Goal: Task Accomplishment & Management: Use online tool/utility

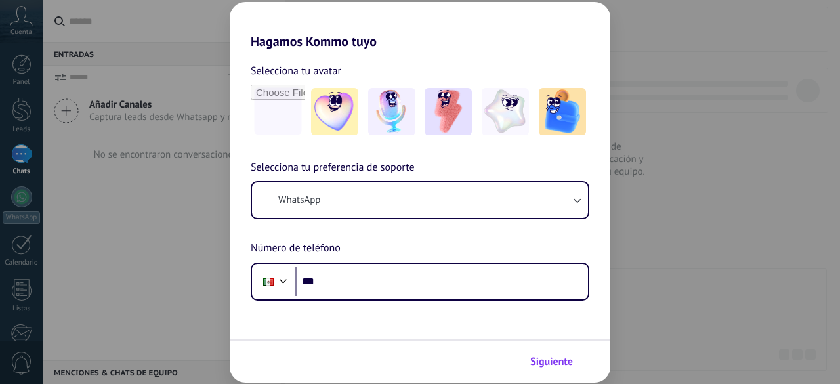
click at [556, 357] on span "Siguiente" at bounding box center [551, 361] width 43 height 9
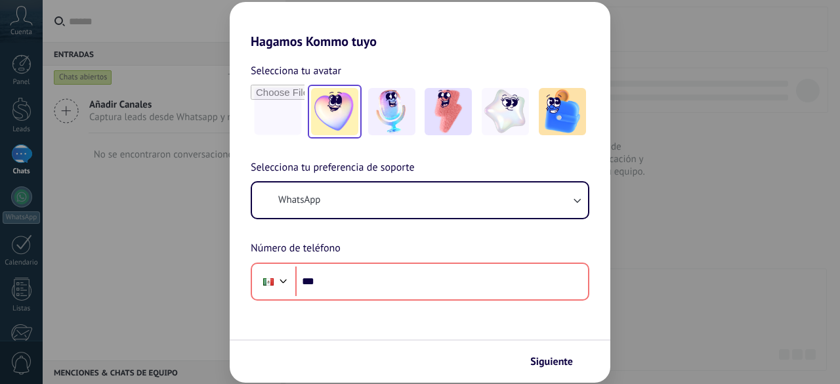
click at [324, 104] on img at bounding box center [334, 111] width 47 height 47
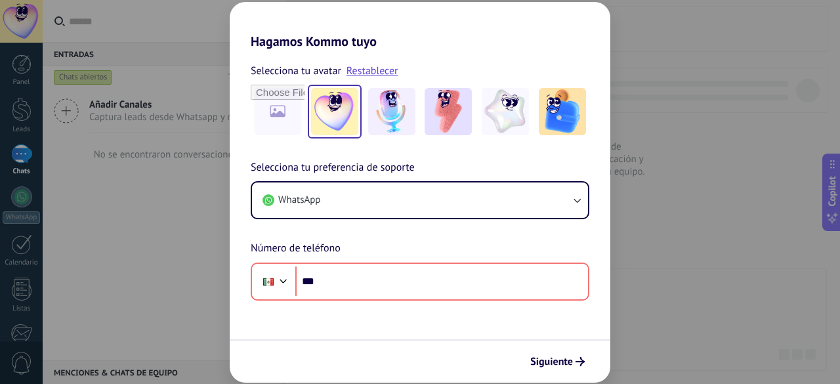
click at [656, 207] on div "Hagamos Kommo tuyo Selecciona tu avatar Restablecer Selecciona tu preferencia d…" at bounding box center [420, 192] width 840 height 384
click at [130, 219] on div "Hagamos Kommo tuyo Selecciona tu avatar Restablecer Selecciona tu preferencia d…" at bounding box center [420, 192] width 840 height 384
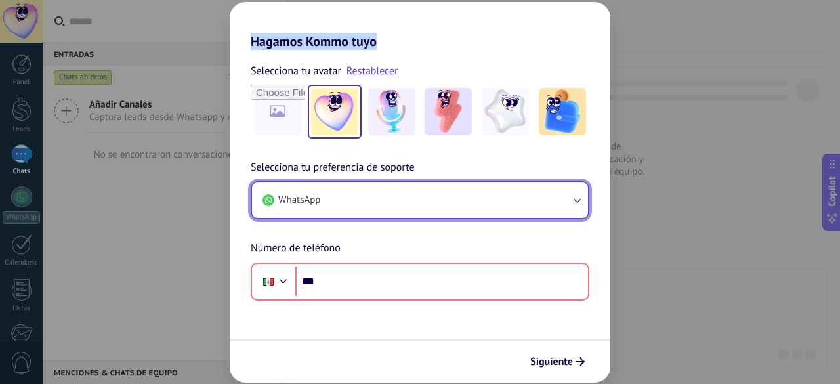
click at [428, 210] on button "WhatsApp" at bounding box center [420, 199] width 336 height 35
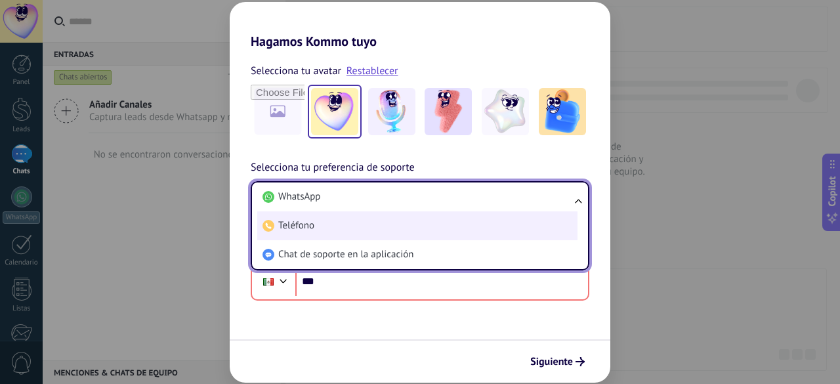
click at [405, 232] on li "Teléfono" at bounding box center [417, 225] width 320 height 29
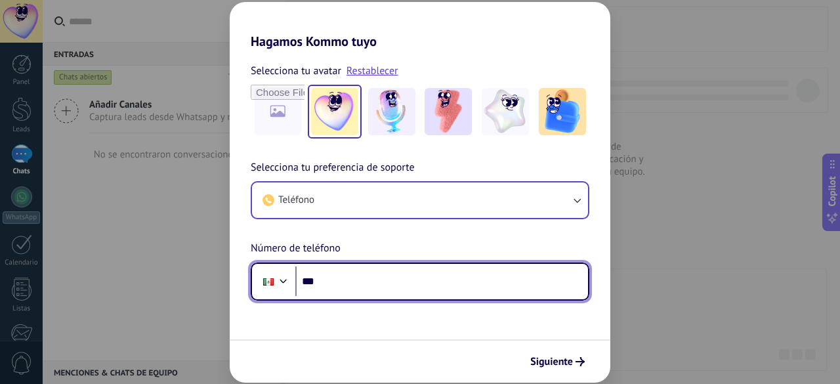
click at [350, 282] on input "***" at bounding box center [441, 281] width 293 height 30
type input "**********"
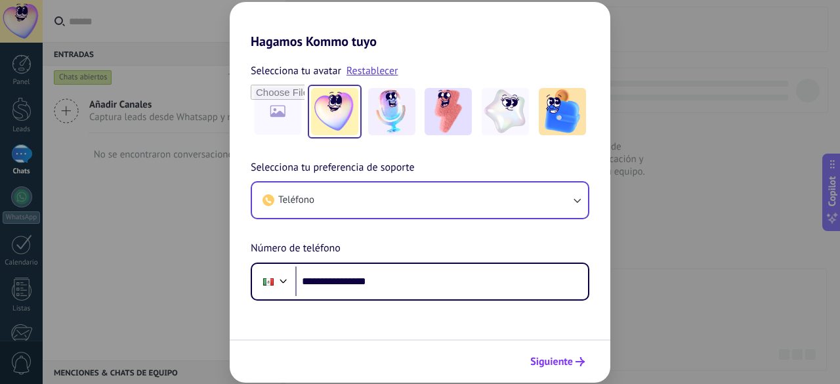
click at [543, 360] on span "Siguiente" at bounding box center [551, 361] width 43 height 9
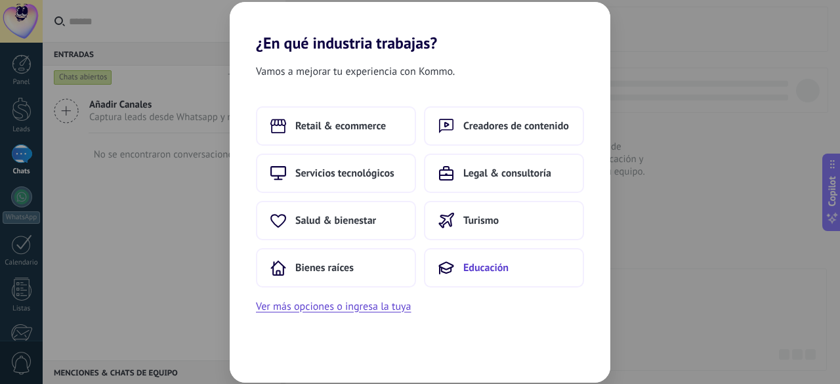
click at [483, 271] on span "Educación" at bounding box center [485, 267] width 45 height 13
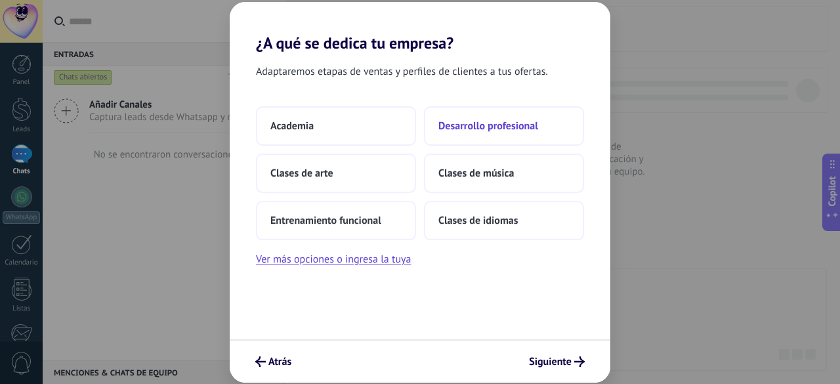
click at [485, 128] on span "Desarrollo profesional" at bounding box center [488, 125] width 100 height 13
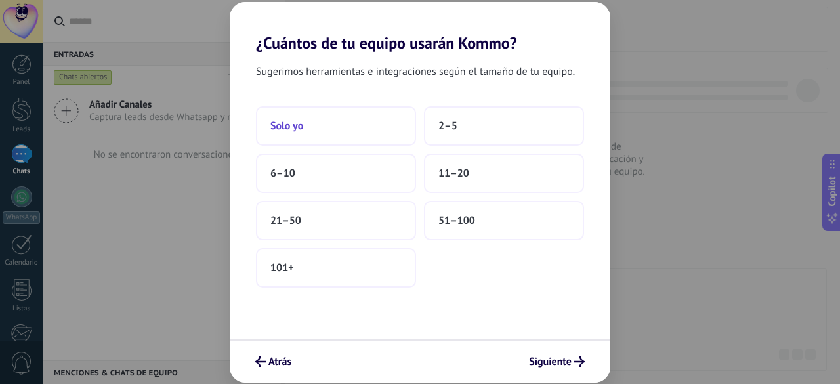
click at [327, 121] on button "Solo yo" at bounding box center [336, 125] width 160 height 39
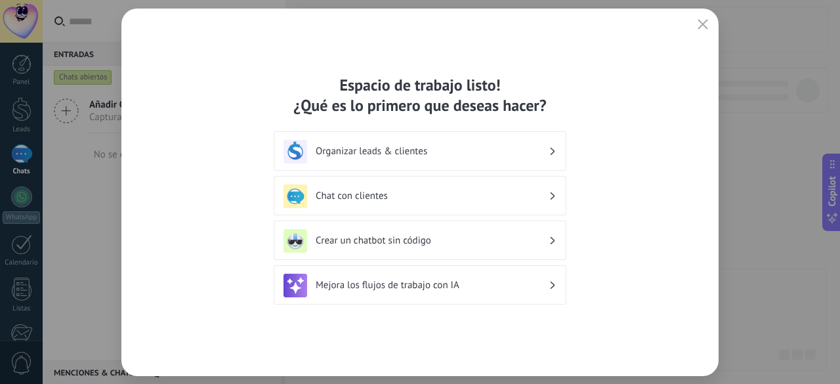
click at [385, 150] on h3 "Organizar leads & clientes" at bounding box center [432, 151] width 233 height 12
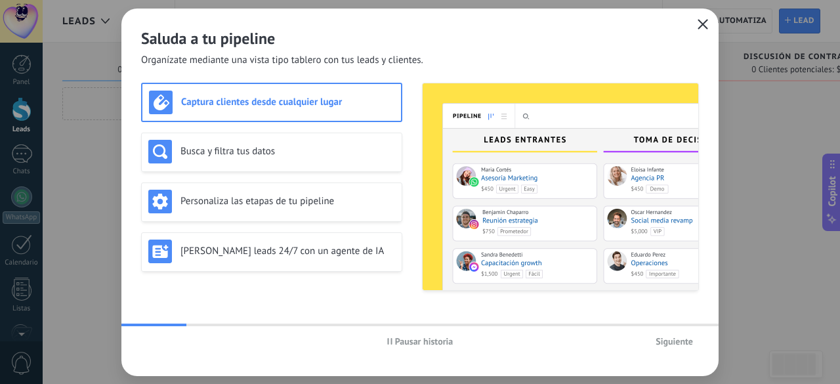
click at [700, 29] on icon "button" at bounding box center [703, 24] width 10 height 10
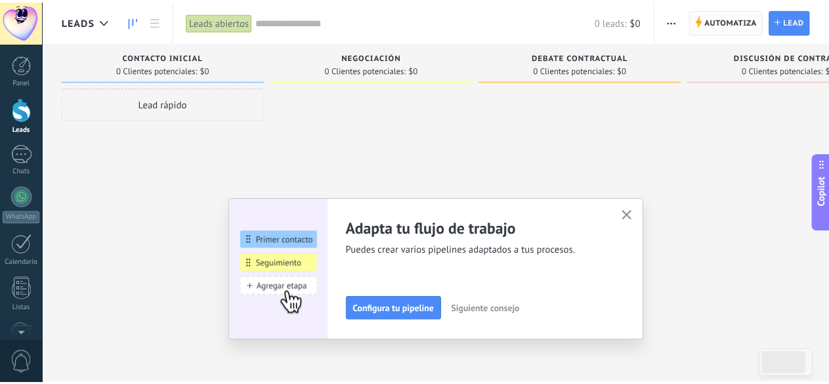
scroll to position [162, 0]
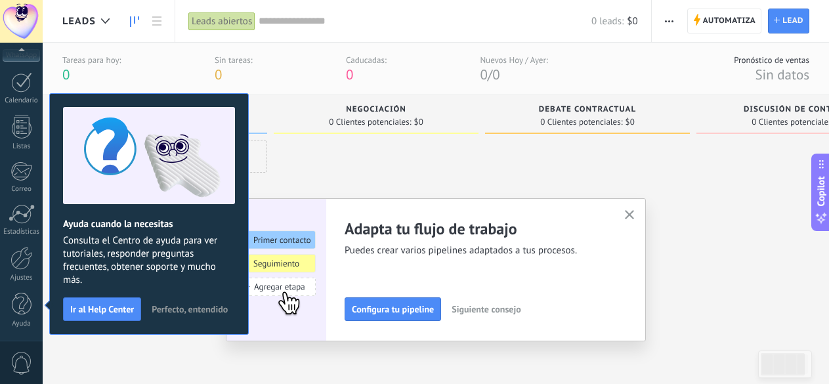
click at [175, 311] on span "Perfecto, entendido" at bounding box center [190, 308] width 76 height 9
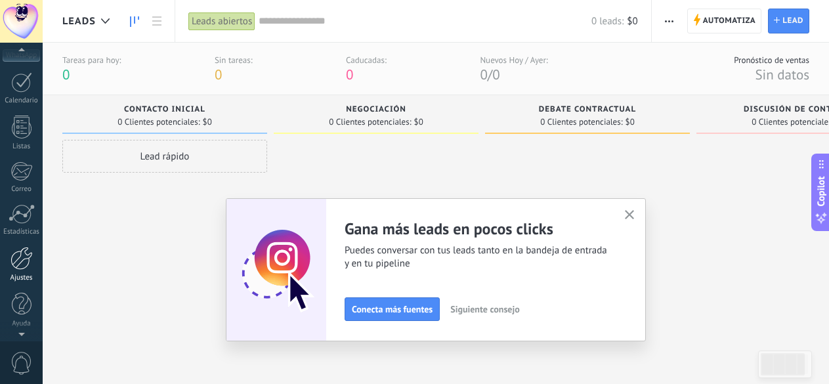
click at [24, 262] on div at bounding box center [21, 258] width 22 height 23
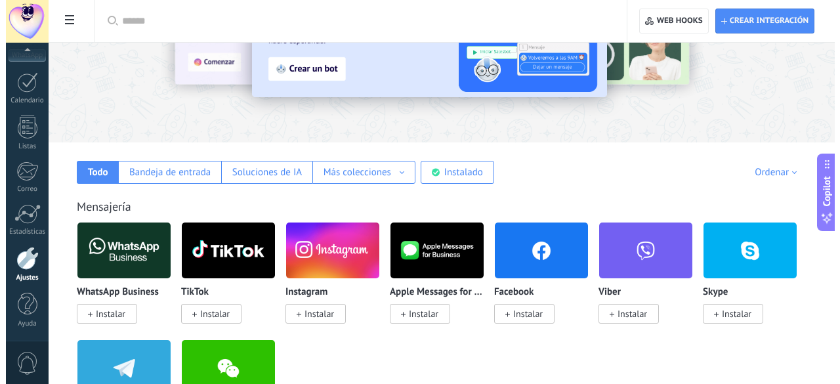
scroll to position [131, 0]
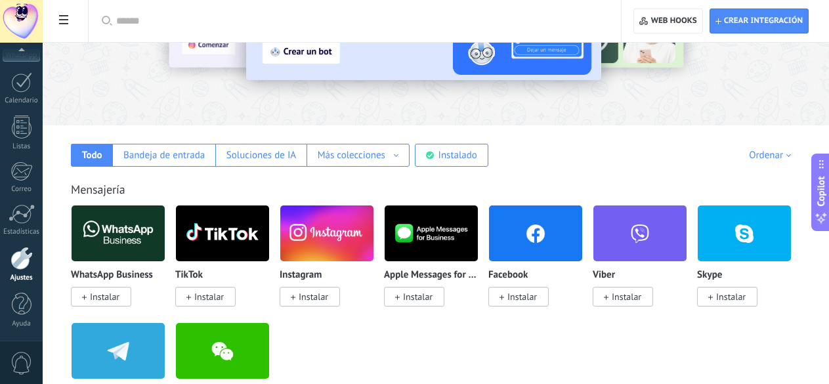
click at [119, 299] on span "Instalar" at bounding box center [105, 297] width 30 height 12
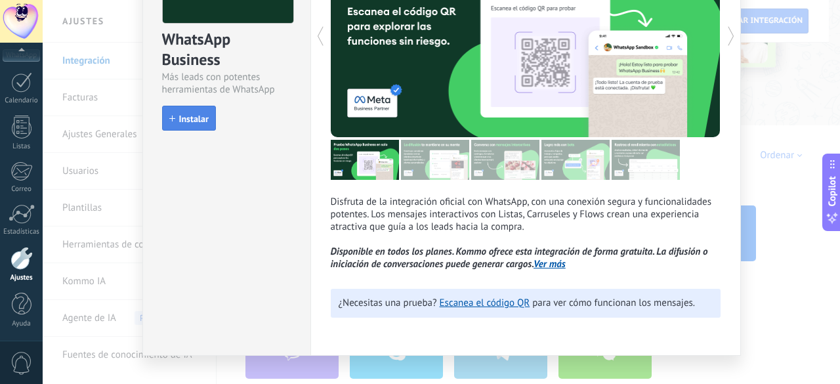
click at [187, 121] on span "Instalar" at bounding box center [194, 118] width 30 height 9
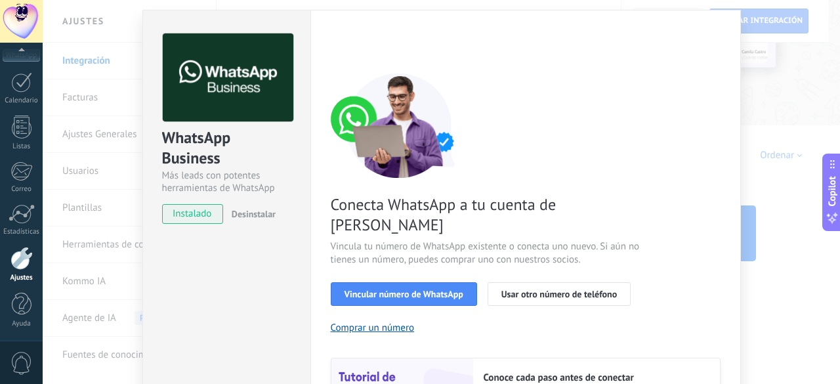
scroll to position [98, 0]
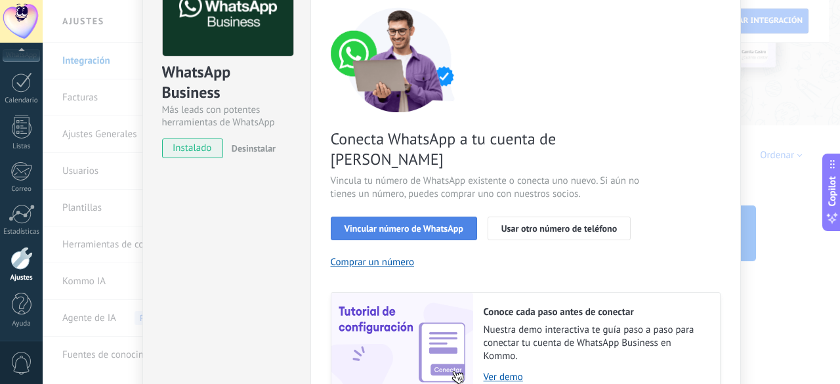
click at [434, 217] on button "Vincular número de WhatsApp" at bounding box center [404, 229] width 146 height 24
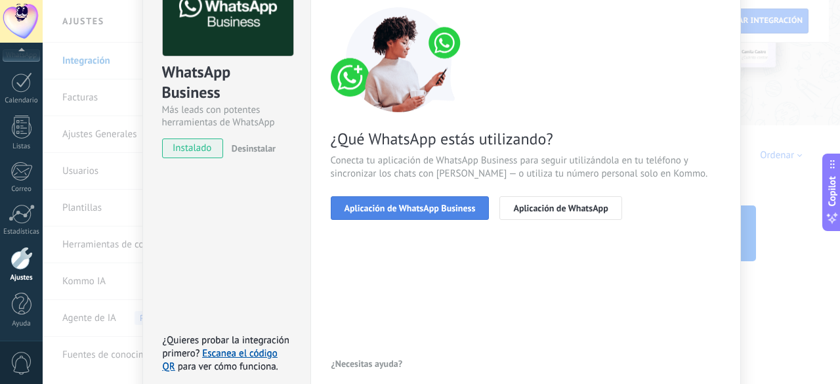
click at [429, 203] on span "Aplicación de WhatsApp Business" at bounding box center [410, 207] width 131 height 9
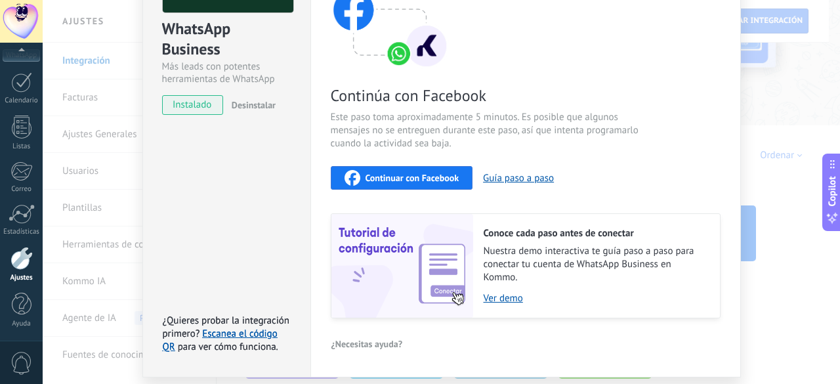
scroll to position [118, 0]
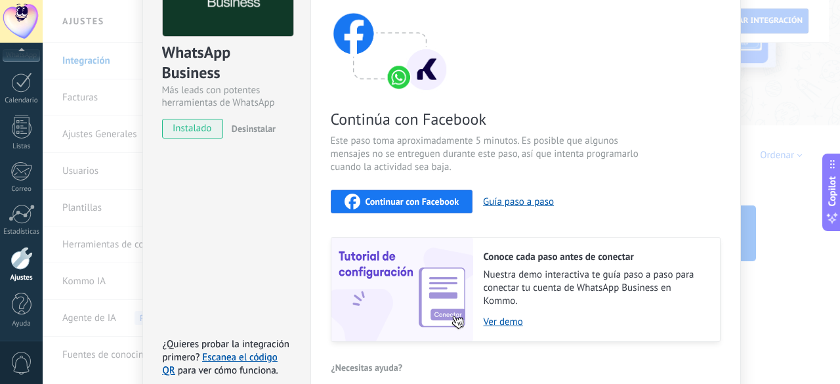
click at [783, 92] on div "WhatsApp Business Más leads con potentes herramientas de WhatsApp instalado Des…" at bounding box center [441, 192] width 797 height 384
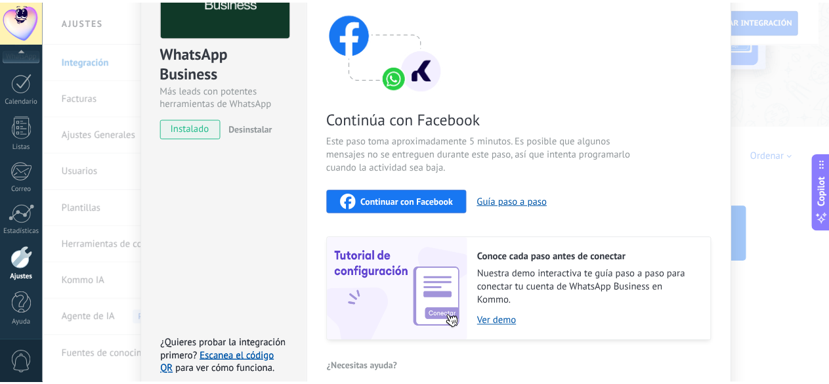
scroll to position [0, 0]
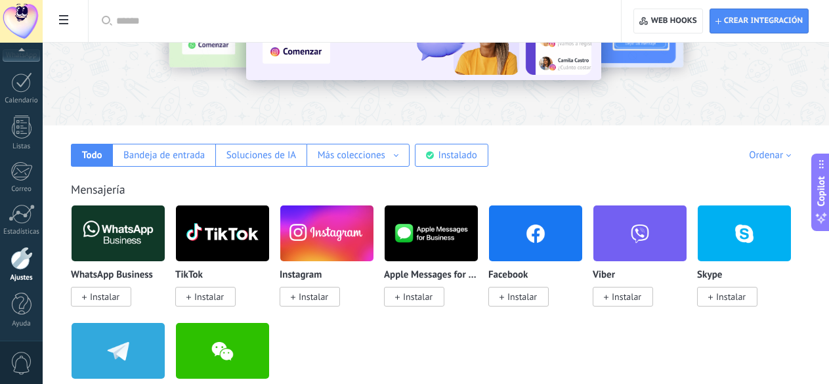
click at [119, 303] on span "Instalar" at bounding box center [105, 297] width 30 height 12
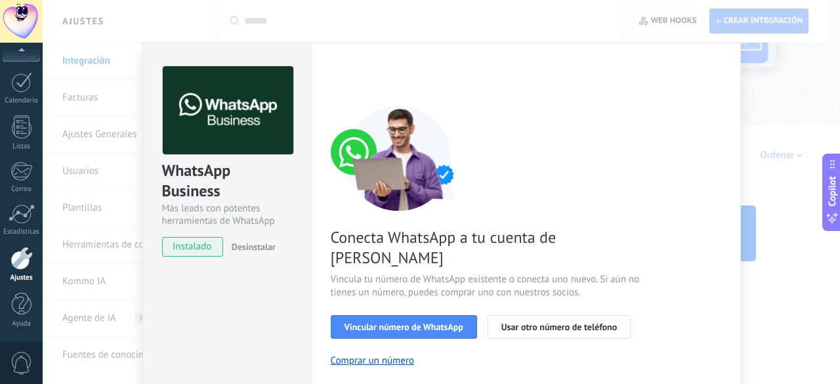
drag, startPoint x: 789, startPoint y: 159, endPoint x: 789, endPoint y: 175, distance: 16.4
click at [790, 159] on div "WhatsApp Business Más leads con potentes herramientas de WhatsApp instalado Des…" at bounding box center [441, 192] width 797 height 384
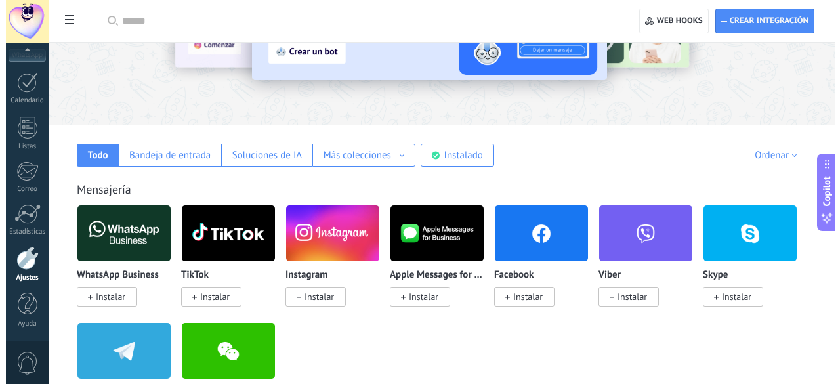
scroll to position [197, 0]
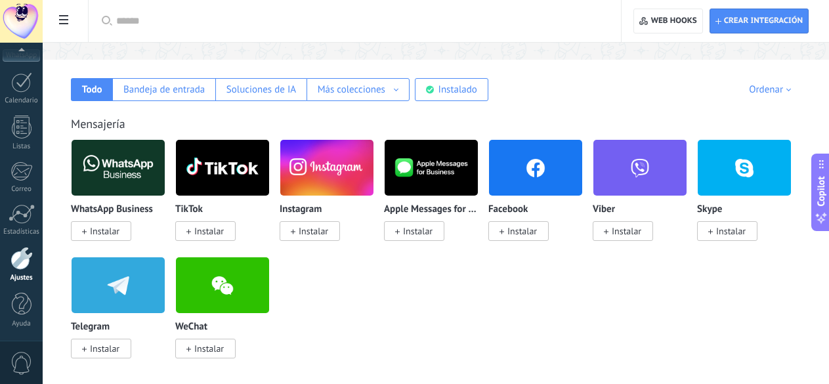
click at [165, 163] on img at bounding box center [118, 168] width 93 height 64
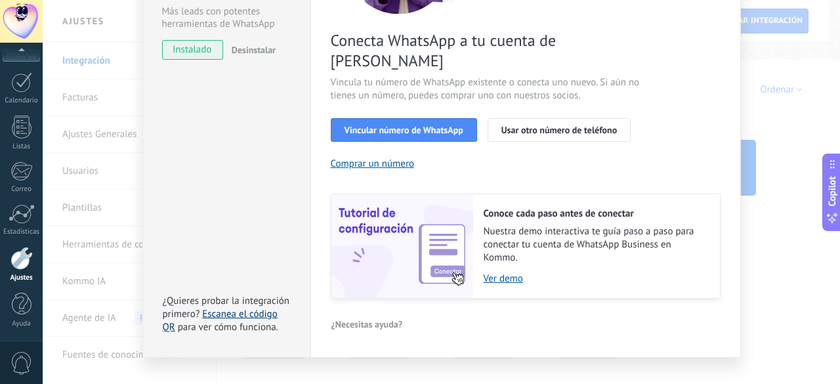
click at [251, 308] on link "Escanea el código QR" at bounding box center [220, 321] width 115 height 26
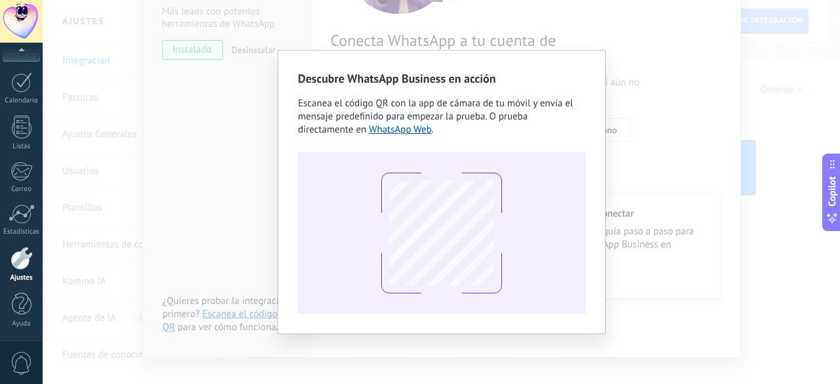
click at [692, 264] on div "Descubre WhatsApp Business en acción Escanea el código QR con la app de cámara …" at bounding box center [441, 192] width 797 height 384
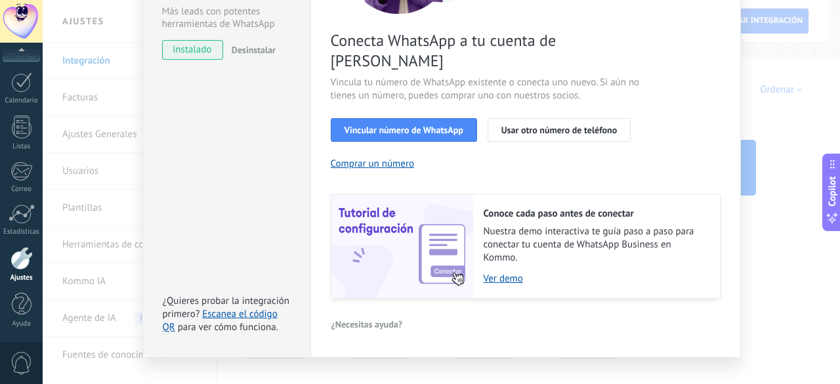
scroll to position [66, 0]
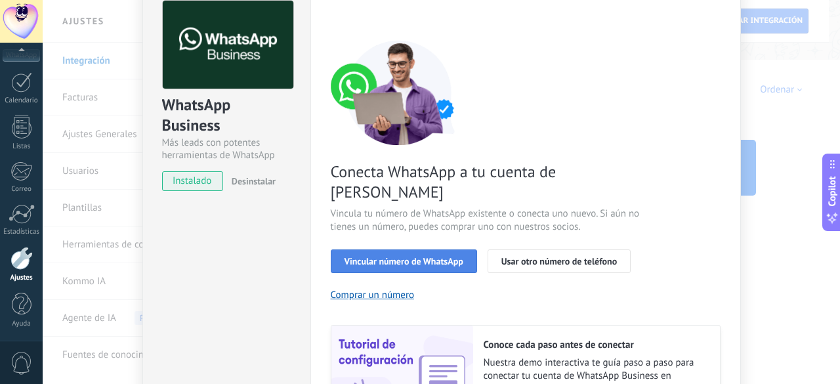
click at [416, 257] on span "Vincular número de WhatsApp" at bounding box center [404, 261] width 119 height 9
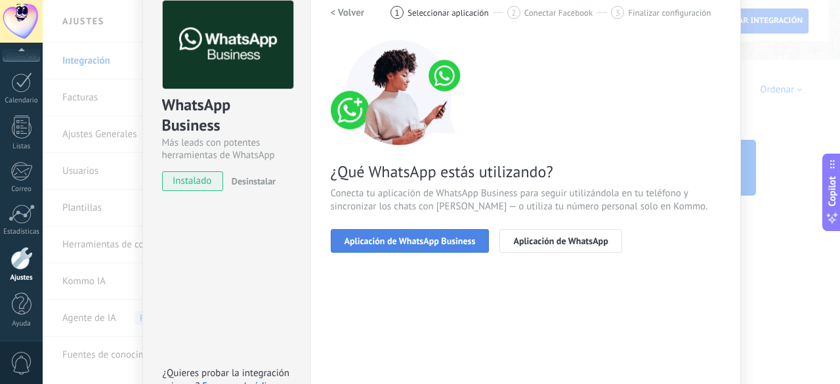
click at [421, 231] on button "Aplicación de WhatsApp Business" at bounding box center [410, 241] width 159 height 24
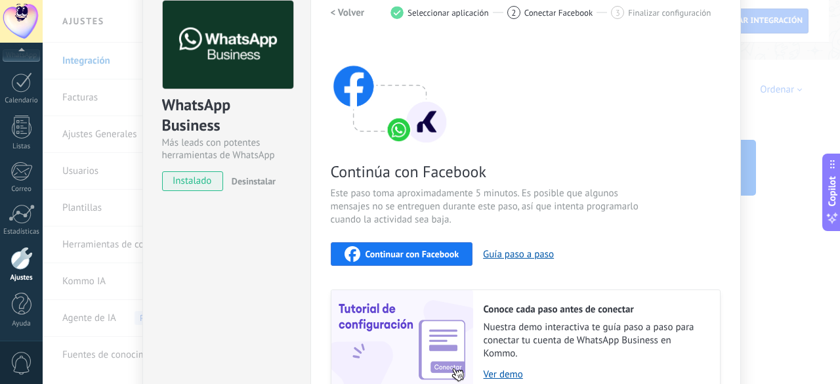
click at [422, 246] on div "Continuar con Facebook" at bounding box center [402, 254] width 115 height 16
click at [793, 331] on div "WhatsApp Business Más leads con potentes herramientas de WhatsApp instalado Des…" at bounding box center [441, 192] width 797 height 384
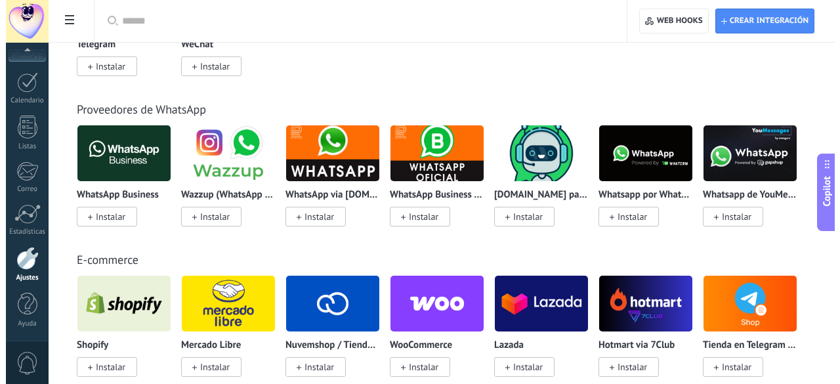
scroll to position [525, 0]
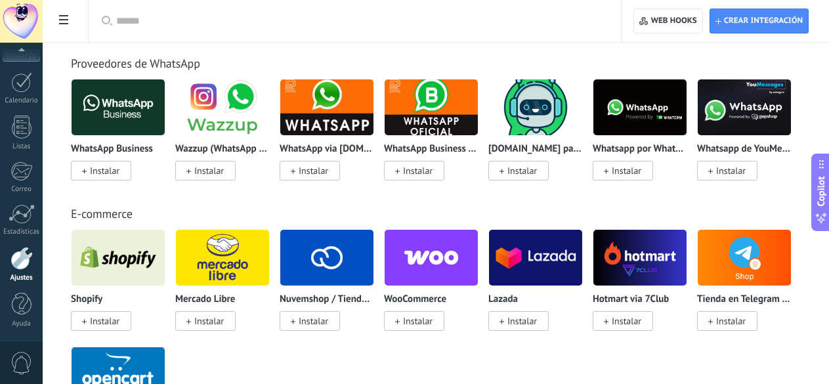
click at [119, 176] on span "Instalar" at bounding box center [105, 171] width 30 height 12
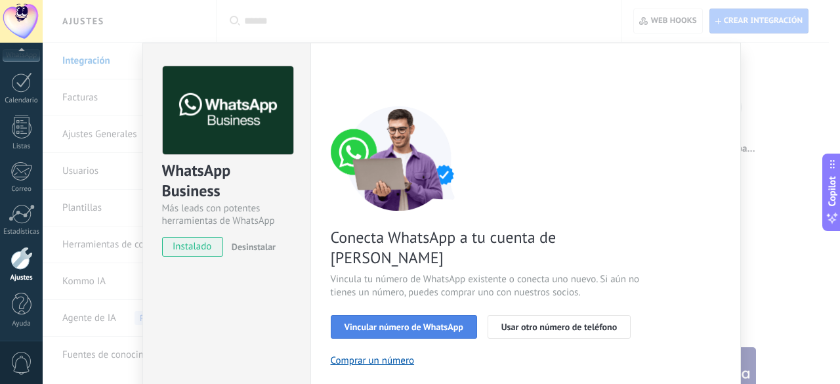
click at [425, 322] on span "Vincular número de WhatsApp" at bounding box center [404, 326] width 119 height 9
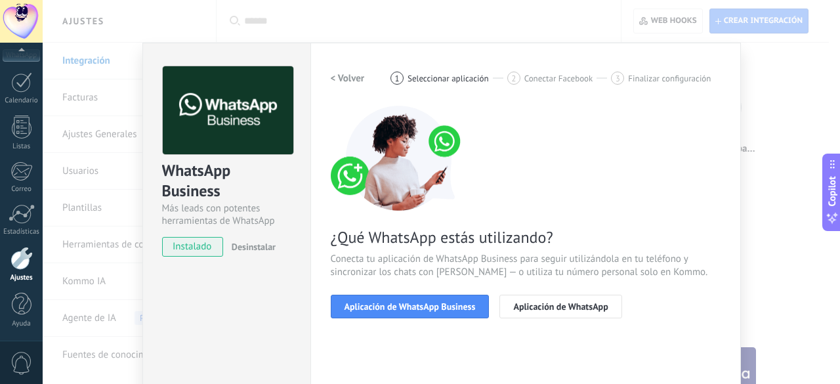
click at [425, 306] on span "Aplicación de WhatsApp Business" at bounding box center [410, 306] width 131 height 9
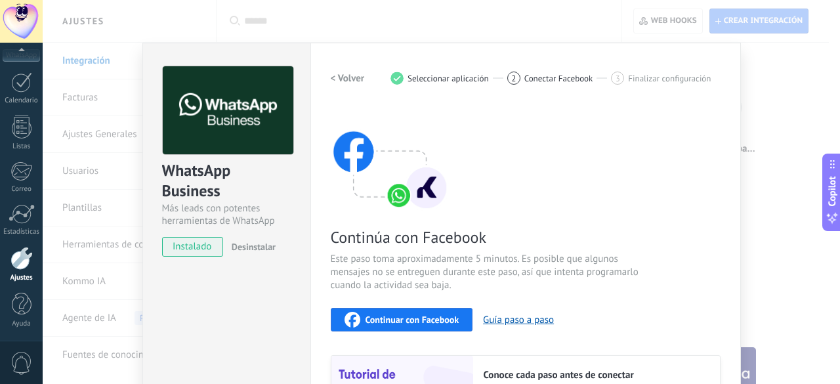
click at [419, 318] on span "Continuar con Facebook" at bounding box center [413, 319] width 94 height 9
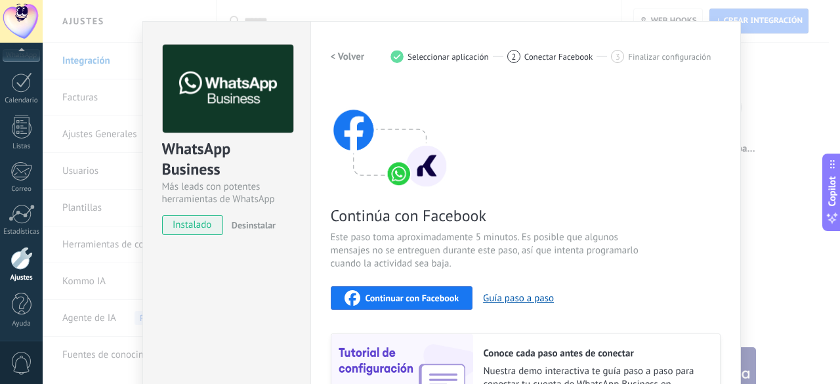
scroll to position [0, 0]
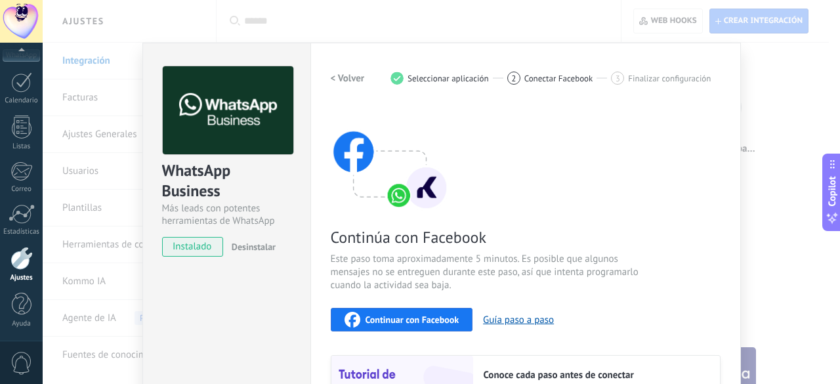
click at [392, 321] on span "Continuar con Facebook" at bounding box center [413, 319] width 94 height 9
click at [413, 324] on span "Continuar con Facebook" at bounding box center [413, 319] width 94 height 9
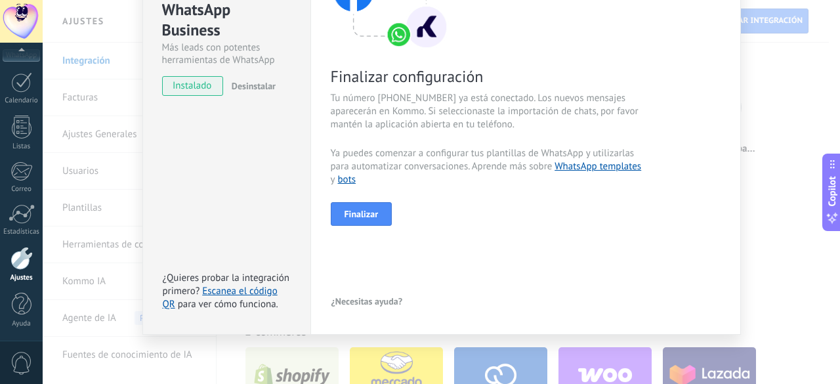
scroll to position [161, 0]
click at [376, 219] on button "Finalizar" at bounding box center [362, 214] width 62 height 24
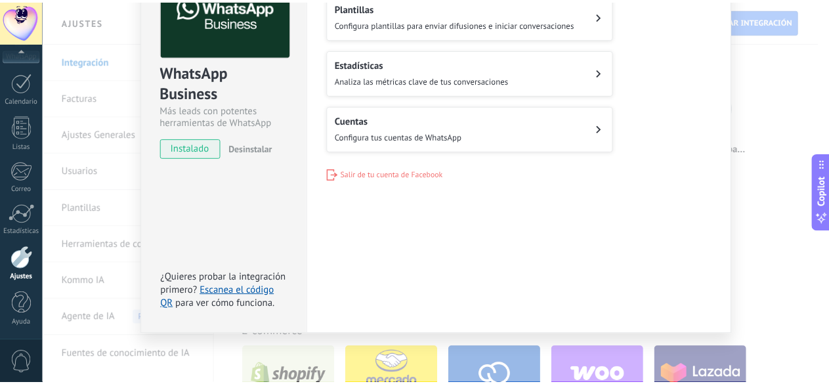
scroll to position [0, 0]
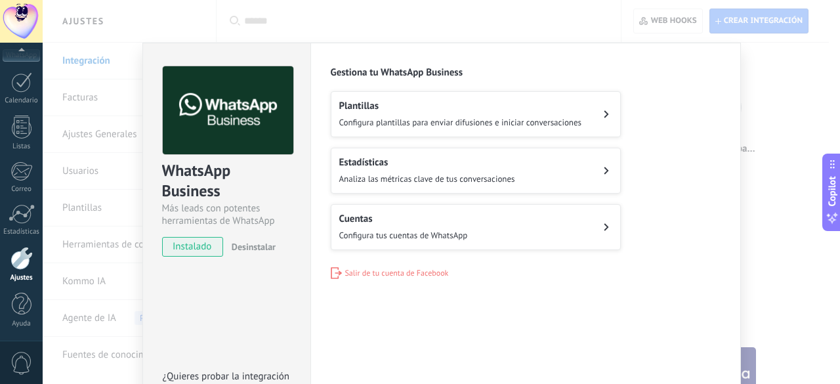
click at [799, 262] on div "WhatsApp Business Más leads con potentes herramientas de WhatsApp instalado Des…" at bounding box center [441, 192] width 797 height 384
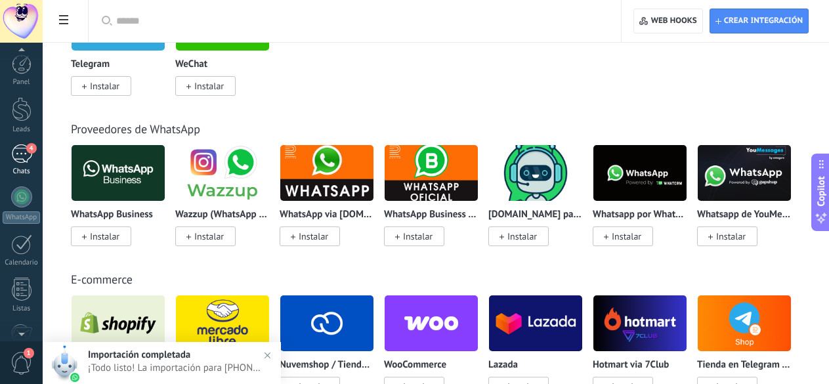
click at [23, 157] on div "4" at bounding box center [21, 153] width 21 height 19
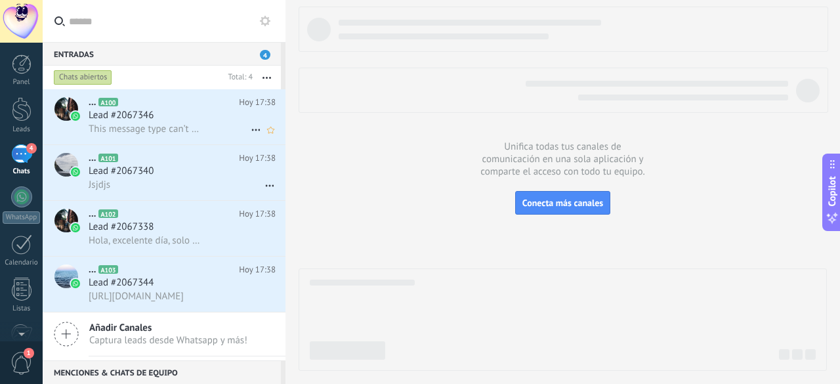
click at [130, 135] on span "This message type can’t be displayed because it’s not supported yet." at bounding box center [146, 129] width 115 height 12
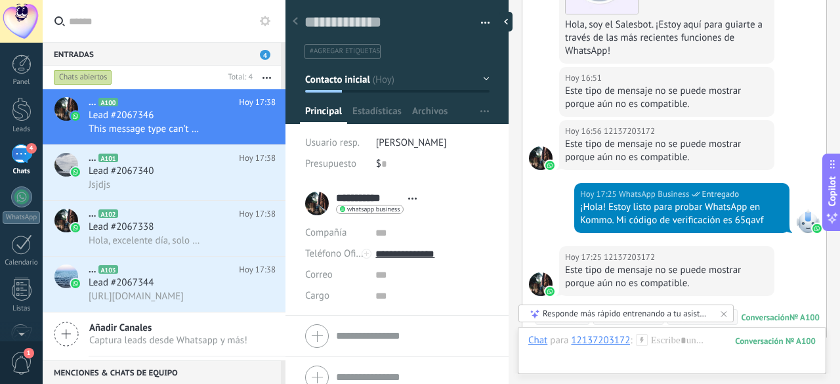
scroll to position [578, 0]
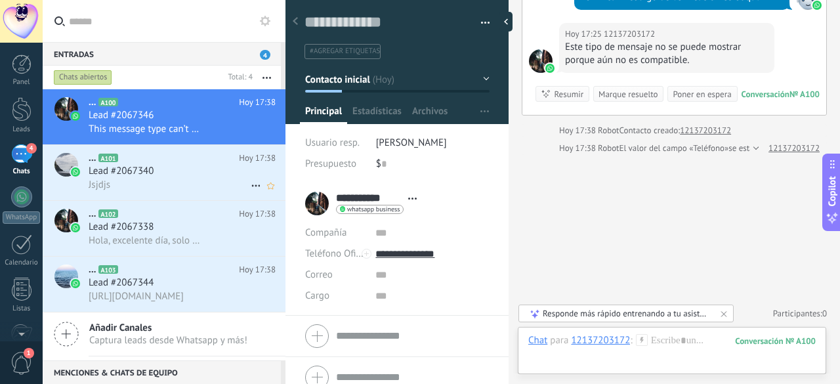
click at [172, 163] on h2 "... A101" at bounding box center [164, 158] width 150 height 13
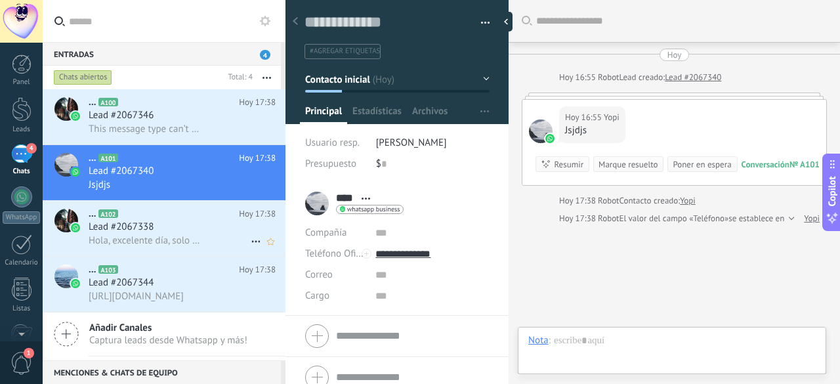
click at [186, 236] on span "Hola, excelente día, solo para confirmar 🥰 ¿Hoy adquirirá su material por *solo…" at bounding box center [146, 240] width 115 height 12
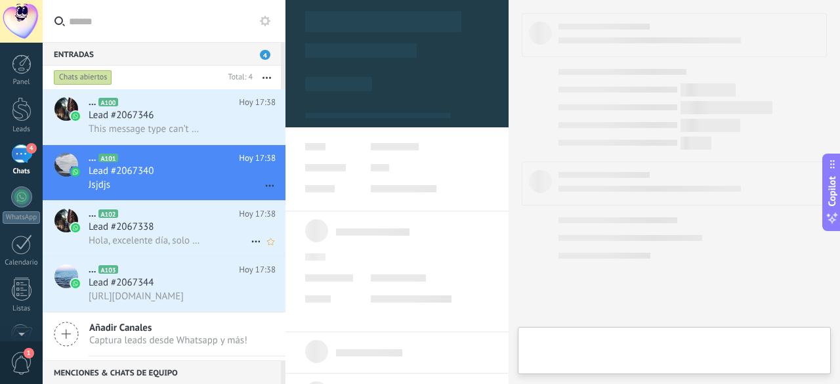
scroll to position [20, 0]
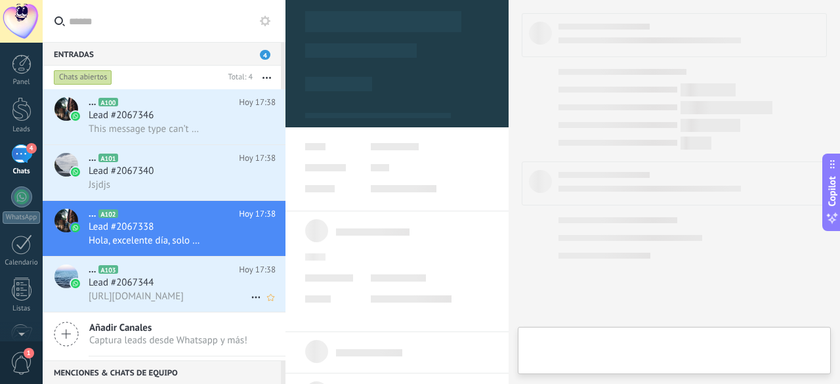
click at [184, 293] on span "https://docs.google.com/document/d/1S6JHZaxN5AhgHILV5sP-E_5RCt7WsZEv6HzNPb1juz4…" at bounding box center [136, 296] width 95 height 12
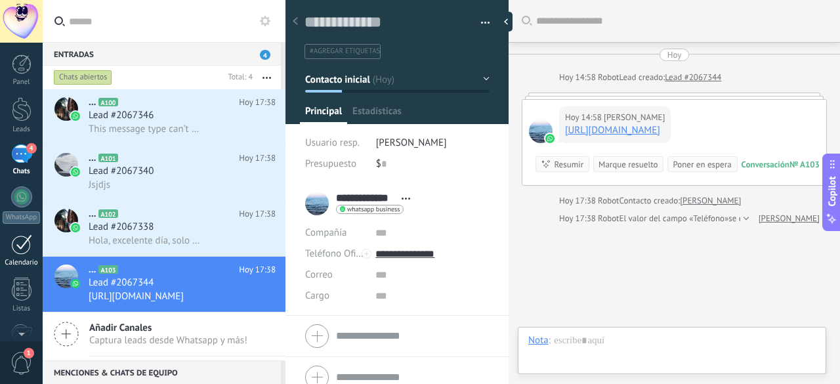
scroll to position [20, 0]
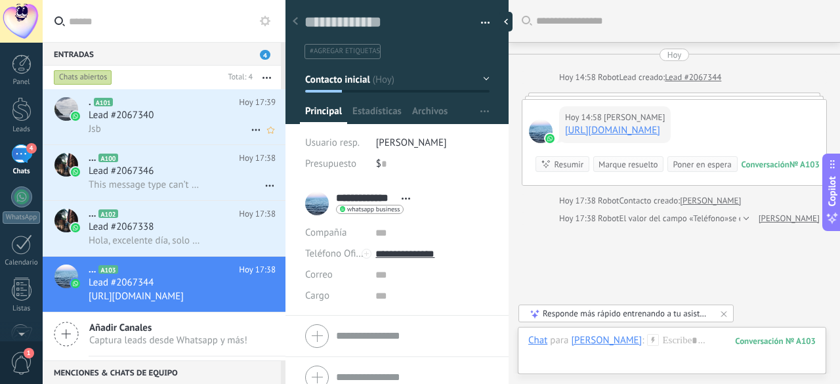
click at [139, 123] on div "Jsb" at bounding box center [182, 129] width 187 height 14
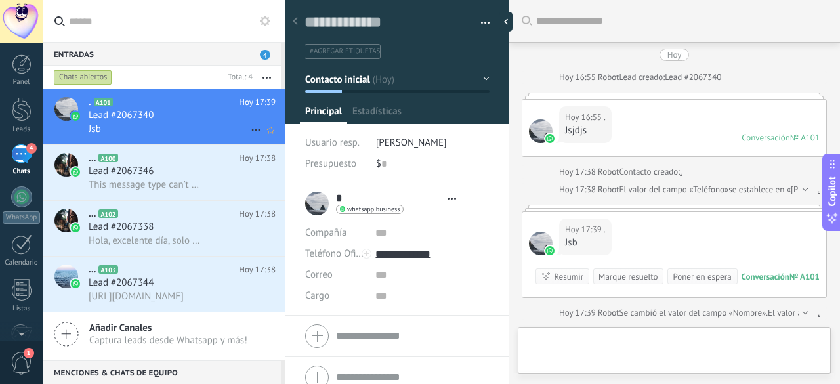
type textarea "**********"
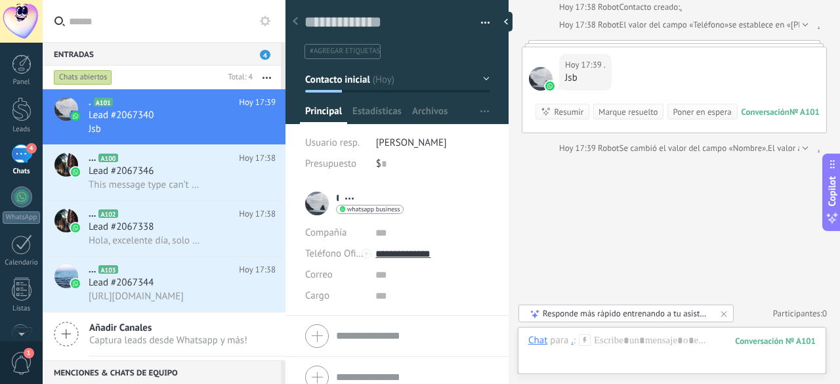
scroll to position [14, 0]
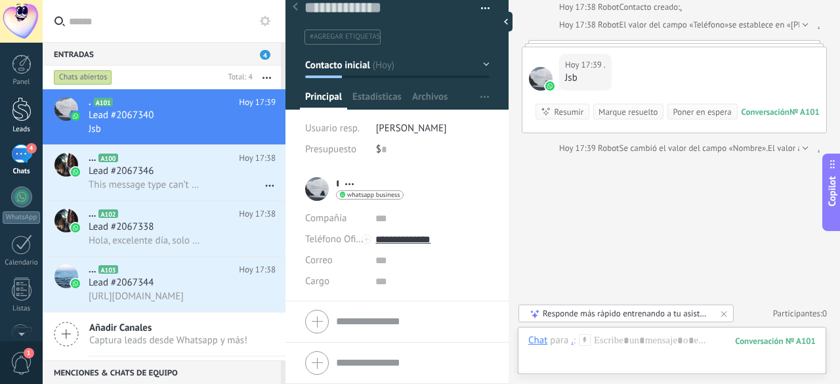
click at [18, 112] on div at bounding box center [22, 109] width 20 height 24
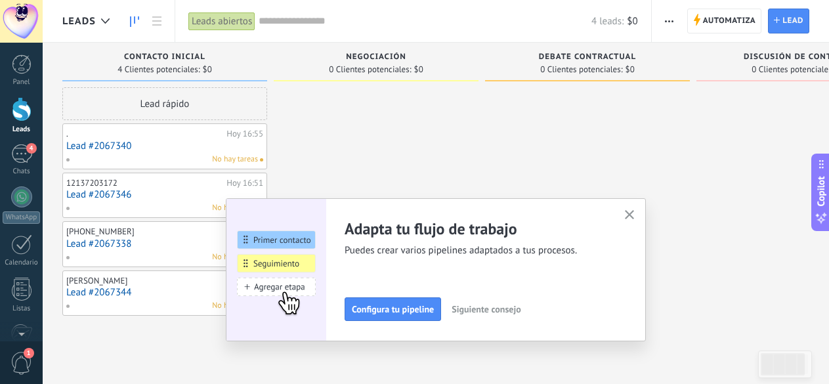
click at [635, 213] on icon "button" at bounding box center [630, 215] width 10 height 10
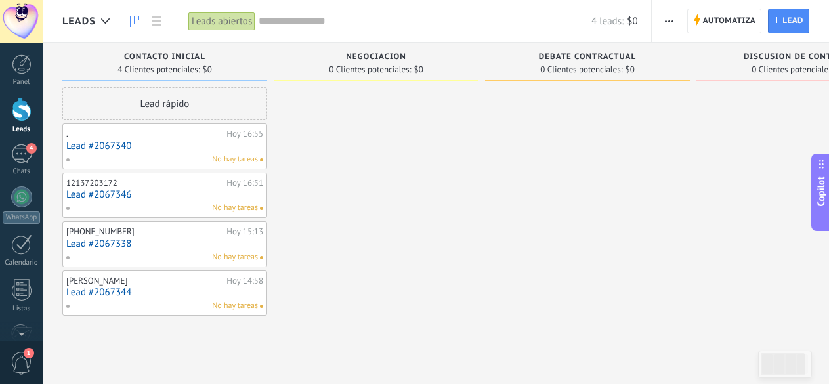
click at [676, 14] on button "button" at bounding box center [668, 21] width 19 height 25
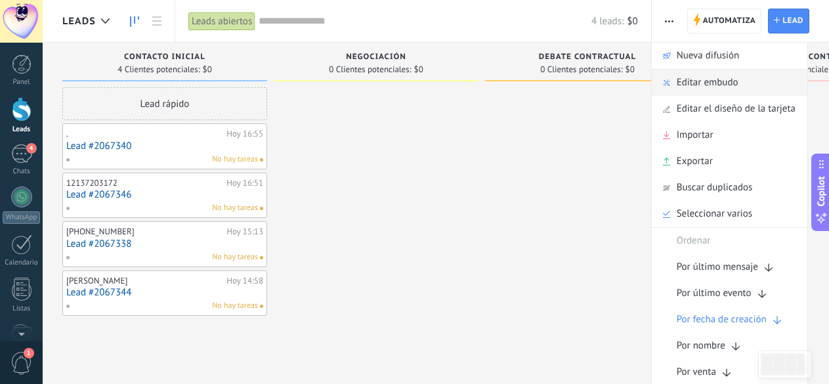
click at [707, 84] on span "Editar embudo" at bounding box center [708, 83] width 62 height 26
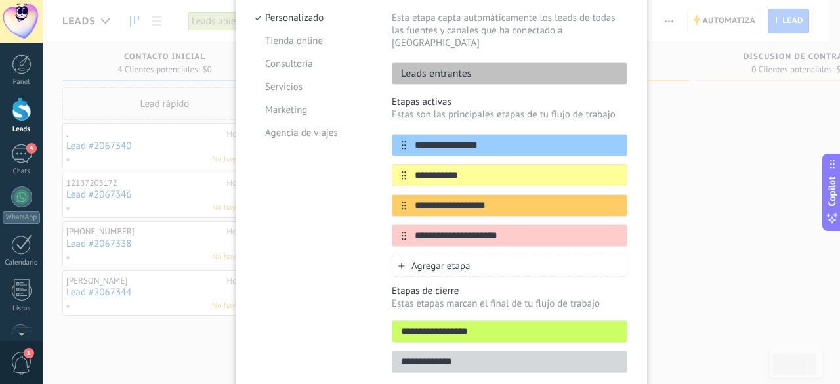
scroll to position [131, 0]
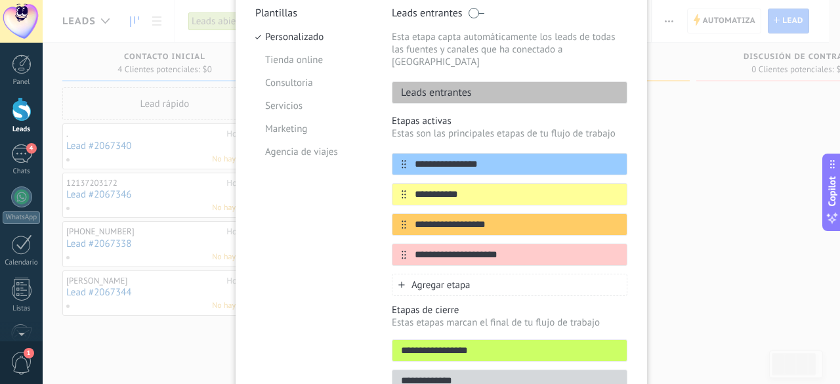
click at [459, 157] on input "**********" at bounding box center [516, 164] width 220 height 14
click at [299, 156] on div "**********" at bounding box center [441, 203] width 372 height 393
click at [602, 159] on icon at bounding box center [601, 163] width 7 height 8
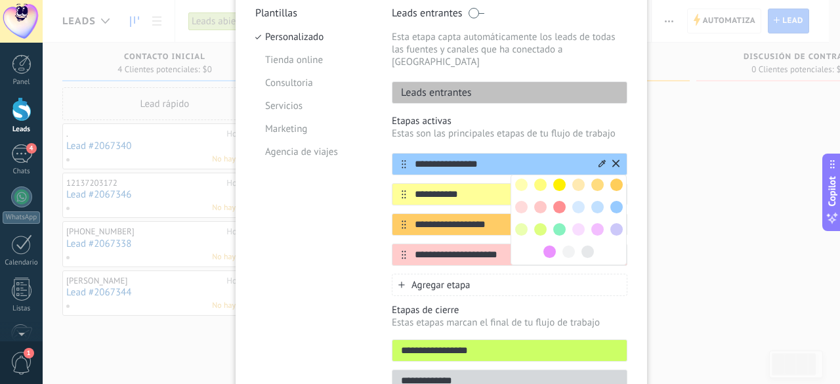
click at [487, 157] on input "**********" at bounding box center [501, 164] width 190 height 14
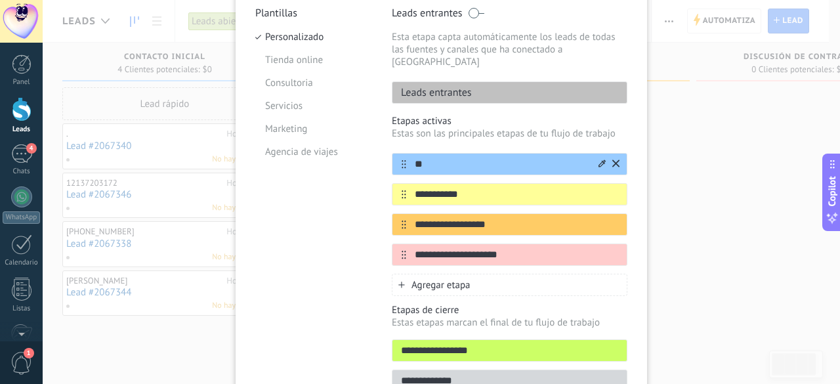
type input "*"
type input "**********"
click at [505, 188] on input "**********" at bounding box center [501, 195] width 190 height 14
drag, startPoint x: 505, startPoint y: 187, endPoint x: 364, endPoint y: 187, distance: 141.1
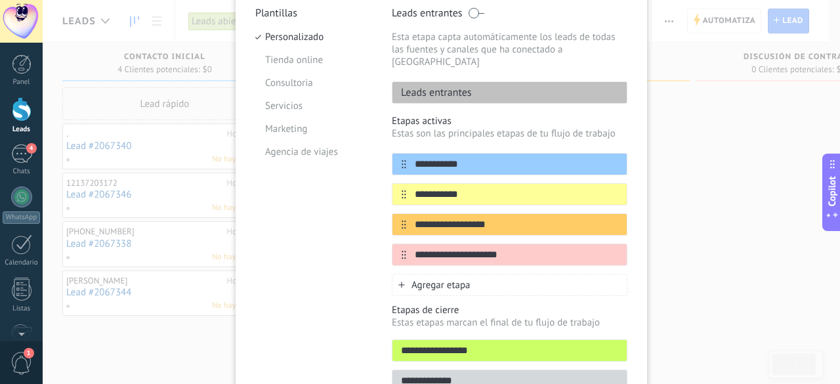
click at [364, 187] on div "**********" at bounding box center [441, 203] width 372 height 393
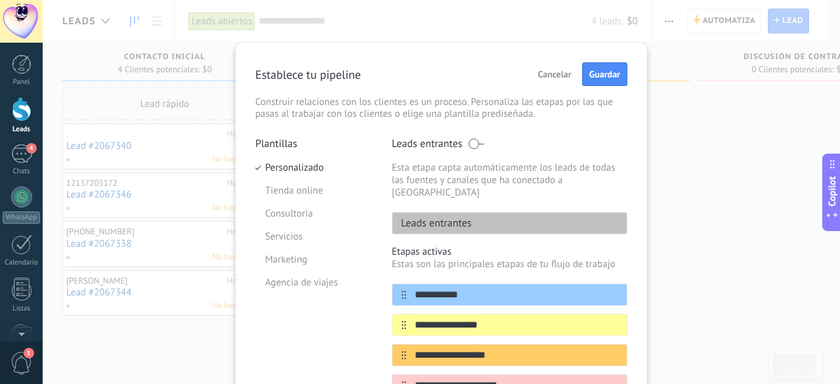
scroll to position [131, 0]
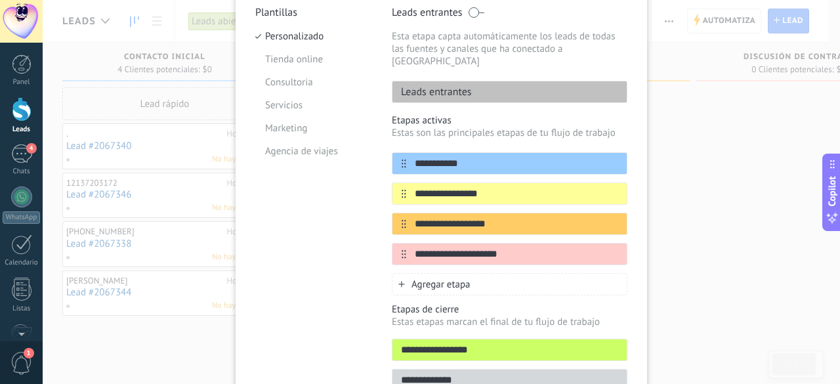
type input "**********"
click at [484, 217] on input "**********" at bounding box center [501, 224] width 190 height 14
drag, startPoint x: 509, startPoint y: 217, endPoint x: 335, endPoint y: 217, distance: 173.9
click at [335, 217] on div "**********" at bounding box center [441, 202] width 372 height 393
type input "*"
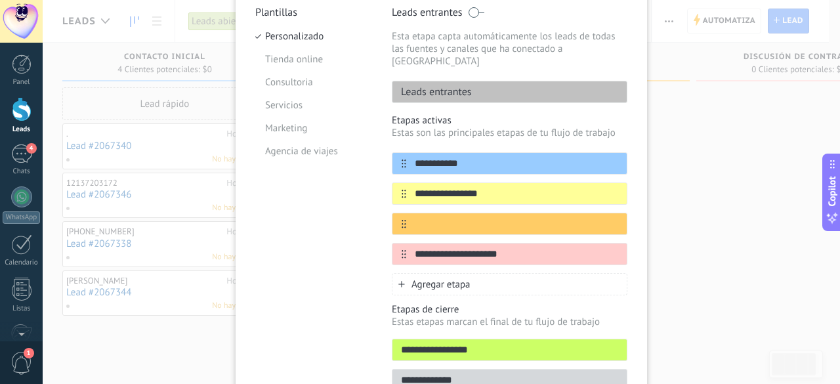
type input "*"
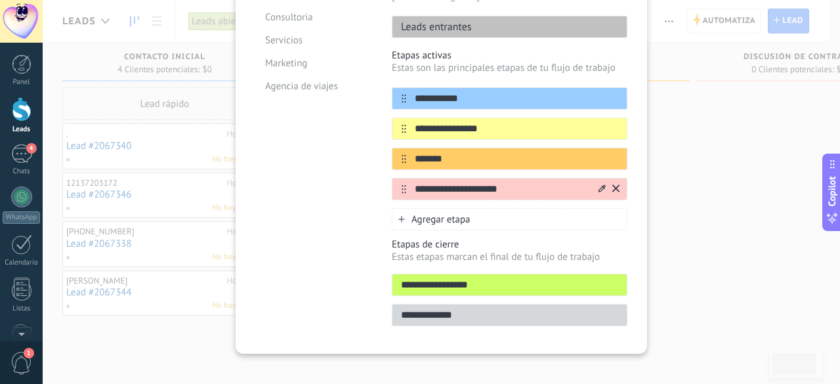
type input "*******"
drag, startPoint x: 515, startPoint y: 181, endPoint x: 396, endPoint y: 182, distance: 119.4
click at [396, 182] on div "**********" at bounding box center [510, 189] width 236 height 22
type input "**********"
click at [726, 227] on div "**********" at bounding box center [441, 192] width 797 height 384
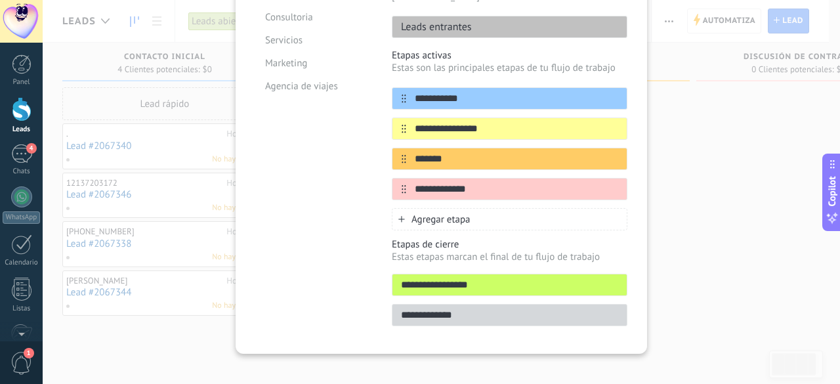
scroll to position [0, 0]
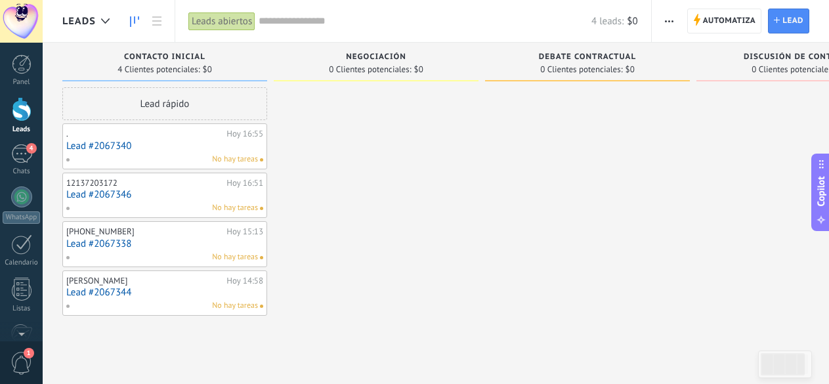
click at [671, 18] on span "button" at bounding box center [669, 21] width 9 height 25
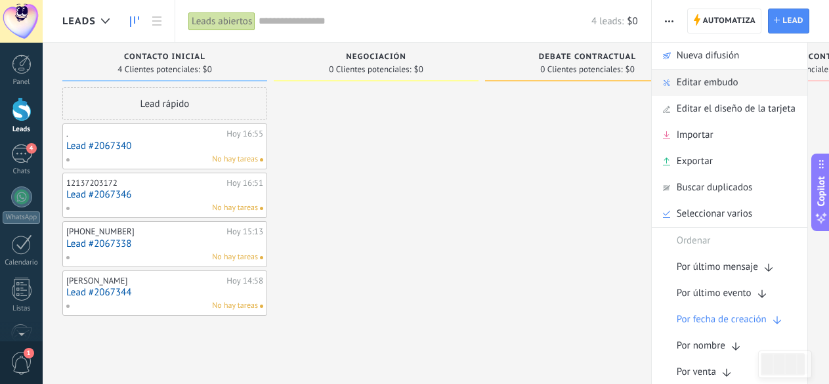
click at [719, 80] on span "Editar embudo" at bounding box center [708, 83] width 62 height 26
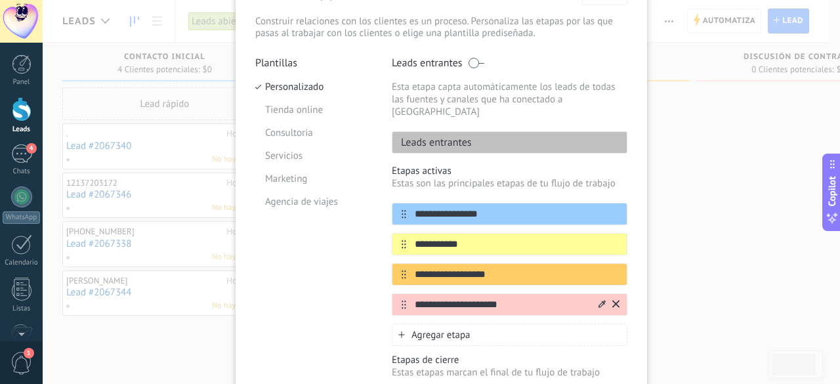
scroll to position [131, 0]
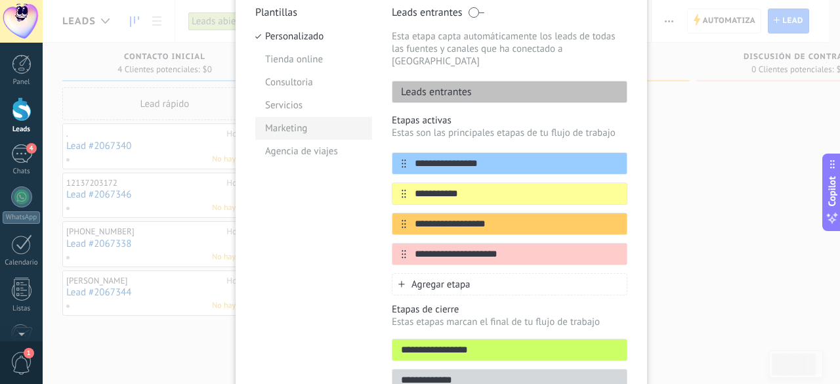
drag, startPoint x: 507, startPoint y: 156, endPoint x: 268, endPoint y: 130, distance: 240.3
click at [268, 130] on div "**********" at bounding box center [441, 202] width 372 height 393
type input "**********"
click at [509, 188] on input "**********" at bounding box center [501, 194] width 190 height 14
type input "*"
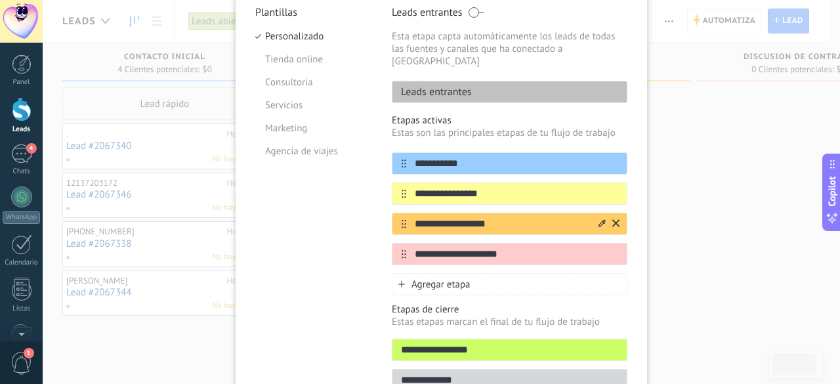
type input "**********"
drag, startPoint x: 505, startPoint y: 217, endPoint x: 343, endPoint y: 214, distance: 162.8
click at [347, 214] on div "**********" at bounding box center [441, 202] width 372 height 393
type input "*******"
click at [531, 252] on div "**********" at bounding box center [510, 254] width 236 height 22
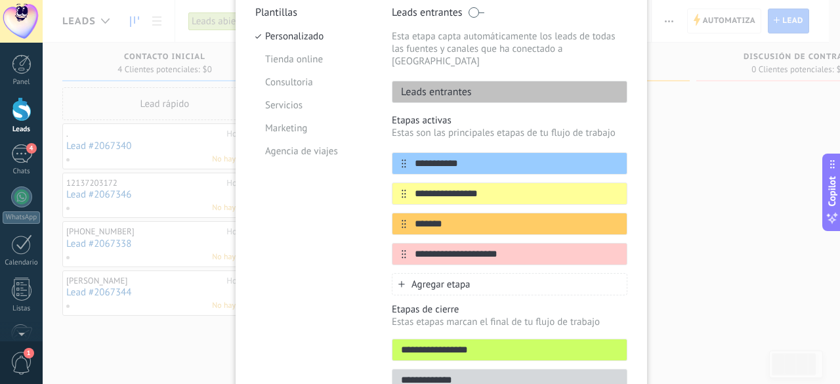
drag, startPoint x: 527, startPoint y: 245, endPoint x: 289, endPoint y: 252, distance: 238.3
click at [289, 252] on div "**********" at bounding box center [441, 202] width 372 height 393
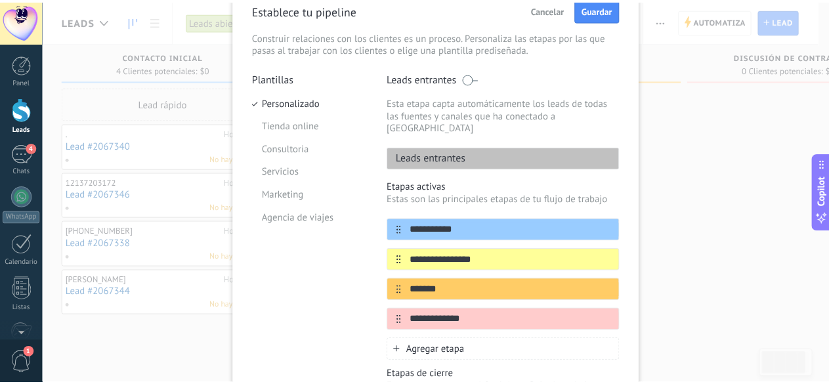
scroll to position [0, 0]
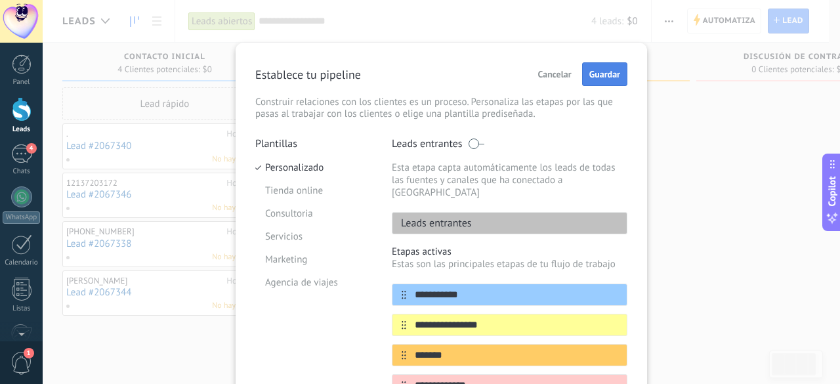
type input "**********"
click at [610, 70] on span "Guardar" at bounding box center [604, 74] width 31 height 9
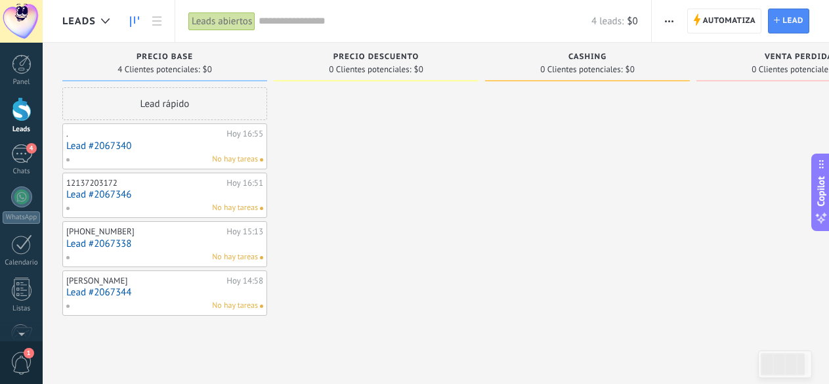
click at [456, 144] on div at bounding box center [376, 201] width 205 height 228
click at [358, 66] on span "0 Clientes potenciales:" at bounding box center [370, 70] width 82 height 8
click at [161, 58] on span "PRECIO BASE" at bounding box center [164, 56] width 56 height 9
click at [174, 58] on span "PRECIO BASE" at bounding box center [164, 56] width 56 height 9
click at [184, 102] on div "Lead rápido" at bounding box center [164, 103] width 205 height 33
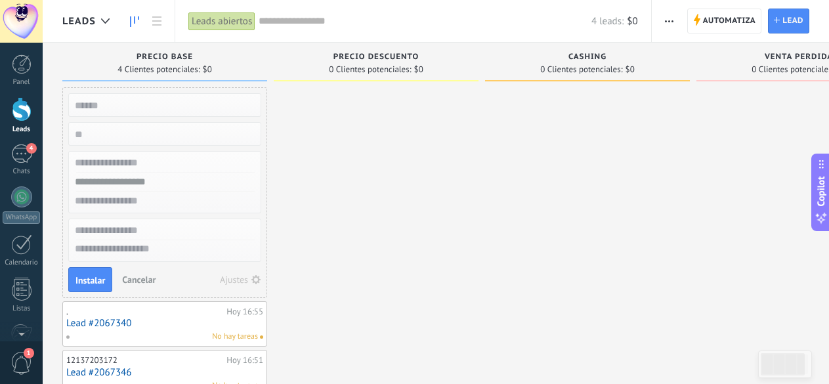
click at [331, 134] on div at bounding box center [376, 290] width 205 height 406
click at [138, 282] on span "Cancelar" at bounding box center [138, 280] width 33 height 12
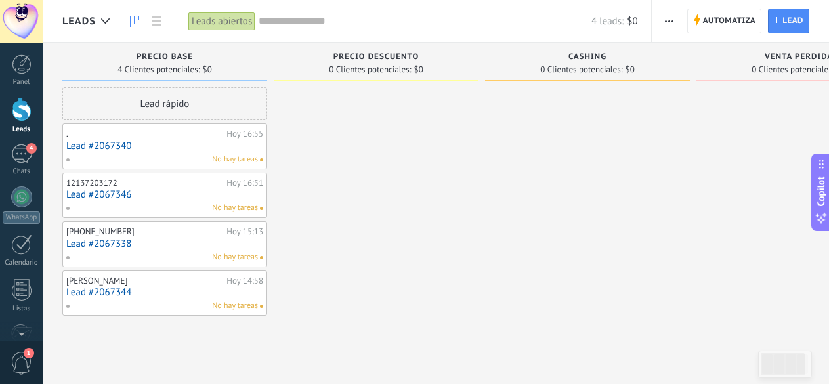
click at [620, 58] on div "CASHING" at bounding box center [587, 57] width 192 height 11
click at [671, 18] on span "button" at bounding box center [669, 21] width 9 height 25
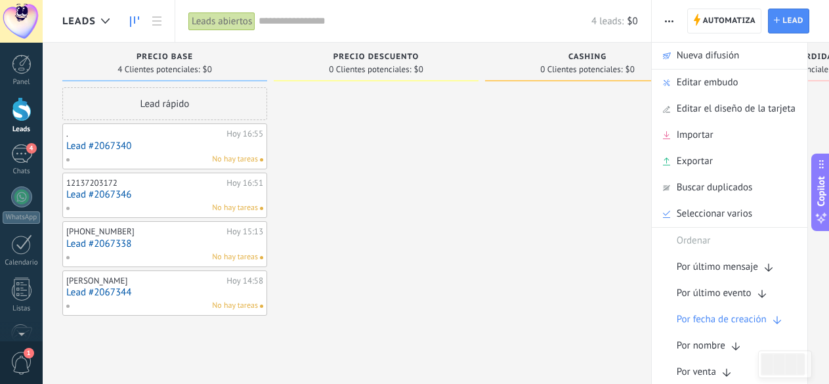
click at [667, 25] on span "button" at bounding box center [669, 21] width 9 height 25
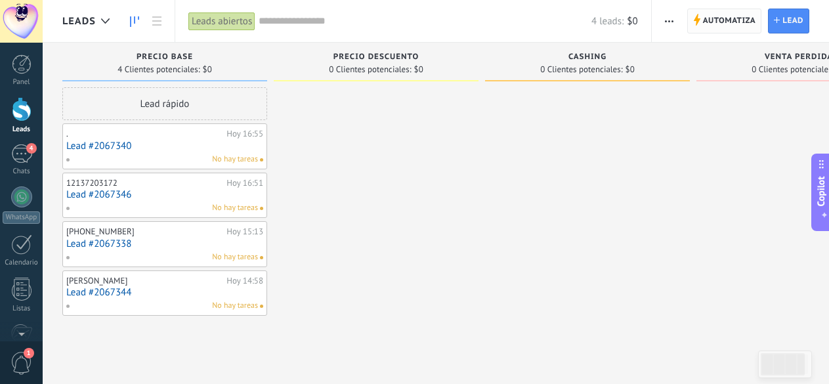
click at [707, 23] on span "Automatiza" at bounding box center [729, 21] width 53 height 24
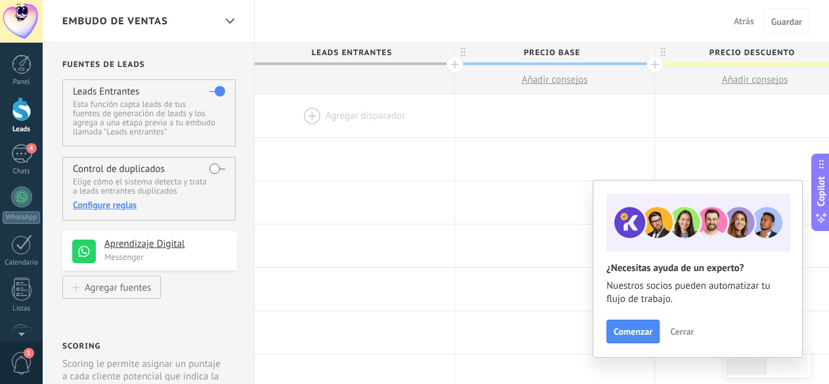
click at [312, 115] on div at bounding box center [354, 115] width 199 height 43
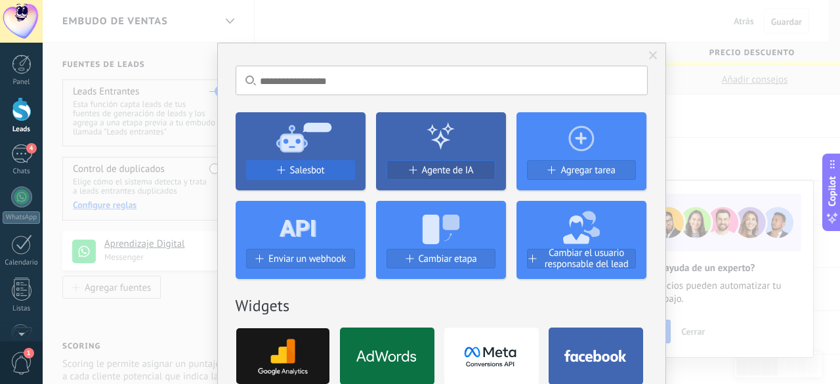
click at [322, 175] on span "Salesbot" at bounding box center [307, 170] width 35 height 11
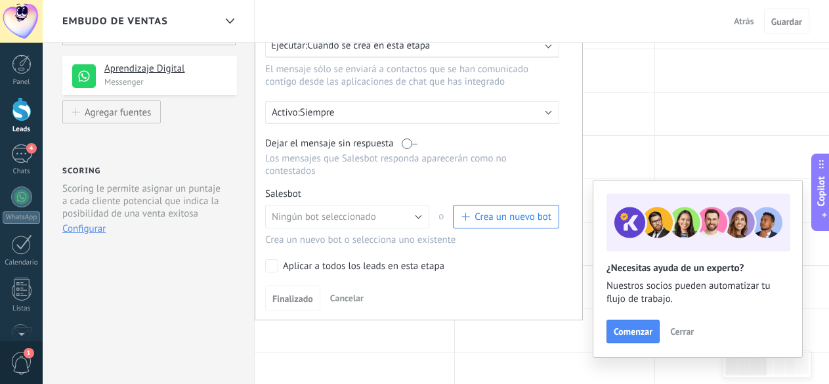
scroll to position [197, 0]
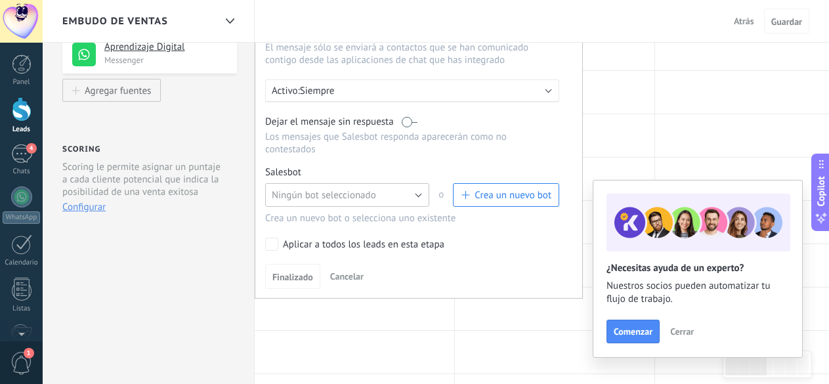
click at [317, 199] on span "Ningún bot seleccionado" at bounding box center [324, 195] width 104 height 12
click at [317, 199] on span "Ningún bot seleccionado" at bounding box center [340, 195] width 167 height 12
click at [358, 196] on span "Ningún bot seleccionado" at bounding box center [324, 195] width 104 height 12
click at [354, 217] on span "TestBot" at bounding box center [340, 217] width 167 height 12
click at [307, 247] on div "Aplicar a todos los leads en esta etapa" at bounding box center [363, 244] width 161 height 13
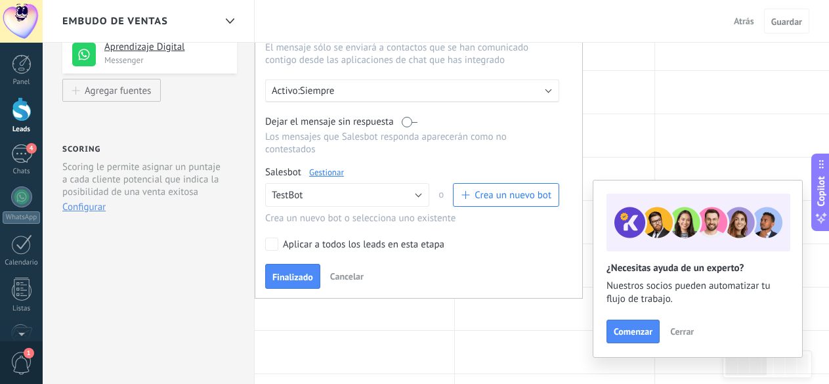
click at [307, 247] on div "Aplicar a todos los leads en esta etapa" at bounding box center [363, 244] width 161 height 13
click at [369, 203] on div "Ningún bot seleccionado TestBot TestBot o Crea un nuevo bot" at bounding box center [412, 198] width 294 height 30
click at [363, 198] on button "TestBot" at bounding box center [347, 195] width 164 height 24
click at [316, 219] on span "TestBot" at bounding box center [340, 217] width 167 height 12
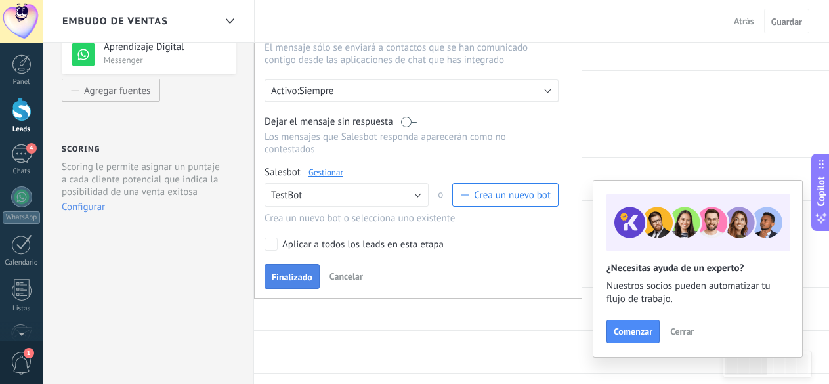
click at [303, 282] on span "Finalizado" at bounding box center [292, 276] width 41 height 9
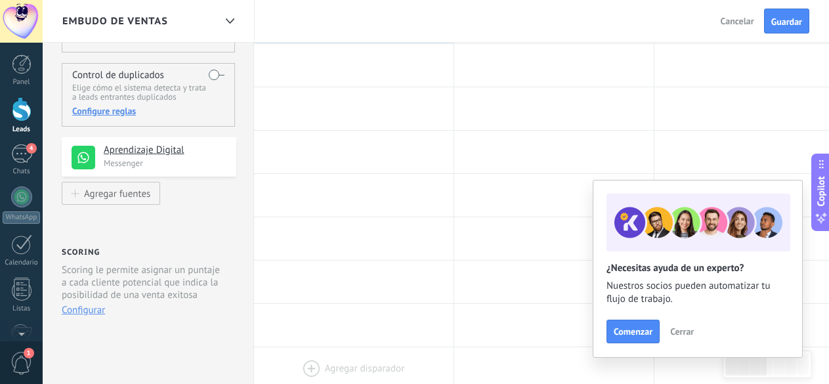
scroll to position [0, 0]
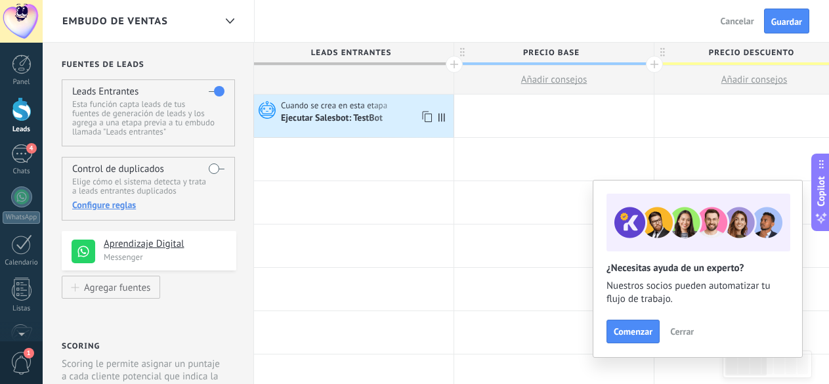
click at [369, 121] on div "Ejecutar Salesbot: TestBot" at bounding box center [333, 119] width 104 height 12
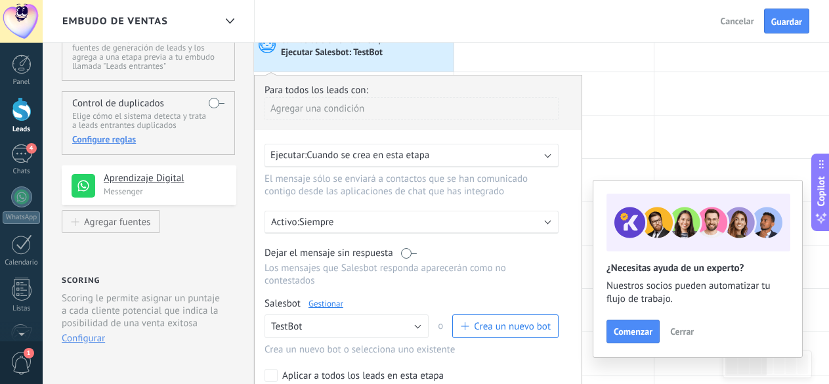
scroll to position [131, 0]
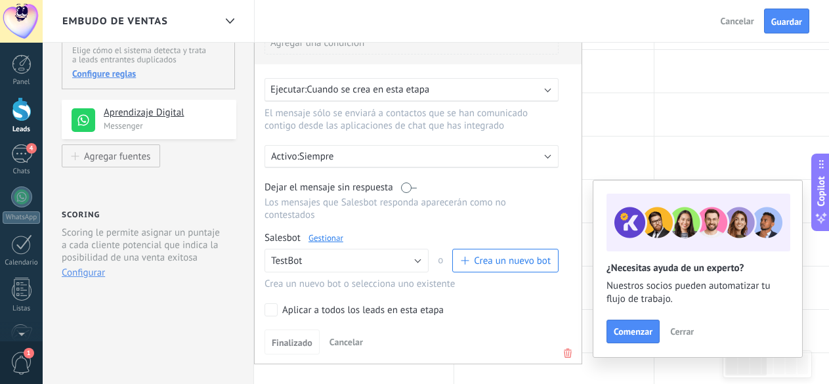
click at [341, 241] on link "Gestionar" at bounding box center [325, 237] width 35 height 11
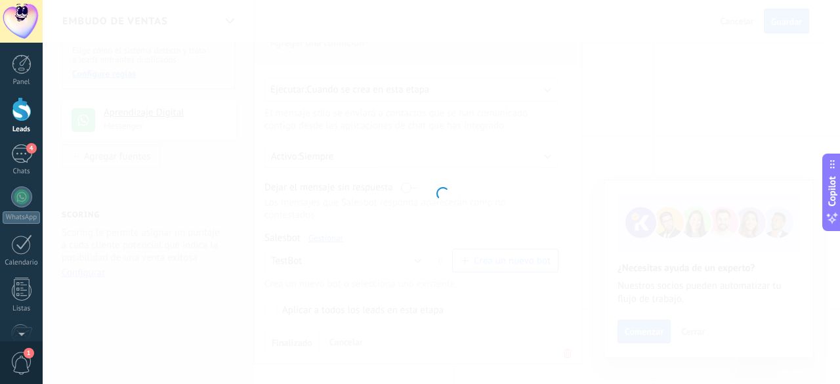
type input "*******"
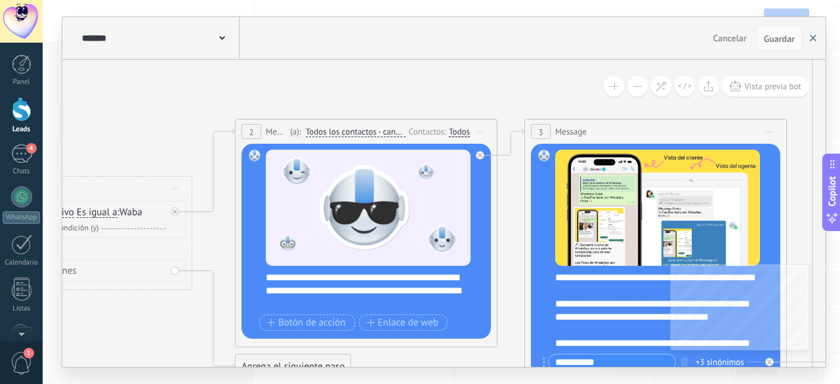
click at [813, 37] on icon "button" at bounding box center [813, 38] width 7 height 7
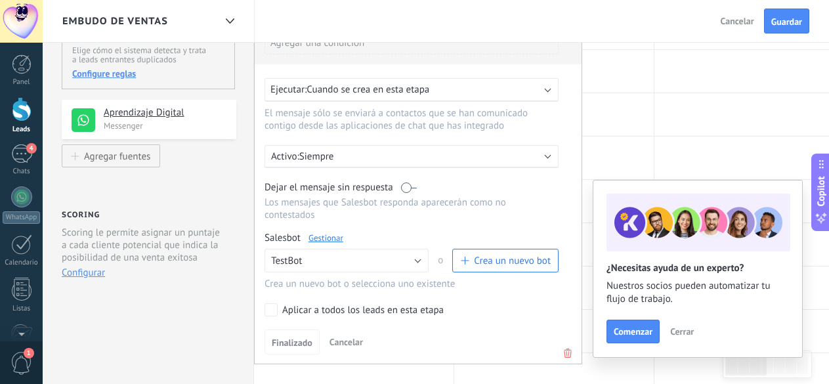
click at [474, 264] on span "Crea un nuevo bot" at bounding box center [512, 261] width 77 height 12
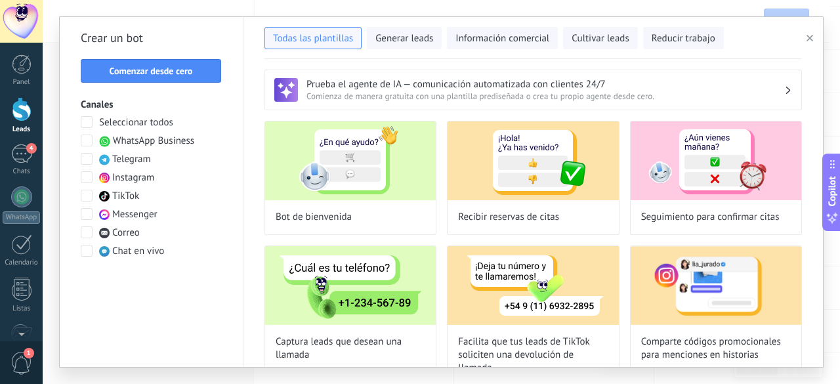
click at [154, 146] on span "WhatsApp Business" at bounding box center [153, 141] width 81 height 13
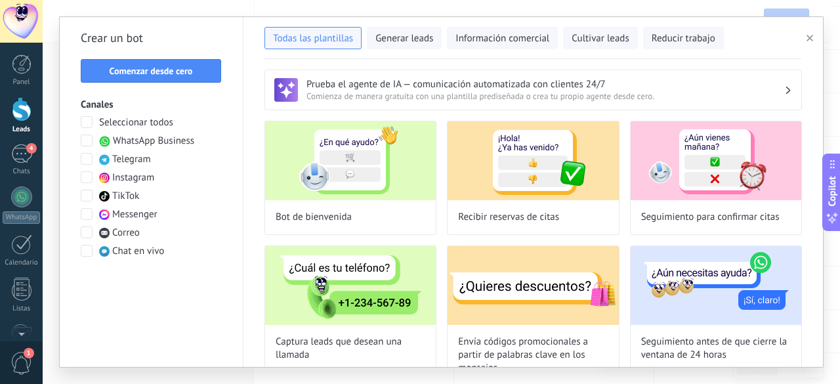
click at [154, 146] on span "WhatsApp Business" at bounding box center [153, 141] width 81 height 13
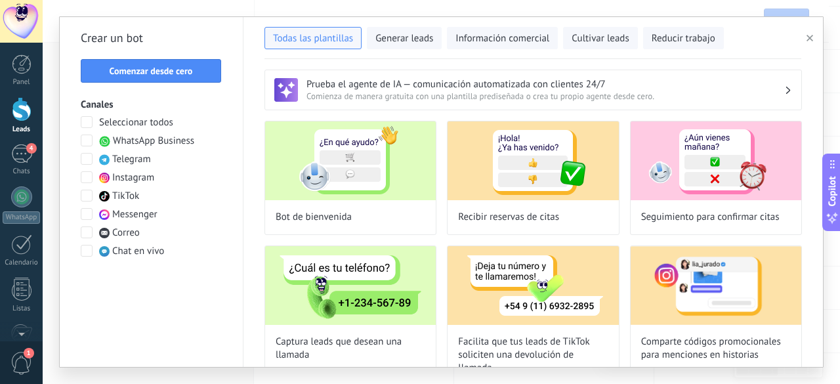
click at [154, 146] on span "WhatsApp Business" at bounding box center [153, 141] width 81 height 13
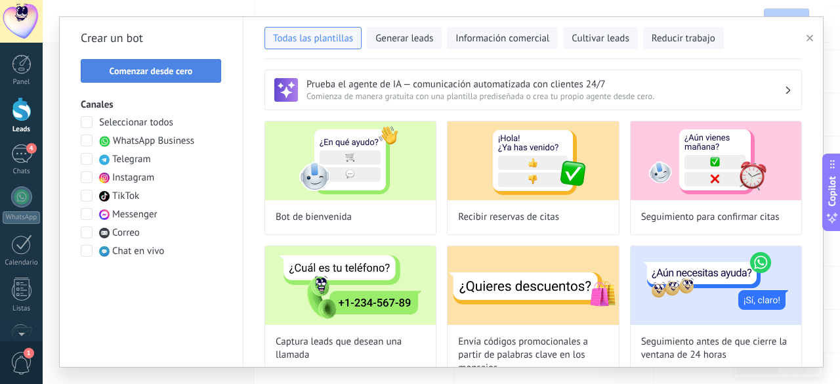
click at [172, 62] on button "Comenzar desde cero" at bounding box center [151, 71] width 140 height 24
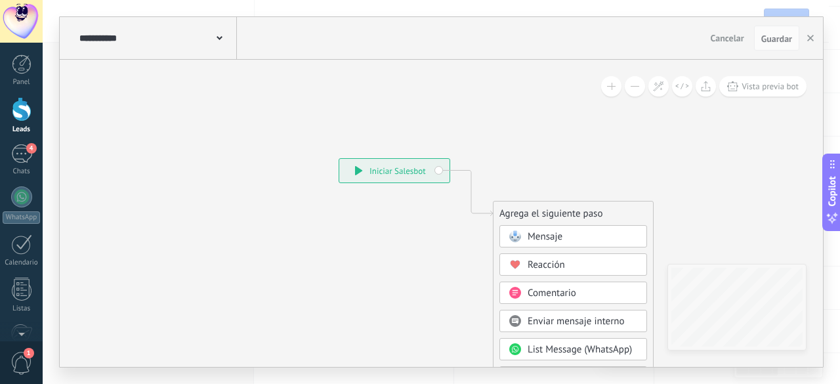
drag, startPoint x: 548, startPoint y: 371, endPoint x: 589, endPoint y: 371, distance: 40.7
click at [589, 371] on div "**********" at bounding box center [441, 192] width 797 height 384
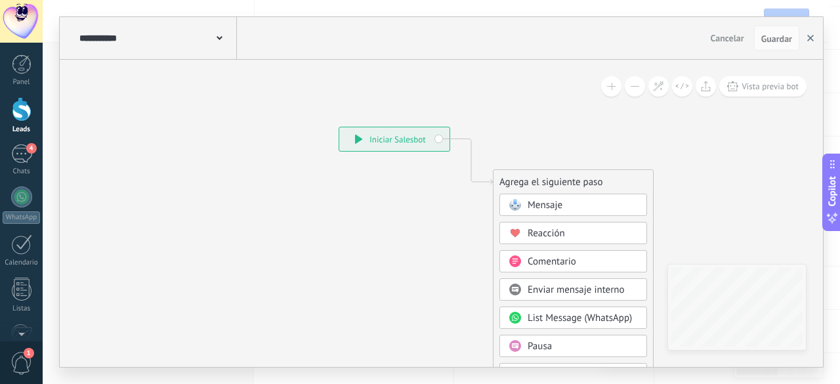
click at [808, 43] on button "button" at bounding box center [811, 38] width 20 height 25
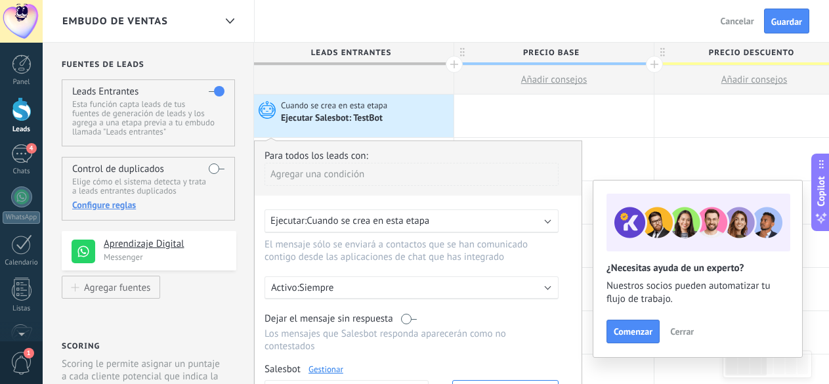
scroll to position [66, 0]
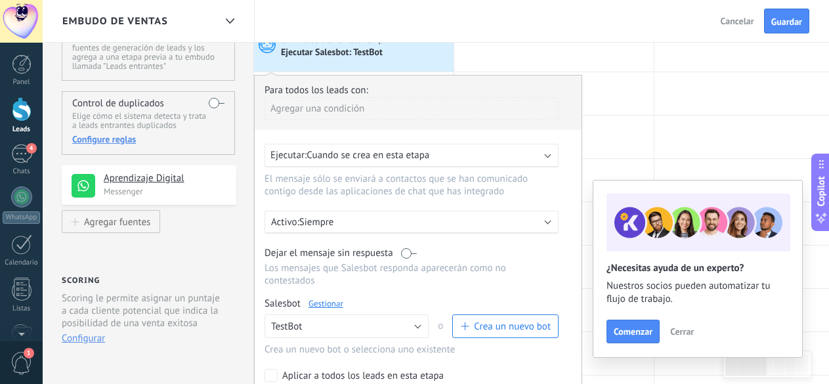
click at [371, 157] on span "Cuando se crea en esta etapa" at bounding box center [367, 155] width 123 height 12
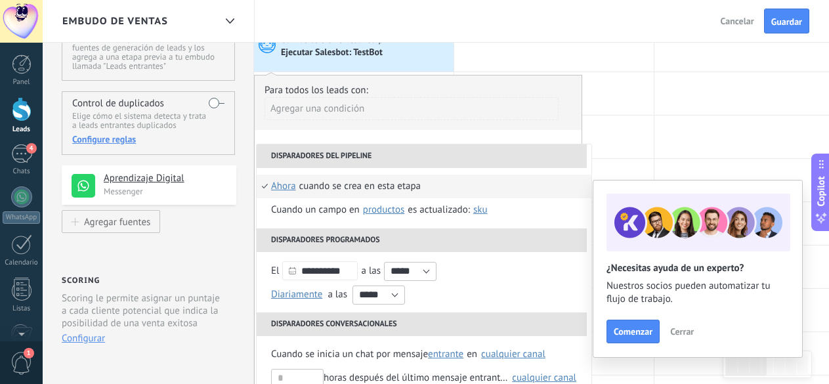
click at [431, 159] on li "Disparadores del pipeline" at bounding box center [422, 156] width 330 height 24
click at [476, 99] on div "Agregar una condición" at bounding box center [411, 108] width 294 height 23
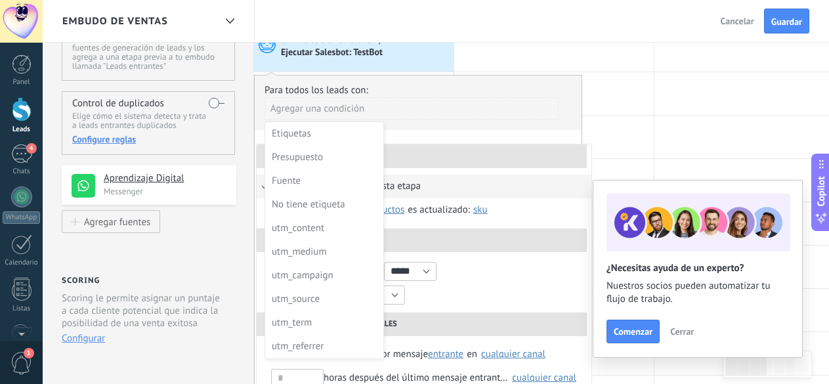
click at [514, 112] on div at bounding box center [418, 252] width 327 height 354
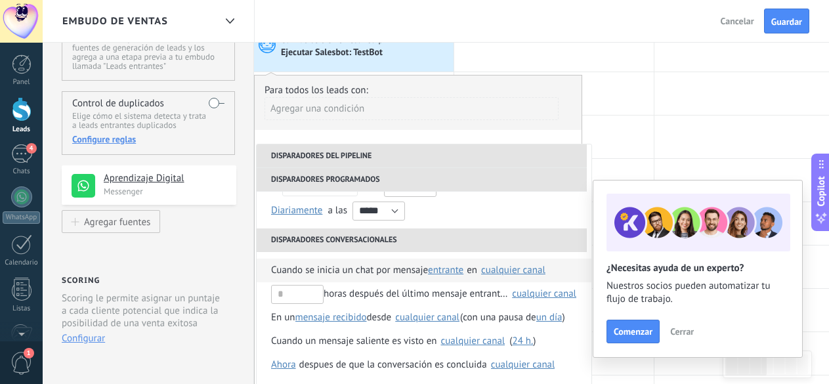
scroll to position [0, 0]
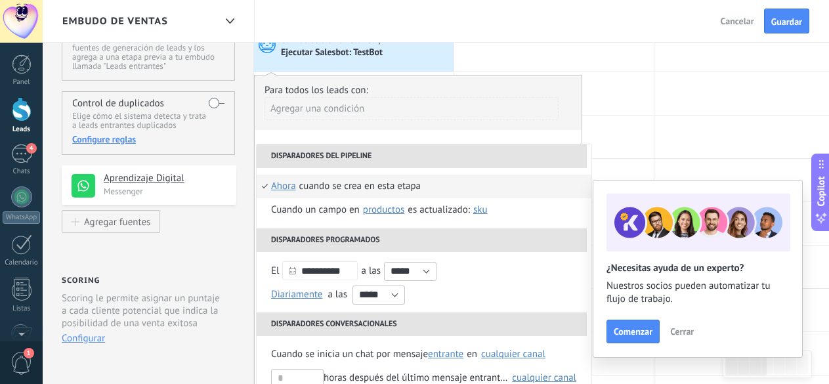
click at [257, 132] on div "**********" at bounding box center [418, 252] width 328 height 355
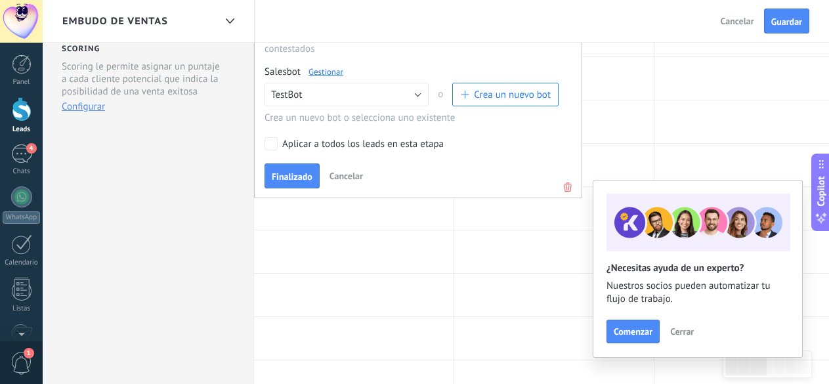
scroll to position [197, 0]
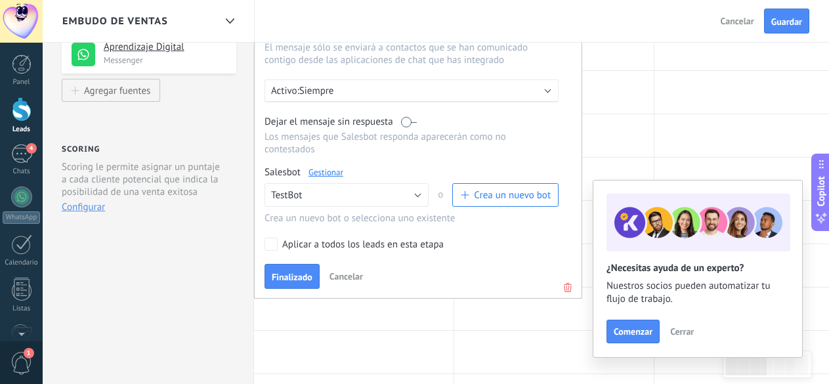
click at [342, 286] on div "Finalizado Cancelar" at bounding box center [417, 276] width 307 height 24
click at [345, 279] on span "Cancelar" at bounding box center [345, 276] width 33 height 12
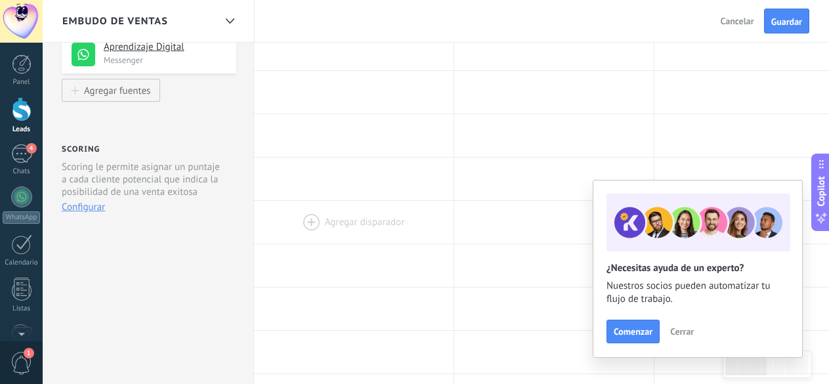
scroll to position [0, 0]
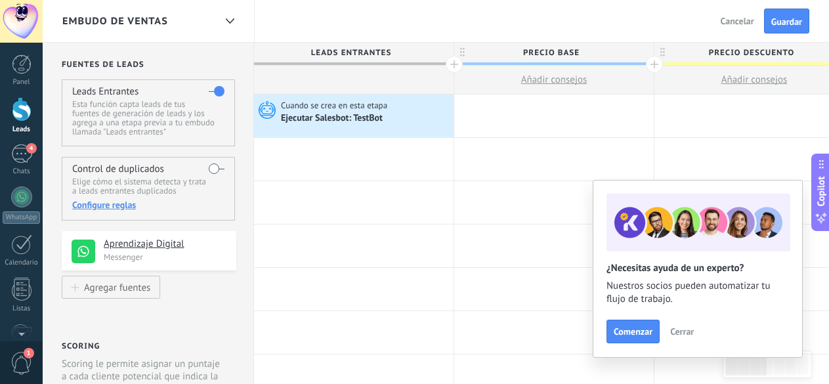
click at [686, 339] on button "Cerrar" at bounding box center [681, 332] width 35 height 20
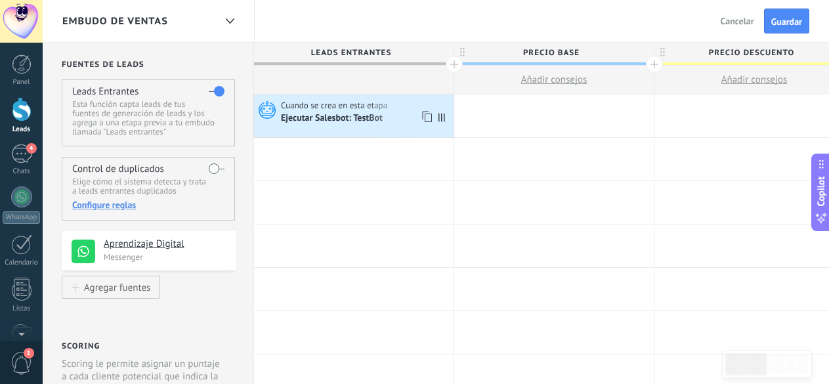
click at [369, 108] on span "Cuando se crea en esta etapa" at bounding box center [335, 106] width 108 height 12
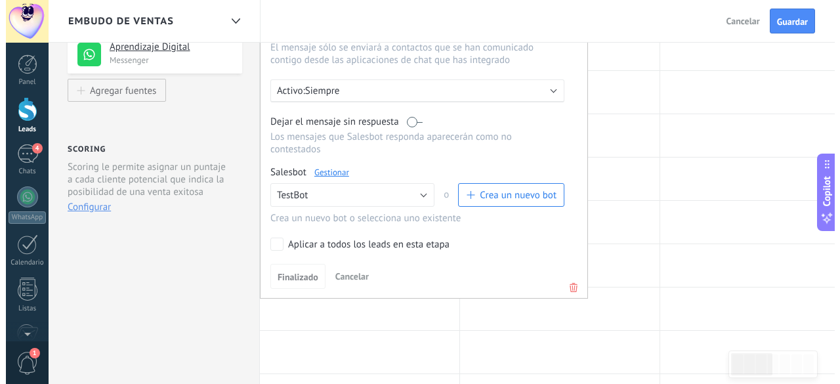
scroll to position [131, 0]
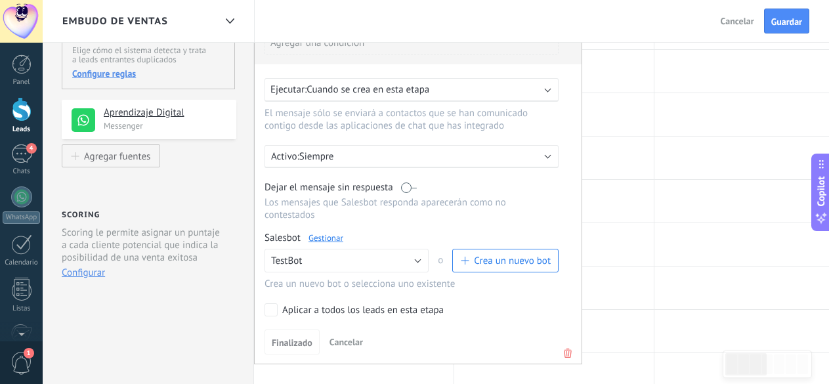
click at [353, 273] on div "Ningún bot seleccionado TestBot TestBot o Crea un nuevo bot" at bounding box center [411, 264] width 294 height 30
click at [350, 261] on button "TestBot" at bounding box center [346, 261] width 164 height 24
click at [331, 263] on span "Ningún bot seleccionado" at bounding box center [340, 261] width 167 height 12
click at [507, 264] on span "Crea un nuevo bot" at bounding box center [512, 261] width 77 height 12
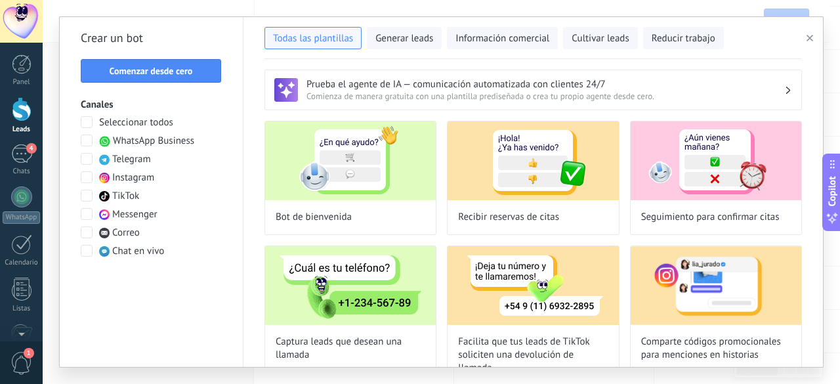
click at [472, 78] on h3 "Prueba el agente de IA — comunicación automatizada con clientes 24/7" at bounding box center [545, 84] width 478 height 12
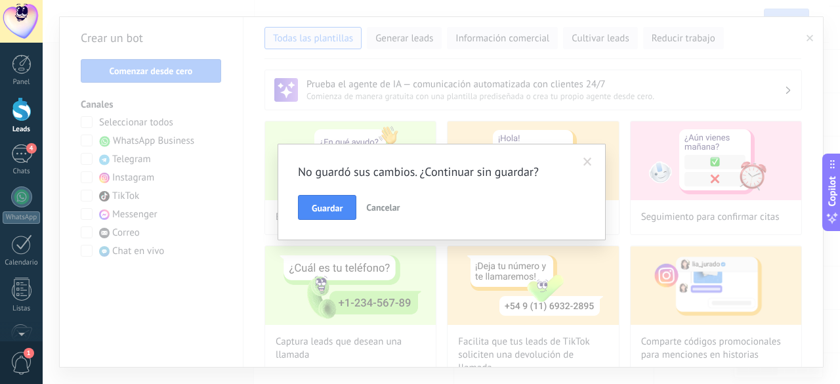
click at [591, 159] on span at bounding box center [587, 161] width 9 height 9
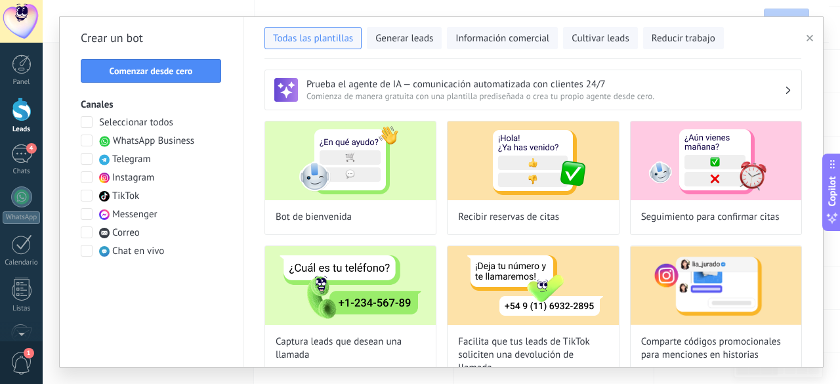
click at [146, 142] on span "WhatsApp Business" at bounding box center [153, 141] width 81 height 13
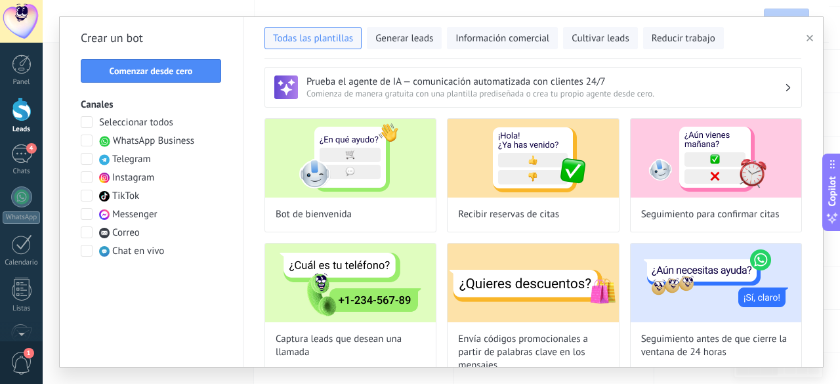
scroll to position [0, 0]
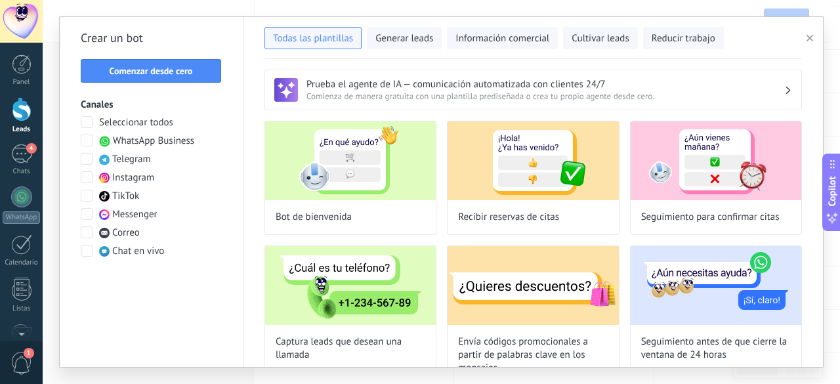
click at [114, 40] on h2 "Crear un bot" at bounding box center [151, 38] width 141 height 21
click at [135, 62] on button "Comenzar desde cero" at bounding box center [151, 71] width 140 height 24
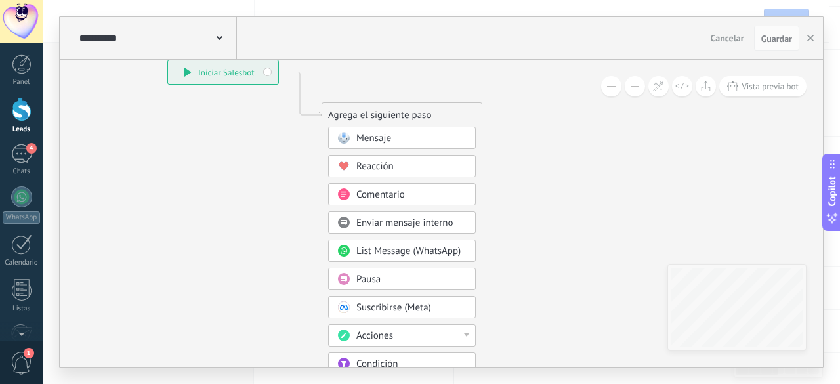
drag, startPoint x: 637, startPoint y: 152, endPoint x: 535, endPoint y: 80, distance: 124.9
click at [535, 80] on icon at bounding box center [280, 298] width 882 height 1132
click at [423, 137] on div "Mensaje" at bounding box center [411, 138] width 110 height 13
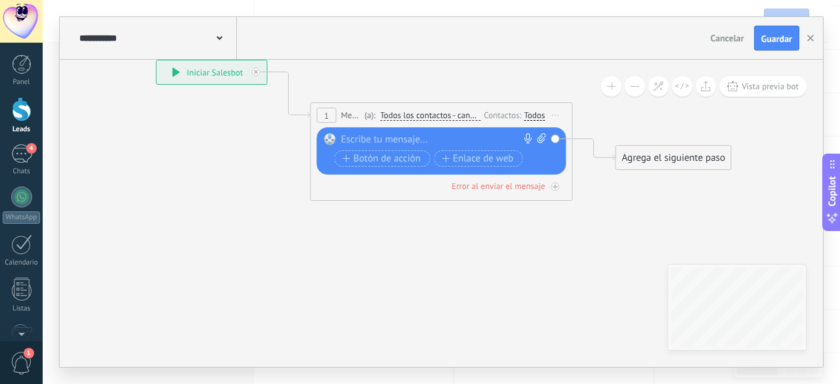
click at [376, 140] on div at bounding box center [438, 139] width 195 height 13
click at [400, 136] on div at bounding box center [438, 139] width 195 height 13
click at [398, 136] on div at bounding box center [438, 139] width 195 height 13
click at [422, 140] on div at bounding box center [438, 139] width 195 height 13
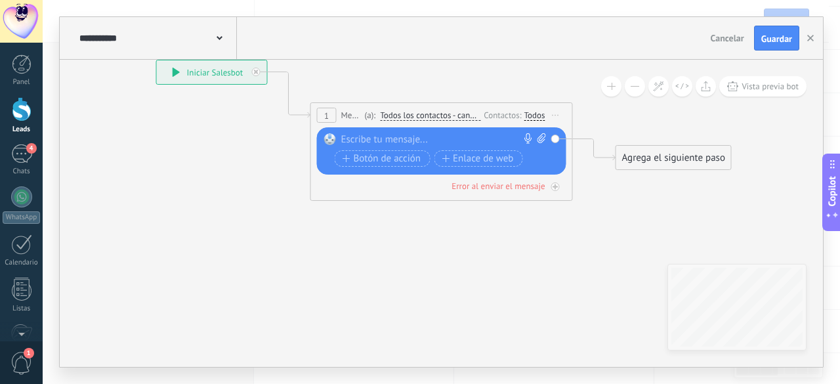
paste div
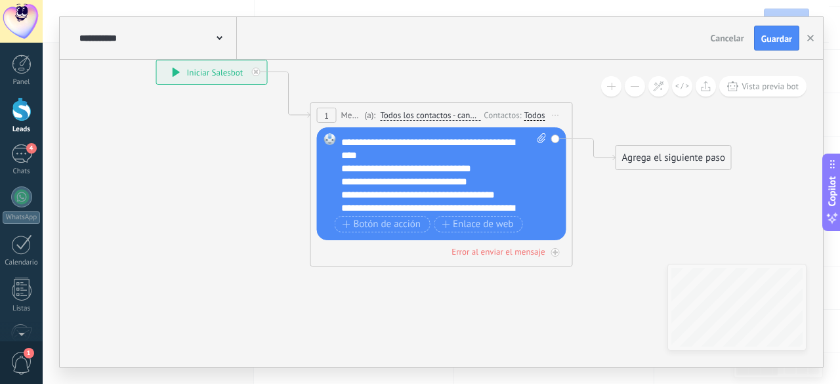
scroll to position [131, 0]
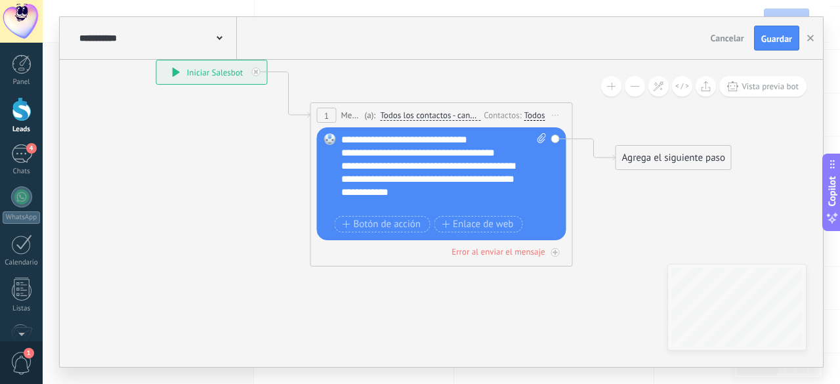
click at [705, 154] on div "Agrega el siguiente paso" at bounding box center [673, 158] width 115 height 22
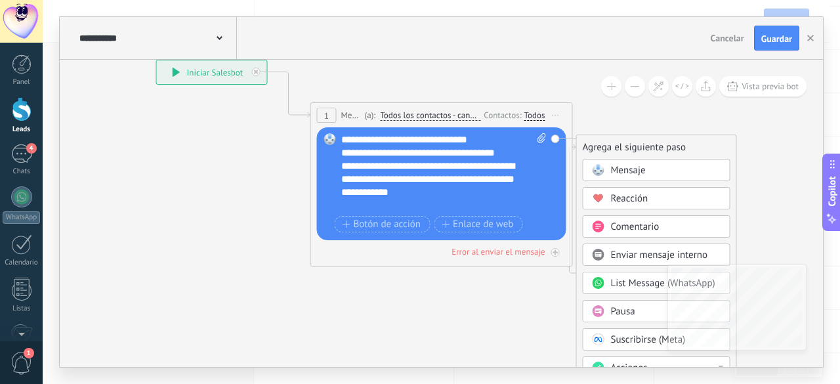
drag, startPoint x: 718, startPoint y: 159, endPoint x: 679, endPoint y: 149, distance: 40.7
click at [679, 149] on div "Agrega el siguiente paso" at bounding box center [656, 147] width 159 height 22
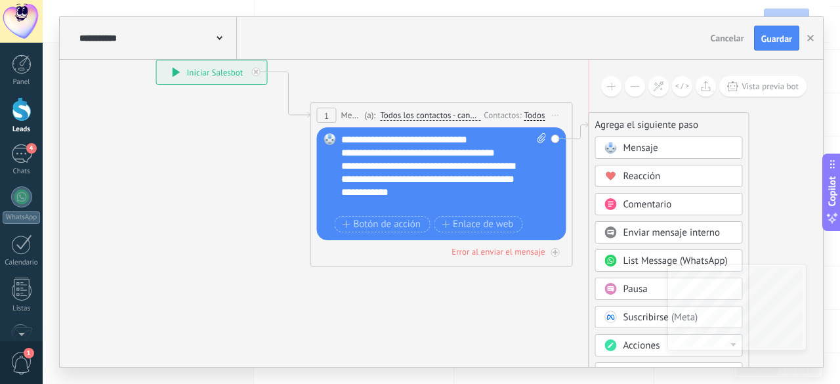
drag, startPoint x: 689, startPoint y: 148, endPoint x: 705, endPoint y: 125, distance: 27.7
click at [705, 125] on div "Agrega el siguiente paso" at bounding box center [668, 125] width 159 height 22
click at [701, 127] on div "Agrega el siguiente paso" at bounding box center [668, 127] width 159 height 22
drag, startPoint x: 543, startPoint y: 35, endPoint x: 543, endPoint y: -10, distance: 45.3
click at [543, 0] on html ".abccls-1,.abccls-2{fill-rule:evenodd}.abccls-2{fill:#fff} .abfcls-1{fill:none}…" at bounding box center [420, 61] width 840 height 384
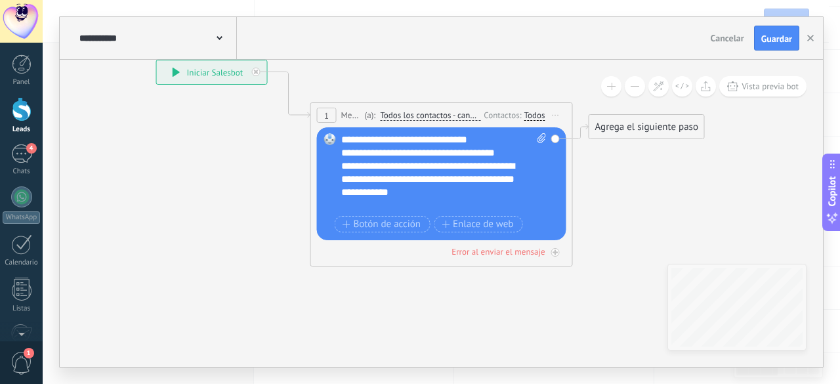
click at [663, 200] on icon at bounding box center [408, 163] width 1160 height 863
click at [651, 123] on div "Agrega el siguiente paso" at bounding box center [646, 127] width 115 height 22
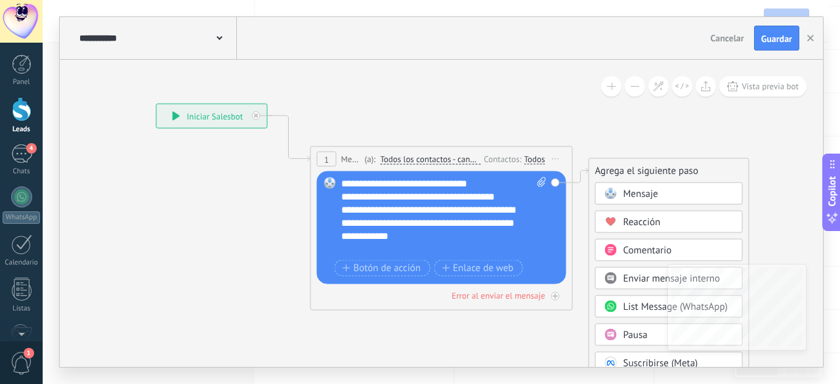
click at [458, 85] on icon at bounding box center [408, 207] width 1160 height 863
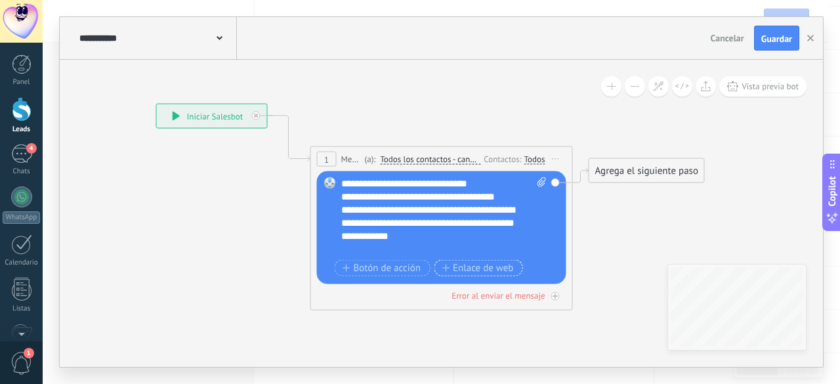
click at [488, 273] on span "Enlace de web" at bounding box center [478, 267] width 72 height 10
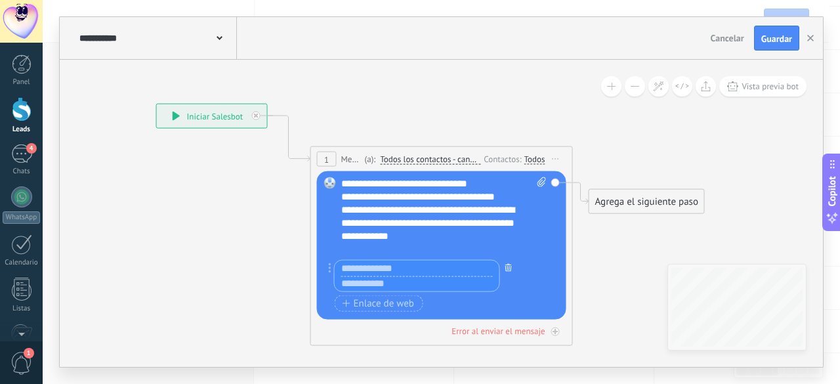
click at [508, 268] on icon "button" at bounding box center [508, 267] width 7 height 8
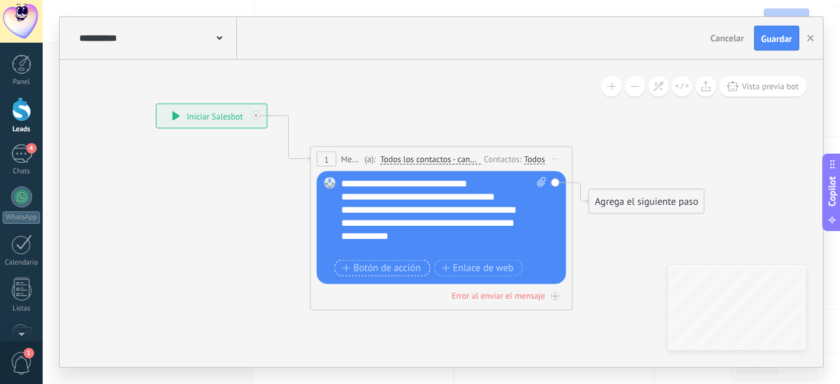
click at [392, 267] on span "Botón de acción" at bounding box center [382, 267] width 79 height 10
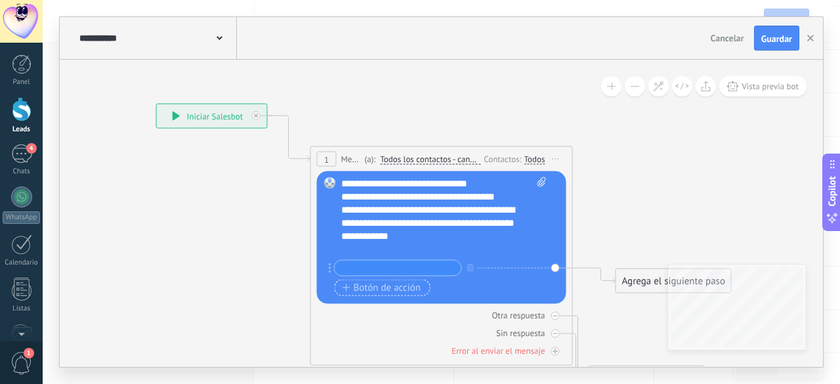
click at [392, 267] on input "text" at bounding box center [398, 268] width 127 height 15
click at [331, 268] on div at bounding box center [395, 268] width 133 height 16
click at [332, 267] on div at bounding box center [395, 268] width 133 height 16
click at [330, 267] on circle at bounding box center [330, 267] width 3 height 3
click at [477, 267] on div "+ sinónimo" at bounding box center [434, 268] width 211 height 16
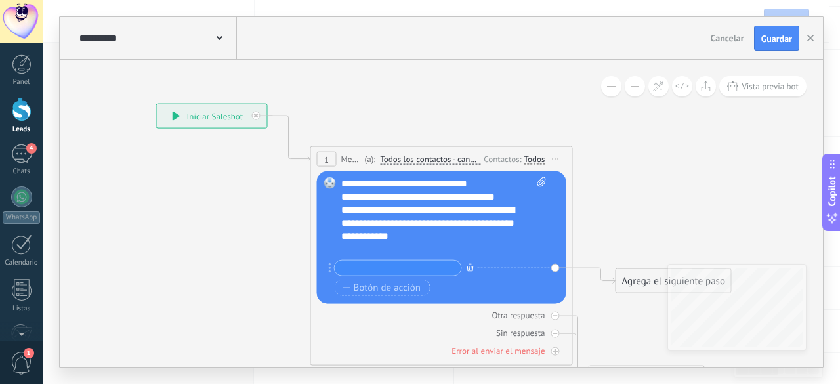
click at [468, 267] on icon "button" at bounding box center [470, 267] width 7 height 8
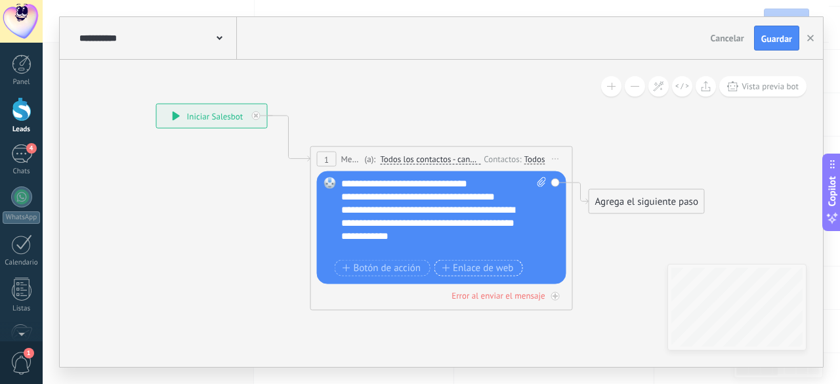
click at [468, 268] on span "Enlace de web" at bounding box center [478, 267] width 72 height 10
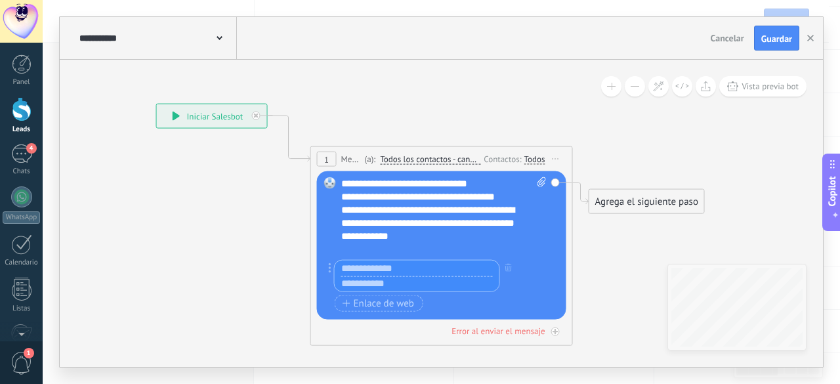
click at [540, 238] on span at bounding box center [539, 216] width 12 height 79
click input "Subir" at bounding box center [0, 0] width 0 height 0
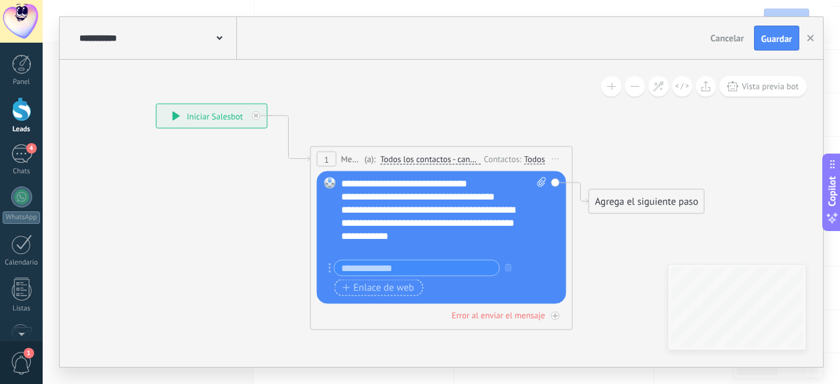
click at [376, 283] on span "Enlace de web" at bounding box center [379, 287] width 72 height 10
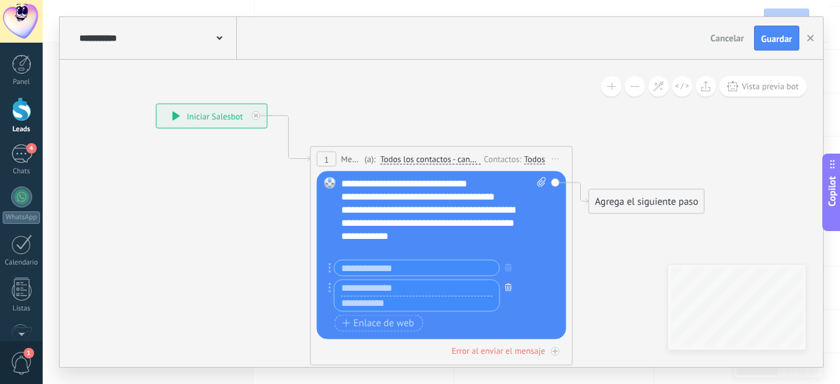
click at [513, 285] on button "button" at bounding box center [508, 287] width 14 height 16
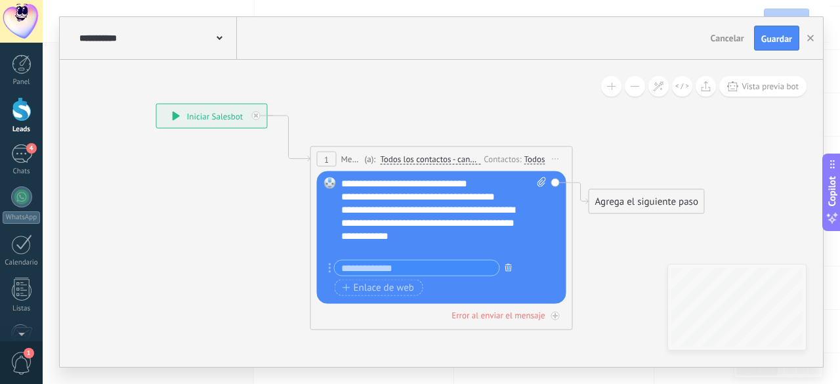
click at [510, 264] on icon "button" at bounding box center [508, 267] width 7 height 8
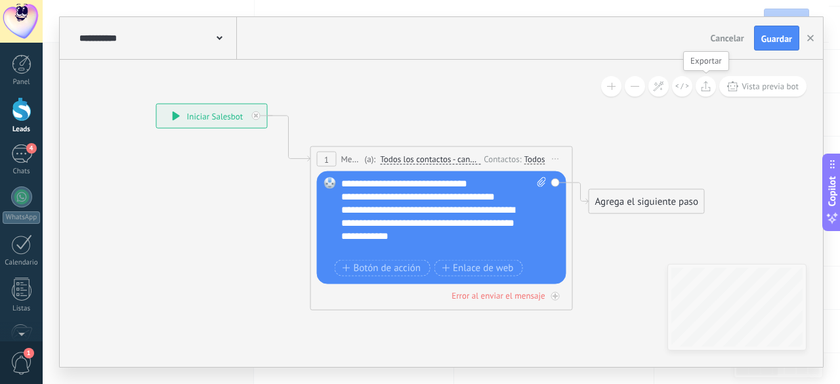
click at [702, 91] on icon at bounding box center [706, 86] width 10 height 10
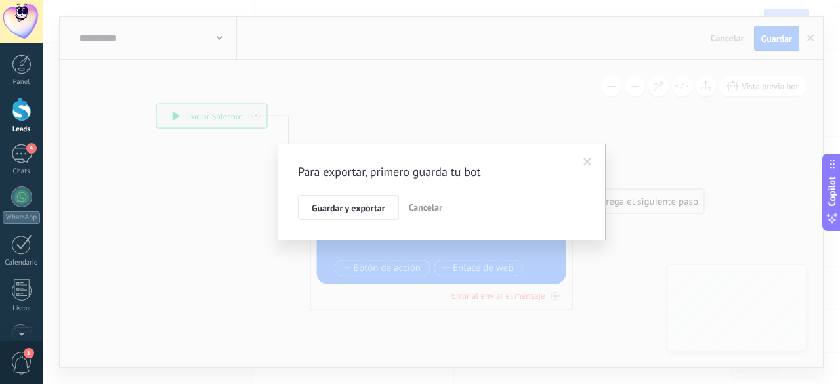
click at [594, 157] on span at bounding box center [588, 162] width 22 height 22
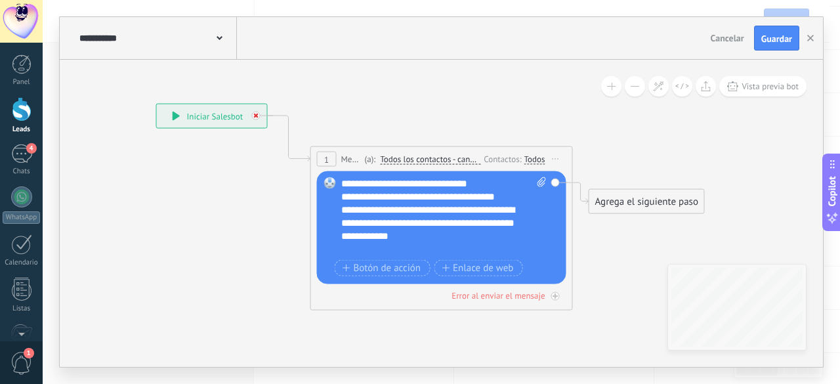
click at [254, 115] on icon at bounding box center [256, 116] width 5 height 5
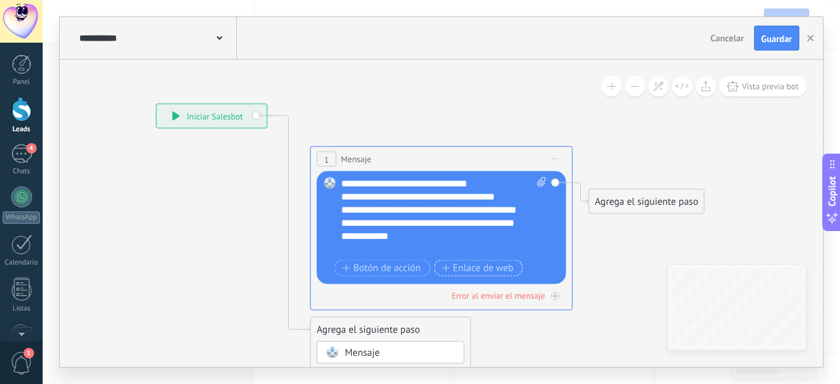
click at [442, 260] on button "Enlace de web" at bounding box center [478, 268] width 89 height 16
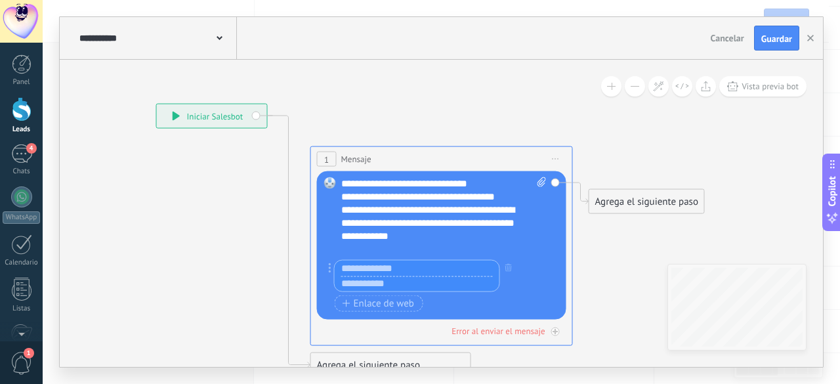
click at [327, 160] on span "1" at bounding box center [326, 159] width 5 height 11
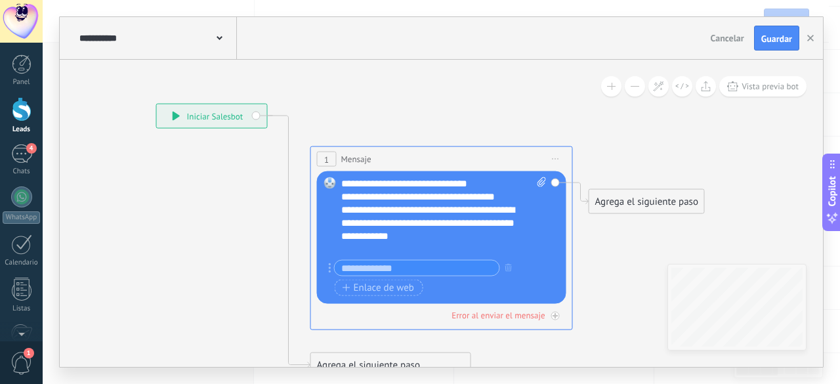
click at [722, 53] on div "**********" at bounding box center [441, 38] width 763 height 43
click at [719, 36] on span "Cancelar" at bounding box center [727, 38] width 33 height 12
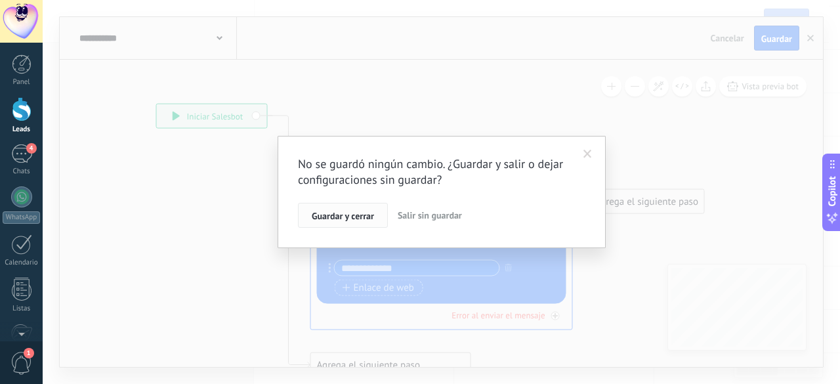
click at [348, 207] on button "Guardar y cerrar" at bounding box center [343, 215] width 90 height 25
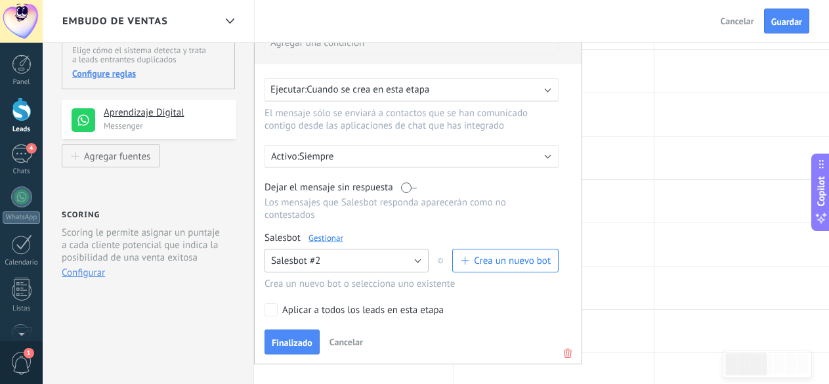
click at [394, 259] on button "Salesbot #2" at bounding box center [346, 261] width 164 height 24
click at [331, 279] on span "Salesbot #2" at bounding box center [340, 283] width 167 height 12
click at [516, 266] on span "Crea un nuevo bot" at bounding box center [512, 261] width 77 height 12
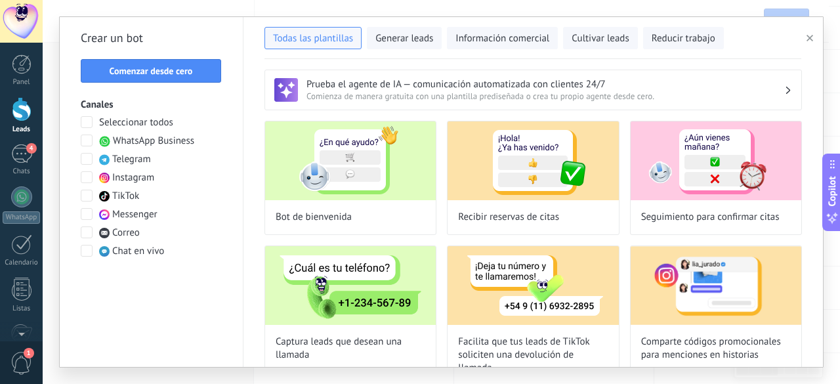
click at [140, 140] on span "WhatsApp Business" at bounding box center [153, 141] width 81 height 13
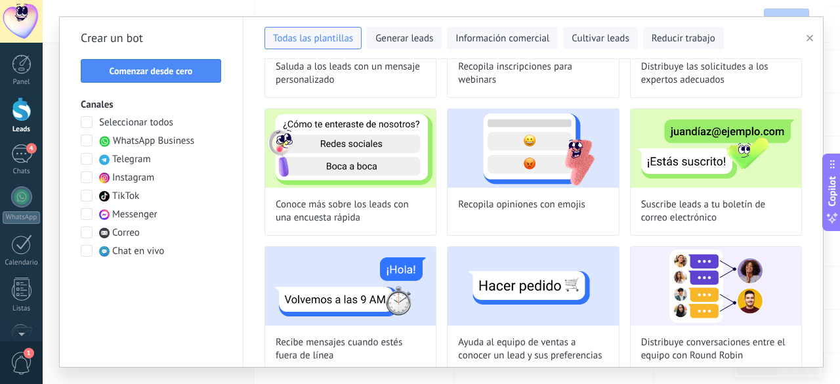
scroll to position [443, 0]
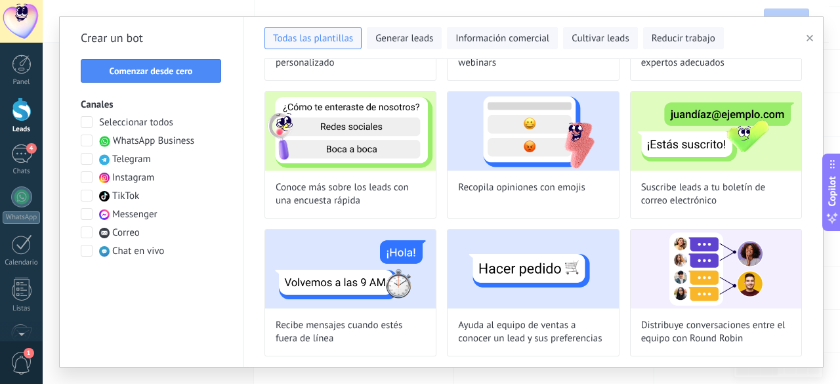
click at [131, 22] on div "Crear un bot Comenzar desde cero Canales Seleccionar todos WhatsApp Business Te…" at bounding box center [152, 192] width 184 height 350
click at [140, 64] on button "Comenzar desde cero" at bounding box center [151, 71] width 140 height 24
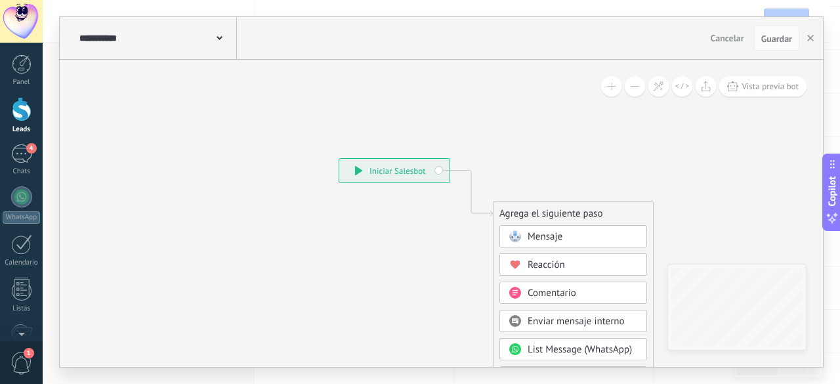
click at [562, 238] on span "Mensaje" at bounding box center [545, 236] width 35 height 12
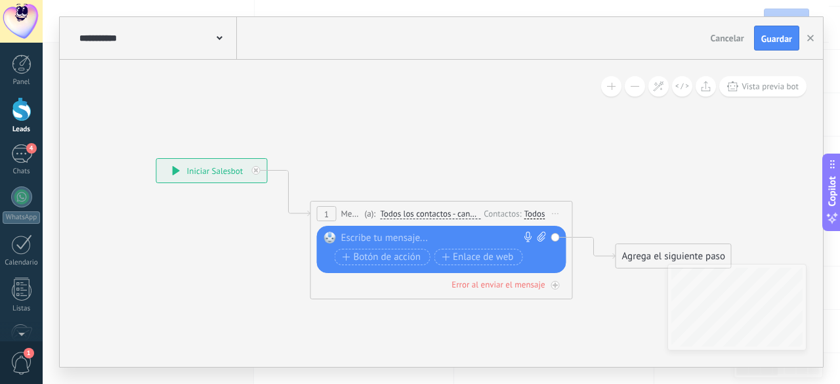
click at [544, 238] on icon at bounding box center [541, 237] width 9 height 10
click input "Subir" at bounding box center [0, 0] width 0 height 0
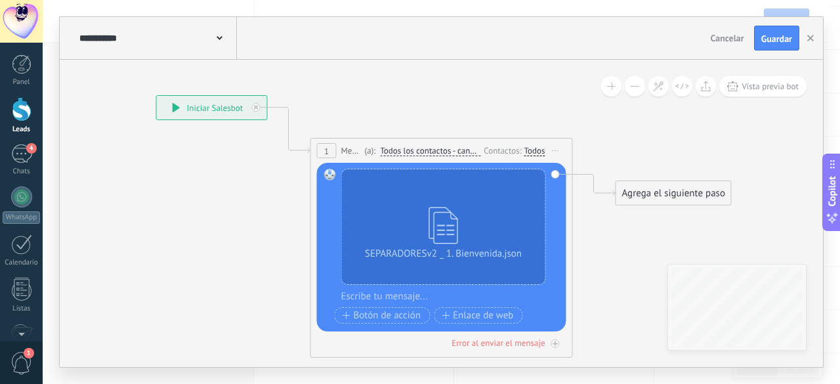
click at [684, 100] on icon at bounding box center [421, 157] width 1187 height 780
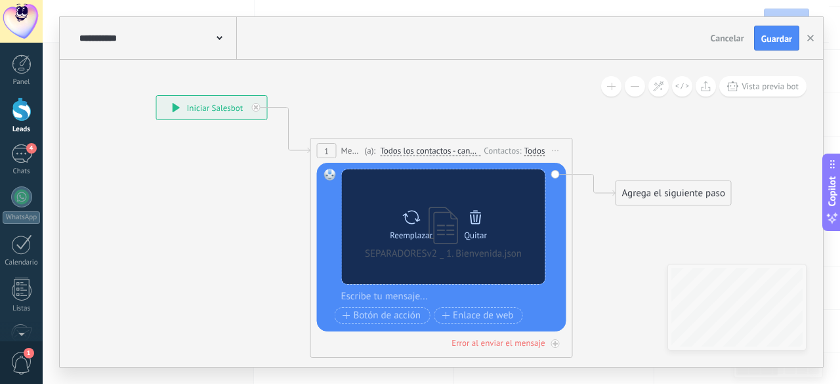
click at [474, 216] on icon at bounding box center [476, 217] width 12 height 14
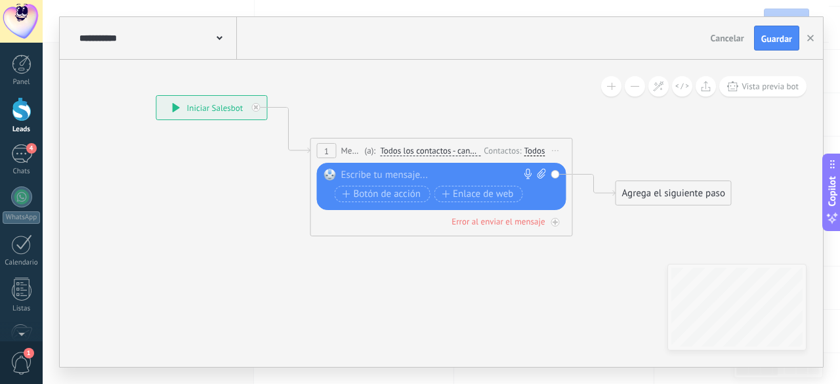
click at [393, 175] on div at bounding box center [438, 175] width 195 height 13
click at [558, 96] on icon at bounding box center [421, 157] width 1187 height 780
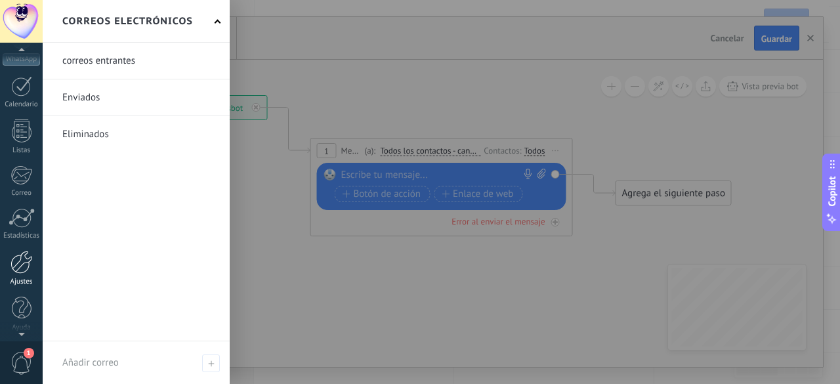
scroll to position [162, 0]
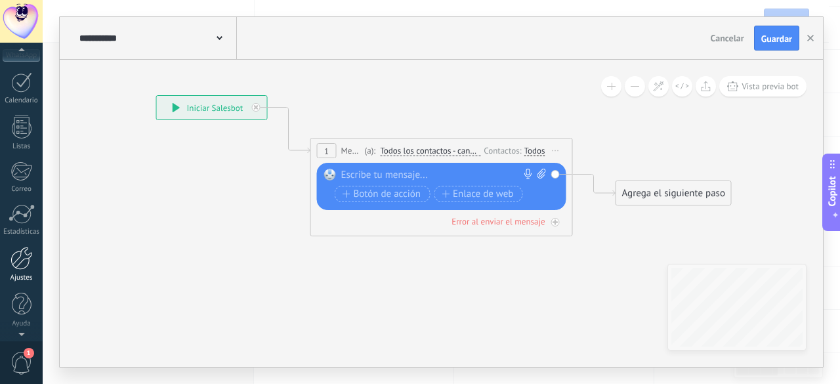
click at [25, 263] on div at bounding box center [21, 258] width 22 height 23
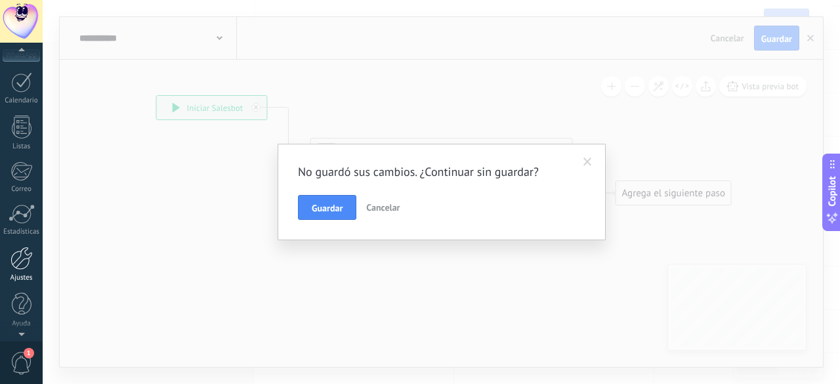
scroll to position [0, 0]
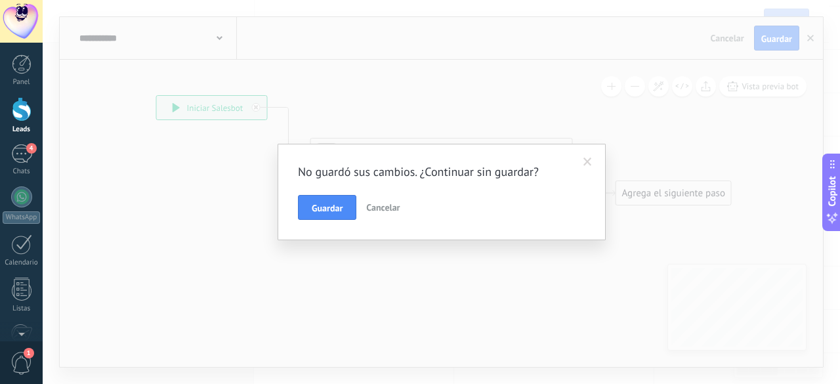
click at [589, 161] on span at bounding box center [587, 161] width 9 height 9
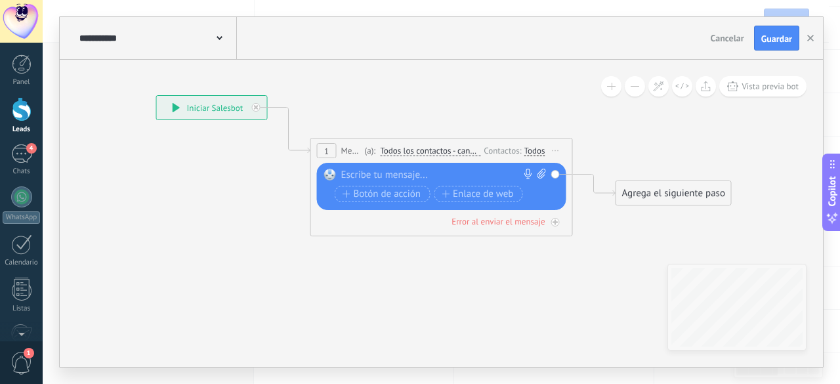
click at [404, 176] on div at bounding box center [438, 175] width 195 height 13
paste div
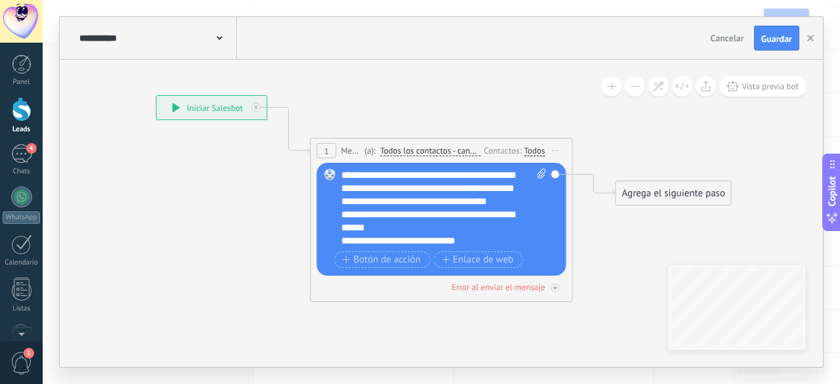
click at [661, 200] on div "Agrega el siguiente paso" at bounding box center [673, 193] width 115 height 22
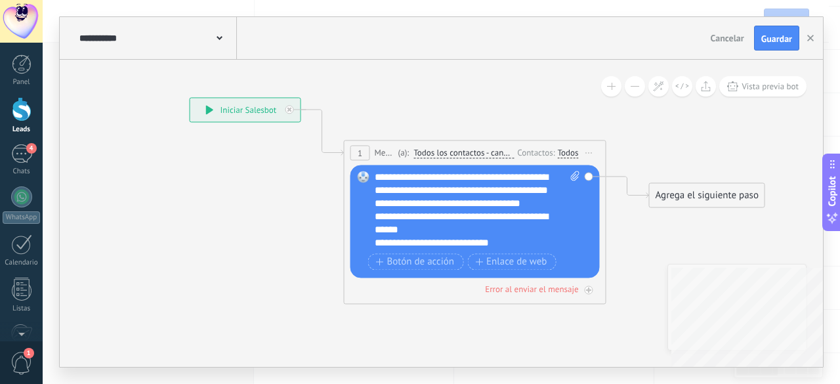
drag, startPoint x: 816, startPoint y: 371, endPoint x: 781, endPoint y: 138, distance: 234.9
click at [781, 138] on icon at bounding box center [455, 159] width 1187 height 780
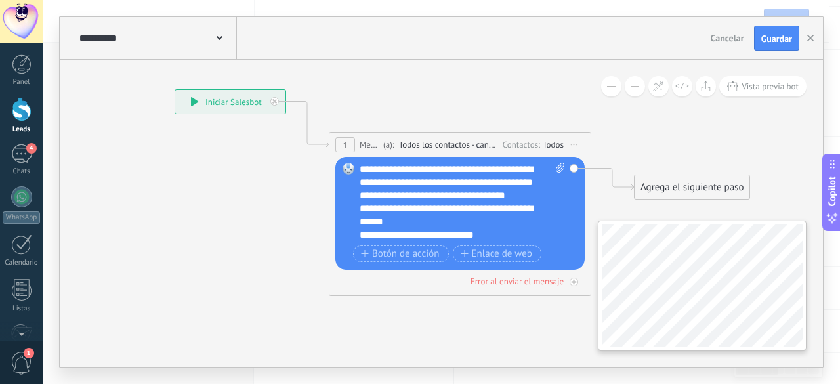
click at [839, 363] on div "**********" at bounding box center [441, 192] width 797 height 384
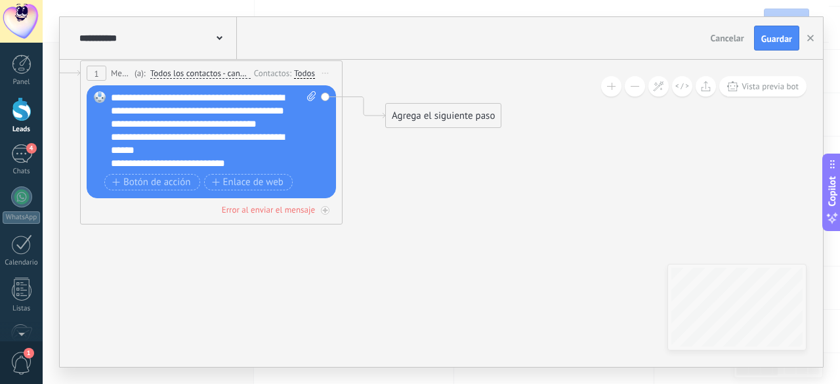
drag, startPoint x: 501, startPoint y: 206, endPoint x: 451, endPoint y: 180, distance: 56.9
click at [451, 180] on icon at bounding box center [191, 80] width 1187 height 780
click at [432, 116] on div "Agrega el siguiente paso" at bounding box center [443, 116] width 115 height 22
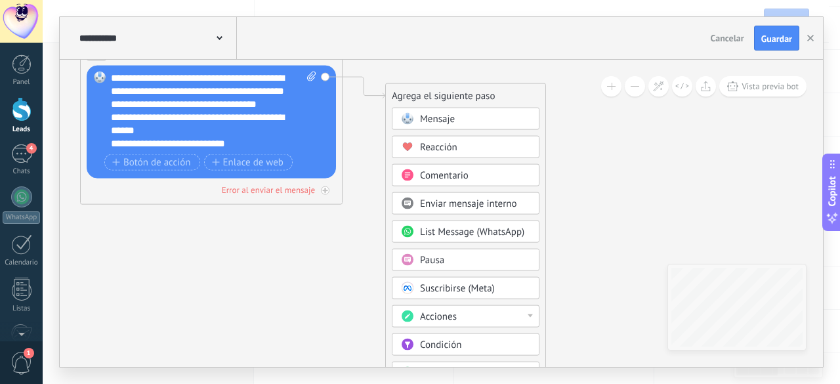
click at [427, 254] on span "Pausa" at bounding box center [432, 260] width 24 height 12
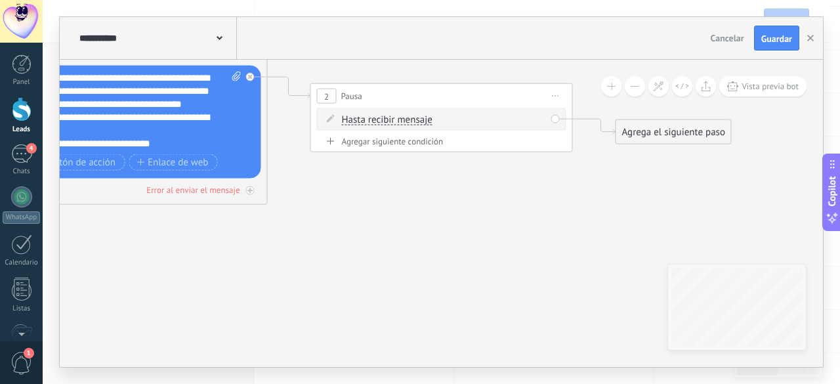
click at [387, 123] on span "Hasta recibir mensaje" at bounding box center [387, 120] width 91 height 10
click at [387, 123] on button "Hasta recibir mensaje" at bounding box center [417, 120] width 164 height 24
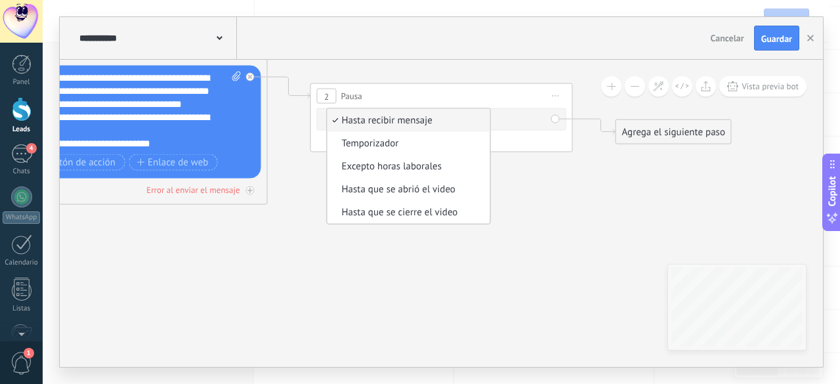
click at [387, 123] on span "Hasta recibir mensaje" at bounding box center [406, 120] width 159 height 13
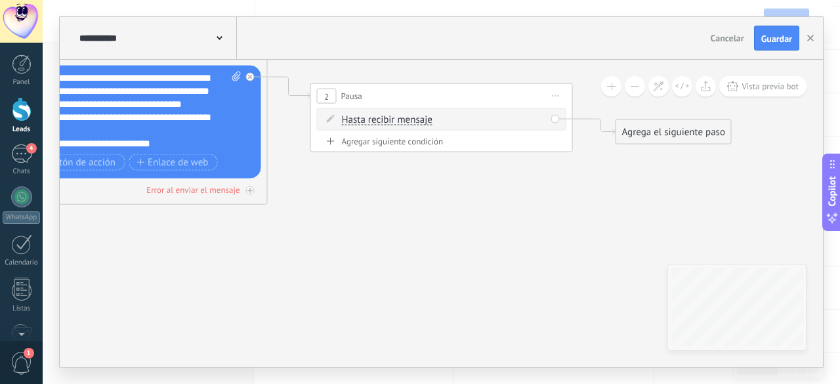
click at [356, 117] on span "Hasta recibir mensaje" at bounding box center [387, 120] width 91 height 10
click at [356, 117] on button "Hasta recibir mensaje" at bounding box center [417, 120] width 164 height 24
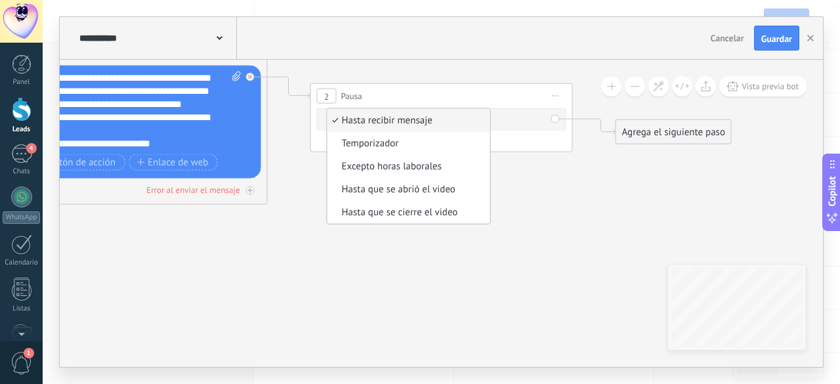
click at [489, 238] on icon at bounding box center [269, 101] width 1492 height 863
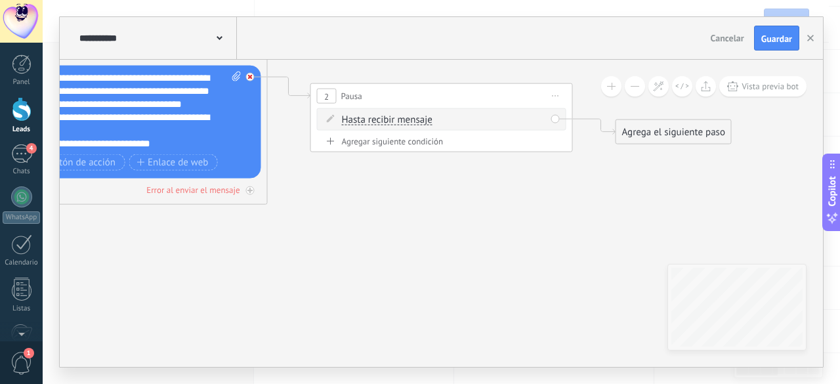
click at [248, 73] on div at bounding box center [250, 77] width 9 height 9
click at [333, 95] on div "2" at bounding box center [327, 96] width 20 height 15
drag, startPoint x: 335, startPoint y: 97, endPoint x: 560, endPoint y: 98, distance: 224.4
click at [553, 87] on span "Iniciar vista previa aquí Cambiar nombre Duplicar [GEOGRAPHIC_DATA]" at bounding box center [555, 96] width 21 height 19
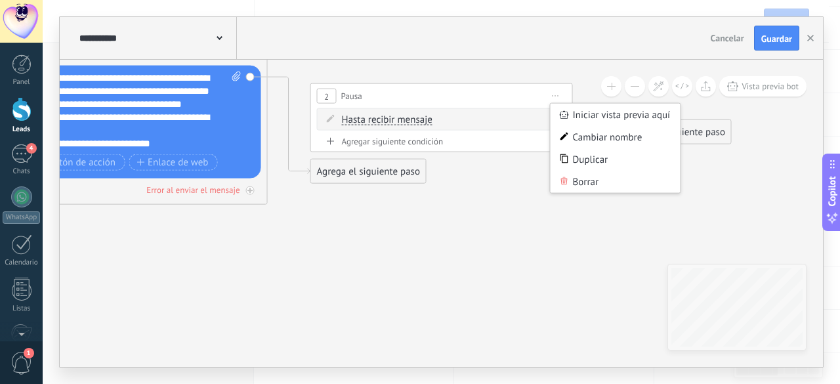
click at [558, 98] on span "Iniciar vista previa aquí Cambiar nombre Duplicar [GEOGRAPHIC_DATA]" at bounding box center [555, 96] width 21 height 19
click at [602, 185] on div "Borrar" at bounding box center [616, 182] width 130 height 22
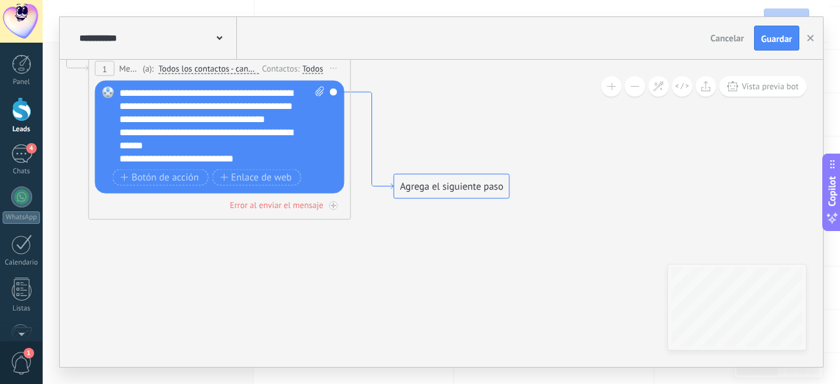
drag, startPoint x: 293, startPoint y: 83, endPoint x: 377, endPoint y: 98, distance: 84.7
click at [444, 190] on div "Agrega el siguiente paso" at bounding box center [451, 187] width 115 height 22
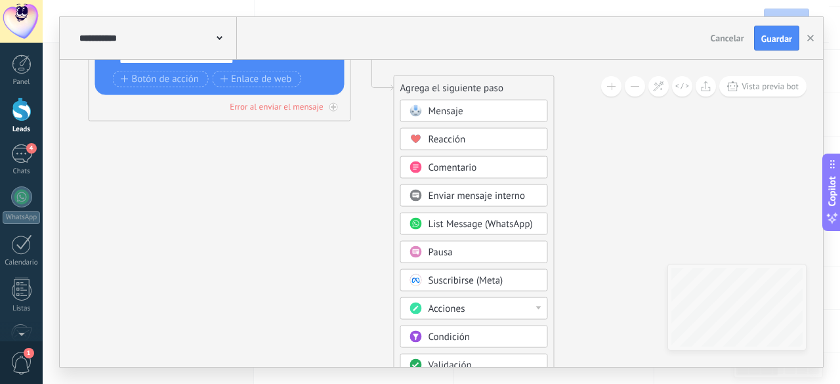
click at [541, 306] on div at bounding box center [538, 307] width 5 height 3
click at [595, 292] on icon at bounding box center [352, 18] width 1492 height 863
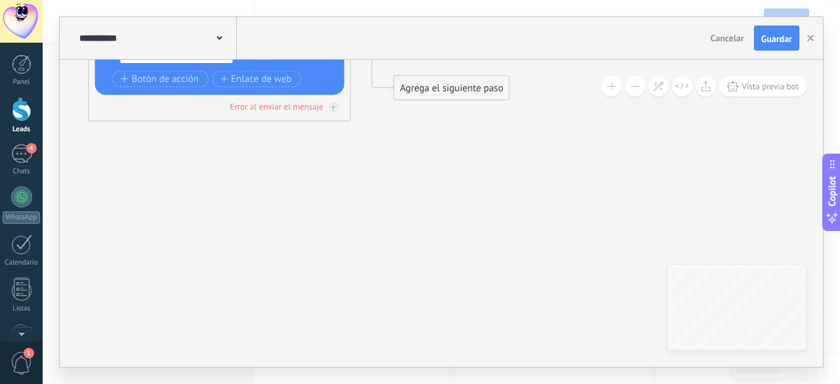
click at [421, 94] on div "Agrega el siguiente paso" at bounding box center [451, 88] width 115 height 22
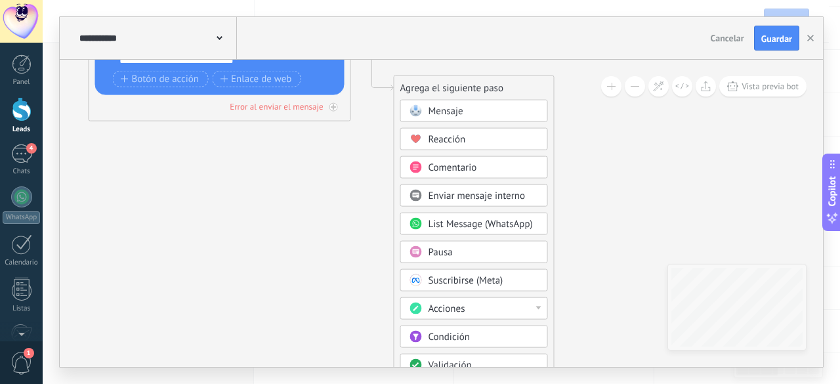
click at [452, 114] on span "Mensaje" at bounding box center [446, 111] width 35 height 12
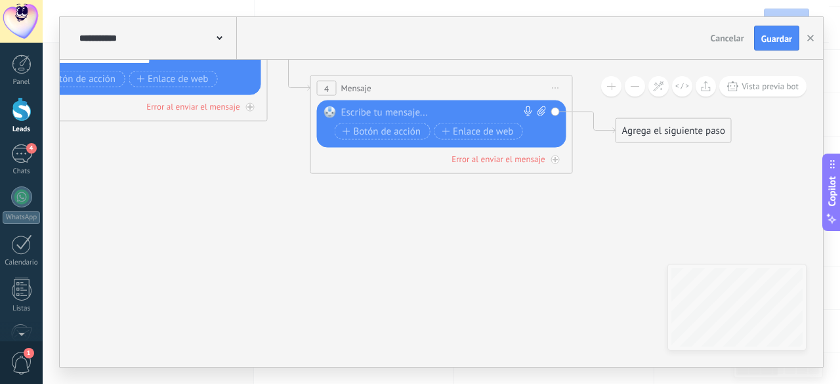
click at [541, 108] on icon at bounding box center [541, 111] width 9 height 10
click input "Subir" at bounding box center [0, 0] width 0 height 0
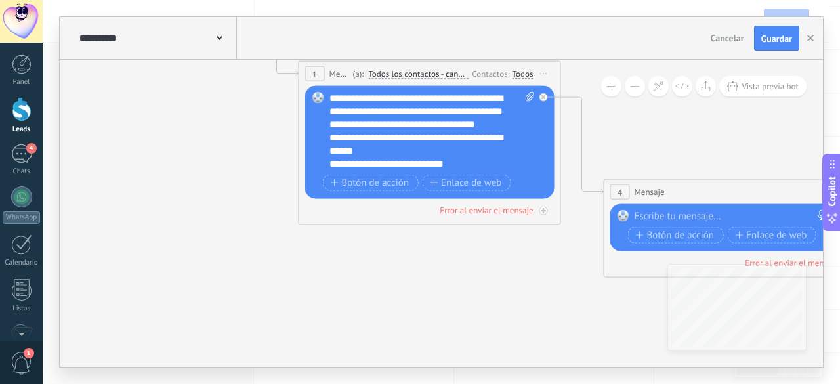
drag, startPoint x: 201, startPoint y: 186, endPoint x: 494, endPoint y: 291, distance: 311.3
click at [494, 291] on icon at bounding box center [562, 147] width 1492 height 915
click at [418, 157] on div "**********" at bounding box center [419, 144] width 181 height 26
click at [369, 166] on div at bounding box center [425, 163] width 192 height 13
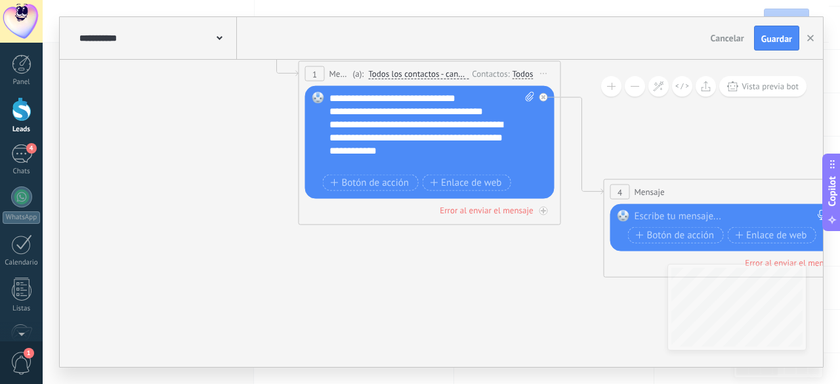
drag, startPoint x: 369, startPoint y: 166, endPoint x: 350, endPoint y: 166, distance: 19.0
click at [350, 166] on div at bounding box center [425, 163] width 192 height 13
click at [528, 97] on icon at bounding box center [530, 97] width 9 height 10
click input "Subir" at bounding box center [0, 0] width 0 height 0
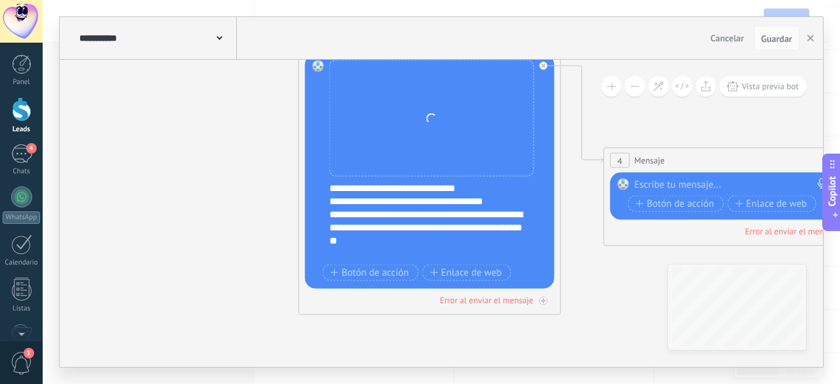
scroll to position [0, 0]
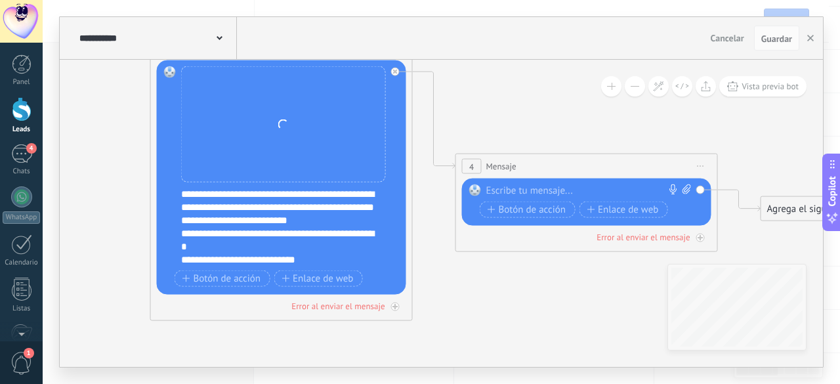
drag, startPoint x: 178, startPoint y: 163, endPoint x: 100, endPoint y: 165, distance: 78.1
click at [100, 165] on icon at bounding box center [414, 122] width 1492 height 915
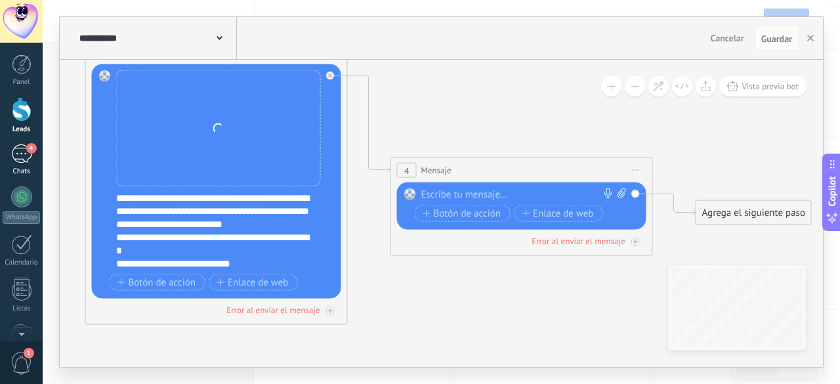
drag, startPoint x: 119, startPoint y: 188, endPoint x: 27, endPoint y: 150, distance: 99.7
click at [27, 150] on body ".abccls-1,.abccls-2{fill-rule:evenodd}.abccls-2{fill:#fff} .abfcls-1{fill:none}…" at bounding box center [420, 61] width 840 height 384
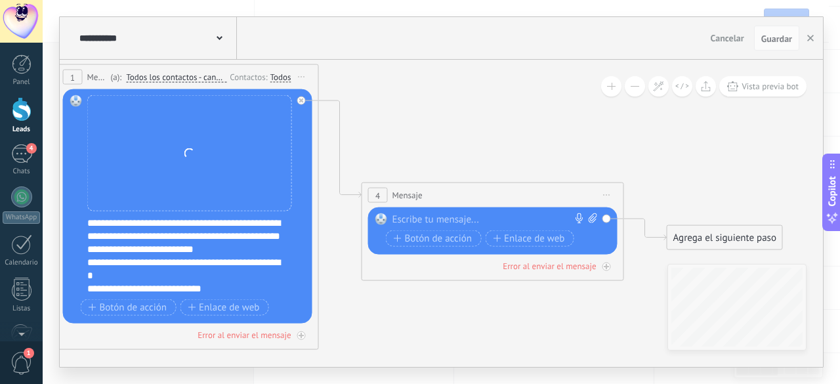
drag, startPoint x: 436, startPoint y: 295, endPoint x: 411, endPoint y: 322, distance: 36.2
click at [411, 322] on icon at bounding box center [320, 151] width 1492 height 915
click at [169, 282] on div "**********" at bounding box center [184, 269] width 194 height 26
click at [443, 190] on div "4 Mensaje ******* (a): Todos los contactos - canales seleccionados Todos los co…" at bounding box center [492, 195] width 261 height 24
click at [433, 217] on div at bounding box center [489, 219] width 195 height 13
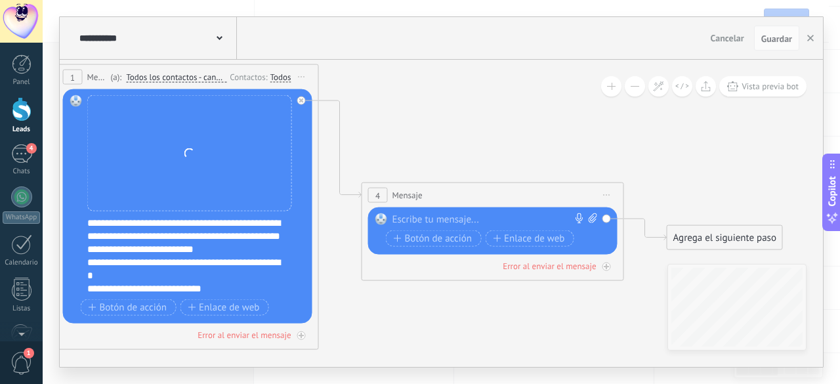
click at [611, 191] on span "Iniciar vista previa aquí Cambiar nombre Duplicar [GEOGRAPHIC_DATA]" at bounding box center [606, 195] width 21 height 19
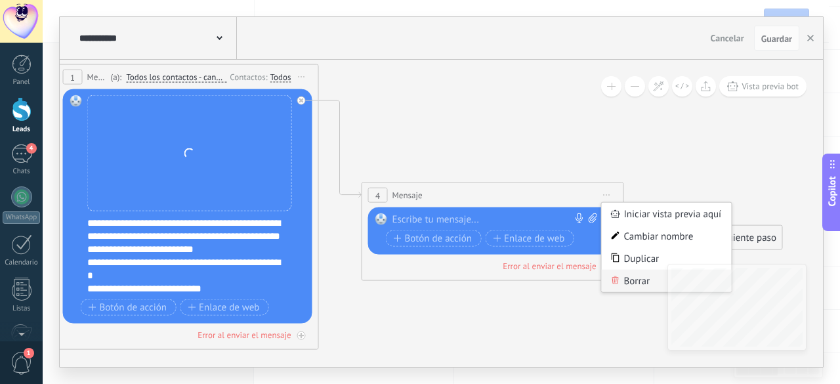
click at [646, 284] on div "Borrar" at bounding box center [667, 281] width 130 height 22
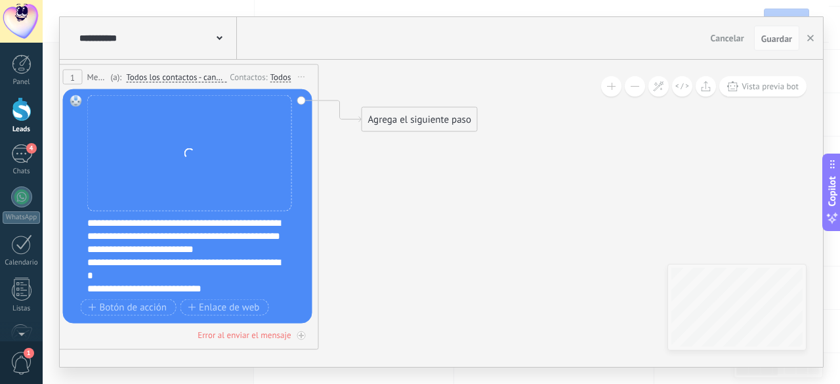
click at [401, 123] on div "Agrega el siguiente paso" at bounding box center [419, 120] width 115 height 22
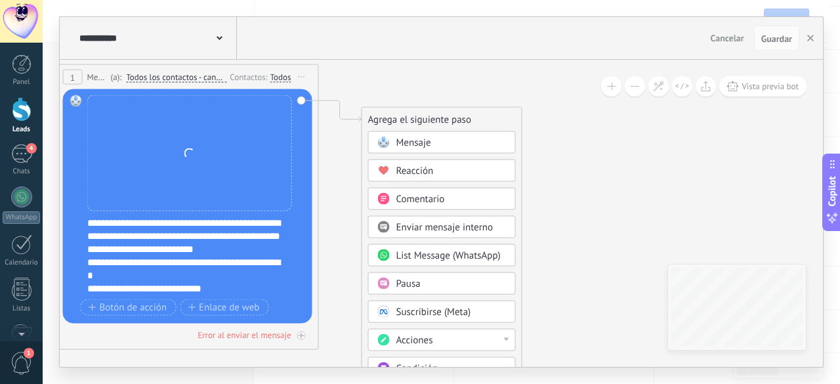
click at [426, 289] on div "Pausa" at bounding box center [451, 284] width 110 height 13
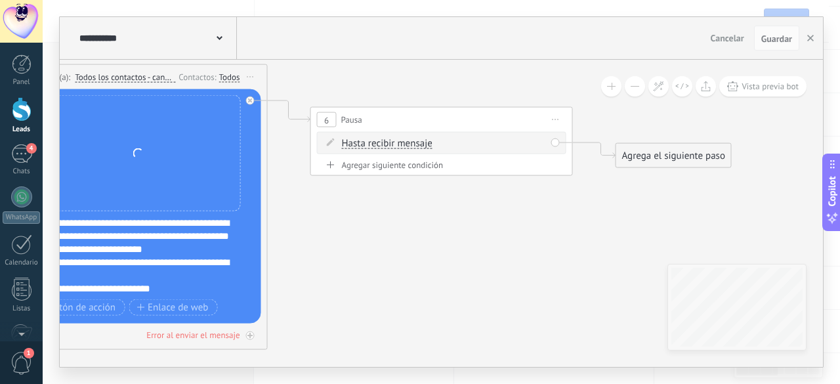
click at [372, 165] on div "Agregar siguiente condición" at bounding box center [441, 164] width 249 height 11
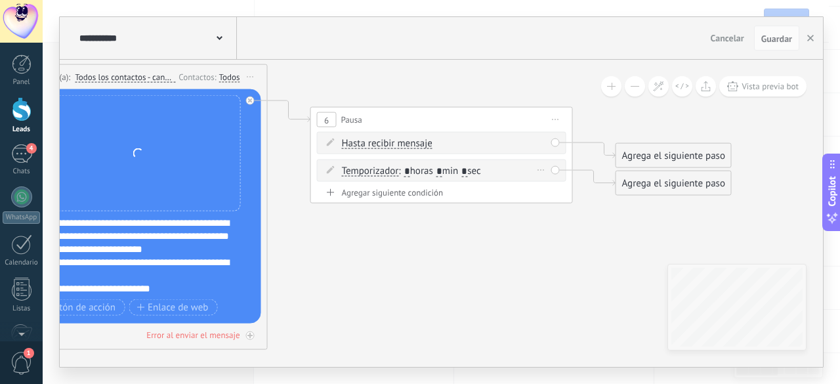
click at [442, 173] on input "*" at bounding box center [439, 171] width 6 height 10
click at [450, 173] on span ": * horas * min * sec" at bounding box center [439, 171] width 82 height 12
click at [442, 170] on input "*" at bounding box center [439, 171] width 6 height 10
click at [480, 171] on span ": * horas min * sec" at bounding box center [439, 171] width 82 height 12
click at [467, 172] on input "*" at bounding box center [464, 171] width 6 height 10
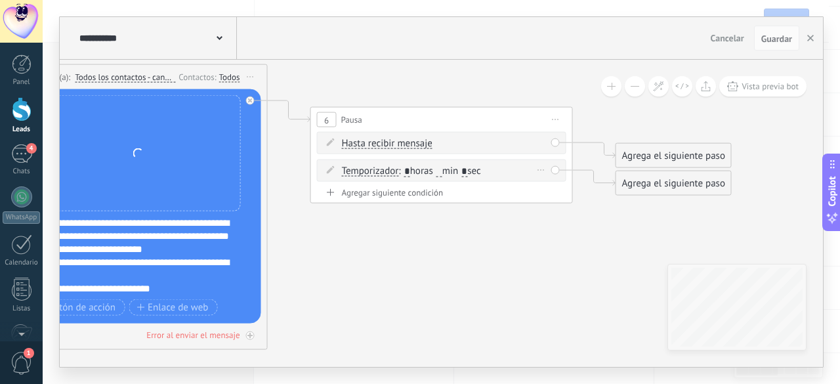
type input "*"
click at [442, 173] on input "text" at bounding box center [439, 171] width 6 height 10
type input "**"
click at [325, 143] on span at bounding box center [331, 142] width 22 height 10
click at [346, 142] on span "Hasta recibir mensaje" at bounding box center [387, 143] width 91 height 10
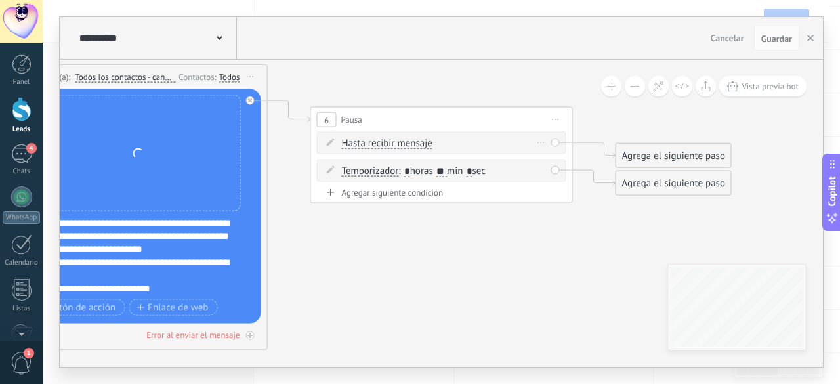
click at [346, 142] on button "Hasta recibir mensaje" at bounding box center [417, 144] width 164 height 24
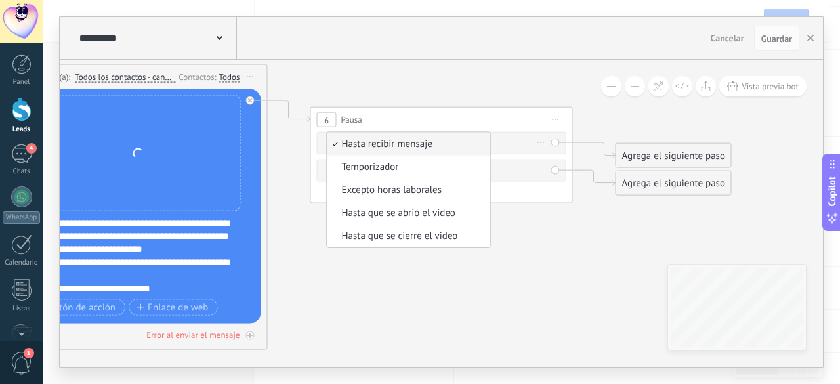
click at [391, 142] on span "Hasta recibir mensaje" at bounding box center [406, 144] width 159 height 13
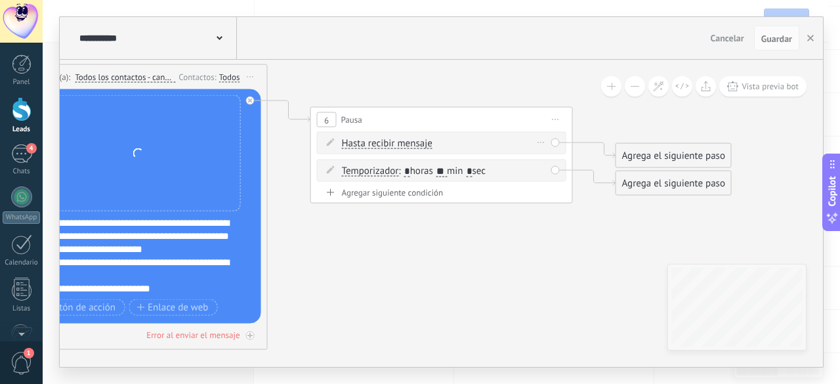
click at [391, 142] on span "Hasta recibir mensaje" at bounding box center [387, 143] width 91 height 10
click at [391, 142] on button "Hasta recibir mensaje" at bounding box center [417, 144] width 164 height 24
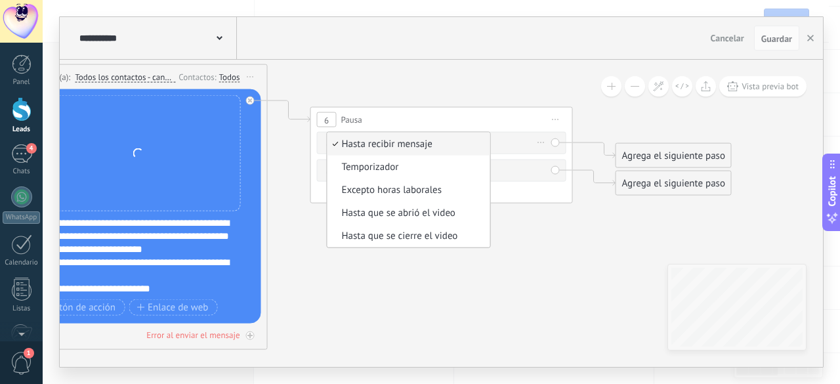
click at [391, 142] on span "Hasta recibir mensaje" at bounding box center [406, 144] width 159 height 13
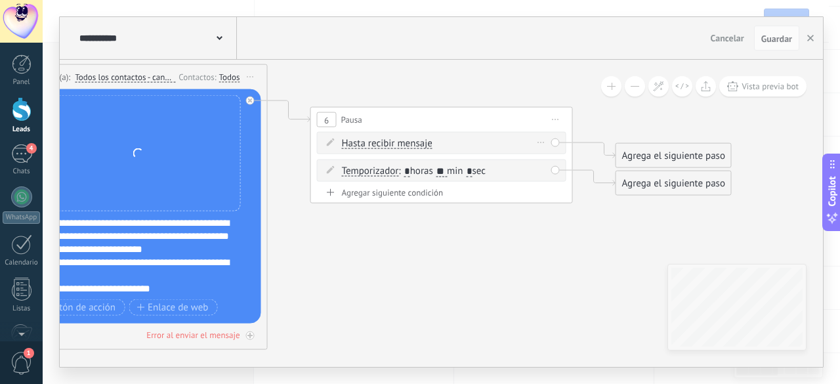
click at [391, 142] on span "Hasta recibir mensaje" at bounding box center [387, 143] width 91 height 10
click at [391, 142] on button "Hasta recibir mensaje" at bounding box center [417, 144] width 164 height 24
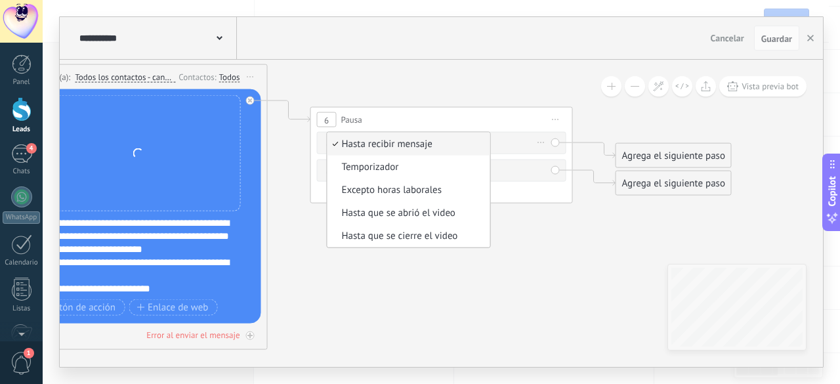
click at [391, 142] on span "Hasta recibir mensaje" at bounding box center [406, 144] width 159 height 13
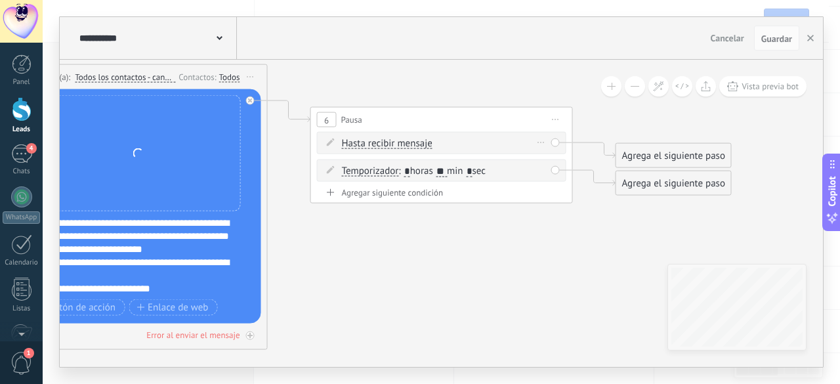
click at [332, 140] on icon at bounding box center [331, 142] width 8 height 8
click at [550, 122] on span "Iniciar vista previa aquí Cambiar nombre Duplicar [GEOGRAPHIC_DATA]" at bounding box center [555, 119] width 21 height 19
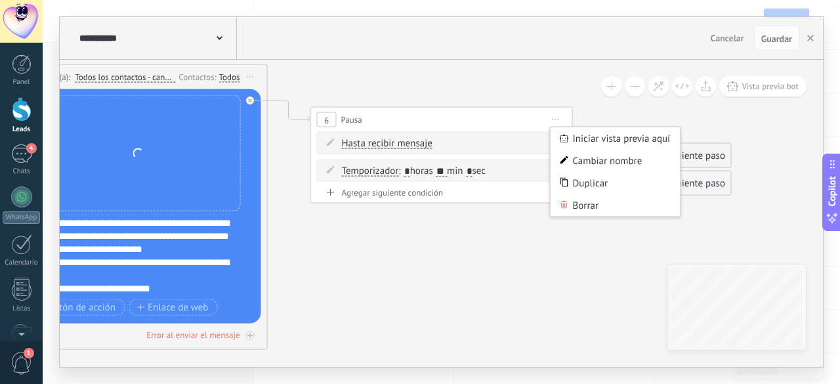
click at [558, 121] on span "Iniciar vista previa aquí Cambiar nombre Duplicar [GEOGRAPHIC_DATA]" at bounding box center [555, 119] width 21 height 19
click at [416, 138] on span "Hasta recibir mensaje" at bounding box center [387, 143] width 91 height 10
click at [416, 138] on button "Hasta recibir mensaje" at bounding box center [417, 144] width 164 height 24
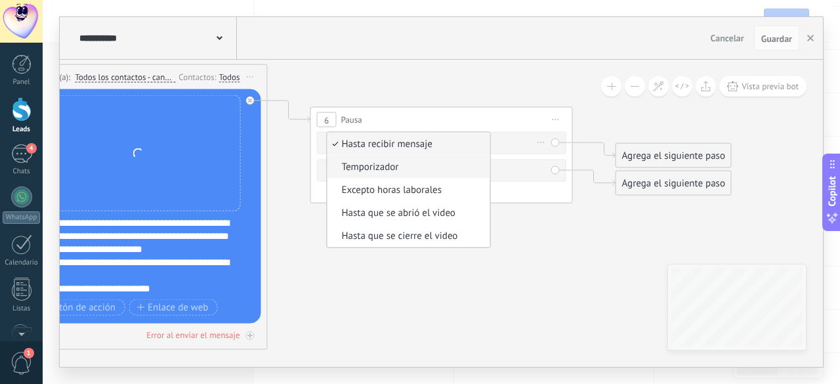
click at [410, 175] on li "Temporizador" at bounding box center [408, 167] width 163 height 23
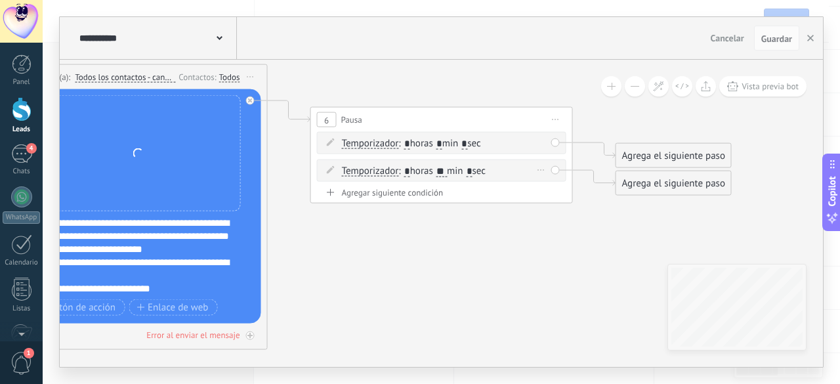
click at [339, 169] on span at bounding box center [331, 170] width 22 height 10
click at [333, 169] on icon at bounding box center [331, 170] width 8 height 8
click at [326, 117] on span "6" at bounding box center [326, 119] width 5 height 11
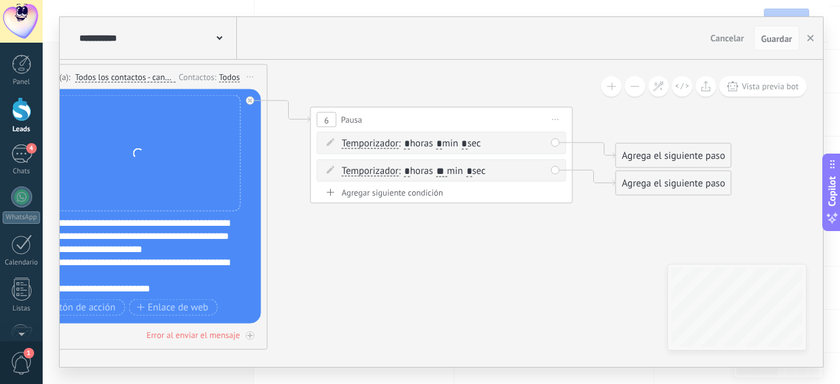
click at [562, 119] on span "Iniciar vista previa aquí Cambiar nombre Duplicar [GEOGRAPHIC_DATA]" at bounding box center [555, 119] width 21 height 19
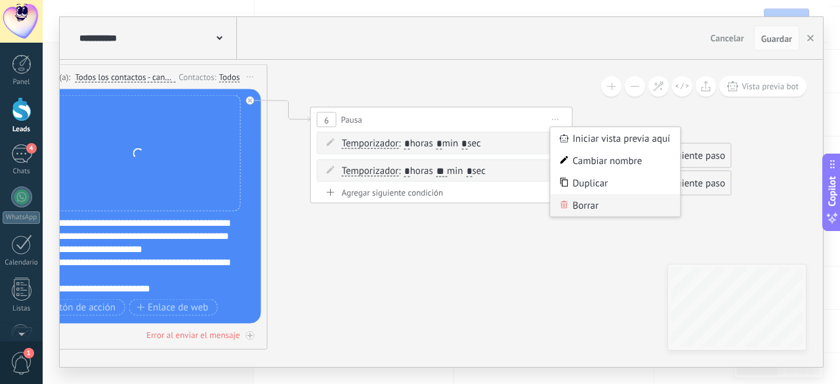
click at [610, 209] on div "Borrar" at bounding box center [616, 205] width 130 height 22
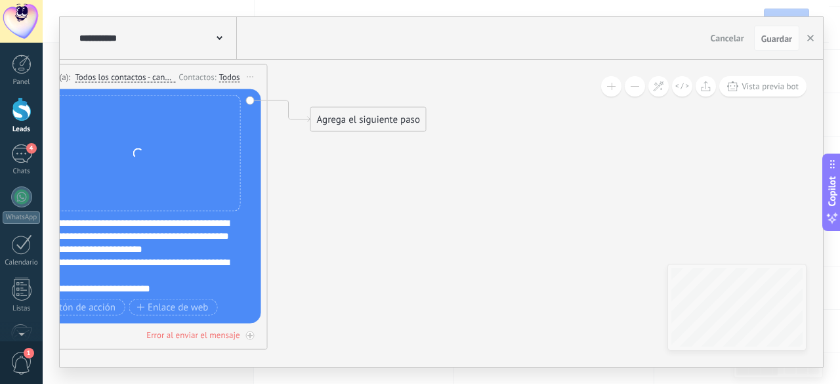
click at [337, 119] on div "Agrega el siguiente paso" at bounding box center [368, 120] width 115 height 22
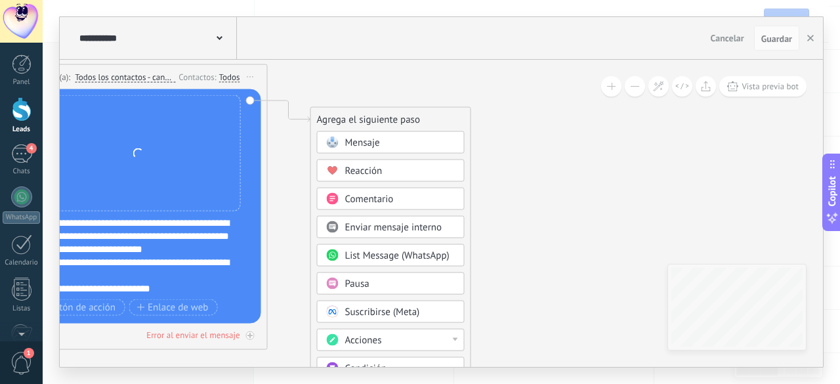
click at [374, 291] on div "Pausa" at bounding box center [391, 283] width 148 height 22
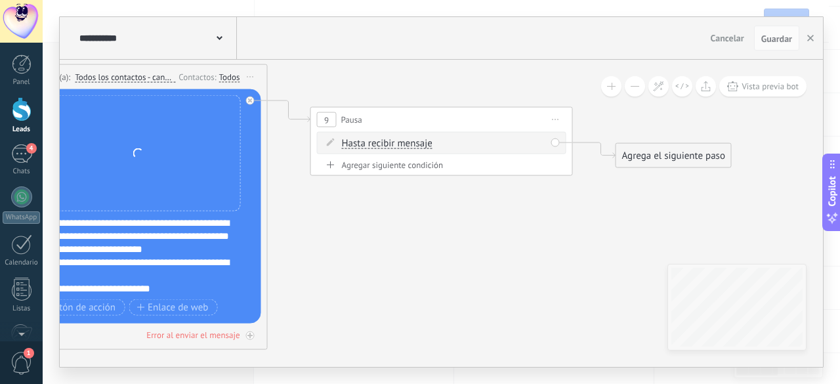
click at [331, 143] on icon at bounding box center [331, 142] width 8 height 8
click at [382, 141] on span "Hasta recibir mensaje" at bounding box center [387, 143] width 91 height 10
click at [382, 141] on button "Hasta recibir mensaje" at bounding box center [417, 144] width 164 height 24
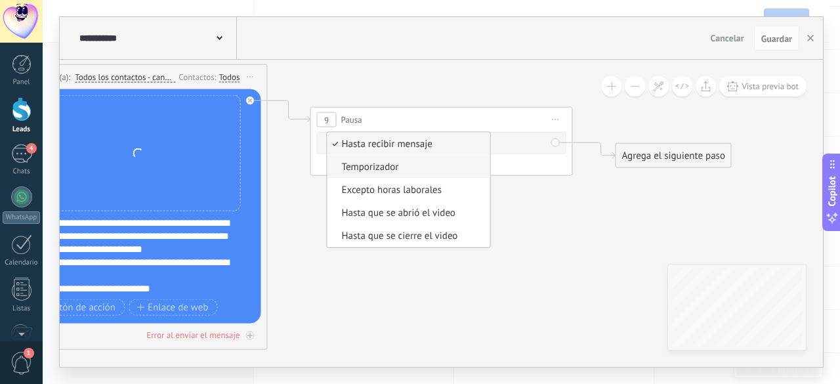
click at [387, 165] on span "Temporizador" at bounding box center [406, 167] width 159 height 13
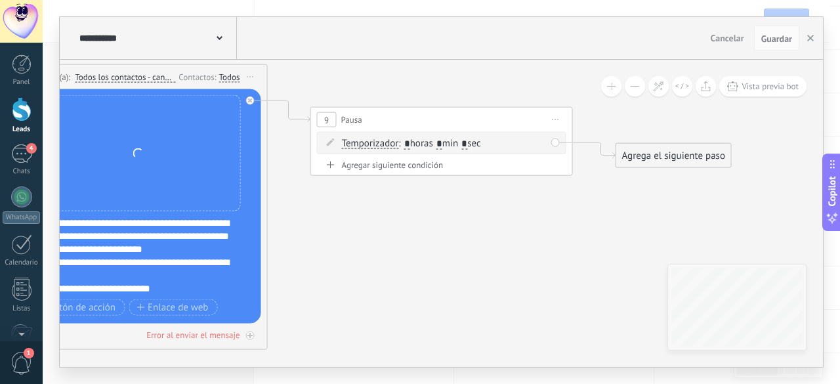
click at [442, 145] on input "*" at bounding box center [439, 143] width 6 height 10
type input "**"
click at [472, 141] on input "*" at bounding box center [470, 143] width 6 height 10
type input "**"
click at [615, 208] on icon at bounding box center [269, 186] width 1492 height 984
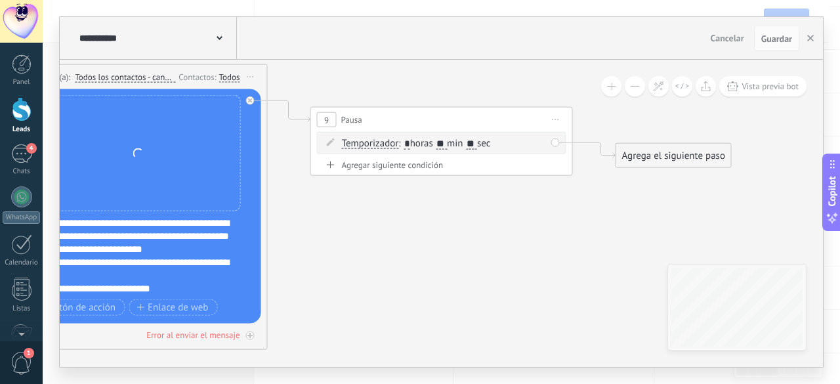
click at [652, 152] on div "Agrega el siguiente paso" at bounding box center [673, 156] width 115 height 22
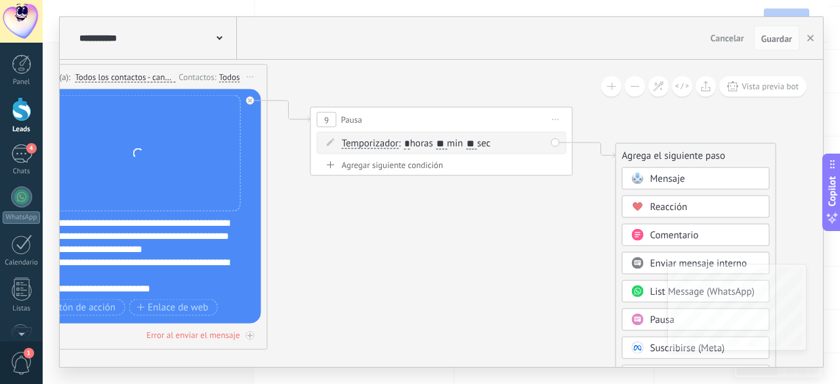
click at [696, 180] on div "Mensaje" at bounding box center [705, 179] width 110 height 13
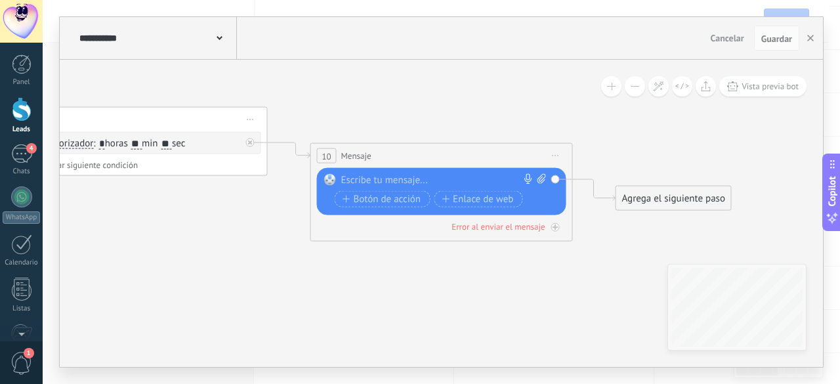
click at [413, 179] on div at bounding box center [438, 180] width 195 height 13
click at [373, 179] on div at bounding box center [438, 180] width 195 height 13
paste div
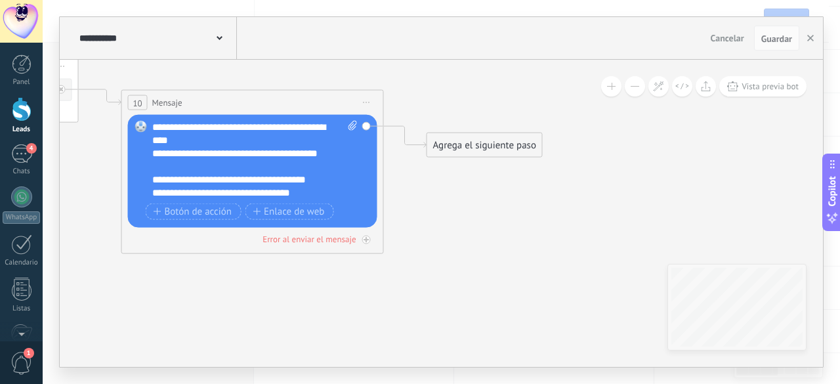
drag, startPoint x: 636, startPoint y: 259, endPoint x: 447, endPoint y: 206, distance: 196.3
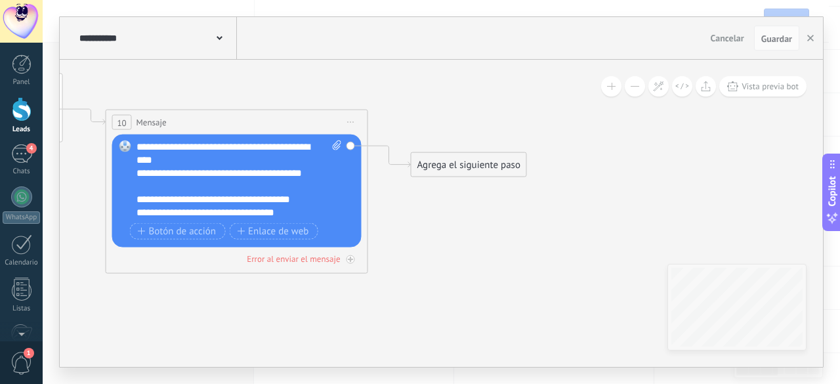
drag, startPoint x: 494, startPoint y: 194, endPoint x: 478, endPoint y: 213, distance: 25.1
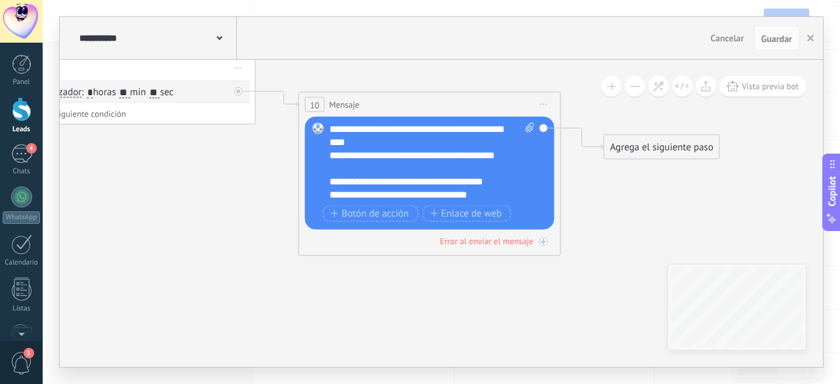
drag, startPoint x: 524, startPoint y: 282, endPoint x: 650, endPoint y: 261, distance: 127.6
click at [650, 261] on icon at bounding box center [104, 134] width 1797 height 984
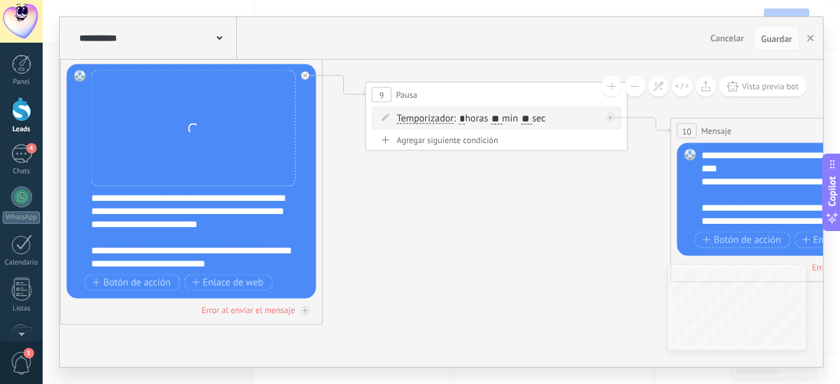
drag, startPoint x: 171, startPoint y: 236, endPoint x: 543, endPoint y: 262, distance: 373.0
click at [543, 262] on icon at bounding box center [476, 161] width 1797 height 984
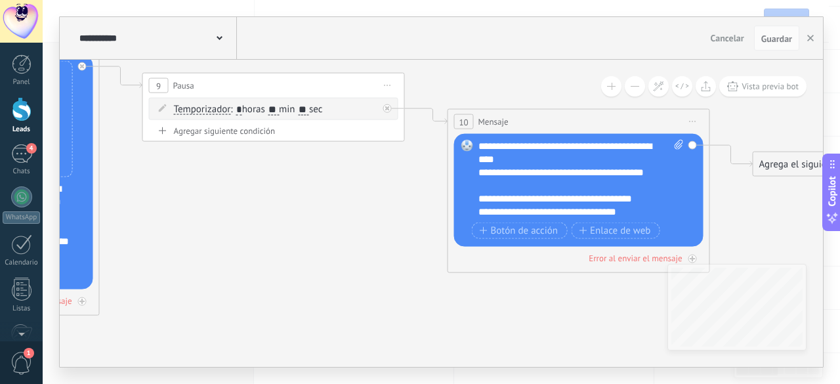
drag, startPoint x: 377, startPoint y: 186, endPoint x: 320, endPoint y: 196, distance: 57.8
click at [320, 196] on icon at bounding box center [253, 151] width 1797 height 984
click at [536, 152] on div "**********" at bounding box center [580, 179] width 205 height 79
click at [518, 143] on div "**********" at bounding box center [580, 179] width 205 height 79
click at [481, 186] on div "**********" at bounding box center [568, 179] width 181 height 26
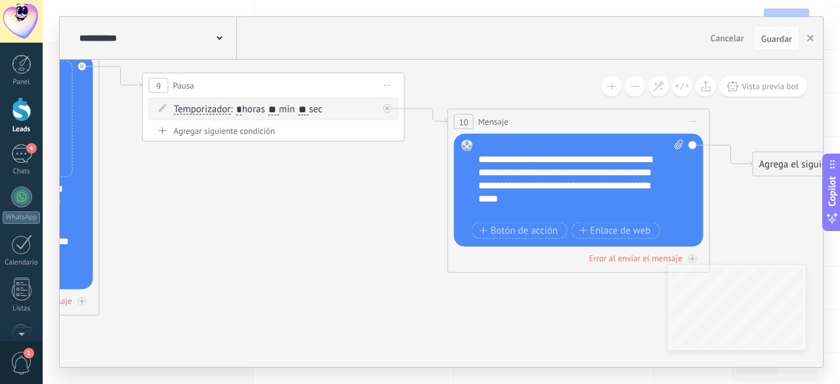
scroll to position [118, 0]
click at [482, 165] on div "**********" at bounding box center [568, 179] width 181 height 52
click at [512, 144] on div "**********" at bounding box center [568, 140] width 181 height 26
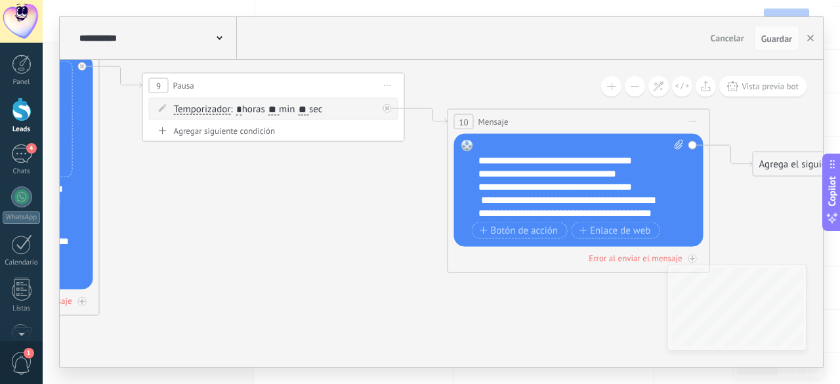
scroll to position [39, 0]
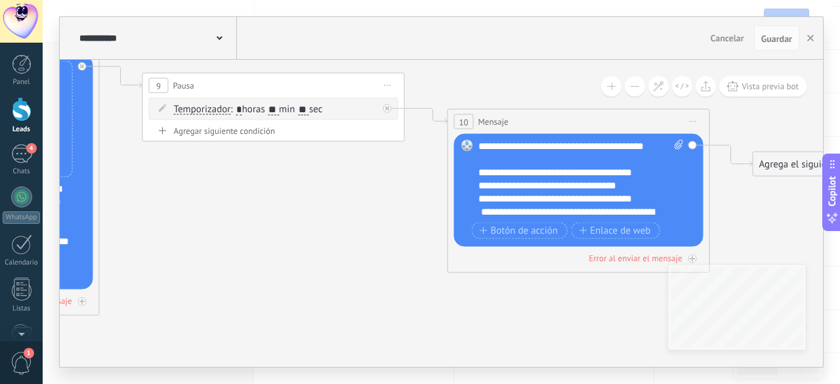
click at [638, 192] on div "**********" at bounding box center [568, 185] width 181 height 13
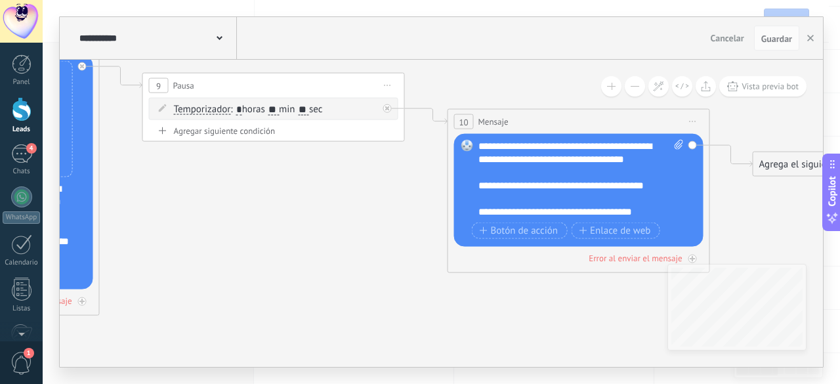
drag, startPoint x: 637, startPoint y: 199, endPoint x: 646, endPoint y: 194, distance: 10.4
click at [646, 194] on div "**********" at bounding box center [568, 192] width 181 height 26
click at [680, 144] on icon at bounding box center [679, 145] width 9 height 10
click input "Subir" at bounding box center [0, 0] width 0 height 0
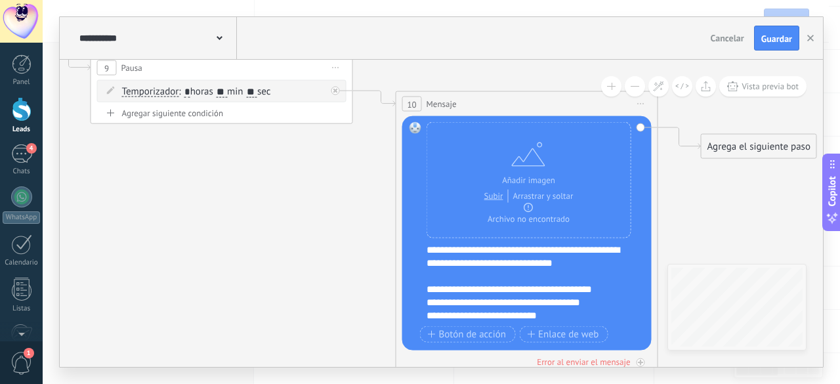
drag, startPoint x: 497, startPoint y: 69, endPoint x: 463, endPoint y: 56, distance: 35.9
click at [463, 56] on div "**********" at bounding box center [441, 192] width 763 height 350
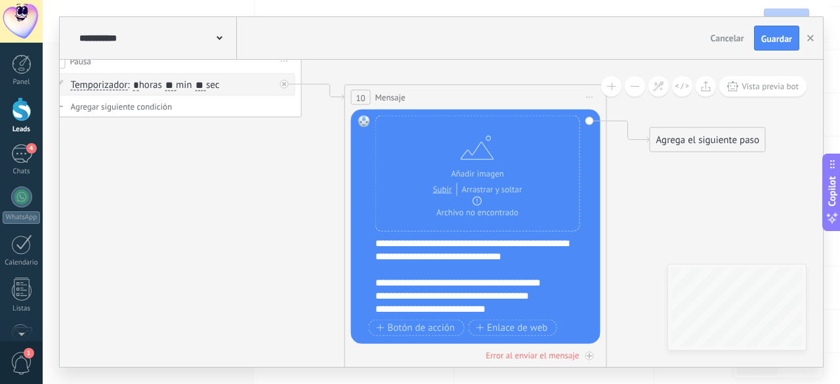
click at [442, 62] on icon at bounding box center [150, 127] width 1797 height 984
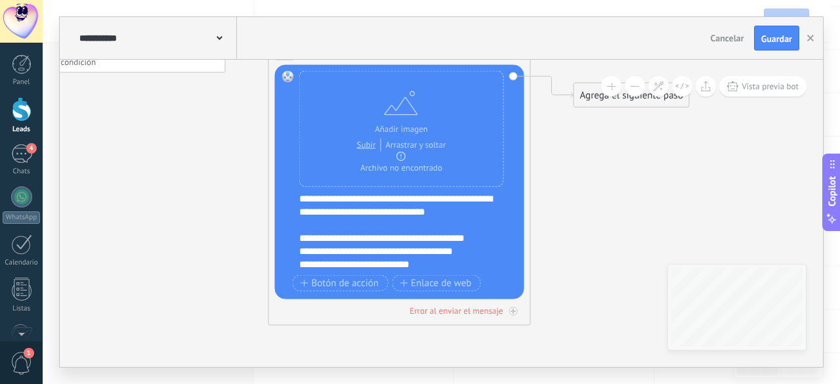
drag, startPoint x: 204, startPoint y: 194, endPoint x: 128, endPoint y: 150, distance: 88.2
click at [128, 150] on icon at bounding box center [74, 83] width 1797 height 984
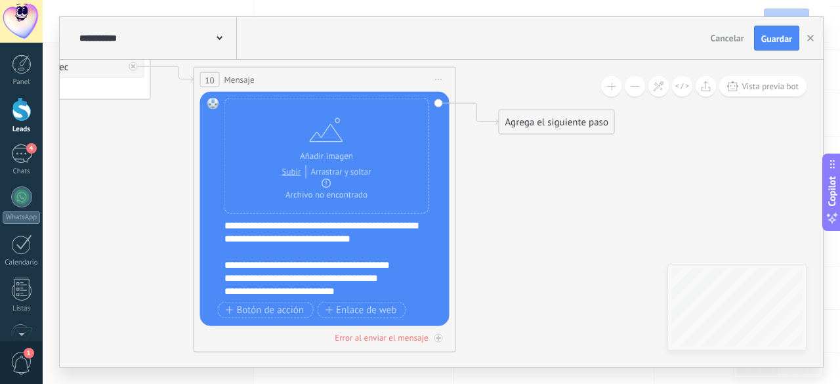
drag, startPoint x: 202, startPoint y: 148, endPoint x: 127, endPoint y: 175, distance: 79.5
click at [127, 175] on icon at bounding box center [-1, 109] width 1797 height 984
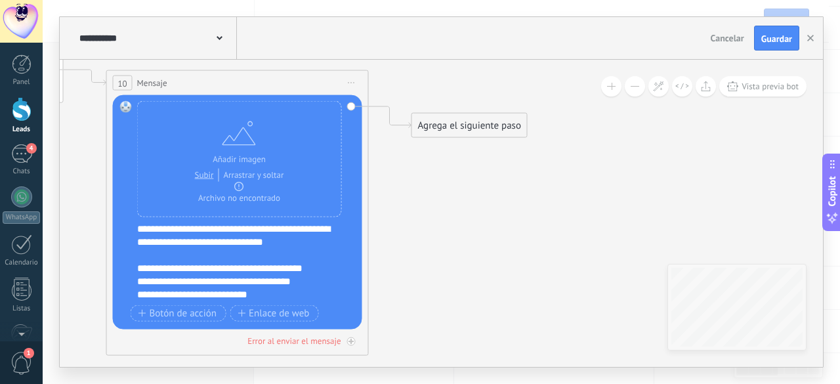
drag, startPoint x: 596, startPoint y: 211, endPoint x: 509, endPoint y: 214, distance: 87.3
click at [451, 129] on div "Agrega el siguiente paso" at bounding box center [469, 126] width 115 height 22
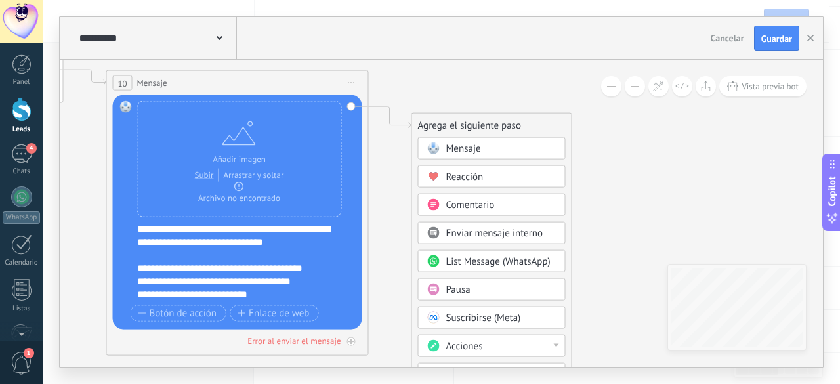
click at [484, 291] on div "Pausa" at bounding box center [501, 289] width 110 height 13
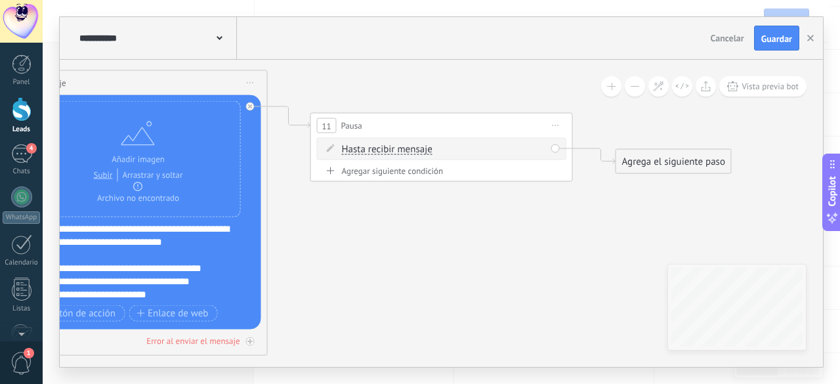
click at [325, 148] on span at bounding box center [331, 148] width 22 height 10
click at [335, 148] on span at bounding box center [331, 148] width 22 height 10
click at [399, 152] on span "Hasta recibir mensaje" at bounding box center [387, 149] width 91 height 10
click at [399, 152] on button "Hasta recibir mensaje" at bounding box center [417, 150] width 164 height 24
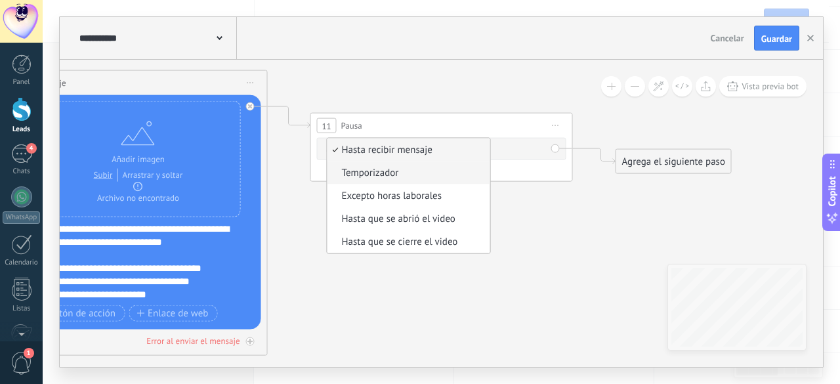
click at [385, 170] on span "Temporizador" at bounding box center [406, 173] width 159 height 13
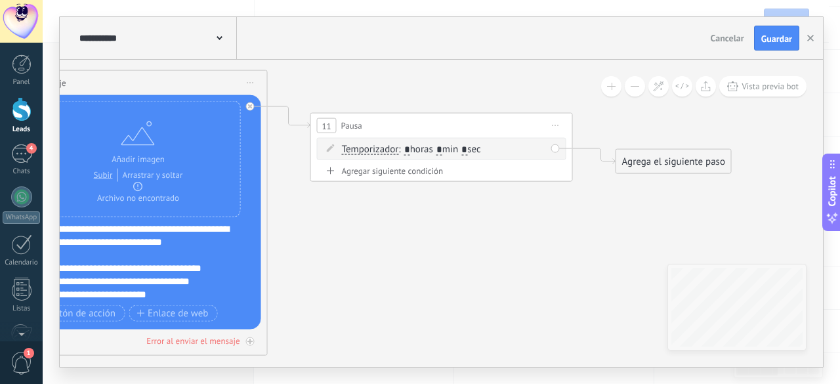
click at [442, 146] on input "*" at bounding box center [439, 149] width 6 height 10
type input "**"
click at [472, 147] on input "*" at bounding box center [470, 149] width 6 height 10
type input "**"
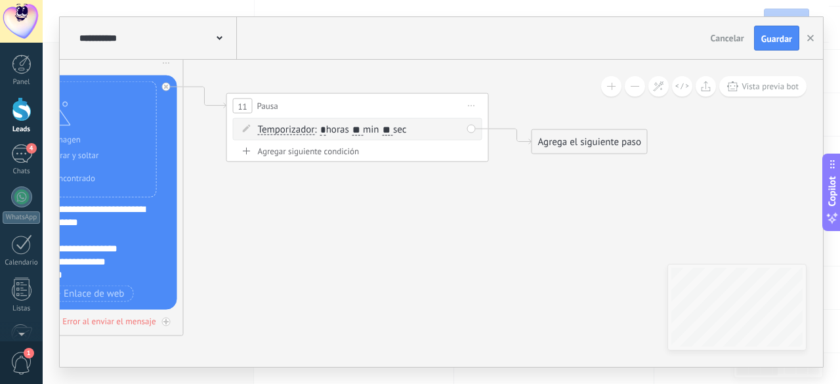
drag, startPoint x: 617, startPoint y: 217, endPoint x: 533, endPoint y: 197, distance: 86.3
click at [608, 143] on div "Agrega el siguiente paso" at bounding box center [589, 142] width 115 height 22
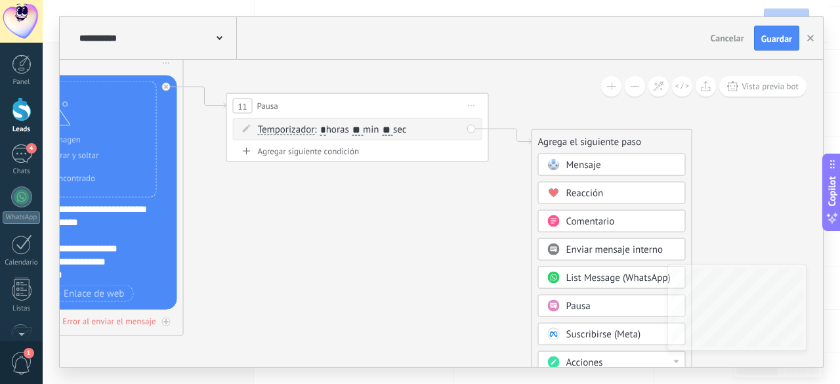
click at [605, 165] on div "Mensaje" at bounding box center [621, 165] width 110 height 13
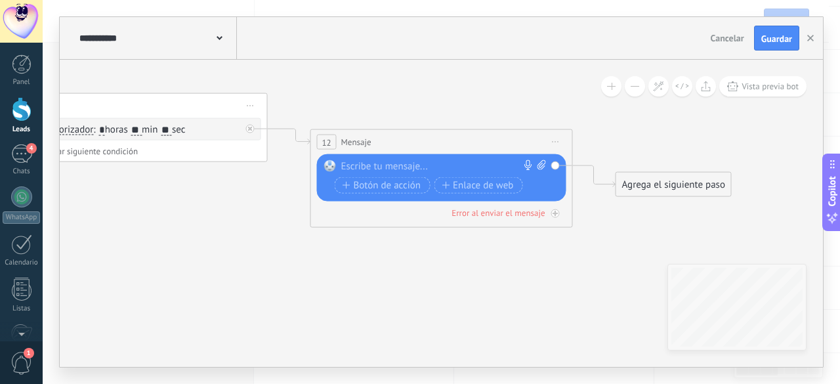
click at [415, 164] on div at bounding box center [438, 166] width 195 height 13
paste div
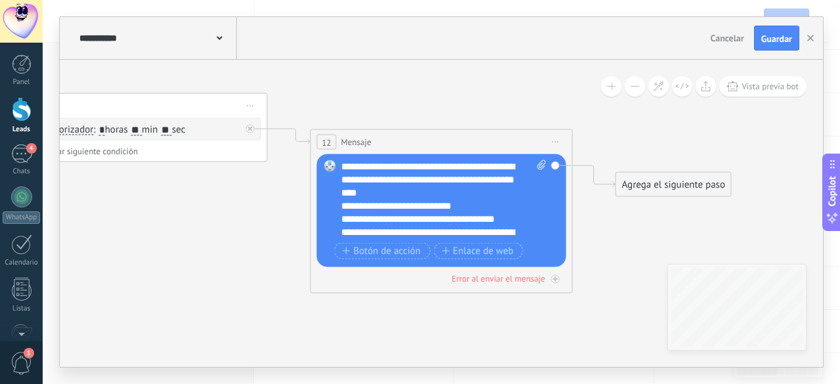
click at [656, 182] on div "Agrega el siguiente paso" at bounding box center [673, 185] width 115 height 22
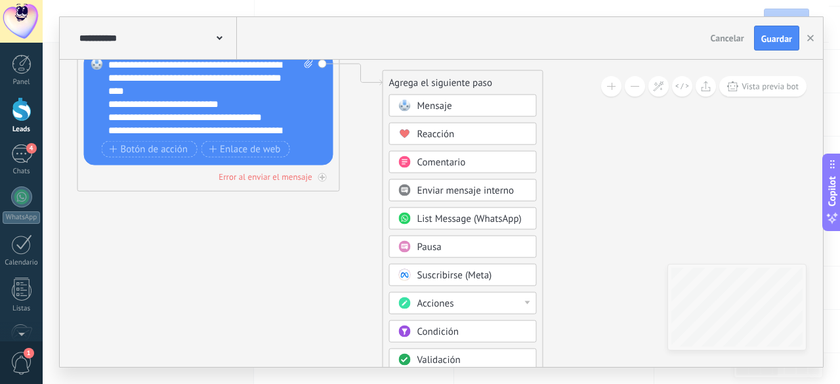
drag, startPoint x: 600, startPoint y: 108, endPoint x: 367, endPoint y: 37, distance: 243.3
click at [367, 37] on div "**********" at bounding box center [441, 192] width 763 height 350
click at [427, 247] on span "Pausa" at bounding box center [429, 247] width 24 height 12
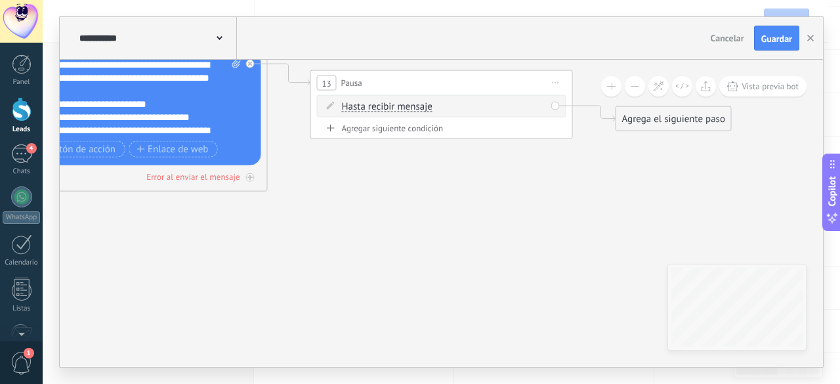
click at [392, 108] on span "Hasta recibir mensaje" at bounding box center [387, 107] width 91 height 10
click at [392, 108] on button "Hasta recibir mensaje" at bounding box center [417, 107] width 164 height 24
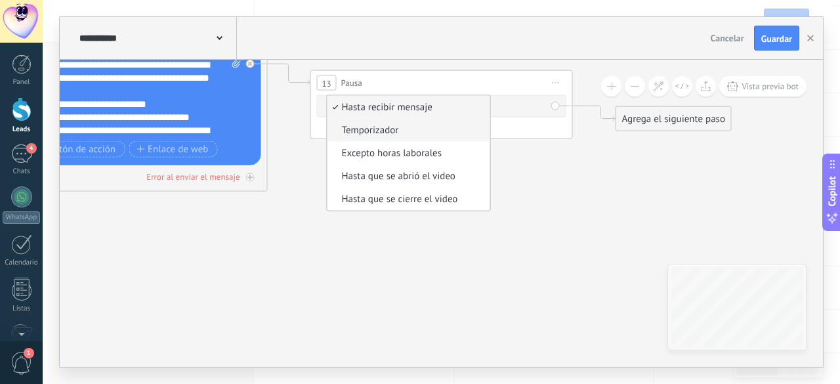
click at [388, 131] on span "Temporizador" at bounding box center [406, 130] width 159 height 13
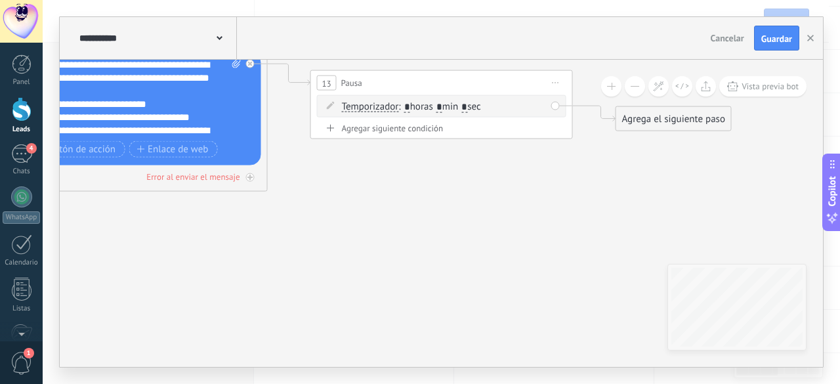
click at [442, 106] on input "*" at bounding box center [439, 107] width 6 height 10
type input "**"
click at [472, 106] on input "*" at bounding box center [470, 107] width 6 height 10
type input "**"
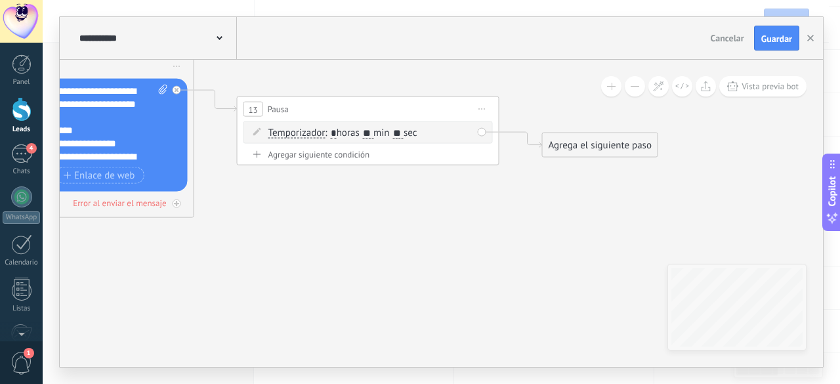
drag, startPoint x: 584, startPoint y: 167, endPoint x: 518, endPoint y: 193, distance: 71.0
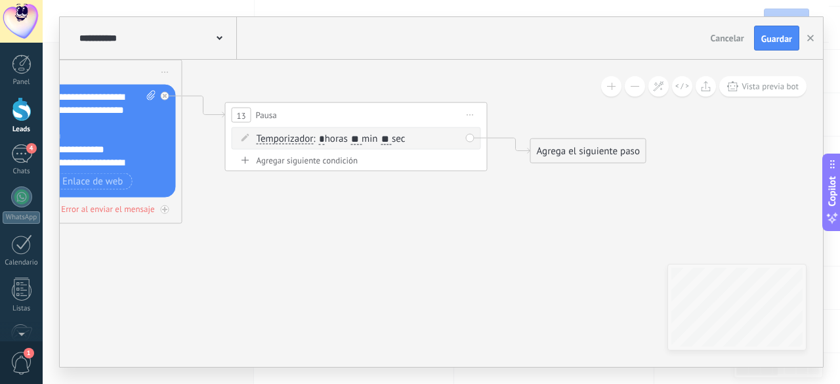
drag, startPoint x: 524, startPoint y: 203, endPoint x: 512, endPoint y: 209, distance: 13.2
click at [574, 152] on div "Agrega el siguiente paso" at bounding box center [588, 151] width 115 height 22
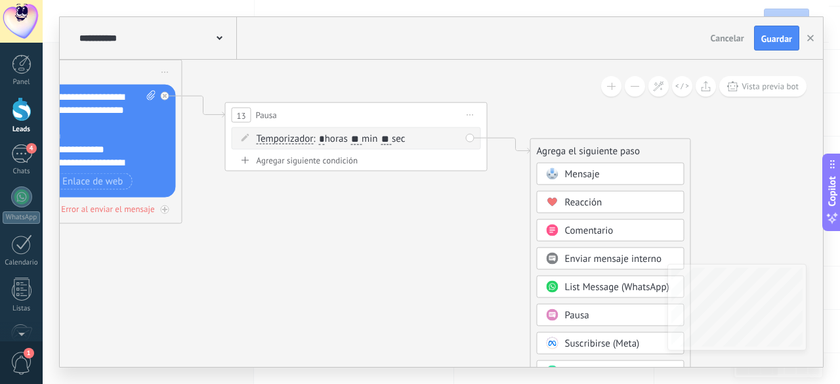
click at [592, 173] on span "Mensaje" at bounding box center [582, 174] width 35 height 12
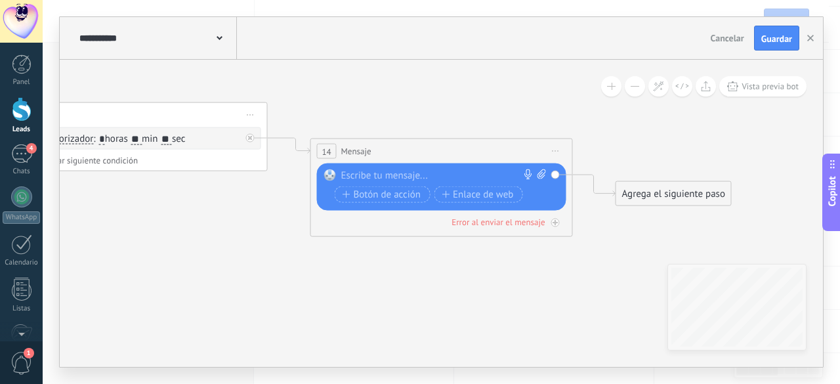
click at [394, 174] on div at bounding box center [438, 175] width 195 height 13
paste div
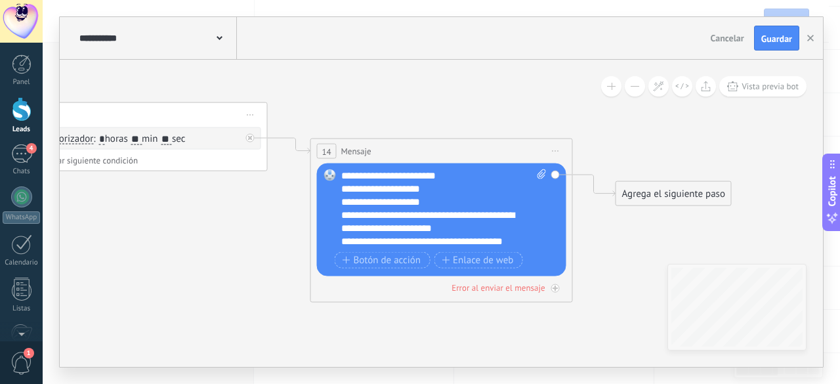
click at [653, 193] on div "Agrega el siguiente paso" at bounding box center [673, 194] width 115 height 22
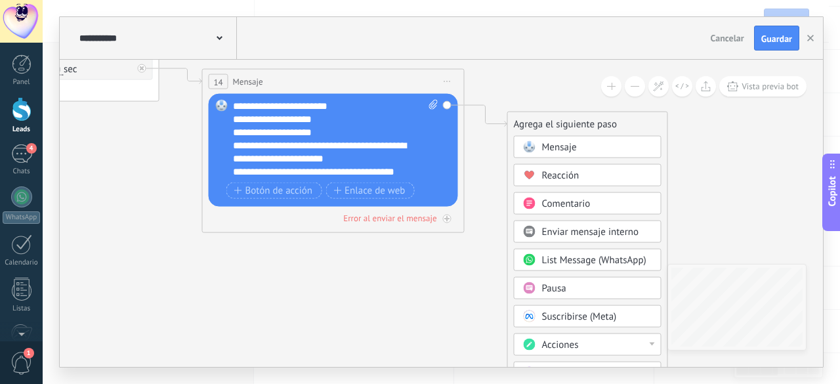
drag, startPoint x: 616, startPoint y: 125, endPoint x: 501, endPoint y: 81, distance: 122.6
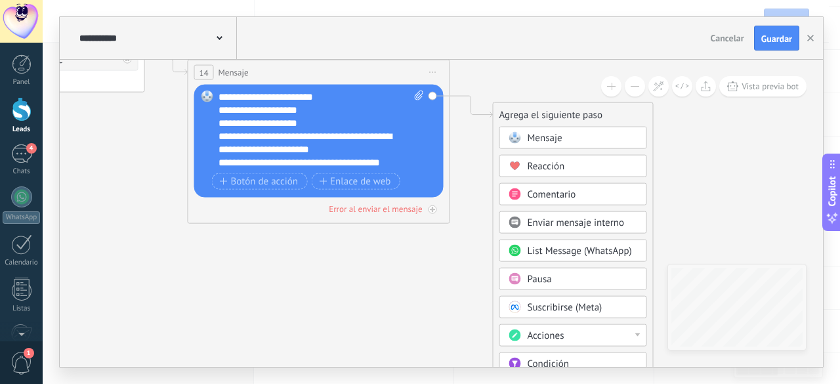
click at [537, 279] on span "Pausa" at bounding box center [540, 279] width 24 height 12
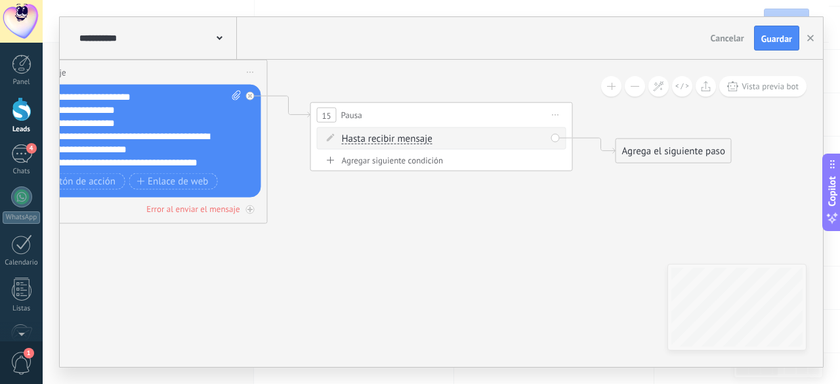
click at [399, 139] on span "Hasta recibir mensaje" at bounding box center [387, 139] width 91 height 10
click at [399, 139] on button "Hasta recibir mensaje" at bounding box center [417, 139] width 164 height 24
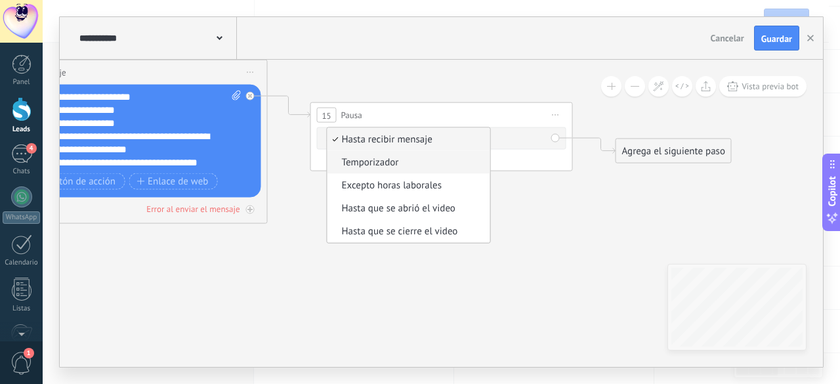
click at [381, 165] on span "Temporizador" at bounding box center [406, 162] width 159 height 13
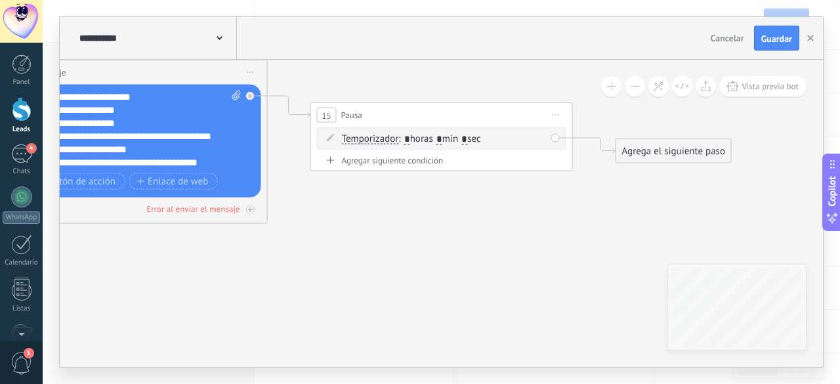
click at [442, 138] on input "*" at bounding box center [439, 139] width 6 height 10
type input "*"
click at [467, 139] on input "*" at bounding box center [464, 139] width 6 height 10
type input "**"
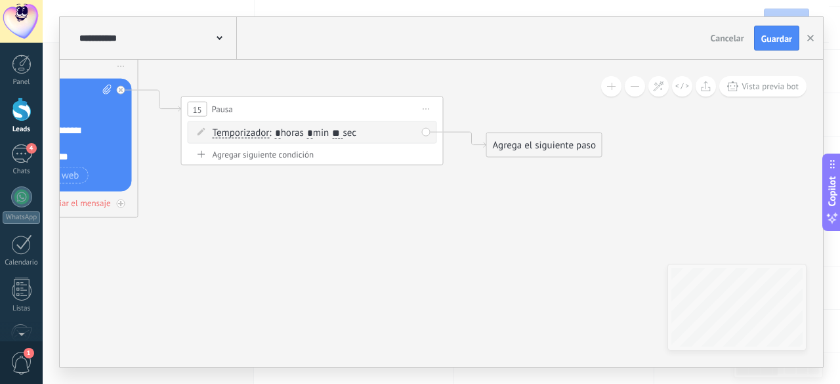
drag, startPoint x: 549, startPoint y: 220, endPoint x: 447, endPoint y: 211, distance: 102.7
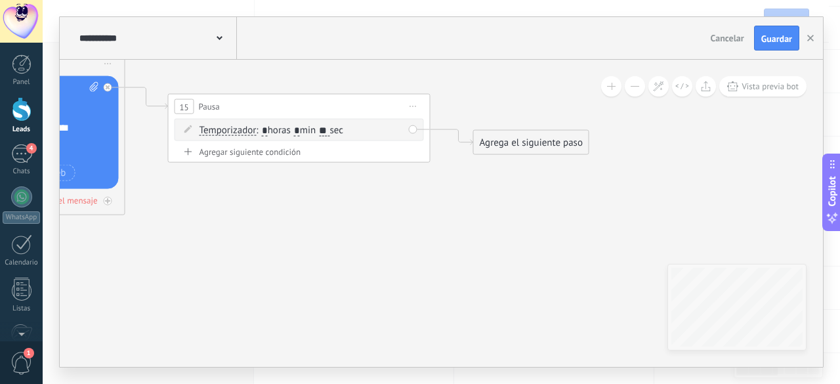
click at [530, 150] on div "Agrega el siguiente paso" at bounding box center [531, 143] width 115 height 22
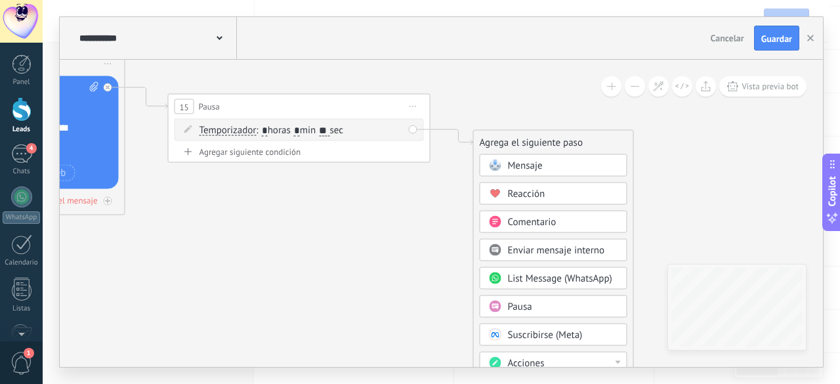
click at [551, 165] on div "Mensaje" at bounding box center [563, 165] width 110 height 13
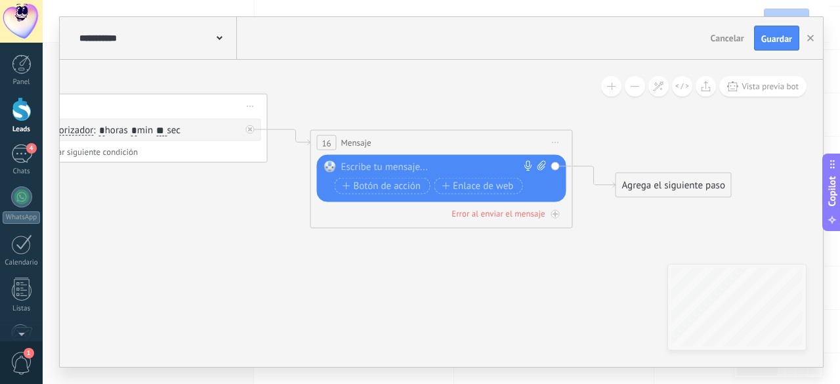
click at [420, 164] on div at bounding box center [438, 167] width 195 height 13
paste div
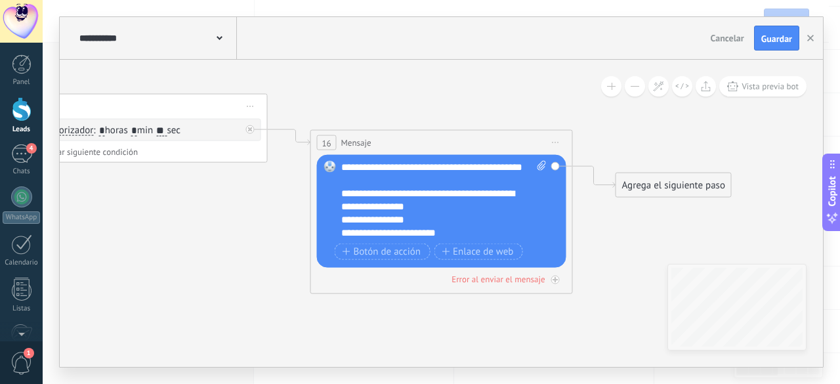
scroll to position [131, 0]
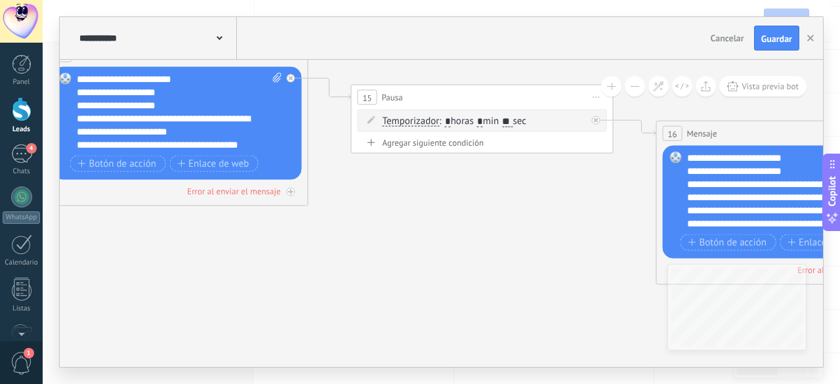
drag, startPoint x: 186, startPoint y: 180, endPoint x: 532, endPoint y: 171, distance: 345.9
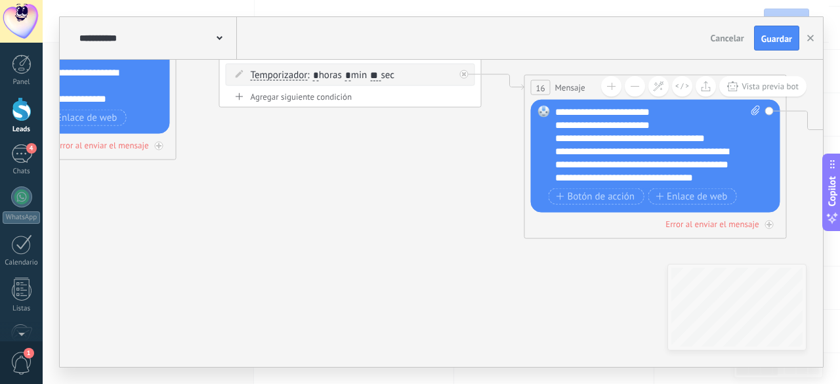
drag, startPoint x: 576, startPoint y: 225, endPoint x: 432, endPoint y: 217, distance: 144.6
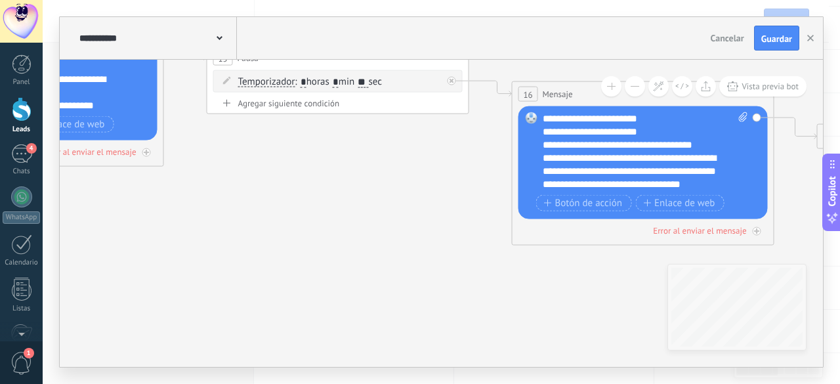
click at [641, 90] on button at bounding box center [635, 86] width 20 height 20
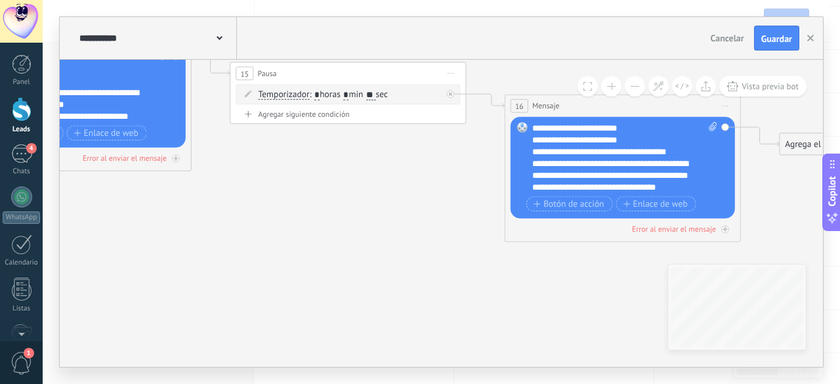
click at [638, 89] on button at bounding box center [635, 86] width 20 height 20
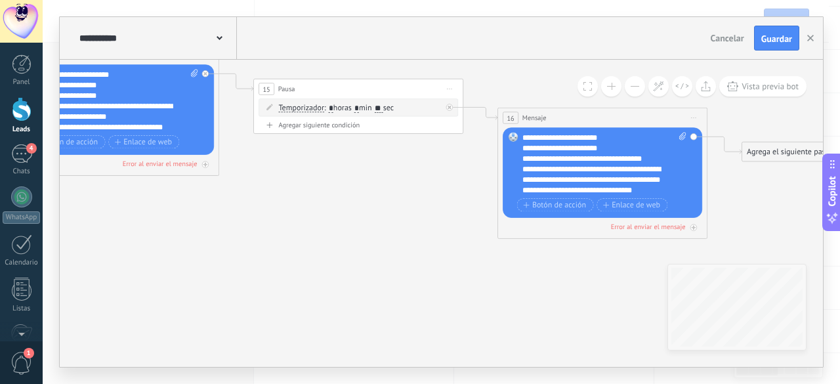
click at [638, 89] on button at bounding box center [635, 86] width 20 height 20
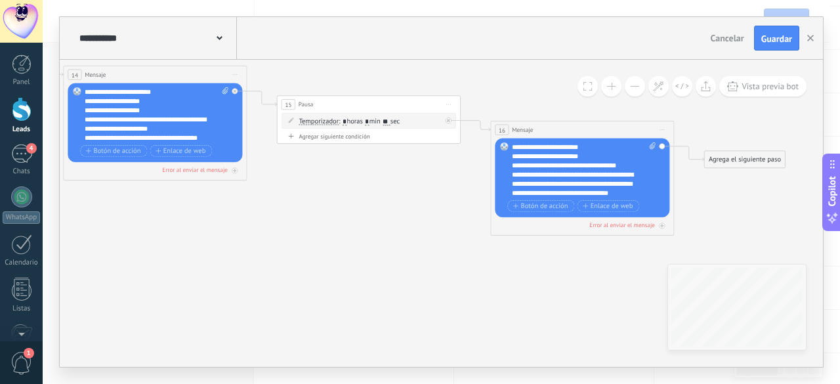
click at [638, 89] on button at bounding box center [635, 86] width 20 height 20
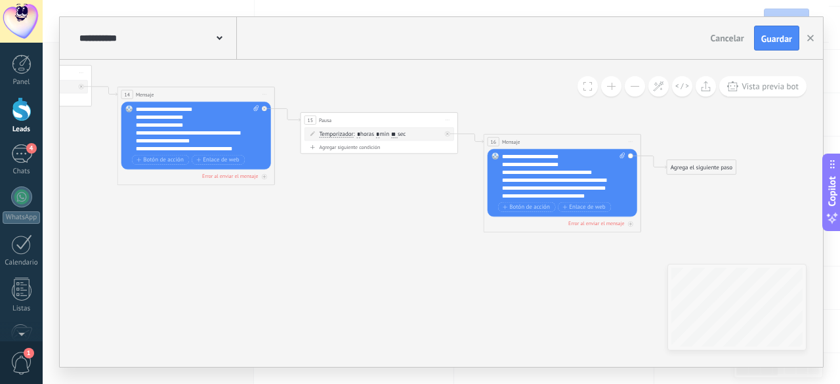
click at [638, 89] on button at bounding box center [635, 86] width 20 height 20
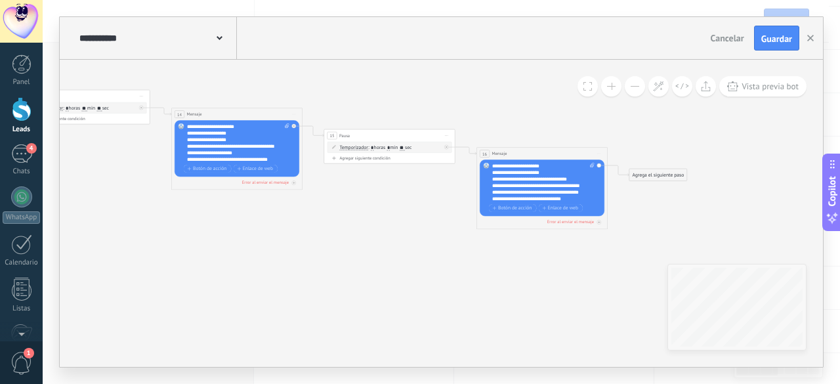
click at [638, 89] on button at bounding box center [635, 86] width 20 height 20
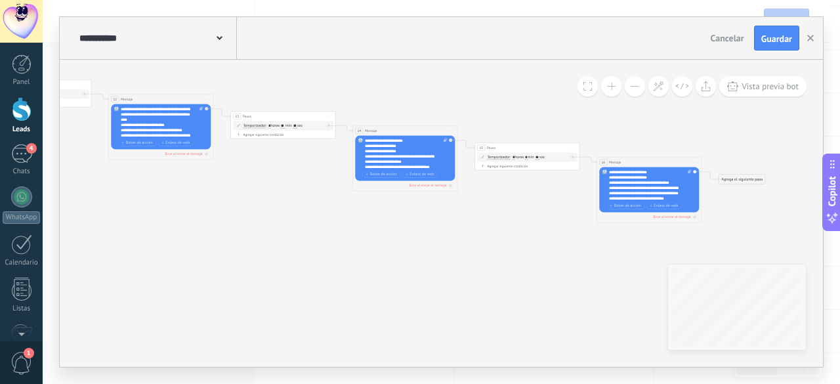
drag, startPoint x: 349, startPoint y: 245, endPoint x: 476, endPoint y: 242, distance: 127.3
click at [476, 242] on icon at bounding box center [153, 105] width 1452 height 445
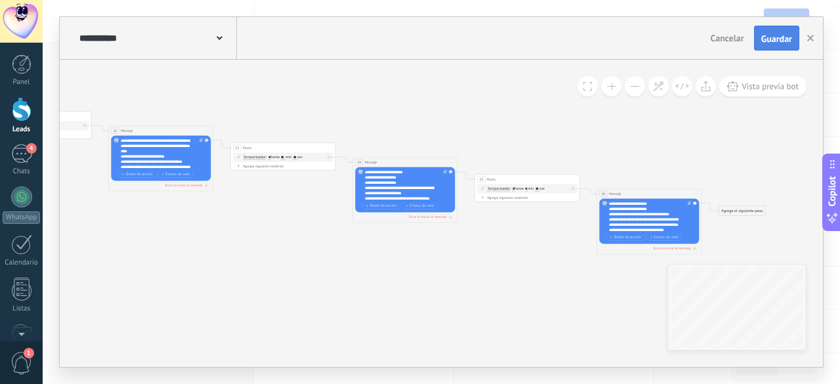
click at [778, 39] on span "Guardar" at bounding box center [776, 38] width 31 height 9
click at [766, 85] on span "Vista previa bot" at bounding box center [770, 86] width 57 height 11
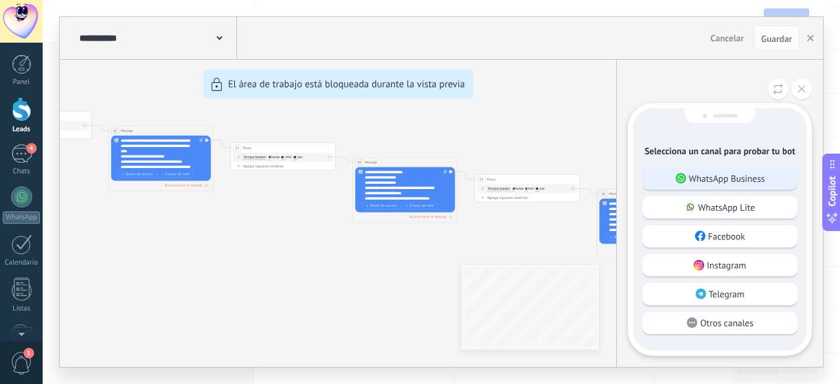
click at [744, 181] on p "WhatsApp Business" at bounding box center [727, 179] width 76 height 12
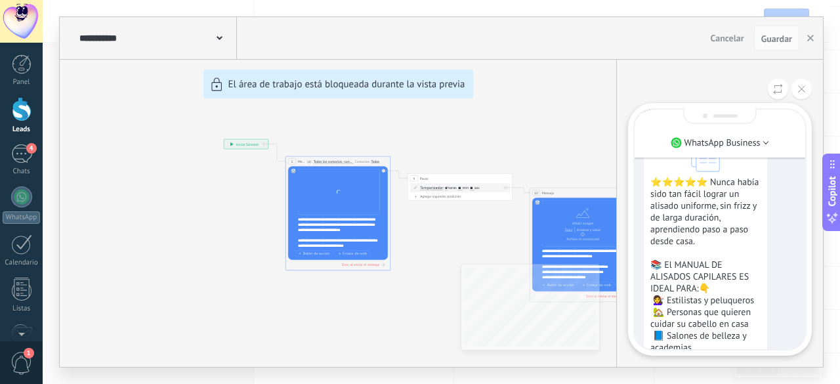
scroll to position [-189, 0]
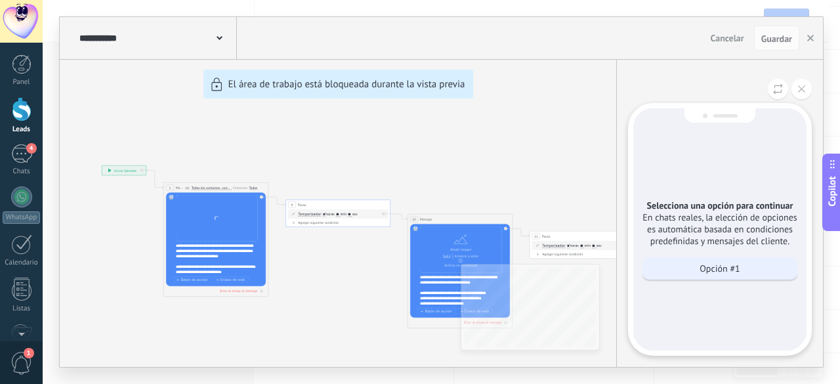
click at [707, 271] on p "Opción #1" at bounding box center [720, 268] width 40 height 12
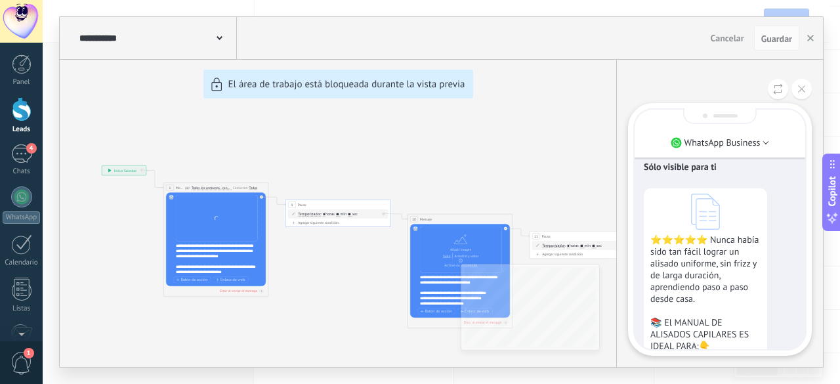
scroll to position [-521, 0]
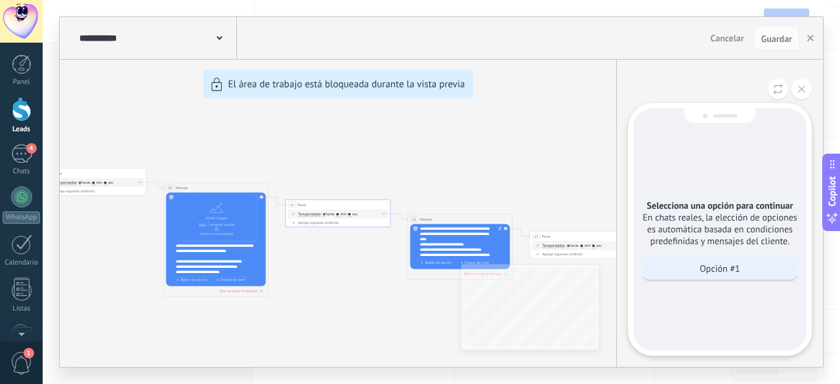
click at [714, 269] on p "Opción #1" at bounding box center [720, 268] width 40 height 12
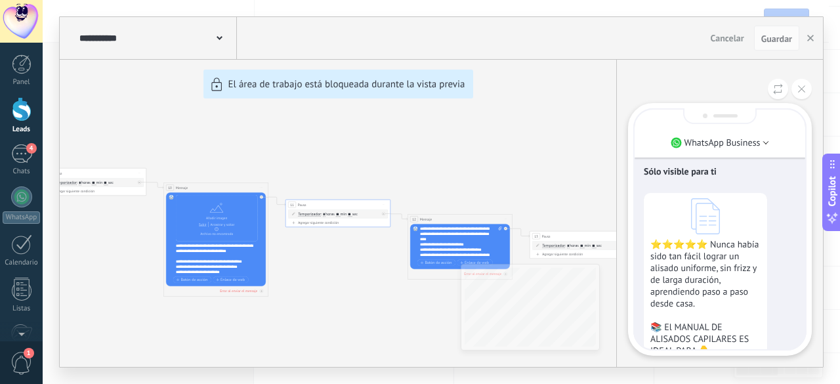
scroll to position [-730, 0]
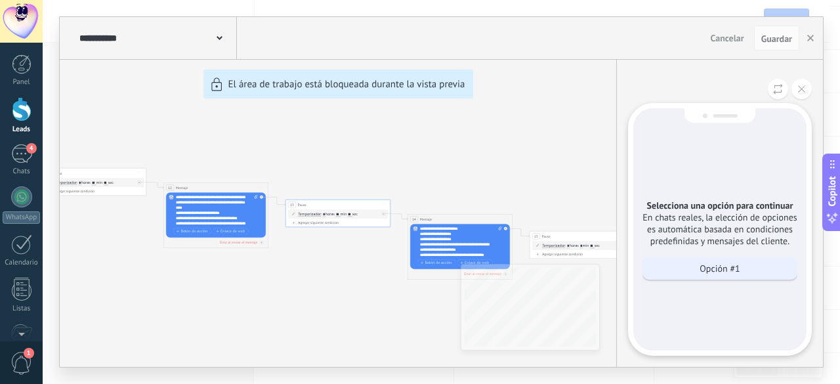
click at [732, 272] on p "Opción #1" at bounding box center [720, 268] width 40 height 12
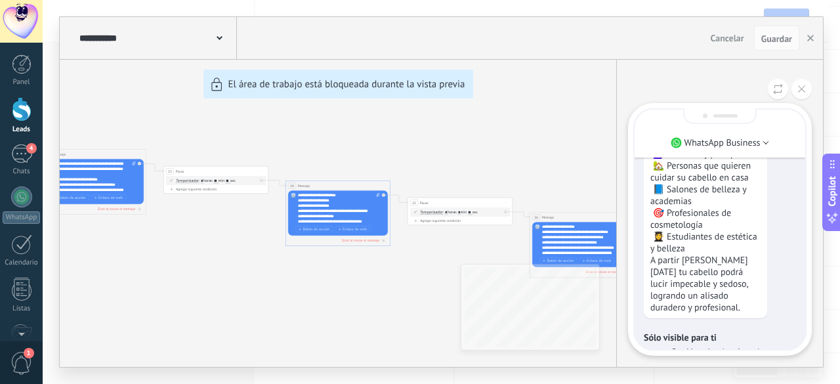
scroll to position [-986, 0]
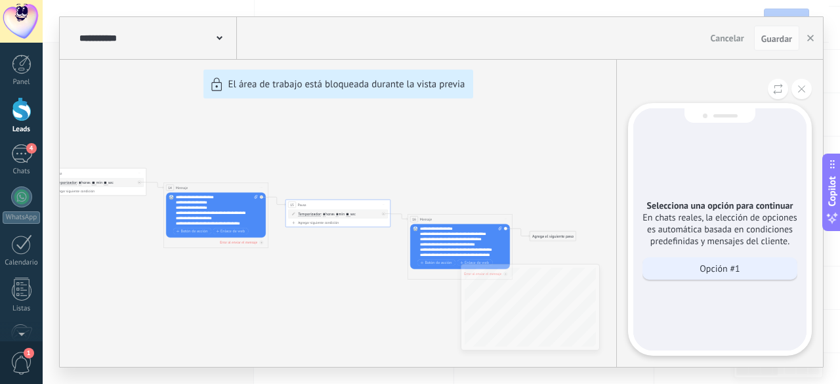
click at [726, 271] on p "Opción #1" at bounding box center [720, 268] width 40 height 12
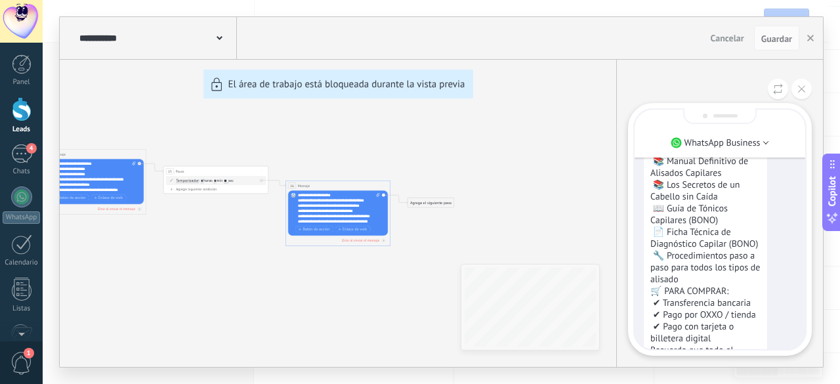
scroll to position [-66, 0]
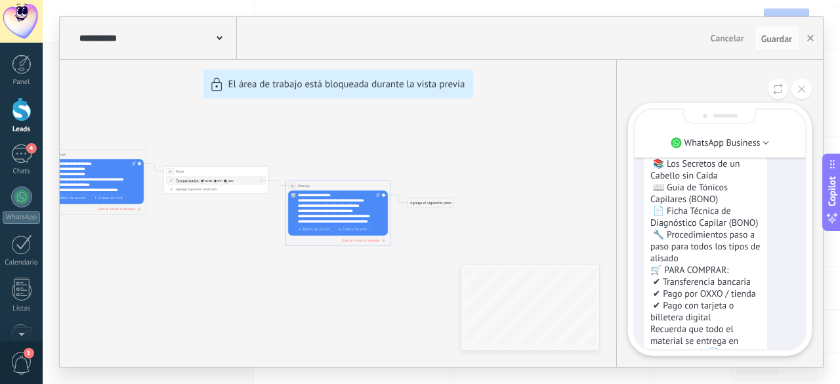
click at [655, 269] on p "EN RESUMEN RECIBIRÁS: 📚 Manual Definitivo de Alisados Capilares 📚 Los Secretos …" at bounding box center [705, 258] width 110 height 272
click at [810, 89] on button at bounding box center [801, 89] width 20 height 20
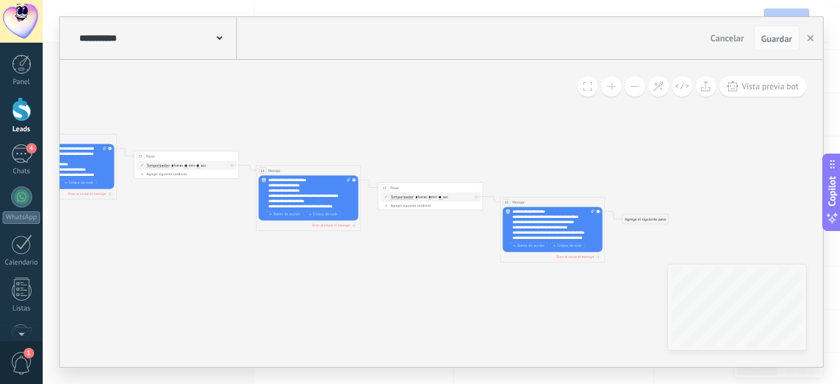
drag, startPoint x: 562, startPoint y: 152, endPoint x: 644, endPoint y: 135, distance: 83.8
click at [827, 86] on div "**********" at bounding box center [441, 192] width 797 height 384
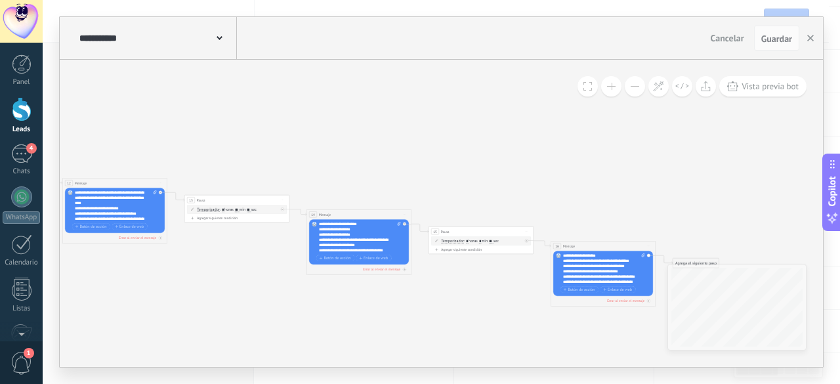
click at [596, 275] on div "**********" at bounding box center [604, 268] width 82 height 31
click at [612, 87] on button at bounding box center [611, 86] width 20 height 20
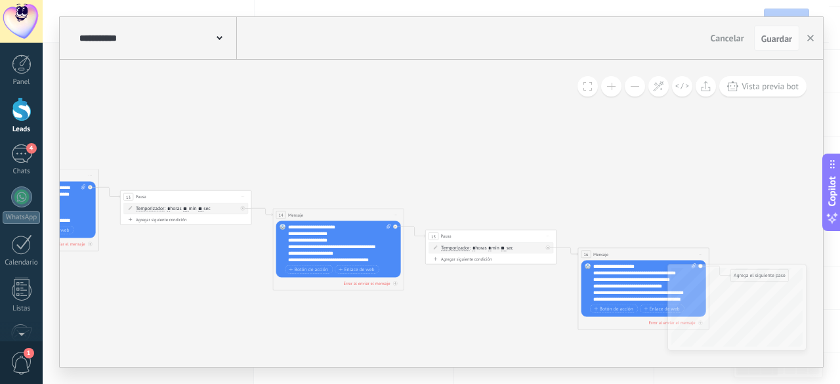
click at [612, 87] on button at bounding box center [611, 86] width 20 height 20
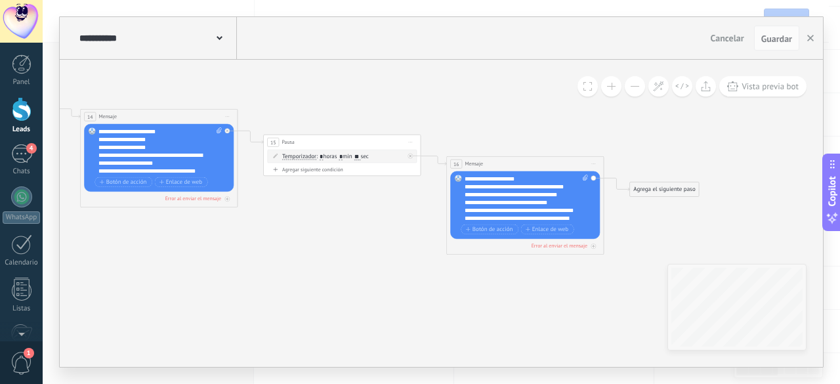
drag, startPoint x: 566, startPoint y: 145, endPoint x: 471, endPoint y: 72, distance: 119.8
click at [521, 212] on div "**********" at bounding box center [526, 197] width 123 height 47
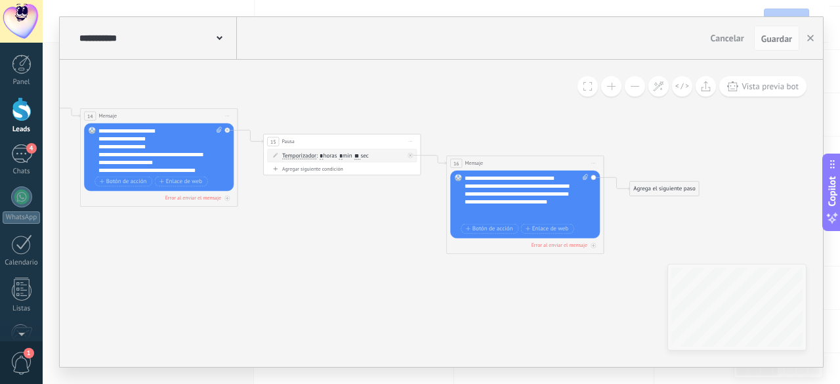
scroll to position [66, 0]
click at [467, 210] on div "**********" at bounding box center [526, 197] width 123 height 47
click at [778, 39] on span "Guardar" at bounding box center [776, 38] width 31 height 9
click at [773, 89] on span "Vista previa bot" at bounding box center [770, 86] width 57 height 11
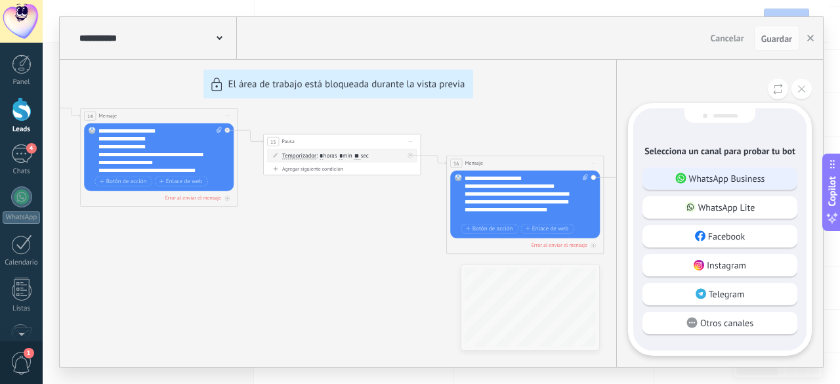
click at [716, 182] on p "WhatsApp Business" at bounding box center [727, 179] width 76 height 12
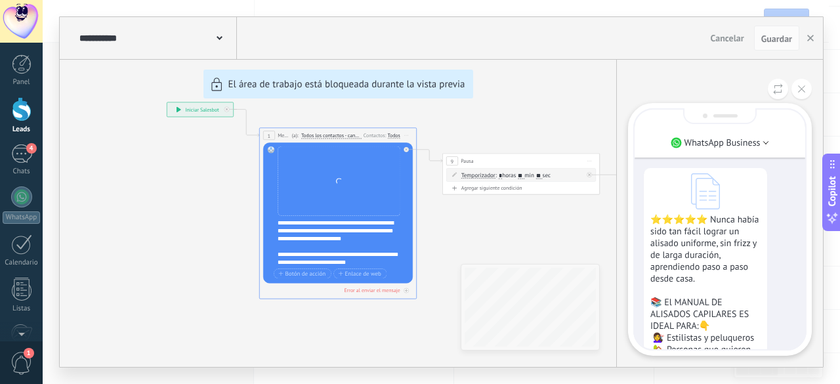
scroll to position [-189, 0]
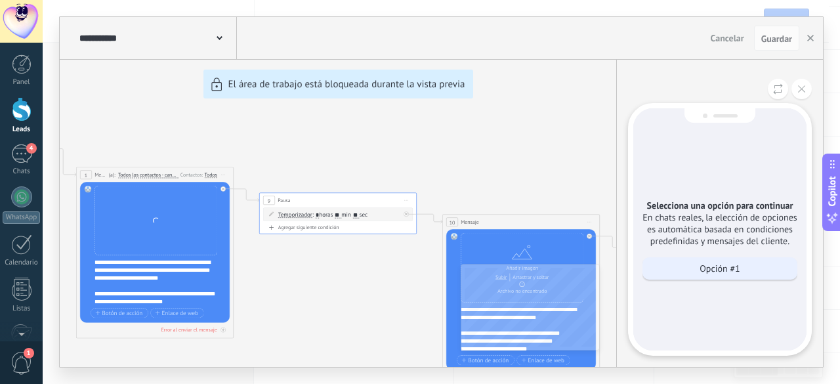
click at [722, 266] on p "Opción #1" at bounding box center [720, 268] width 40 height 12
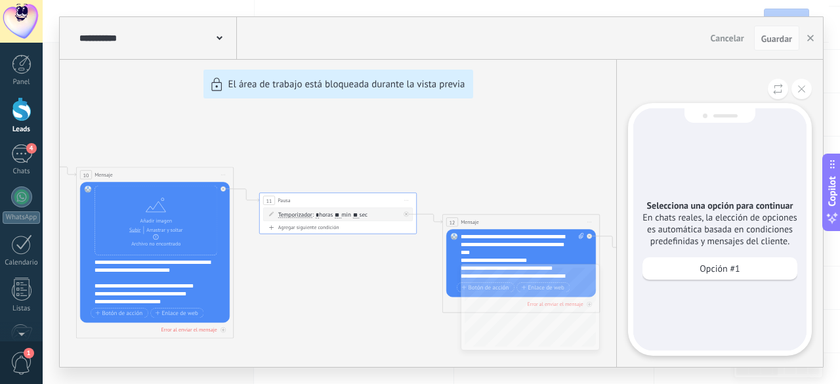
scroll to position [-324, 0]
click at [726, 268] on p "Opción #1" at bounding box center [720, 268] width 40 height 12
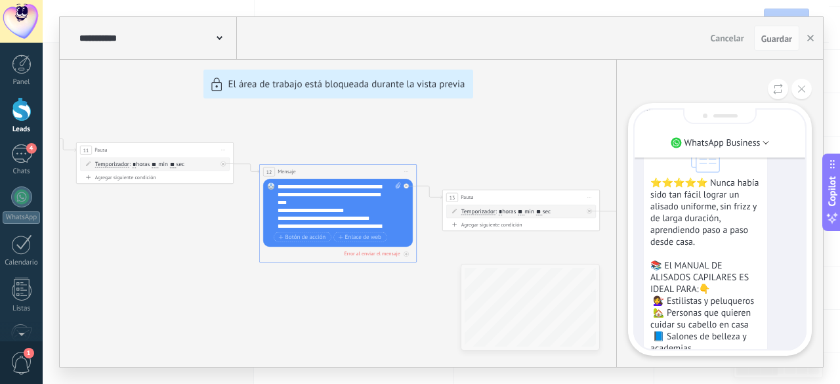
scroll to position [-730, 0]
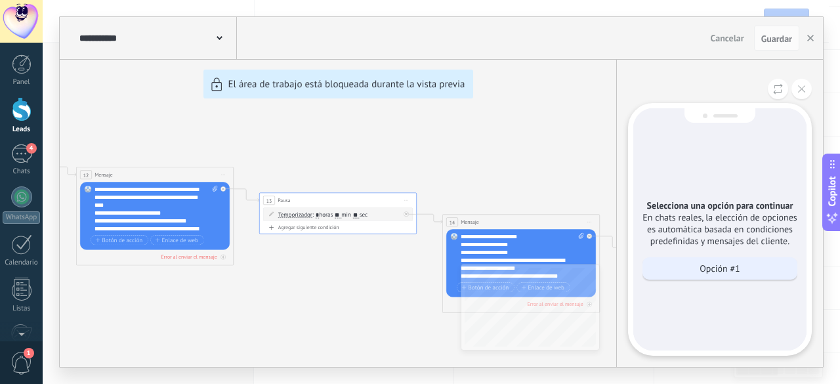
click at [720, 263] on p "Opción #1" at bounding box center [720, 268] width 40 height 12
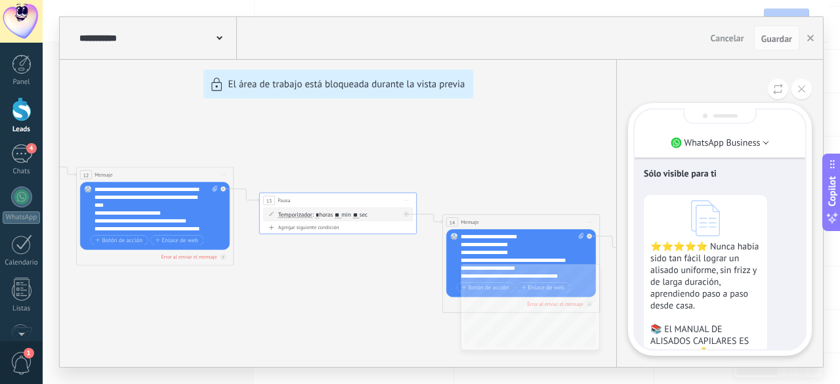
scroll to position [-986, 0]
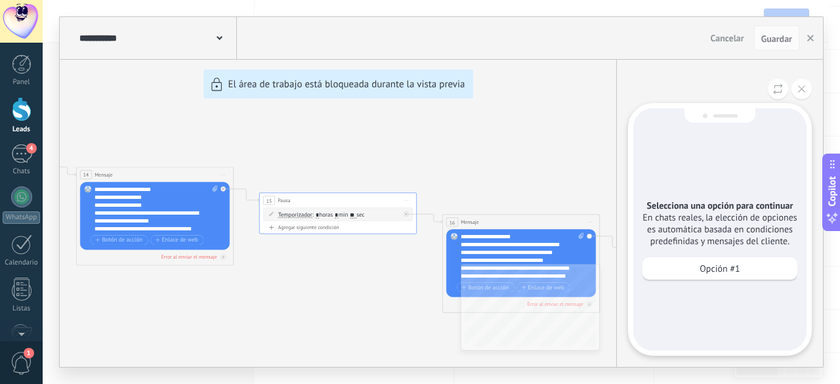
click at [720, 263] on p "Opción #1" at bounding box center [720, 268] width 40 height 12
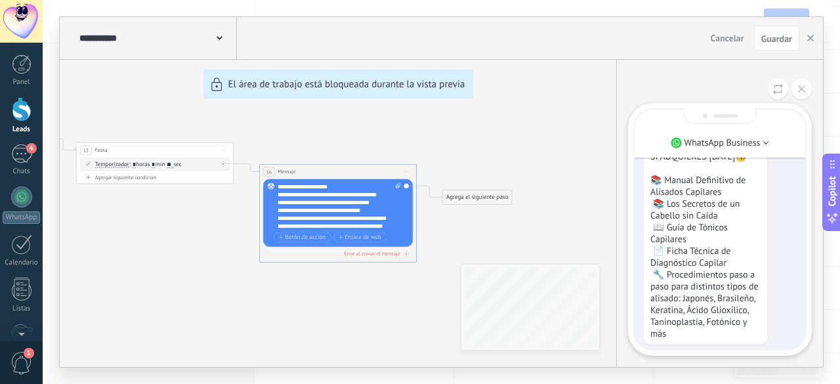
scroll to position [-892, 0]
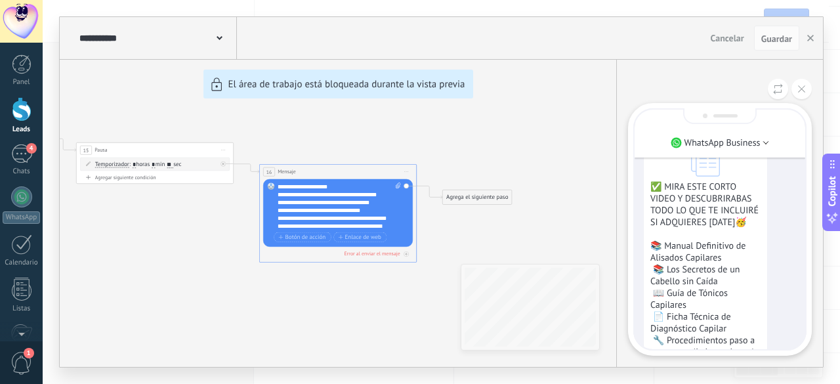
drag, startPoint x: 151, startPoint y: 230, endPoint x: 129, endPoint y: 195, distance: 41.9
click at [129, 195] on div "**********" at bounding box center [441, 192] width 763 height 350
click at [445, 125] on div "**********" at bounding box center [441, 192] width 763 height 350
drag, startPoint x: 293, startPoint y: 242, endPoint x: 118, endPoint y: 234, distance: 174.8
click at [118, 234] on div "**********" at bounding box center [441, 192] width 763 height 350
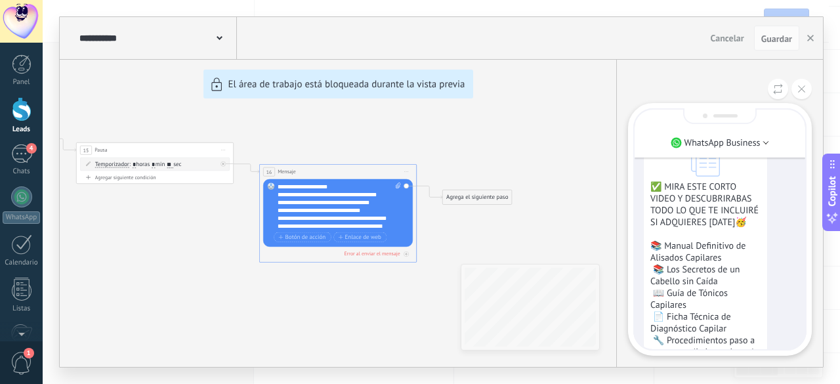
click at [154, 106] on div "**********" at bounding box center [441, 192] width 763 height 350
click at [808, 91] on button at bounding box center [801, 89] width 20 height 20
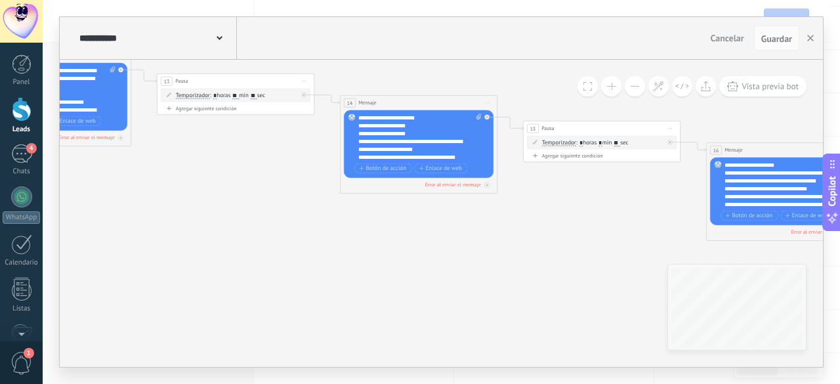
drag, startPoint x: 183, startPoint y: 245, endPoint x: 630, endPoint y: 224, distance: 447.4
click at [630, 224] on icon at bounding box center [40, 64] width 2177 height 667
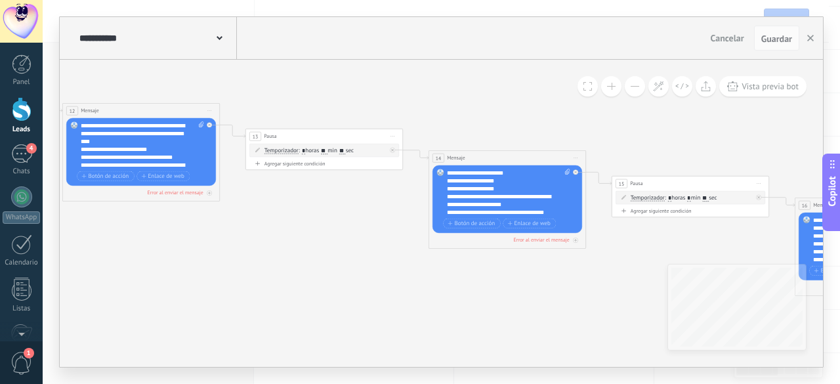
drag, startPoint x: 351, startPoint y: 226, endPoint x: 499, endPoint y: 316, distance: 173.8
click at [499, 316] on icon at bounding box center [129, 119] width 2177 height 667
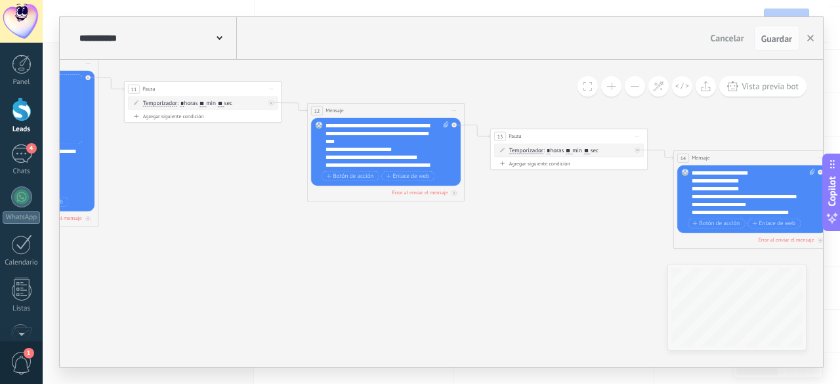
drag, startPoint x: 333, startPoint y: 276, endPoint x: 516, endPoint y: 239, distance: 186.9
click at [516, 239] on icon at bounding box center [373, 119] width 2177 height 667
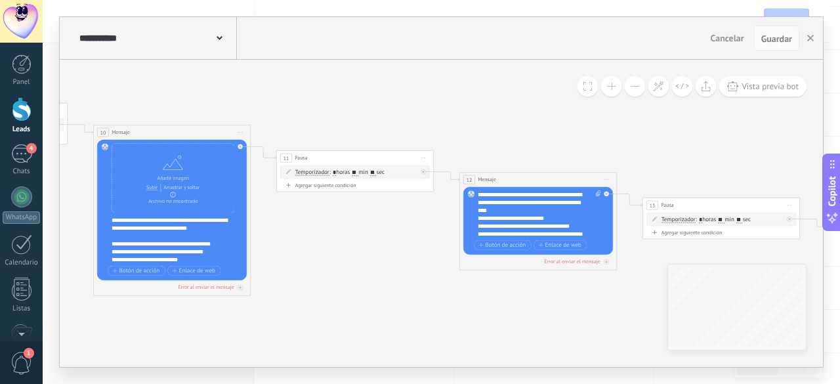
click at [499, 293] on icon at bounding box center [526, 188] width 2177 height 667
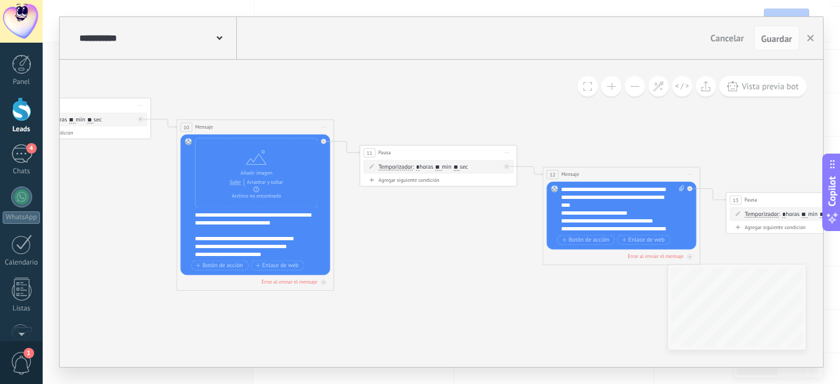
drag, startPoint x: 331, startPoint y: 292, endPoint x: 414, endPoint y: 287, distance: 83.5
click at [414, 287] on icon at bounding box center [609, 183] width 2177 height 667
click at [243, 217] on div "**********" at bounding box center [260, 234] width 131 height 47
click at [308, 222] on div "**********" at bounding box center [260, 234] width 131 height 47
click at [201, 232] on div "**********" at bounding box center [260, 234] width 131 height 47
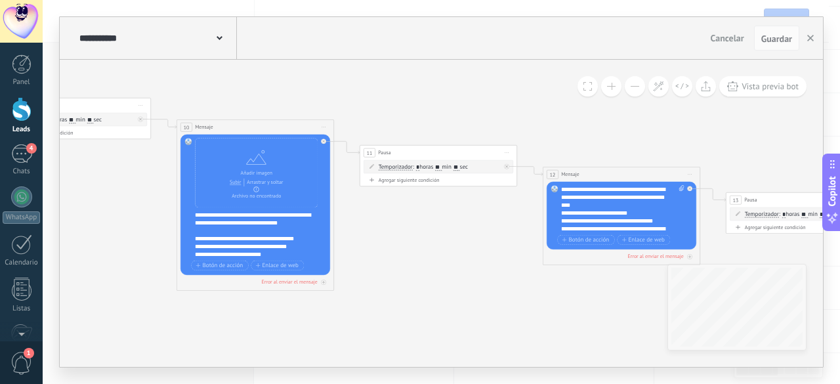
click at [404, 283] on icon at bounding box center [609, 183] width 2177 height 667
click at [785, 35] on span "Guardar" at bounding box center [776, 38] width 31 height 9
click at [778, 82] on span "Vista previa bot" at bounding box center [770, 86] width 57 height 11
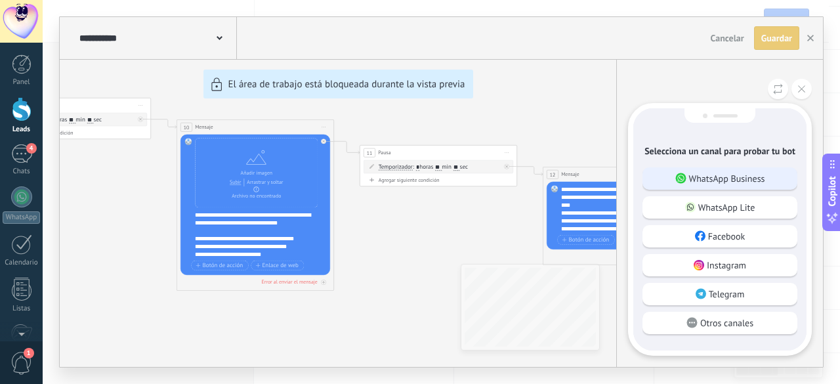
click at [757, 182] on p "WhatsApp Business" at bounding box center [727, 179] width 76 height 12
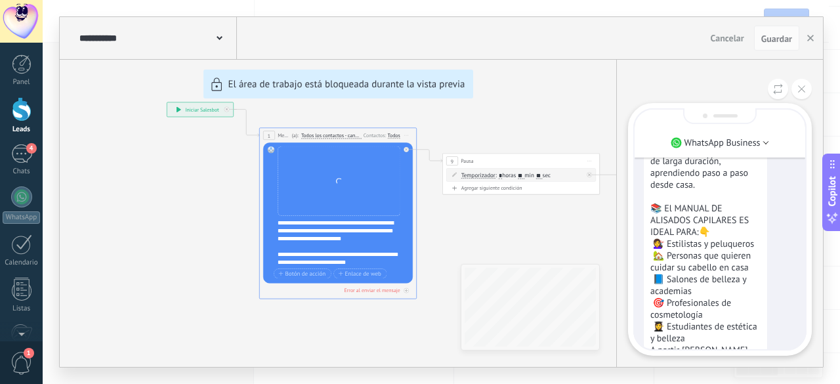
scroll to position [-189, 0]
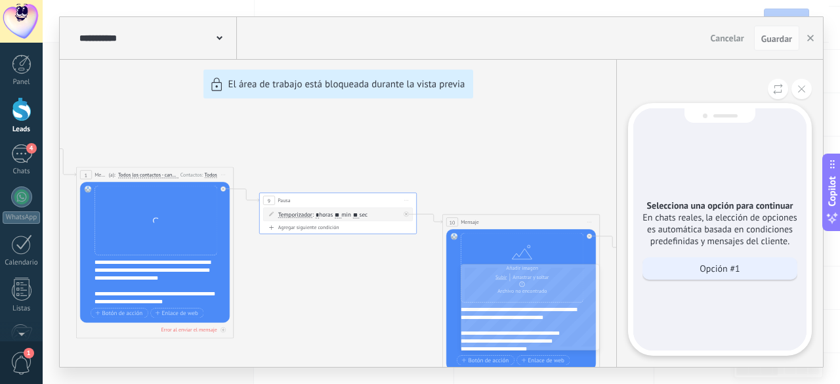
click at [731, 270] on p "Opción #1" at bounding box center [720, 268] width 40 height 12
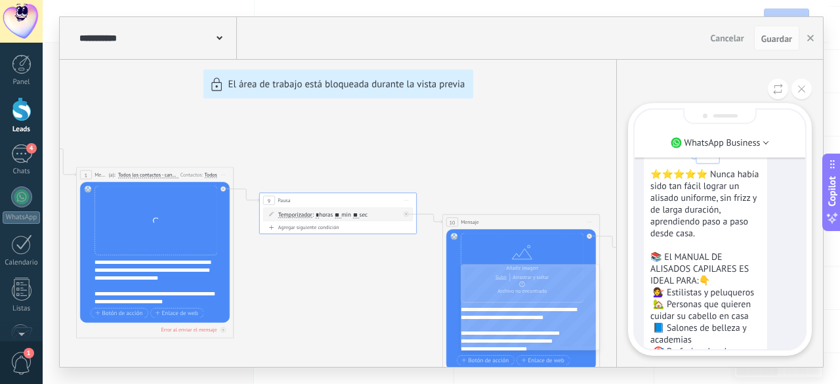
scroll to position [-455, 0]
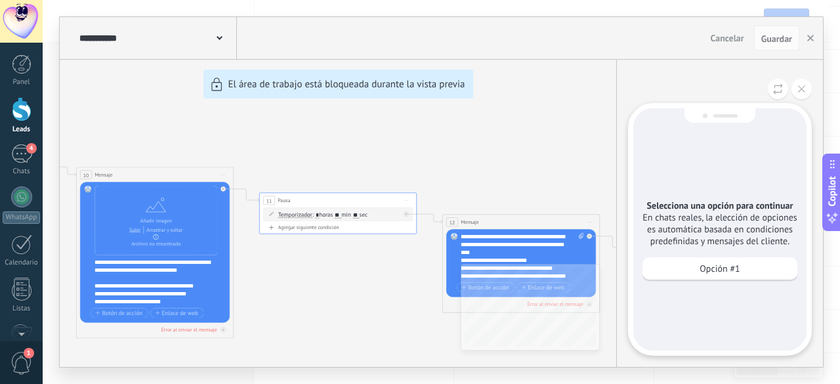
click at [731, 270] on p "Opción #1" at bounding box center [720, 268] width 40 height 12
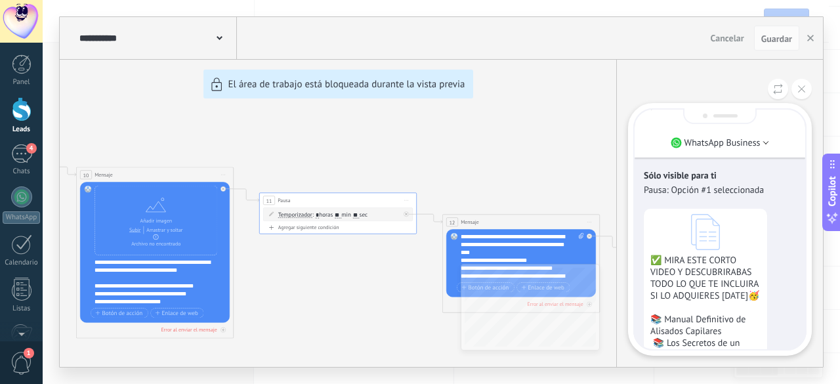
scroll to position [-167, 0]
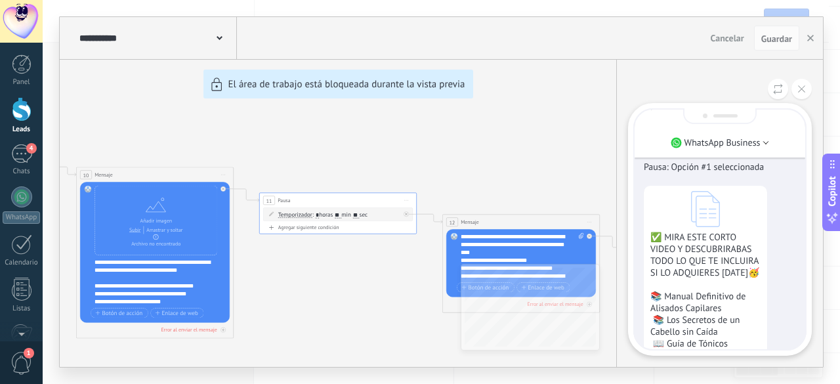
click at [713, 121] on div at bounding box center [719, 116] width 73 height 16
click at [713, 114] on div at bounding box center [719, 116] width 73 height 16
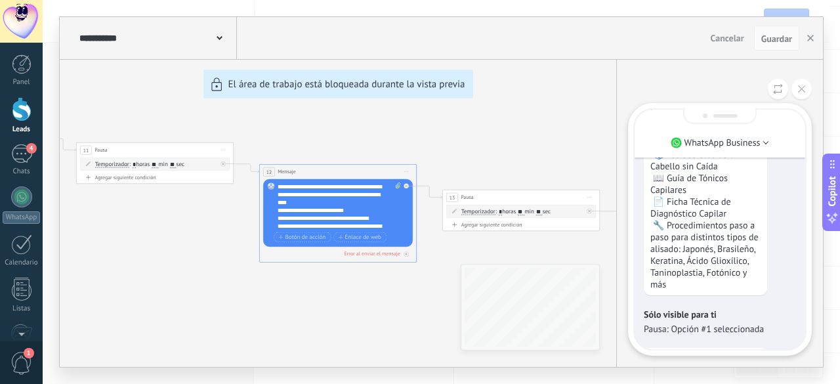
scroll to position [-336, 0]
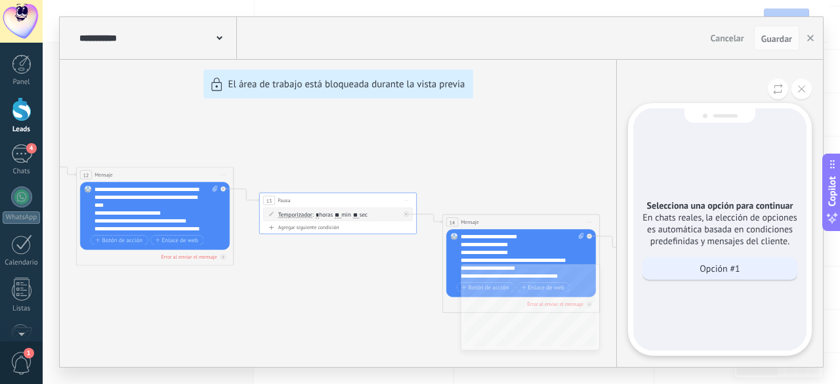
click at [765, 266] on div "Opción #1" at bounding box center [719, 268] width 155 height 22
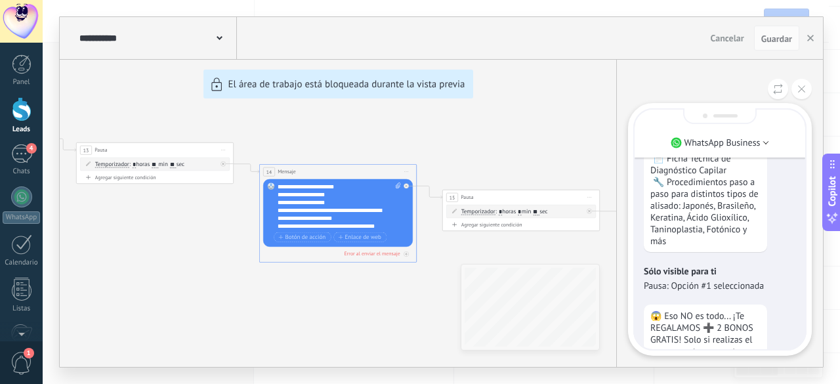
scroll to position [-592, 0]
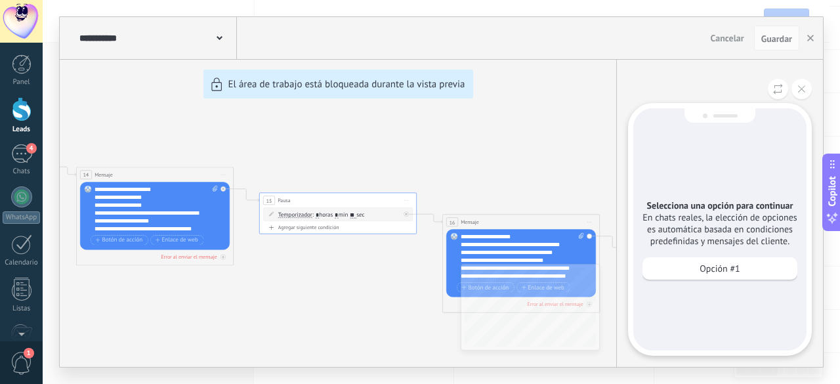
click at [765, 266] on div "Opción #1" at bounding box center [719, 268] width 155 height 22
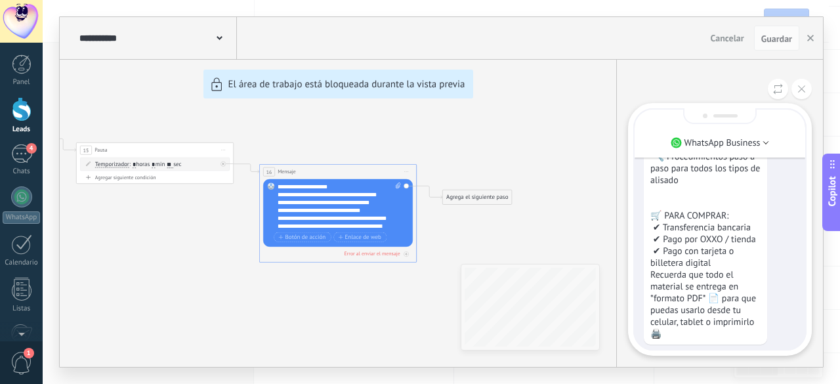
scroll to position [0, 0]
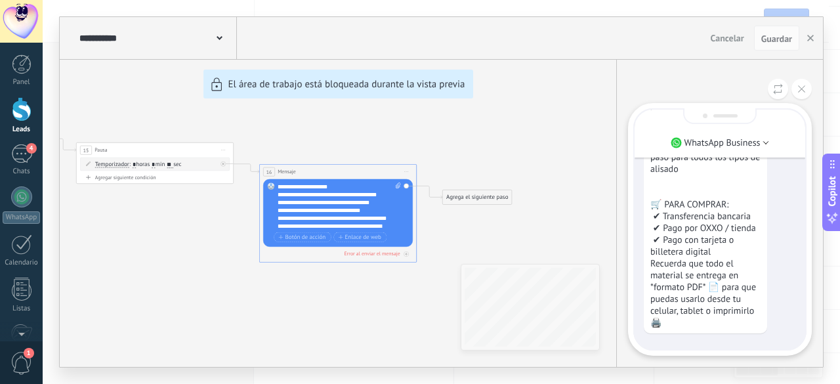
click at [334, 200] on div "**********" at bounding box center [441, 192] width 763 height 350
click at [809, 89] on button at bounding box center [801, 89] width 20 height 20
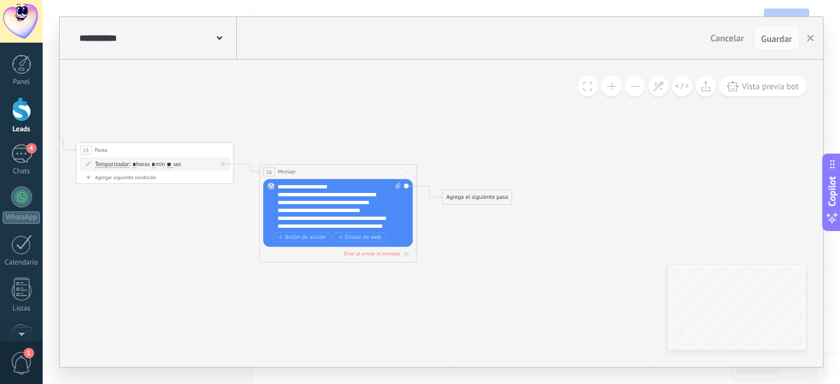
click at [356, 212] on div "**********" at bounding box center [339, 205] width 123 height 47
click at [280, 186] on div "**********" at bounding box center [339, 205] width 123 height 47
click at [278, 186] on div "**********" at bounding box center [339, 205] width 123 height 47
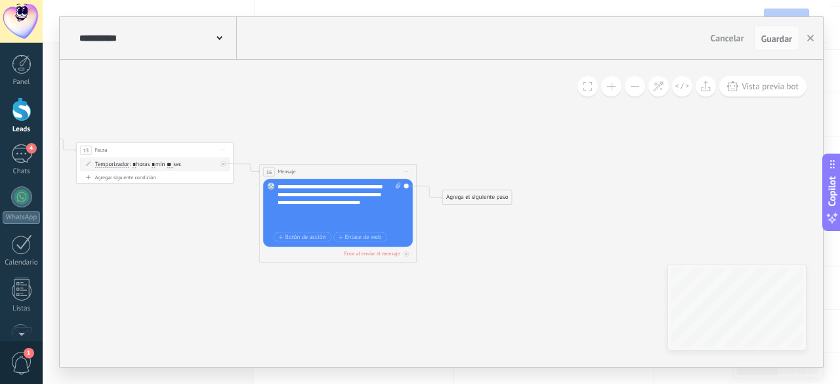
click at [616, 89] on button at bounding box center [611, 86] width 20 height 20
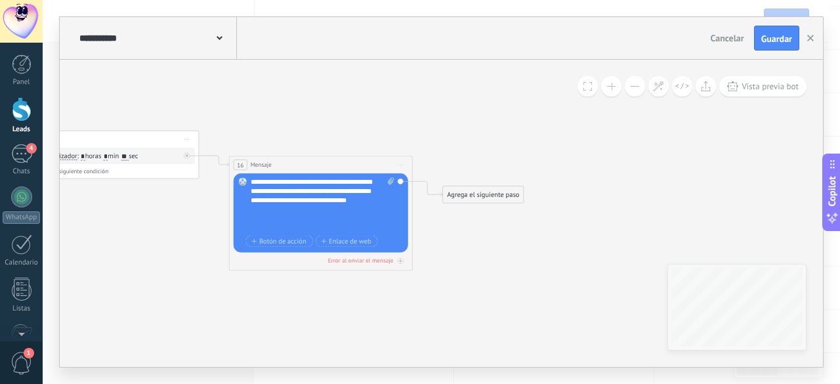
click at [616, 89] on button at bounding box center [611, 86] width 20 height 20
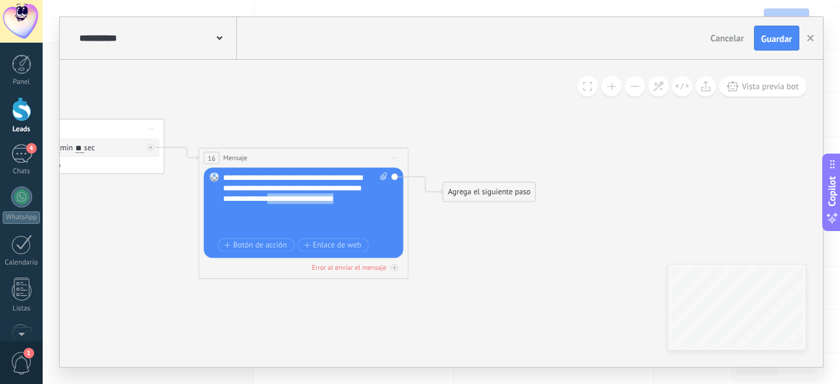
drag, startPoint x: 324, startPoint y: 207, endPoint x: 348, endPoint y: 210, distance: 24.5
click at [348, 210] on div "**********" at bounding box center [295, 204] width 145 height 63
click at [354, 219] on div "**********" at bounding box center [295, 204] width 145 height 63
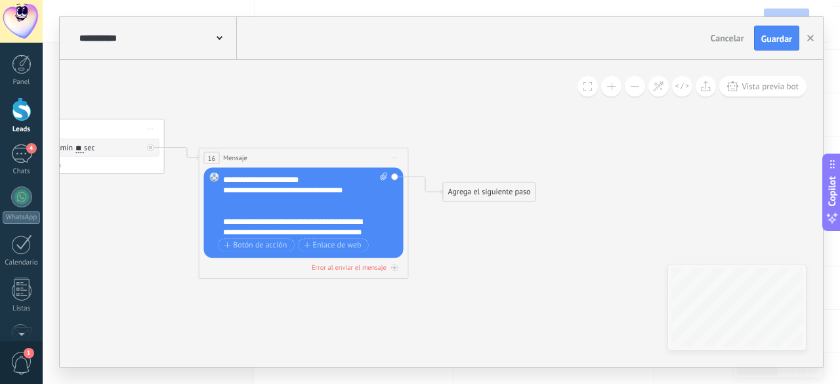
scroll to position [157, 0]
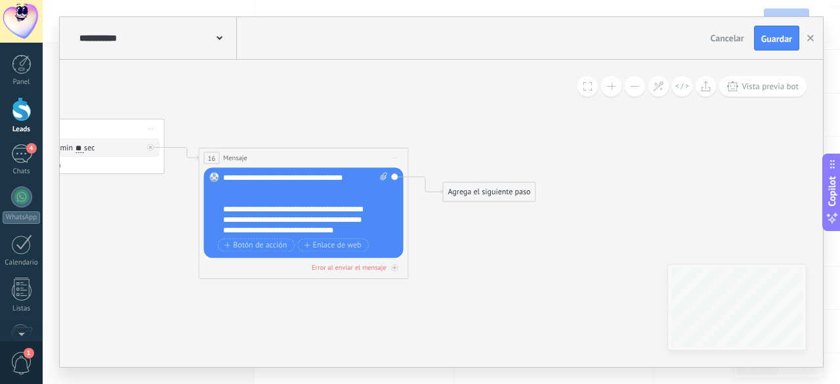
click at [222, 230] on div "Reemplazar Quitar Convertir a mensaje de voz Arrastre la imagen aquí para adjun…" at bounding box center [303, 212] width 199 height 91
click at [223, 231] on div "**********" at bounding box center [295, 235] width 145 height 63
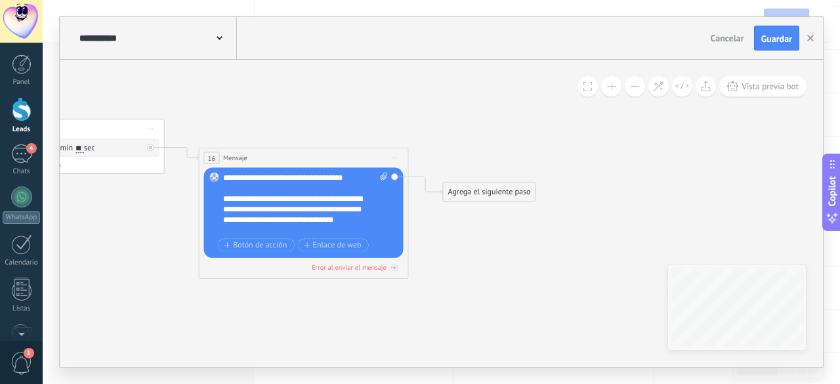
click at [774, 43] on span "Guardar" at bounding box center [776, 38] width 31 height 9
click at [474, 190] on div "Agrega el siguiente paso" at bounding box center [489, 191] width 92 height 17
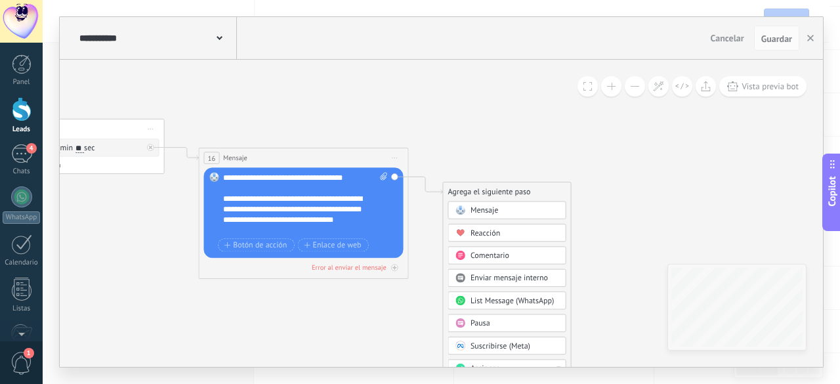
click at [499, 209] on div "Mensaje" at bounding box center [514, 210] width 88 height 10
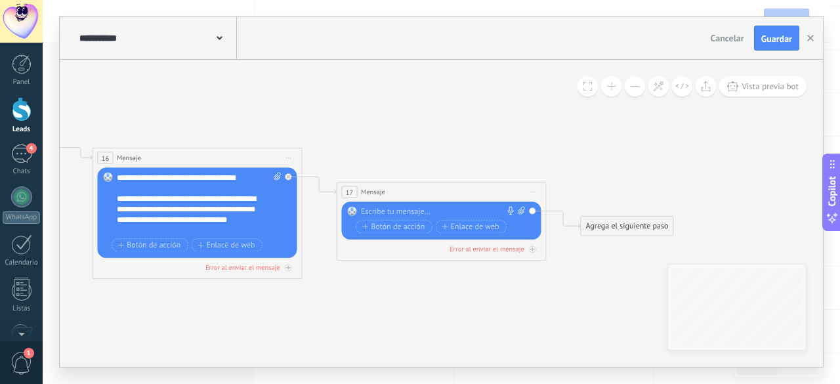
click at [369, 194] on span "Mensaje" at bounding box center [373, 192] width 24 height 10
click at [532, 192] on icon at bounding box center [532, 192] width 5 height 1
click at [566, 261] on div "Borrar" at bounding box center [580, 260] width 104 height 18
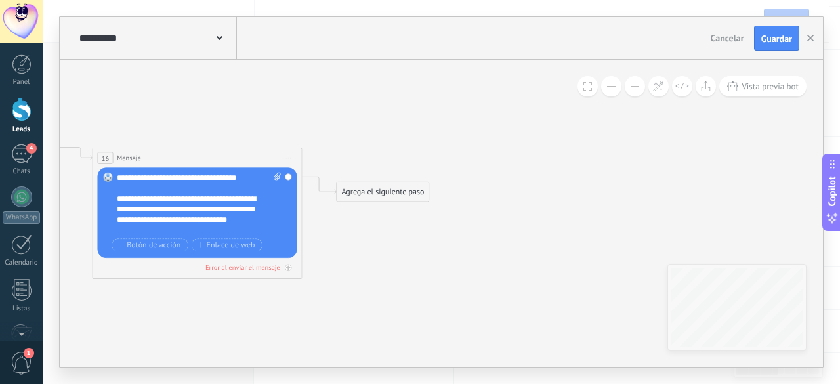
click at [390, 199] on div "Agrega el siguiente paso" at bounding box center [383, 191] width 92 height 17
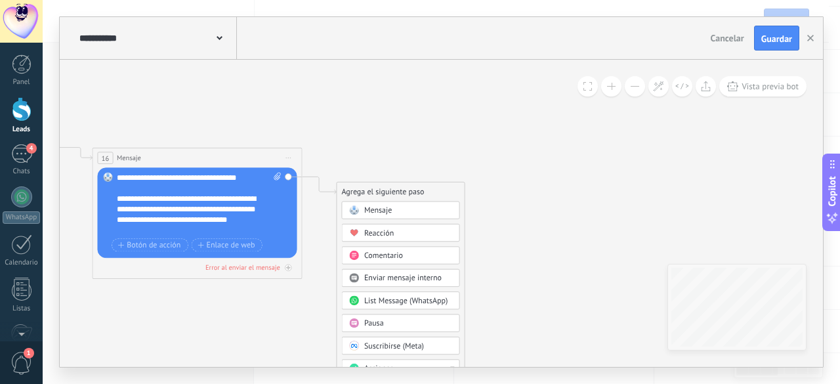
click at [391, 321] on div "Pausa" at bounding box center [408, 323] width 88 height 10
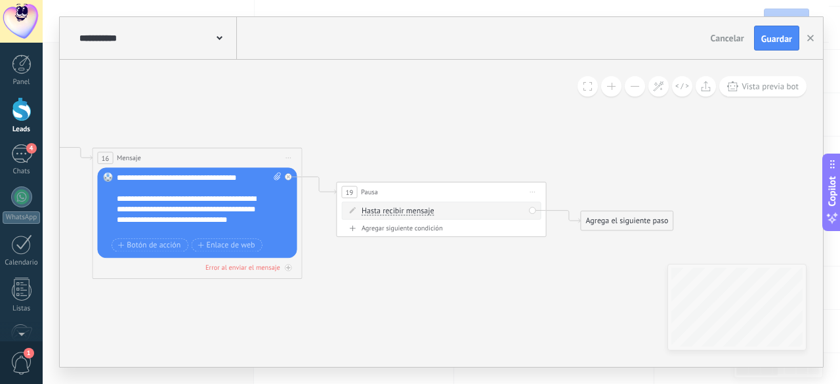
click at [400, 212] on span "Hasta recibir mensaje" at bounding box center [398, 211] width 73 height 9
click at [400, 212] on button "Hasta recibir mensaje" at bounding box center [421, 210] width 131 height 19
click at [400, 212] on span "Hasta recibir mensaje" at bounding box center [413, 212] width 127 height 10
click at [625, 226] on div "Agrega el siguiente paso" at bounding box center [627, 220] width 92 height 17
click at [621, 241] on span "Mensaje" at bounding box center [622, 239] width 28 height 10
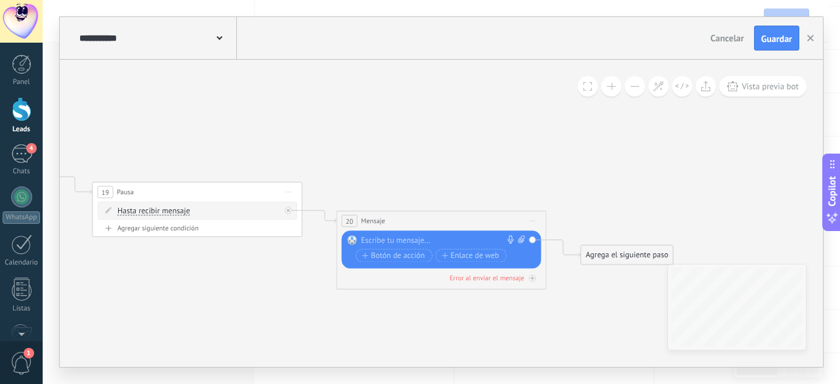
click at [461, 232] on div "Reemplazar Quitar Convertir a mensaje de voz Arrastre la imagen aquí para adjun…" at bounding box center [441, 249] width 199 height 38
click at [451, 237] on div at bounding box center [439, 241] width 156 height 10
click at [380, 239] on div at bounding box center [439, 241] width 156 height 10
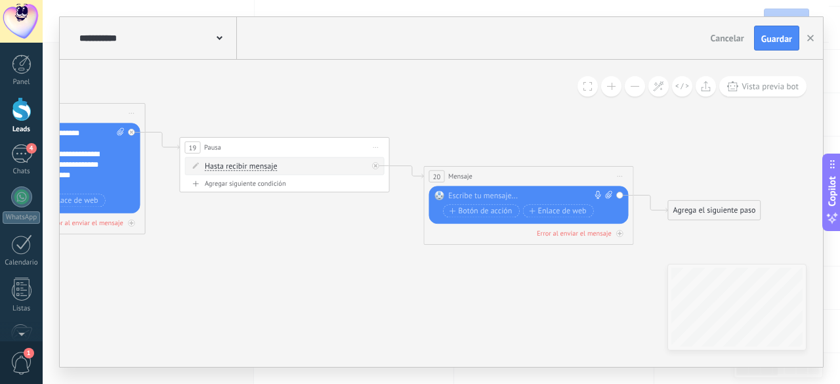
drag, startPoint x: 257, startPoint y: 258, endPoint x: 243, endPoint y: 228, distance: 32.3
click at [485, 196] on div at bounding box center [526, 196] width 156 height 10
click at [610, 196] on icon at bounding box center [608, 195] width 7 height 8
click input "Subir" at bounding box center [0, 0] width 0 height 0
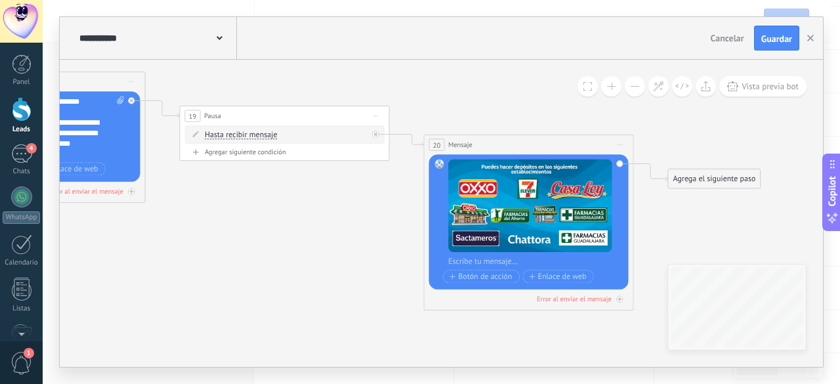
click at [488, 263] on div at bounding box center [535, 262] width 175 height 10
paste div
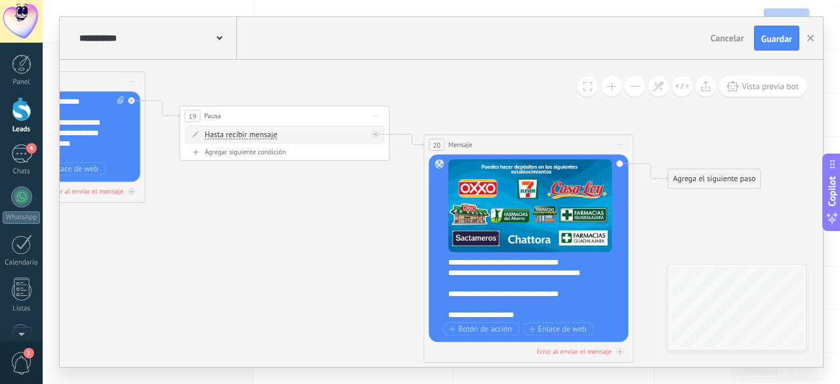
scroll to position [79, 0]
click at [511, 316] on div "**********" at bounding box center [525, 314] width 155 height 10
click at [563, 308] on div at bounding box center [530, 304] width 164 height 10
click at [589, 293] on div "**********" at bounding box center [525, 293] width 155 height 10
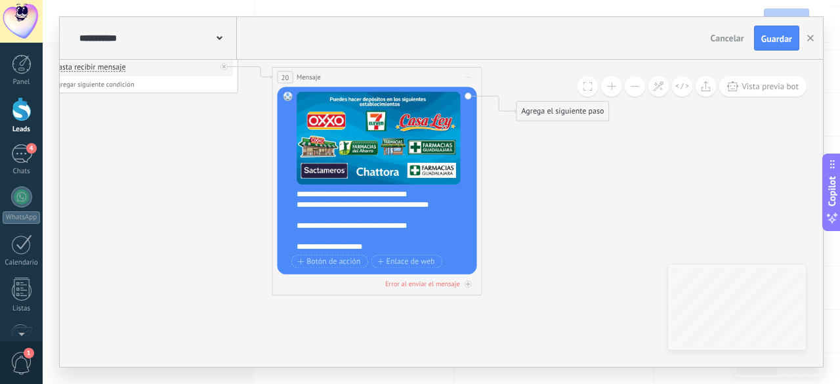
drag, startPoint x: 675, startPoint y: 217, endPoint x: 524, endPoint y: 149, distance: 166.0
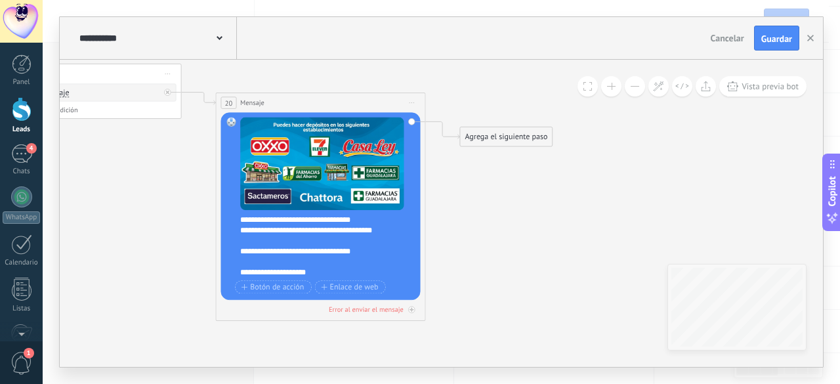
click at [505, 138] on div "Agrega el siguiente paso" at bounding box center [506, 136] width 92 height 17
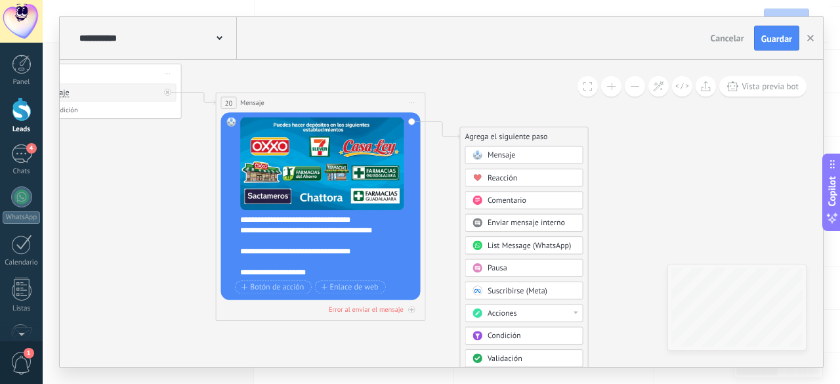
click at [504, 272] on span "Pausa" at bounding box center [498, 268] width 20 height 10
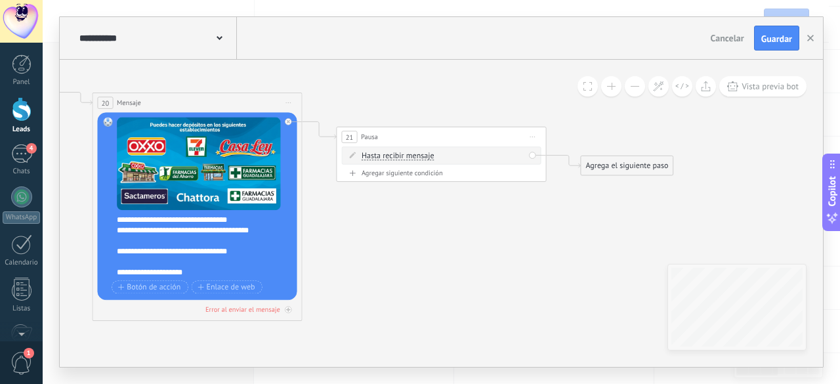
click at [413, 157] on span "Hasta recibir mensaje" at bounding box center [398, 156] width 73 height 9
click at [413, 157] on button "Hasta recibir mensaje" at bounding box center [421, 155] width 131 height 19
click at [387, 178] on span "Temporizador" at bounding box center [413, 175] width 127 height 10
click at [442, 158] on input "*" at bounding box center [439, 156] width 5 height 9
click at [448, 156] on span ": * horas * min * sec" at bounding box center [440, 156] width 66 height 10
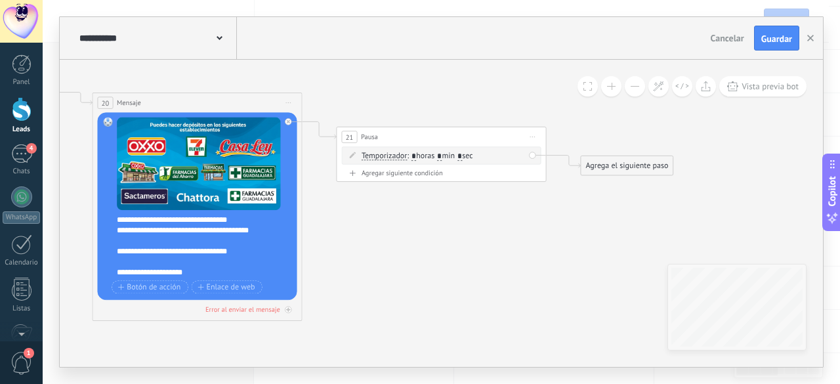
click at [442, 160] on input "*" at bounding box center [439, 156] width 5 height 9
type input "*"
click at [462, 155] on input "*" at bounding box center [459, 156] width 5 height 9
type input "**"
click at [614, 167] on div "Agrega el siguiente paso" at bounding box center [627, 165] width 92 height 17
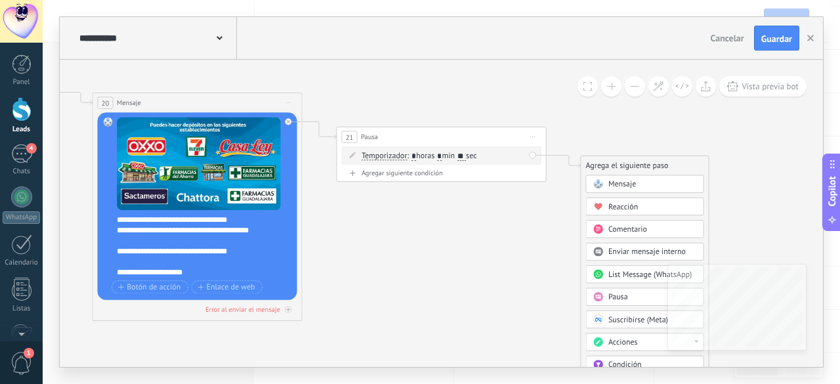
click at [631, 188] on span "Mensaje" at bounding box center [622, 184] width 28 height 10
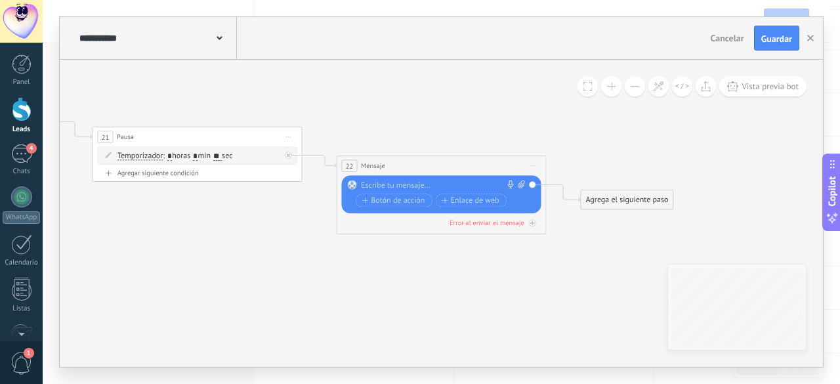
click at [519, 184] on icon at bounding box center [521, 184] width 7 height 8
click input "Subir" at bounding box center [0, 0] width 0 height 0
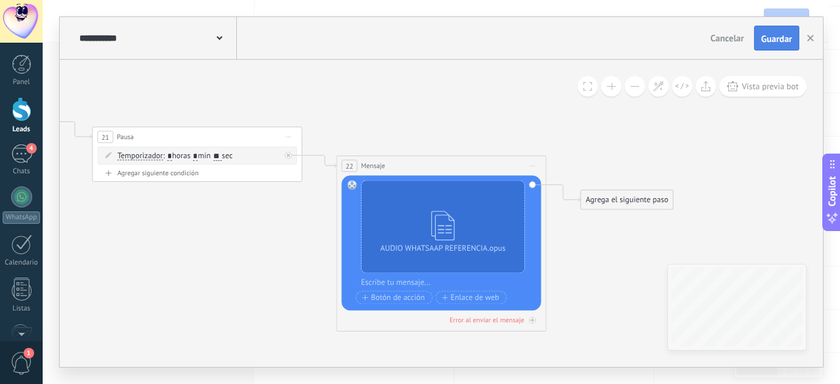
click at [784, 36] on span "Guardar" at bounding box center [776, 38] width 31 height 9
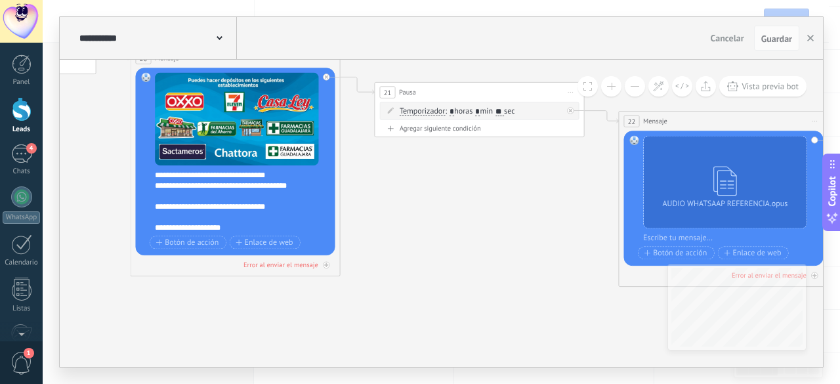
drag, startPoint x: 293, startPoint y: 253, endPoint x: 576, endPoint y: 209, distance: 286.1
click at [157, 177] on div "**********" at bounding box center [232, 175] width 155 height 10
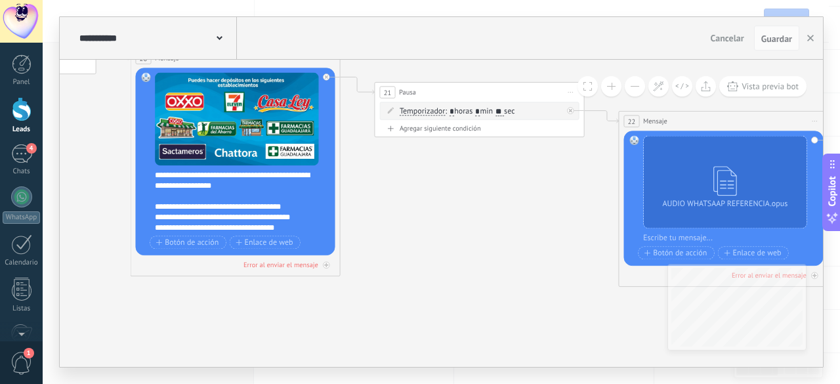
click at [154, 176] on div "Reemplazar Quitar Convertir a mensaje de voz Arrastre la imagen aquí para adjun…" at bounding box center [235, 162] width 199 height 188
click at [157, 177] on div "**********" at bounding box center [242, 201] width 175 height 63
click at [156, 176] on div "**********" at bounding box center [242, 201] width 175 height 63
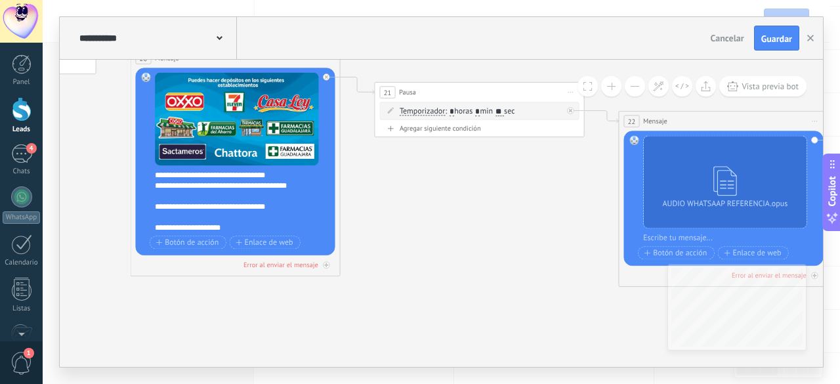
scroll to position [39, 0]
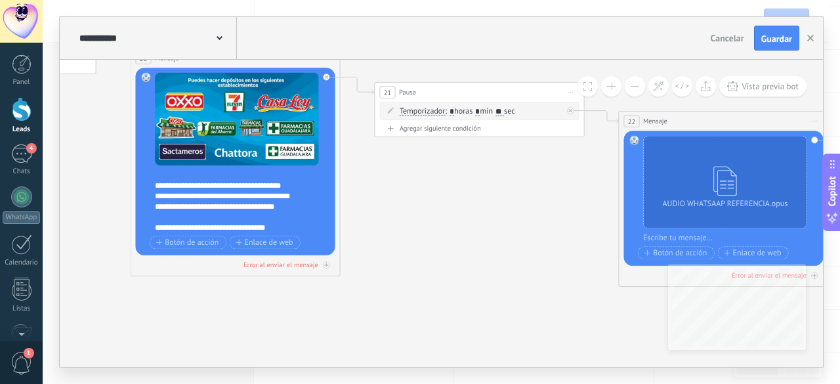
click at [155, 230] on div "**********" at bounding box center [232, 227] width 155 height 10
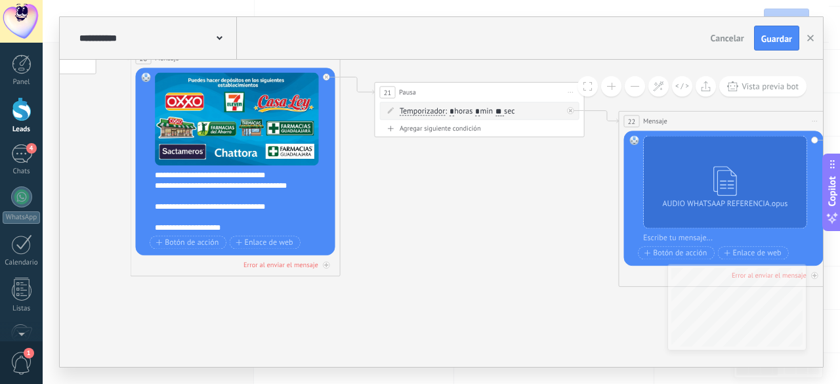
scroll to position [0, 0]
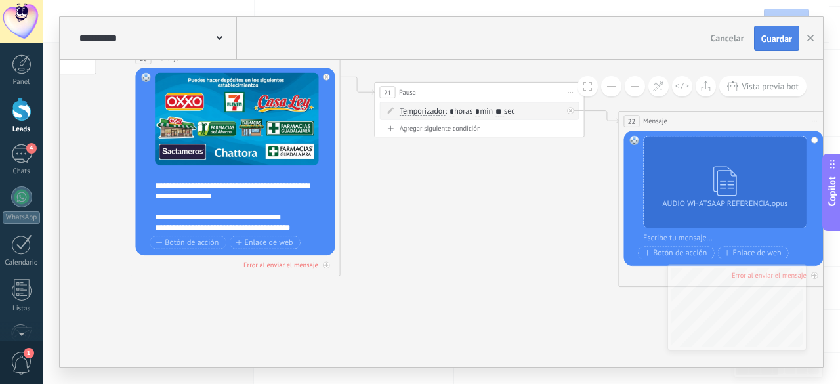
click at [774, 37] on span "Guardar" at bounding box center [776, 38] width 31 height 9
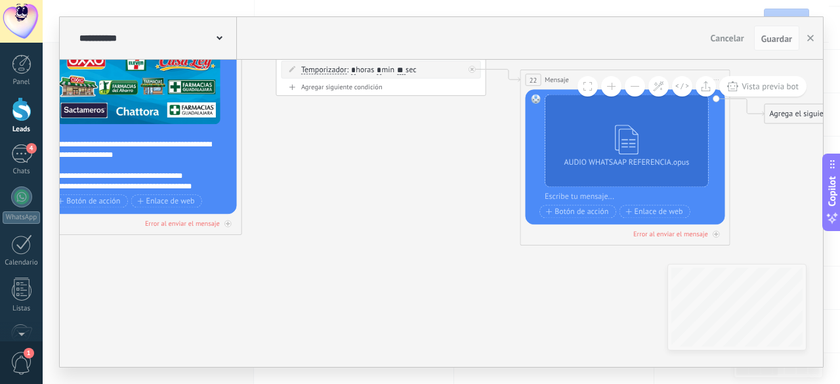
drag, startPoint x: 523, startPoint y: 248, endPoint x: 433, endPoint y: 209, distance: 98.1
click at [789, 85] on span "Vista previa bot" at bounding box center [770, 86] width 57 height 11
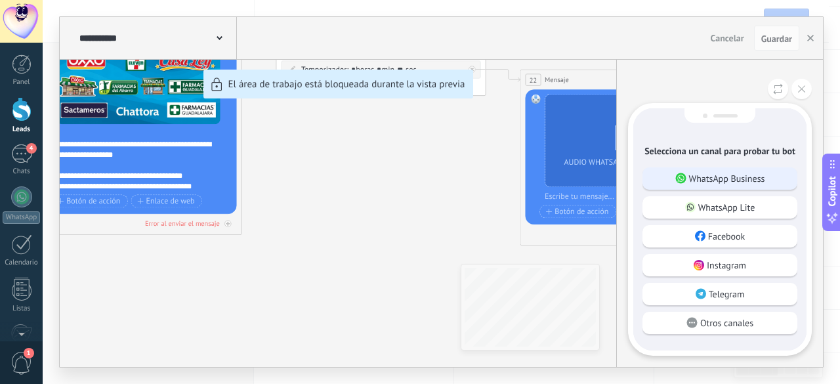
click at [739, 180] on p "WhatsApp Business" at bounding box center [727, 179] width 76 height 12
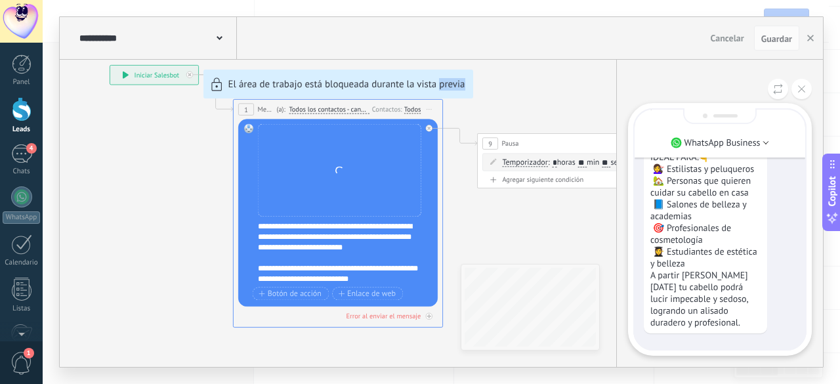
drag, startPoint x: 479, startPoint y: 157, endPoint x: 438, endPoint y: 104, distance: 66.9
click at [438, 104] on div "**********" at bounding box center [441, 192] width 763 height 350
click at [512, 105] on div "**********" at bounding box center [441, 192] width 763 height 350
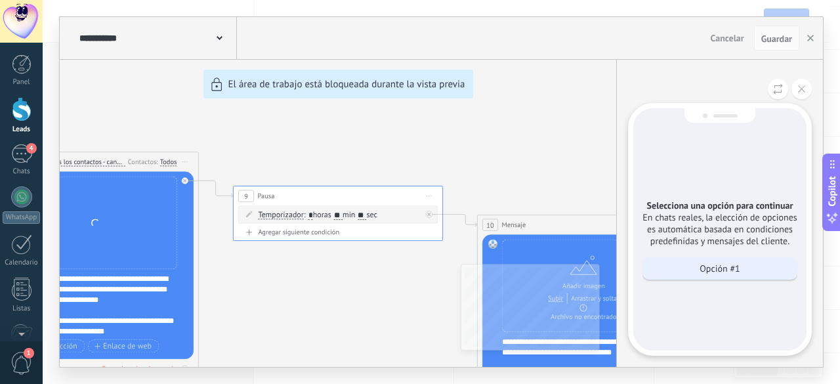
click at [726, 266] on p "Opción #1" at bounding box center [720, 268] width 40 height 12
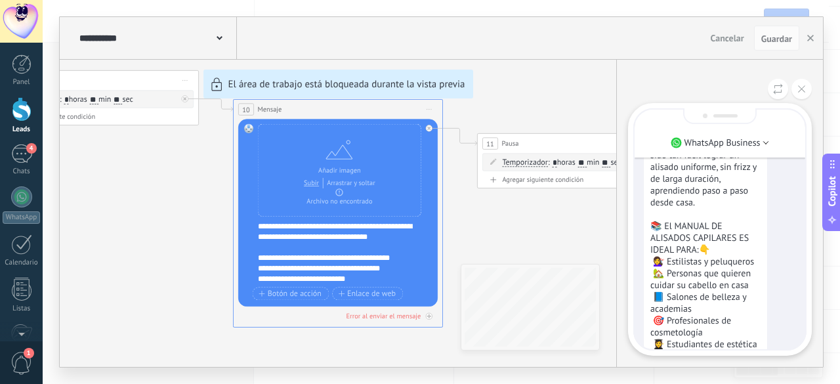
scroll to position [-521, 0]
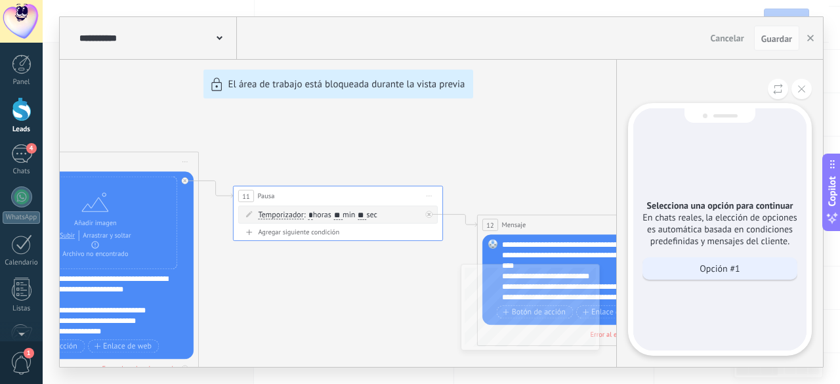
click at [704, 263] on p "Opción #1" at bounding box center [720, 268] width 40 height 12
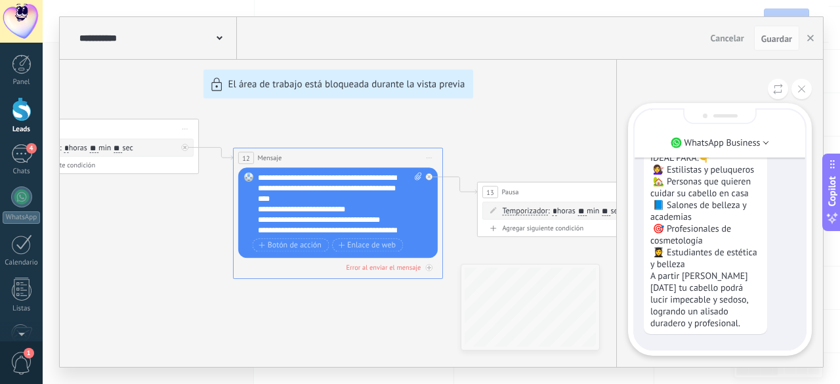
scroll to position [-730, 0]
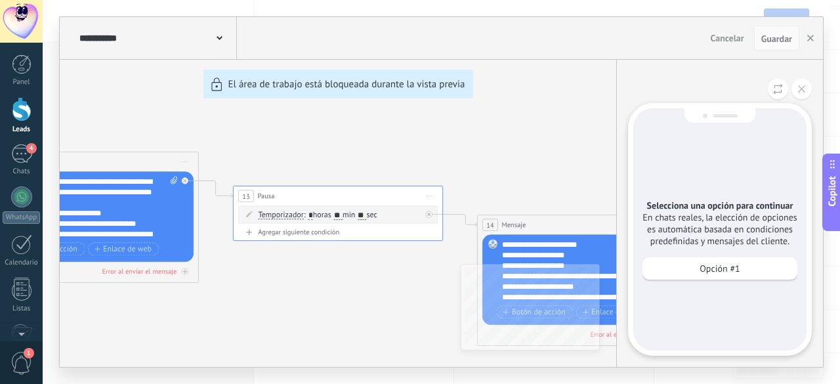
click at [704, 263] on p "Opción #1" at bounding box center [720, 268] width 40 height 12
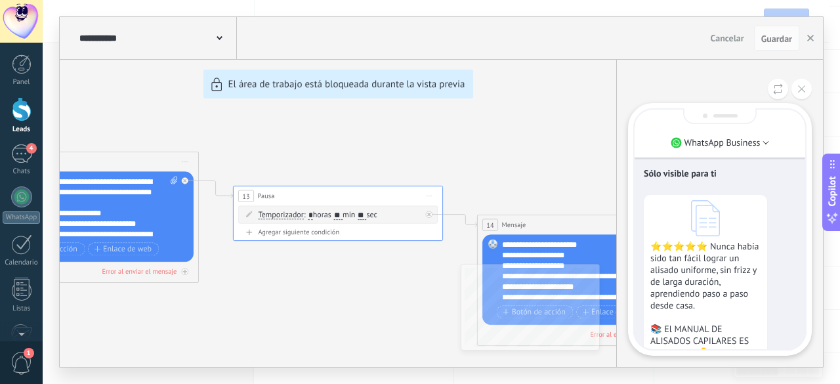
scroll to position [-986, 0]
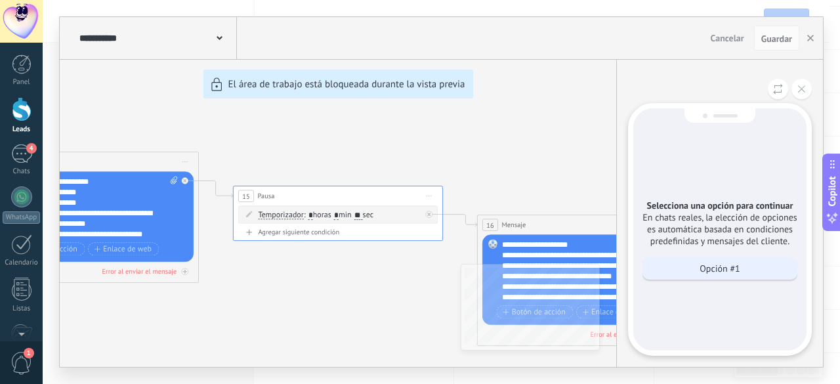
click at [703, 262] on p "Opción #1" at bounding box center [720, 268] width 40 height 12
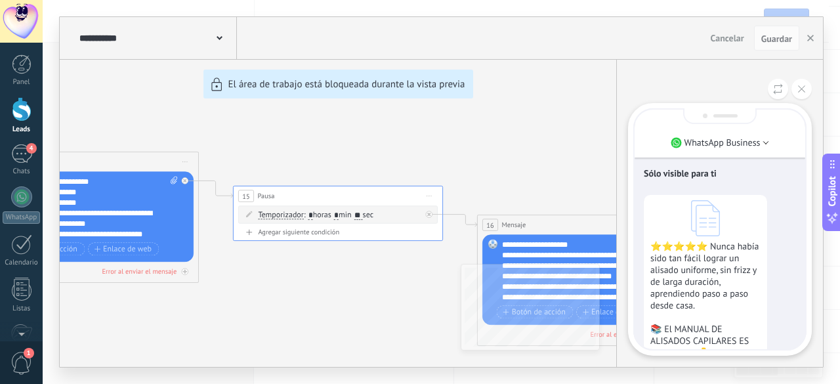
scroll to position [-1375, 0]
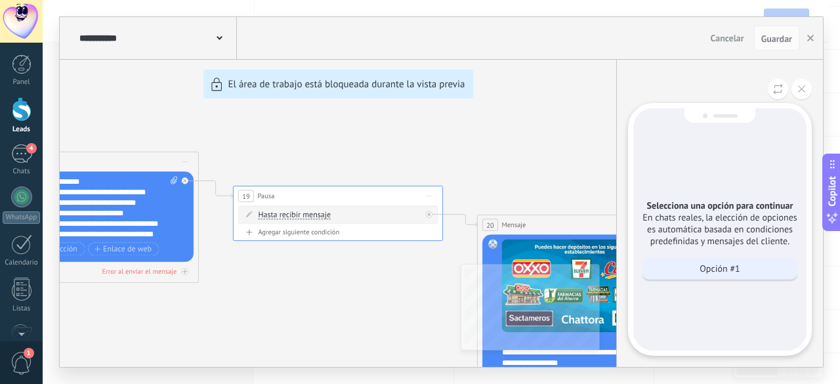
click at [713, 266] on p "Opción #1" at bounding box center [720, 268] width 40 height 12
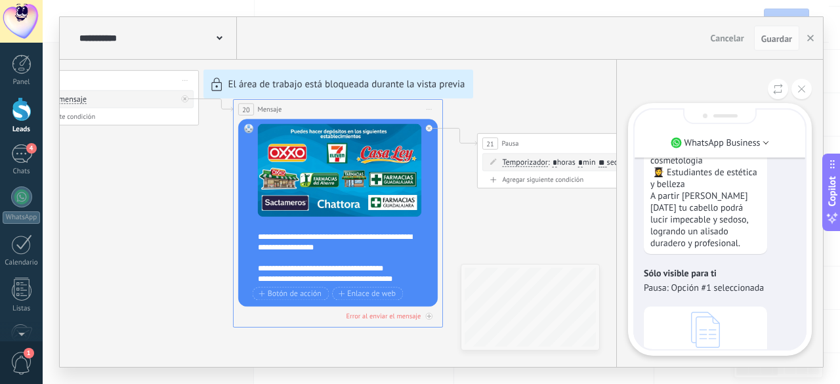
scroll to position [-1707, 0]
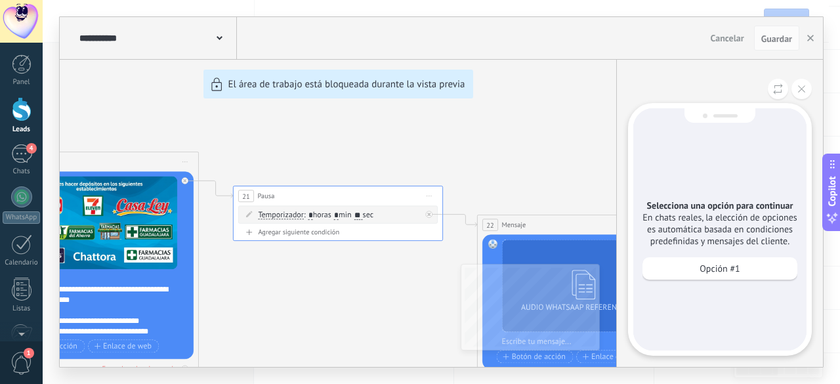
click at [713, 266] on p "Opción #1" at bounding box center [720, 268] width 40 height 12
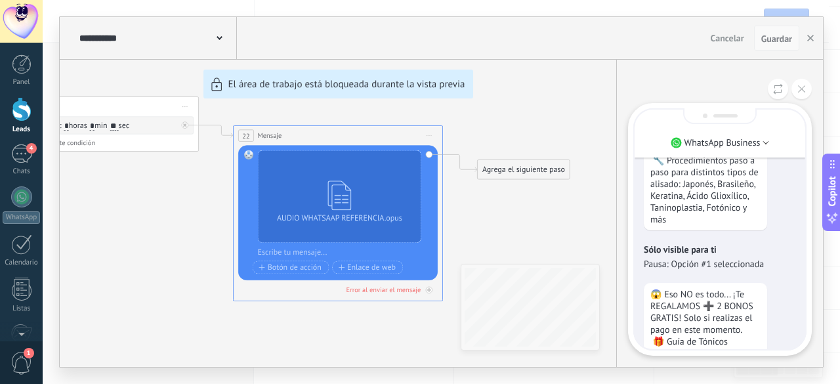
scroll to position [-1181, 0]
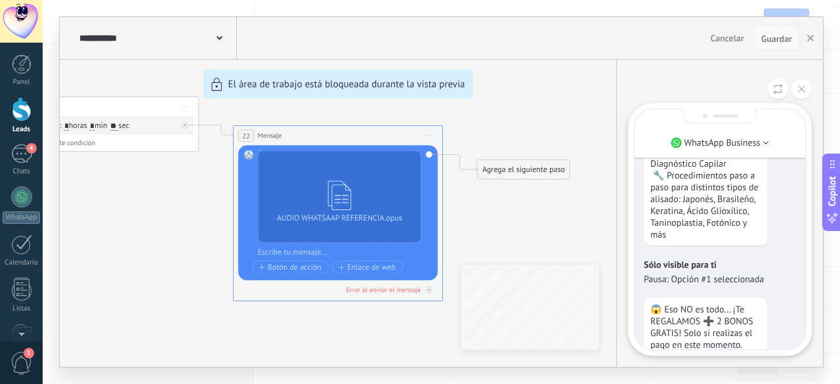
click at [787, 35] on span "Guardar" at bounding box center [776, 38] width 31 height 9
click at [770, 41] on span "Guardar" at bounding box center [776, 38] width 31 height 9
click at [797, 88] on button at bounding box center [801, 89] width 20 height 20
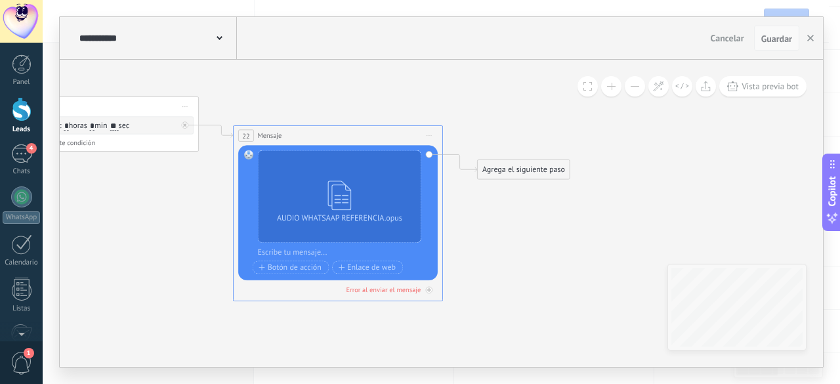
click at [780, 40] on span "Guardar" at bounding box center [776, 38] width 31 height 9
click at [776, 41] on span "Guardar" at bounding box center [776, 38] width 31 height 9
click at [784, 43] on span "Guardar" at bounding box center [776, 38] width 31 height 9
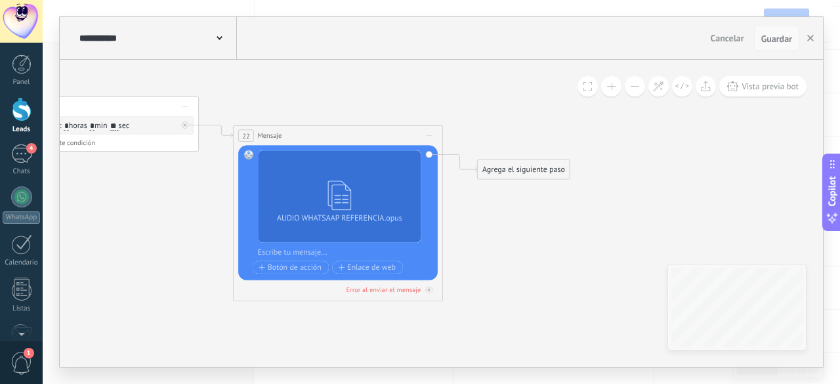
click at [784, 43] on span "Guardar" at bounding box center [776, 38] width 31 height 9
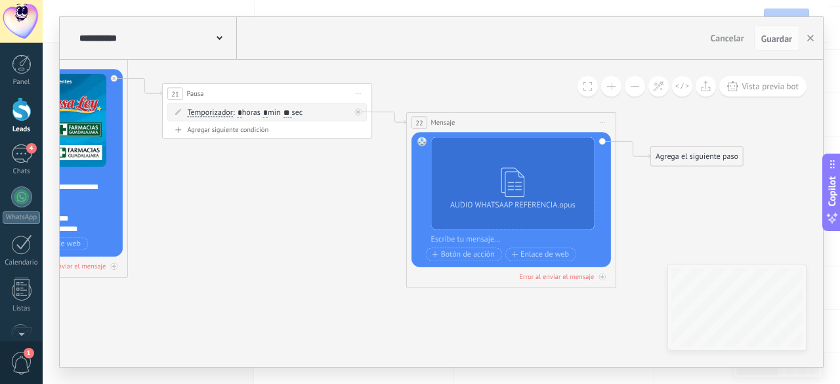
drag, startPoint x: 438, startPoint y: 83, endPoint x: 612, endPoint y: 70, distance: 175.1
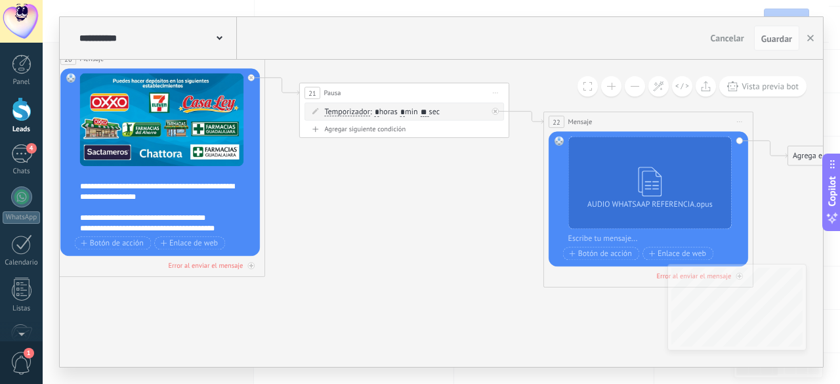
drag, startPoint x: 532, startPoint y: 70, endPoint x: 667, endPoint y: 70, distance: 135.8
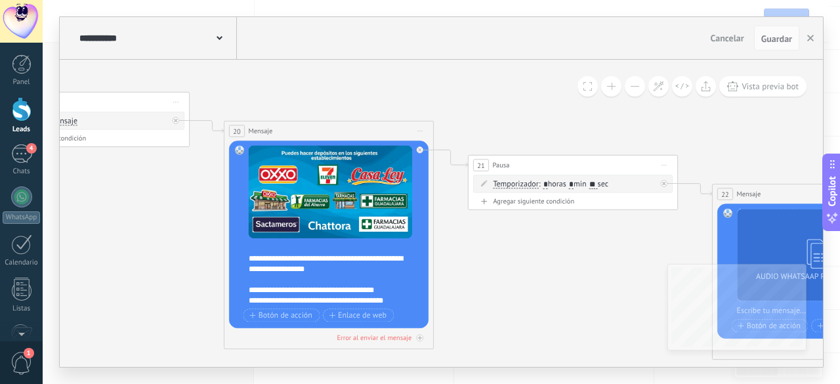
drag, startPoint x: 364, startPoint y: 248, endPoint x: 543, endPoint y: 319, distance: 193.3
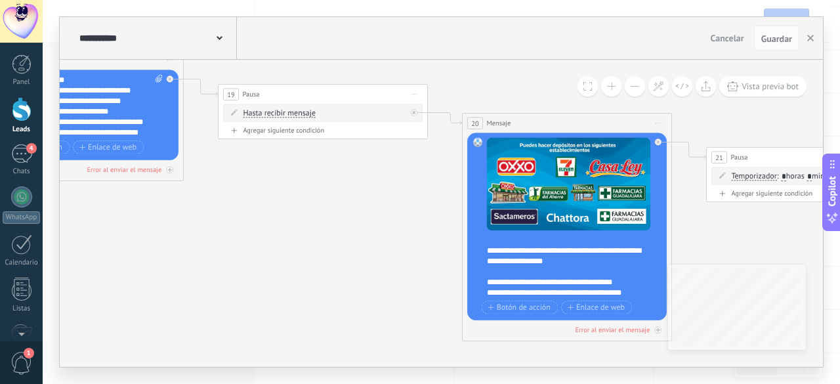
click at [610, 87] on button at bounding box center [611, 86] width 20 height 20
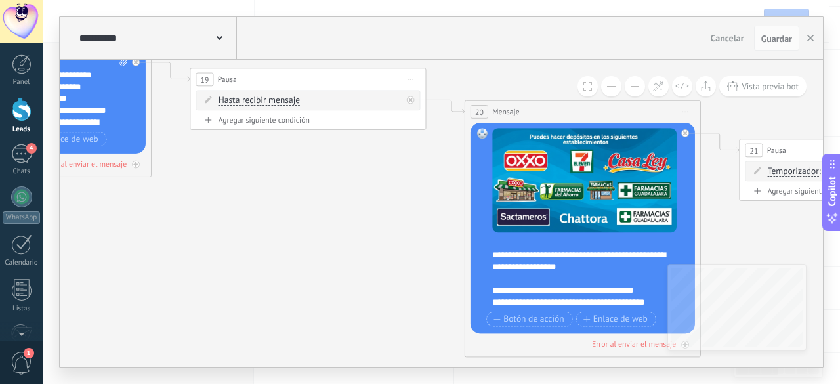
click at [640, 87] on button at bounding box center [635, 86] width 20 height 20
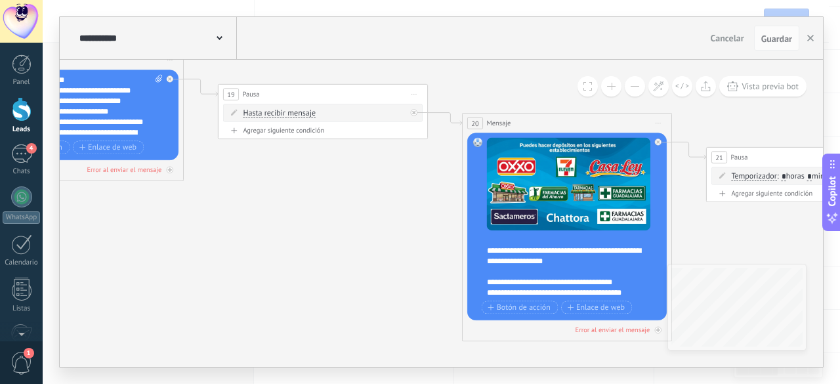
click at [640, 87] on button at bounding box center [635, 86] width 20 height 20
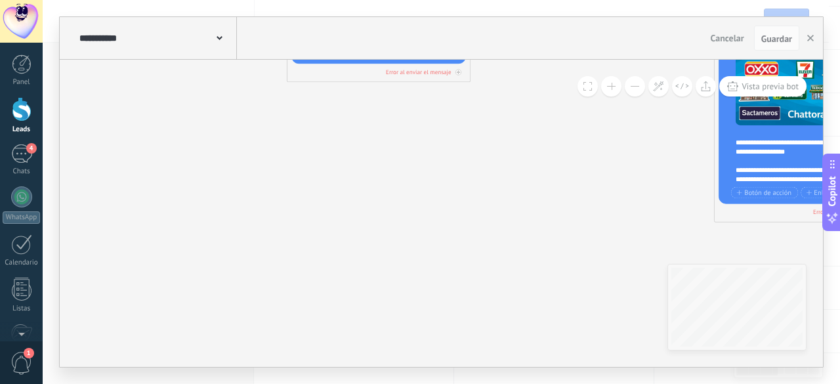
drag, startPoint x: 266, startPoint y: 198, endPoint x: 560, endPoint y: 264, distance: 300.6
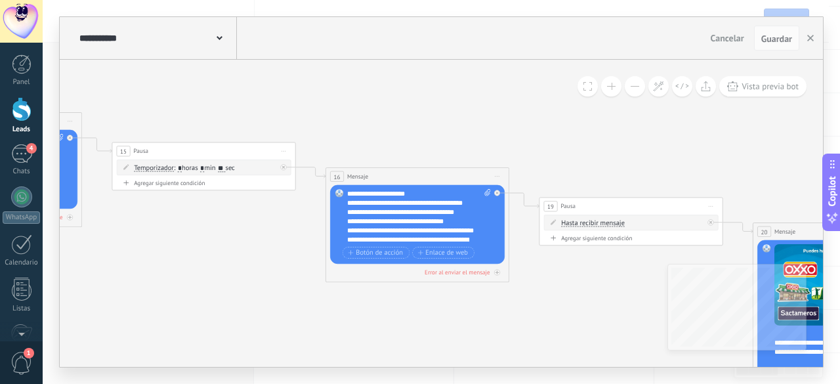
click at [631, 93] on button at bounding box center [635, 86] width 20 height 20
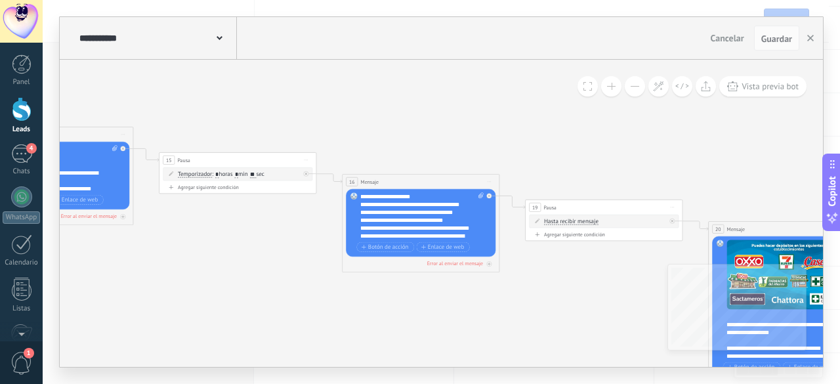
click at [633, 92] on button at bounding box center [635, 86] width 20 height 20
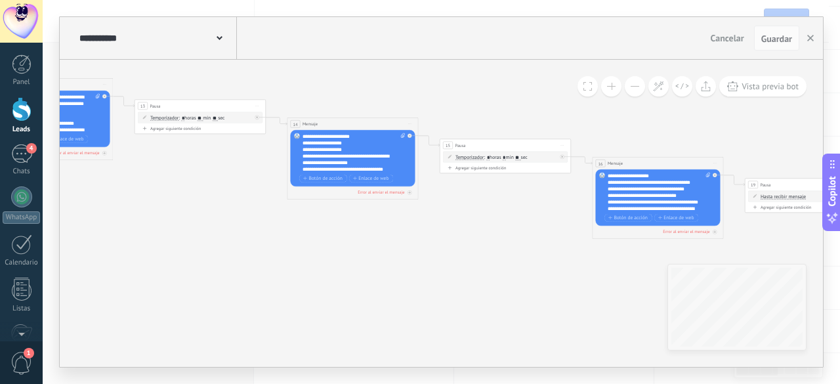
drag, startPoint x: 262, startPoint y: 218, endPoint x: 493, endPoint y: 190, distance: 232.6
click at [493, 190] on icon at bounding box center [343, 158] width 2425 height 689
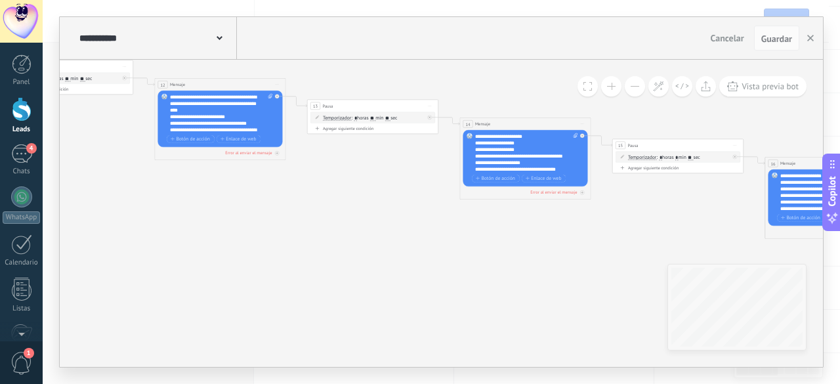
drag, startPoint x: 230, startPoint y: 190, endPoint x: 403, endPoint y: 190, distance: 172.6
click at [403, 190] on icon at bounding box center [515, 158] width 2425 height 689
drag, startPoint x: 218, startPoint y: 156, endPoint x: 395, endPoint y: 219, distance: 188.3
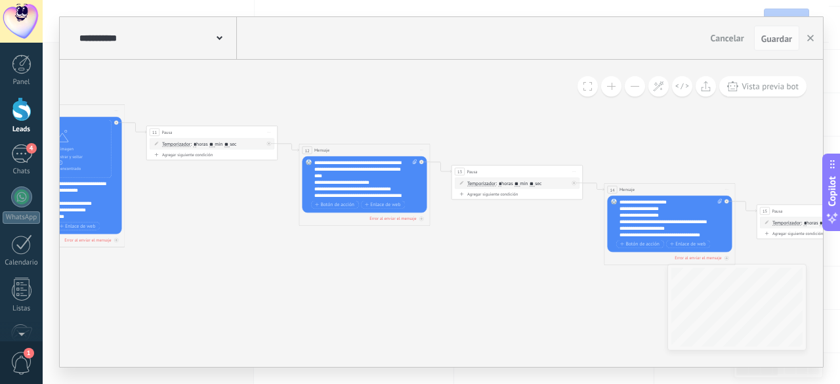
drag, startPoint x: 317, startPoint y: 215, endPoint x: 448, endPoint y: 280, distance: 146.4
click at [497, 297] on icon at bounding box center [659, 224] width 2425 height 689
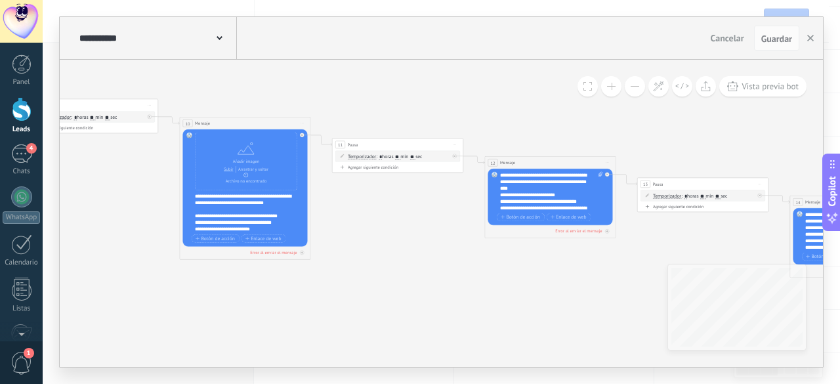
drag, startPoint x: 293, startPoint y: 213, endPoint x: 375, endPoint y: 231, distance: 83.3
click at [375, 231] on icon at bounding box center [845, 236] width 2425 height 689
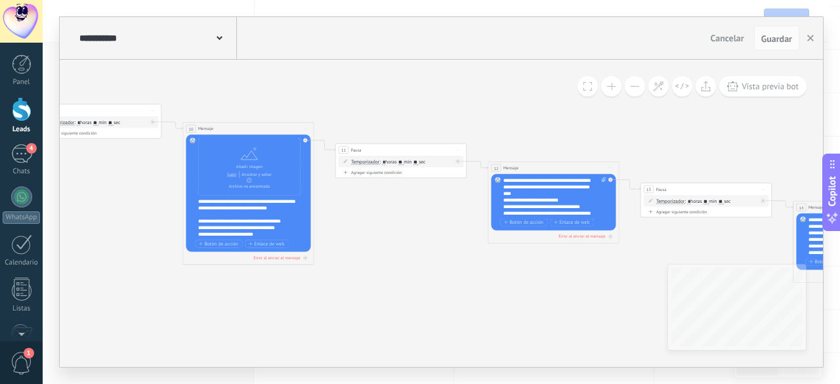
click at [230, 125] on div "10 Mensaje ******* (a): Todos los contactos - canales seleccionados Todos los c…" at bounding box center [248, 129] width 131 height 12
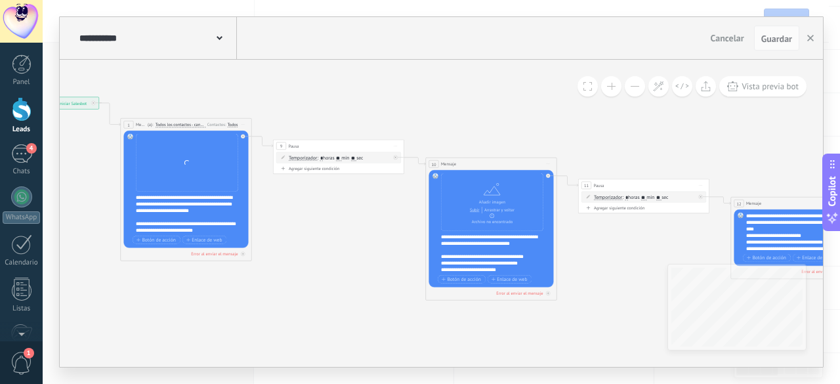
drag, startPoint x: 201, startPoint y: 131, endPoint x: 444, endPoint y: 103, distance: 244.4
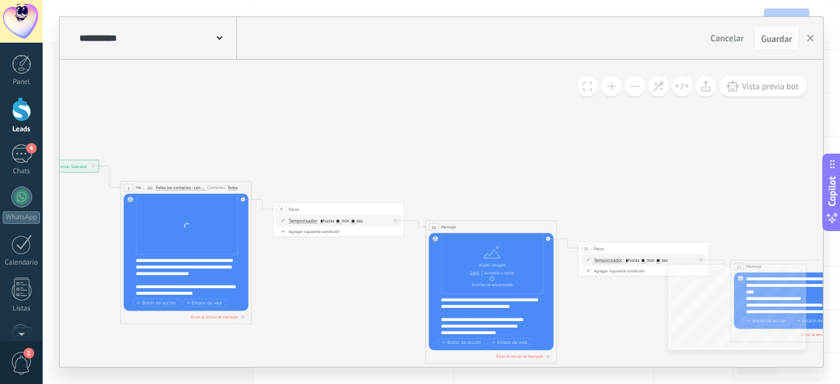
click at [604, 89] on button at bounding box center [611, 86] width 20 height 20
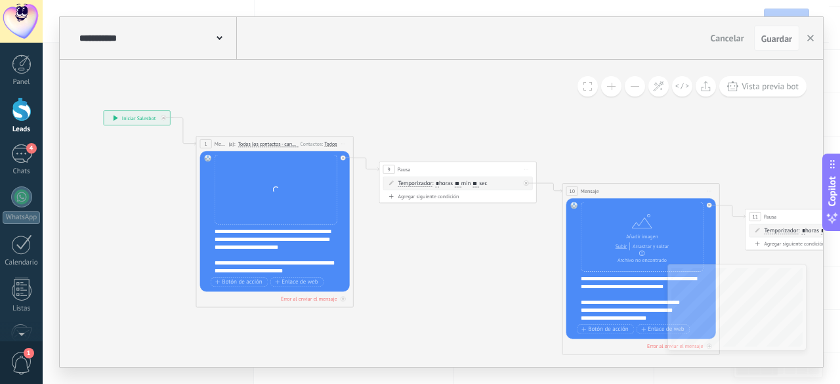
drag, startPoint x: 217, startPoint y: 140, endPoint x: 356, endPoint y: 102, distance: 145.0
click at [618, 89] on button at bounding box center [611, 86] width 20 height 20
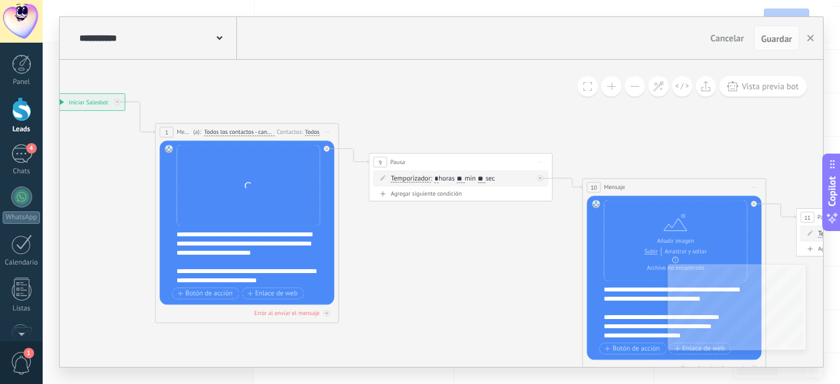
click at [249, 132] on span "Todos los contactos - canales seleccionados" at bounding box center [239, 132] width 70 height 7
click at [249, 132] on button "Todos los contactos - canales seleccionados" at bounding box center [256, 132] width 115 height 16
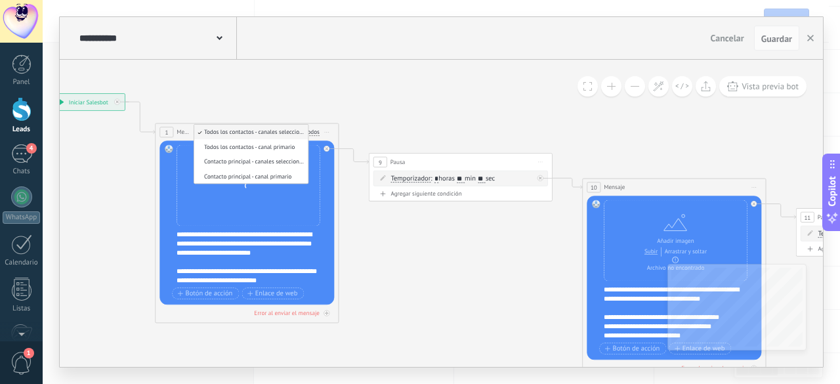
click at [249, 132] on span "Todos los contactos - canales seleccionados" at bounding box center [249, 132] width 111 height 8
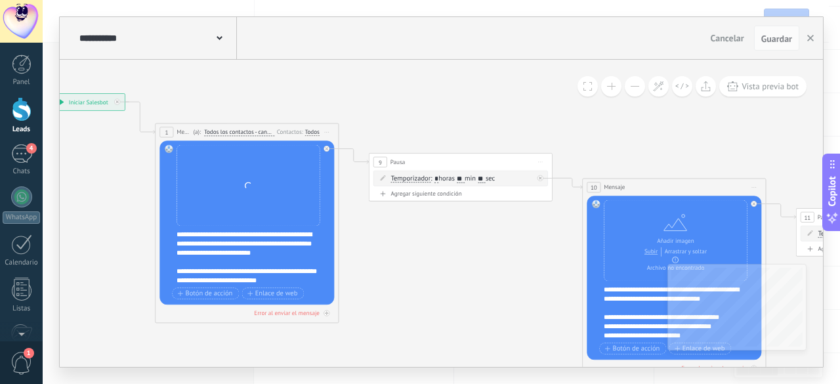
click at [163, 131] on div "1" at bounding box center [166, 132] width 14 height 10
click at [325, 132] on icon at bounding box center [327, 132] width 5 height 1
click at [360, 159] on div "Cambiar nombre" at bounding box center [369, 161] width 91 height 16
click at [232, 131] on span "Todos los contactos - canales seleccionados" at bounding box center [239, 132] width 70 height 7
click at [232, 131] on button "Todos los contactos - canales seleccionados" at bounding box center [256, 132] width 115 height 16
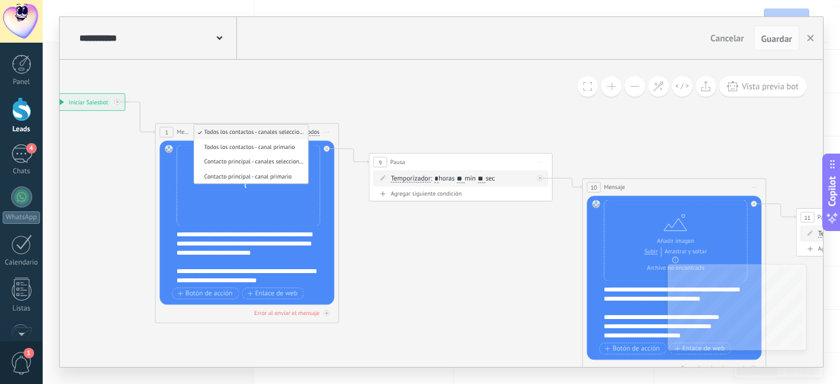
click at [187, 131] on span "Mensaje" at bounding box center [184, 132] width 14 height 9
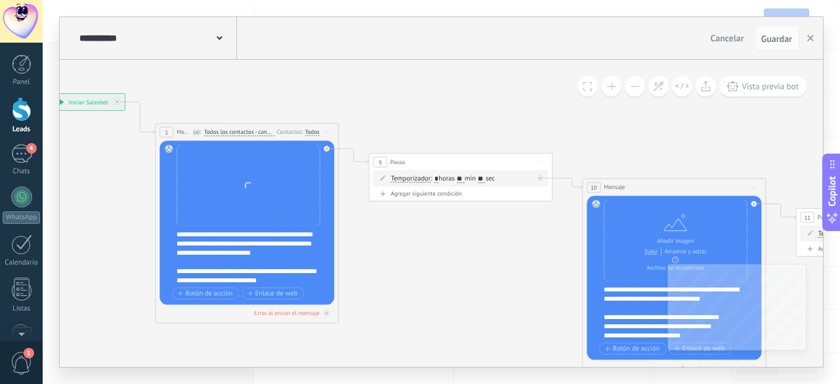
click at [619, 87] on button at bounding box center [611, 86] width 20 height 20
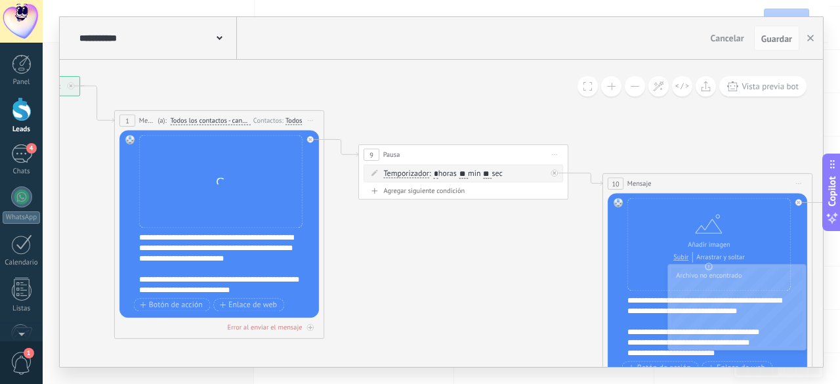
click at [619, 87] on button at bounding box center [611, 86] width 20 height 20
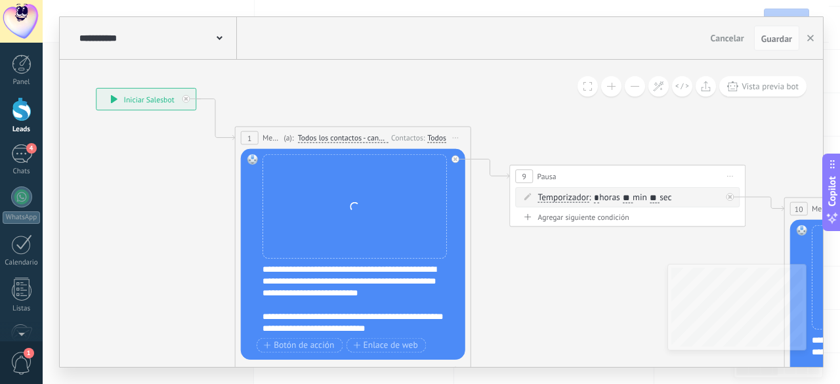
drag, startPoint x: 398, startPoint y: 90, endPoint x: 560, endPoint y: 123, distance: 166.1
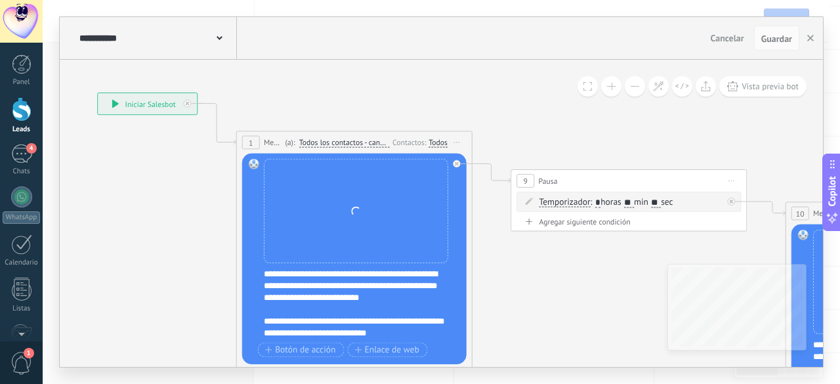
click at [458, 142] on icon at bounding box center [457, 142] width 6 height 1
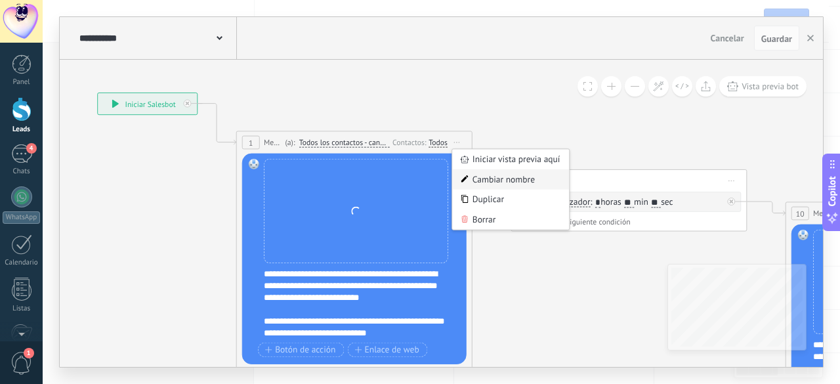
click at [487, 178] on div "Cambiar nombre" at bounding box center [510, 179] width 117 height 20
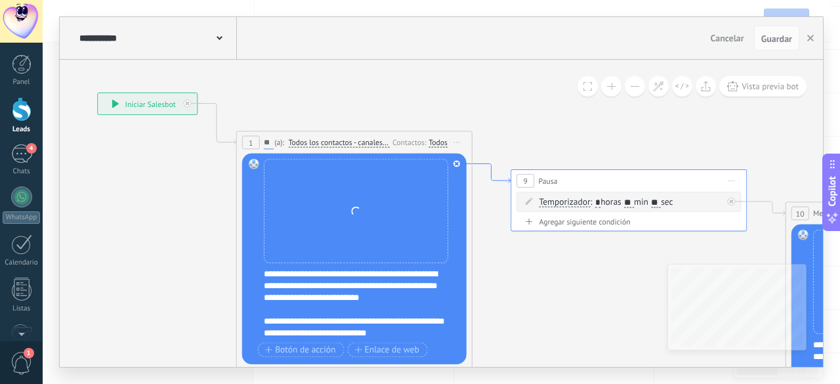
scroll to position [0, 3]
type input "*"
type input "**********"
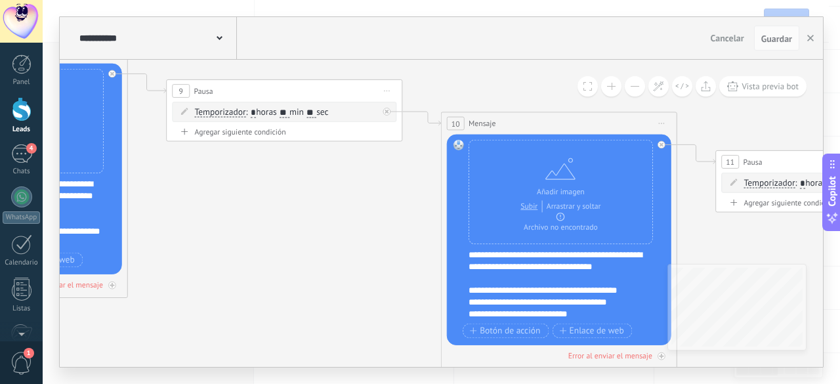
drag, startPoint x: 577, startPoint y: 270, endPoint x: 369, endPoint y: 191, distance: 223.3
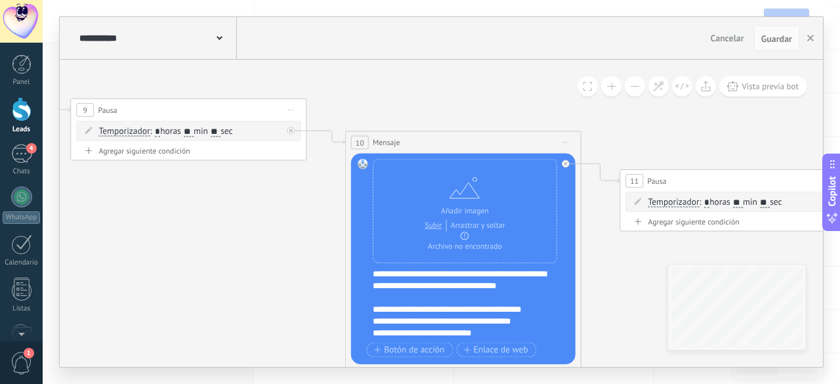
drag, startPoint x: 332, startPoint y: 201, endPoint x: 270, endPoint y: 213, distance: 63.6
click at [392, 138] on span "Mensaje" at bounding box center [386, 141] width 27 height 11
click at [569, 142] on span "Iniciar vista previa aquí Cambiar nombre Duplicar [GEOGRAPHIC_DATA]" at bounding box center [565, 142] width 19 height 17
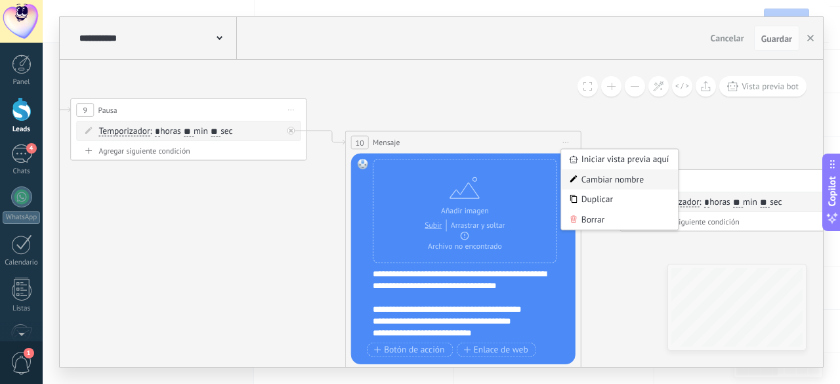
click at [599, 182] on div "Cambiar nombre" at bounding box center [619, 179] width 117 height 20
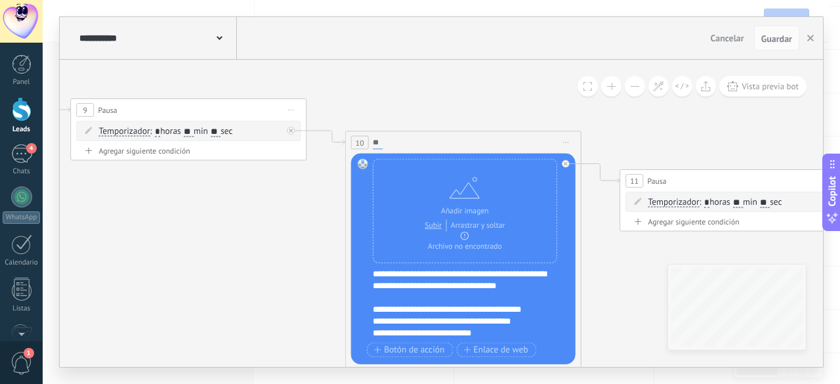
type input "*"
type input "**********"
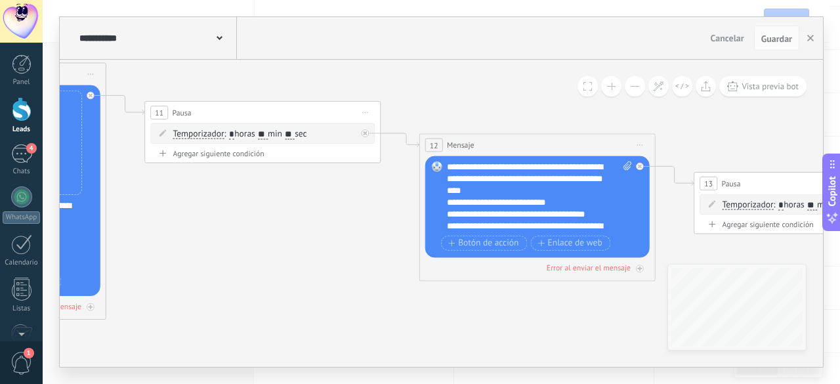
drag, startPoint x: 580, startPoint y: 261, endPoint x: 147, endPoint y: 208, distance: 436.3
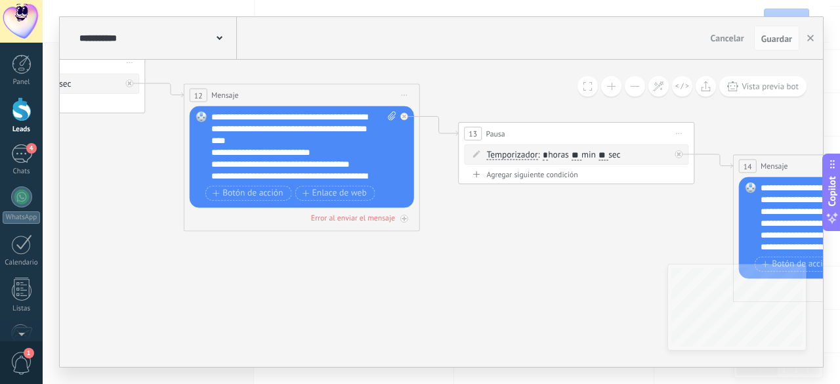
drag, startPoint x: 584, startPoint y: 322, endPoint x: 127, endPoint y: 228, distance: 466.9
click at [127, 228] on icon at bounding box center [833, 228] width 4364 height 1240
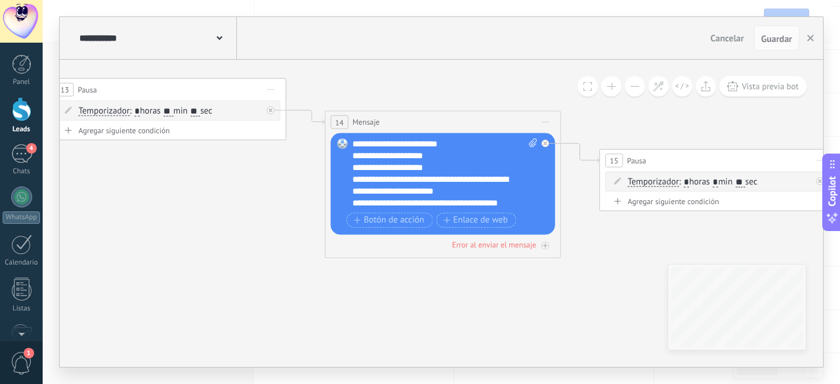
drag, startPoint x: 470, startPoint y: 222, endPoint x: 284, endPoint y: 222, distance: 186.4
click at [284, 222] on icon at bounding box center [425, 184] width 4364 height 1240
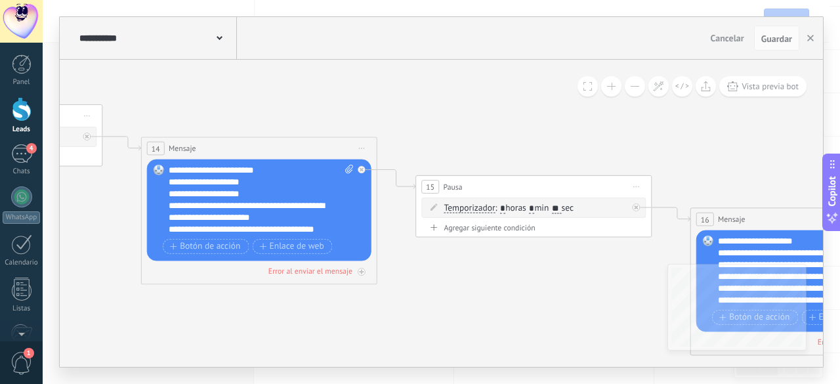
drag, startPoint x: 612, startPoint y: 244, endPoint x: 429, endPoint y: 270, distance: 185.6
click at [429, 270] on icon at bounding box center [241, 211] width 4364 height 1240
click at [776, 43] on span "Guardar" at bounding box center [776, 38] width 31 height 9
click at [780, 43] on span "Guardar" at bounding box center [776, 38] width 31 height 9
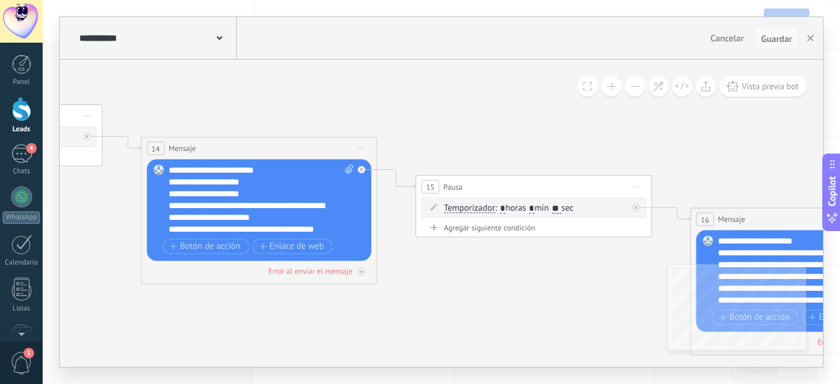
click at [780, 43] on span "Guardar" at bounding box center [776, 38] width 31 height 9
click at [768, 41] on span "Guardar" at bounding box center [776, 38] width 31 height 9
click at [226, 37] on div "**********" at bounding box center [156, 38] width 161 height 42
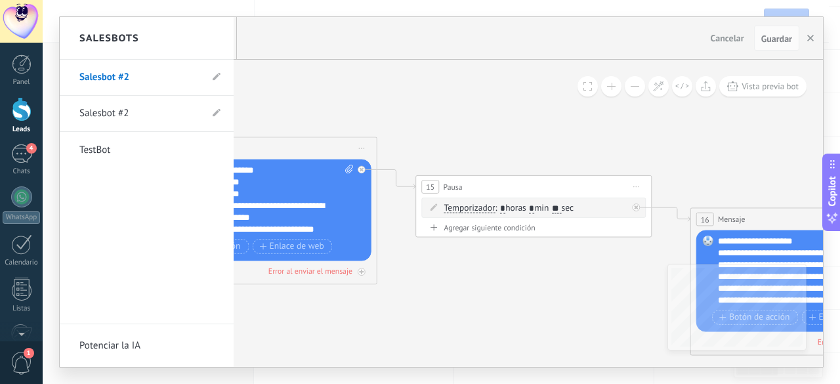
click at [223, 78] on li "Salesbot #2" at bounding box center [147, 78] width 174 height 36
click at [214, 76] on icon at bounding box center [217, 77] width 8 height 8
drag, startPoint x: 138, startPoint y: 77, endPoint x: 35, endPoint y: 64, distance: 103.8
click at [35, 64] on body ".abccls-1,.abccls-2{fill-rule:evenodd}.abccls-2{fill:#fff} .abfcls-1{fill:none}…" at bounding box center [420, 61] width 840 height 384
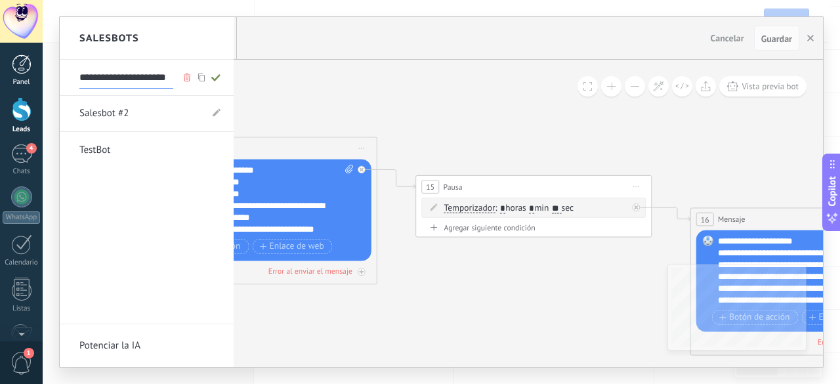
type input "**********"
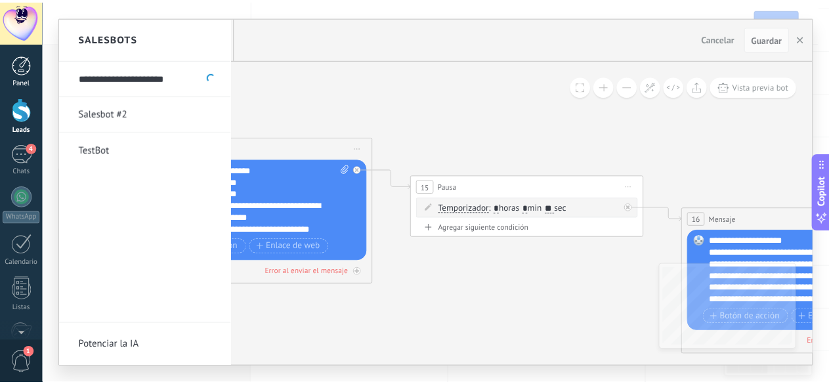
scroll to position [0, 0]
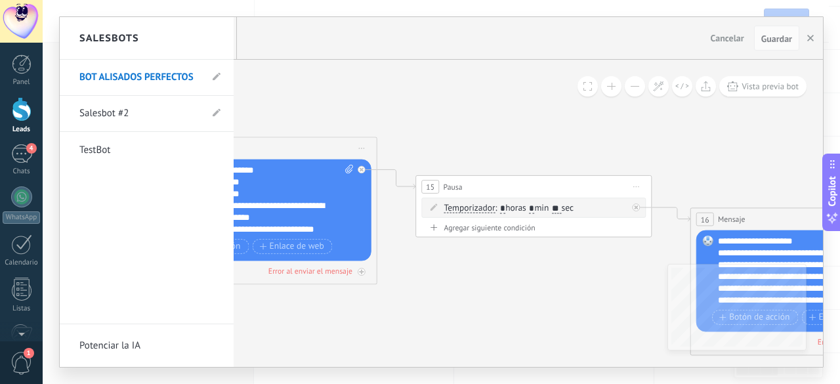
click at [280, 96] on div at bounding box center [441, 192] width 763 height 350
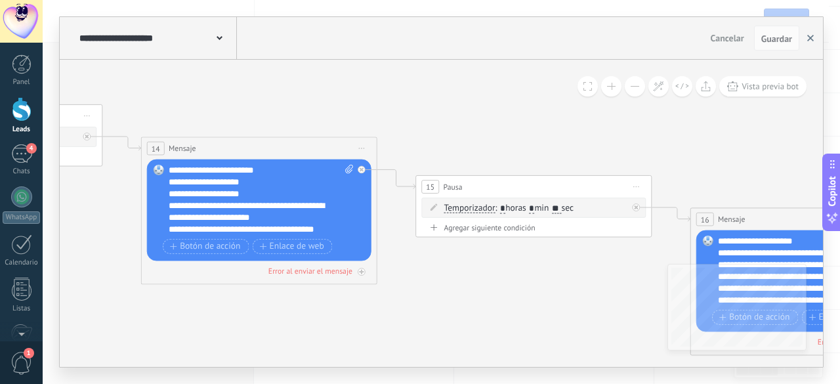
click at [810, 41] on icon "button" at bounding box center [810, 38] width 7 height 7
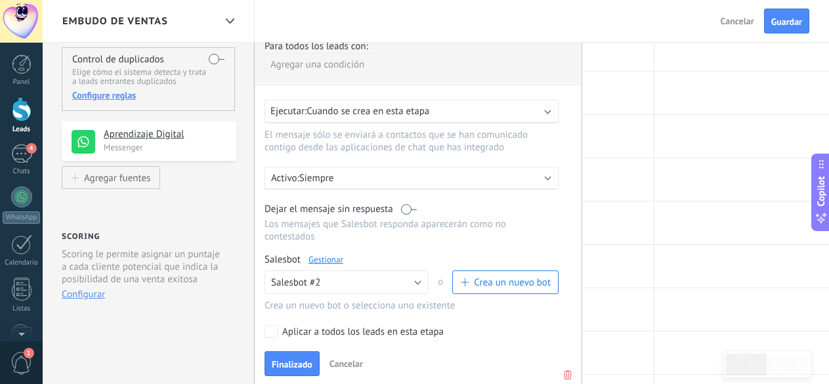
scroll to position [131, 0]
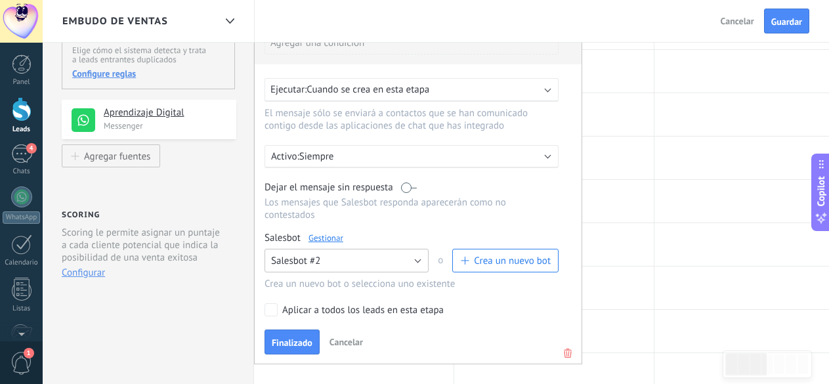
click at [376, 268] on button "Salesbot #2" at bounding box center [346, 261] width 164 height 24
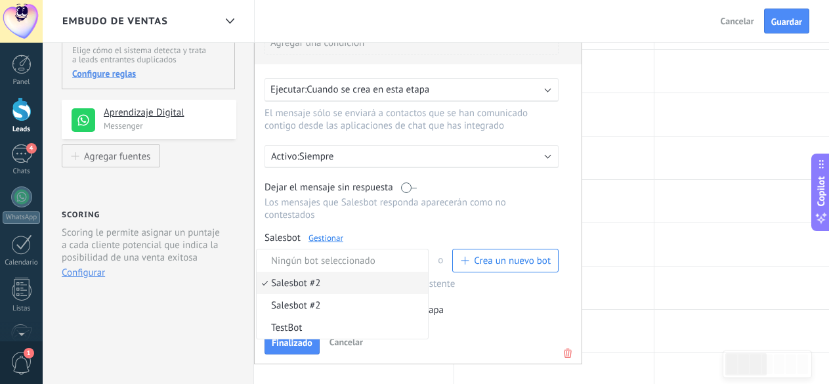
click at [372, 280] on span "Salesbot #2" at bounding box center [340, 283] width 167 height 12
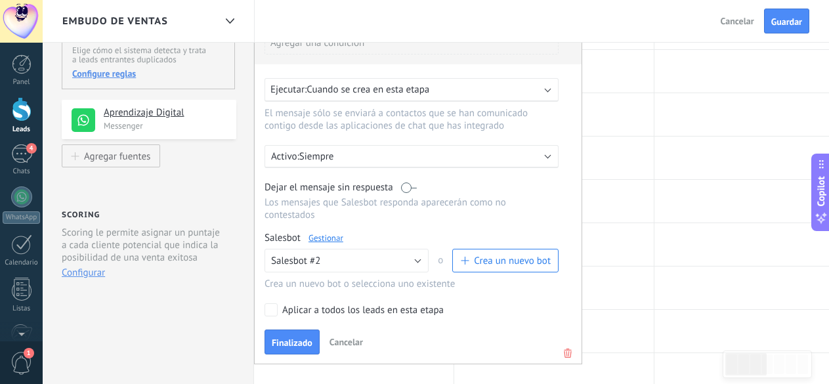
click at [322, 282] on div "Crea un nuevo bot o selecciona uno existente" at bounding box center [411, 284] width 294 height 12
click at [324, 241] on link "Gestionar" at bounding box center [325, 237] width 35 height 11
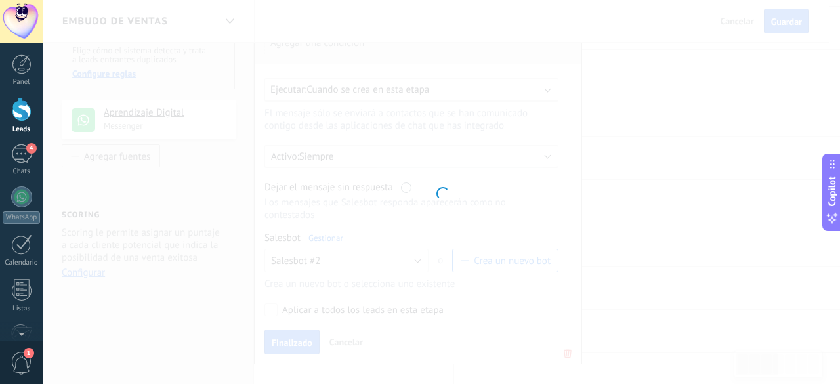
type input "**********"
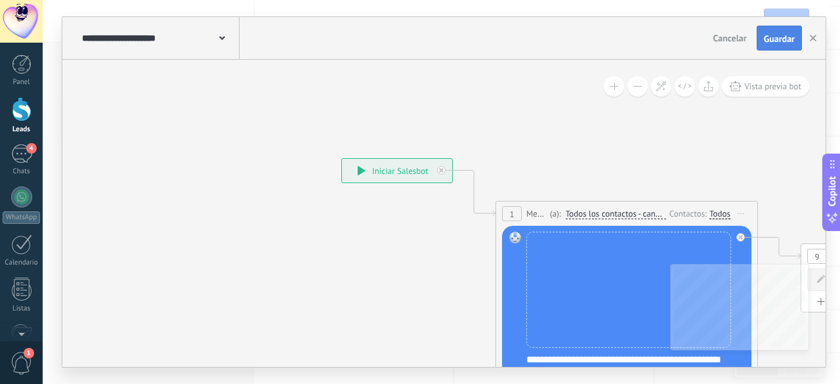
click at [780, 38] on span "Guardar" at bounding box center [779, 38] width 31 height 9
click at [815, 41] on use "button" at bounding box center [813, 38] width 7 height 7
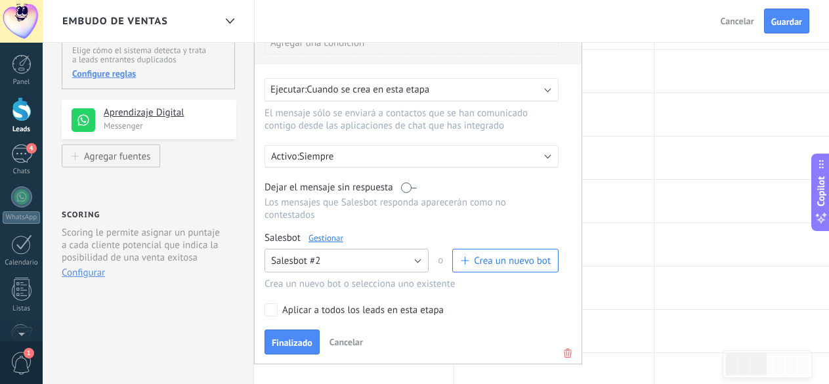
click at [372, 265] on button "Salesbot #2" at bounding box center [346, 261] width 164 height 24
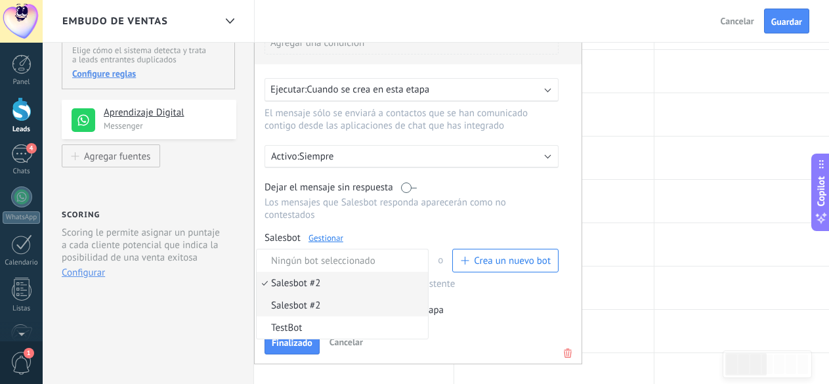
click at [341, 307] on span "Salesbot #2" at bounding box center [340, 305] width 167 height 12
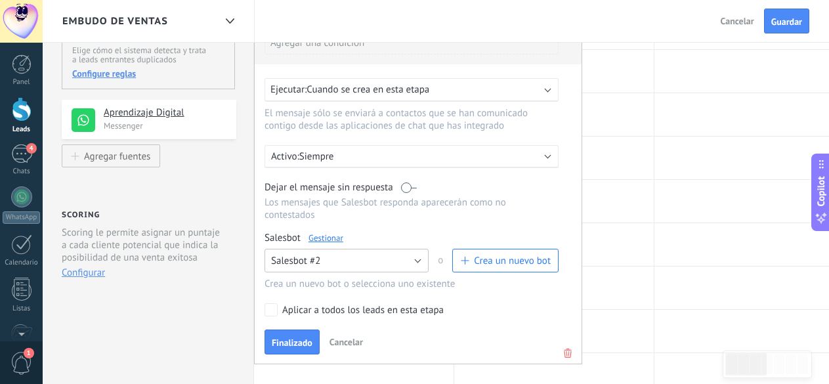
click at [341, 267] on button "Salesbot #2" at bounding box center [346, 261] width 164 height 24
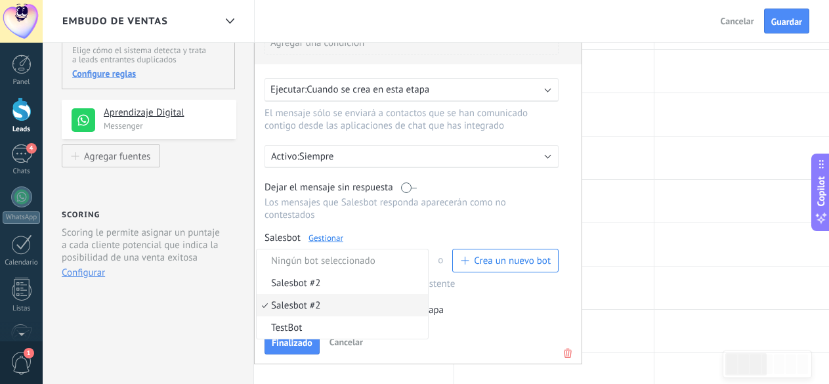
click at [338, 286] on span "Salesbot #2" at bounding box center [340, 283] width 167 height 12
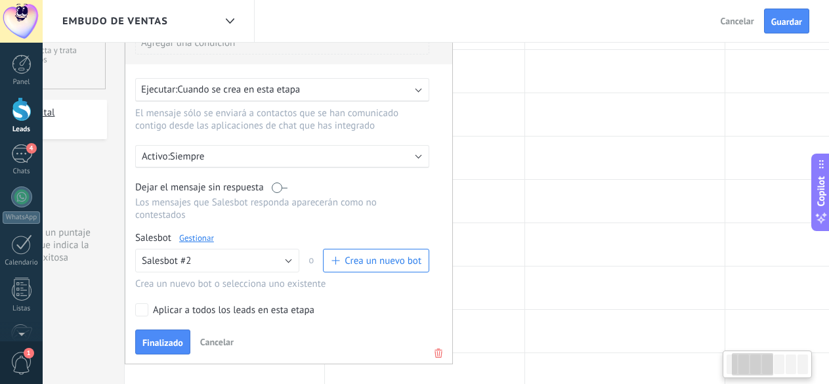
scroll to position [0, 131]
drag, startPoint x: 461, startPoint y: 301, endPoint x: 330, endPoint y: 277, distance: 132.7
click at [330, 277] on div "Para todos los leads con: Agregar una condición Ejecutar: Cuando se crea en est…" at bounding box center [287, 186] width 328 height 355
click at [180, 341] on span "Finalizado" at bounding box center [161, 342] width 41 height 9
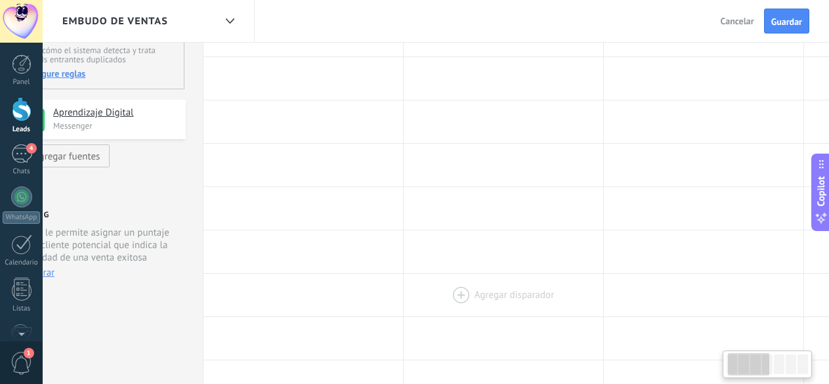
scroll to position [0, 73]
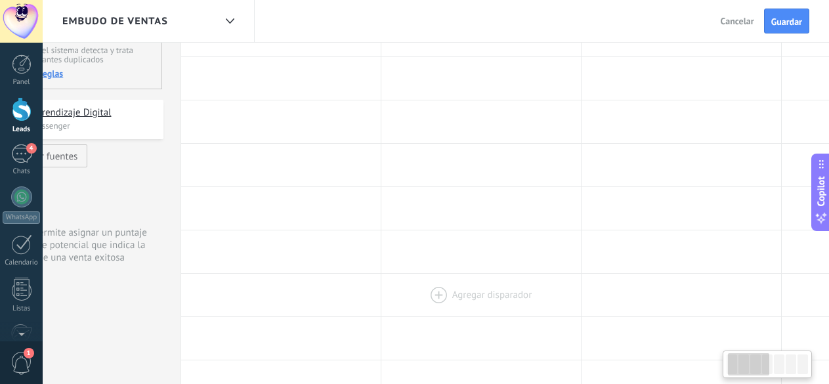
drag, startPoint x: 387, startPoint y: 113, endPoint x: 444, endPoint y: 303, distance: 198.2
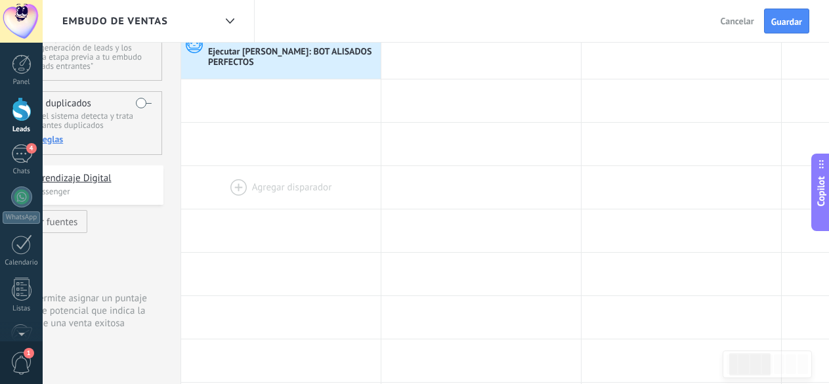
scroll to position [0, 0]
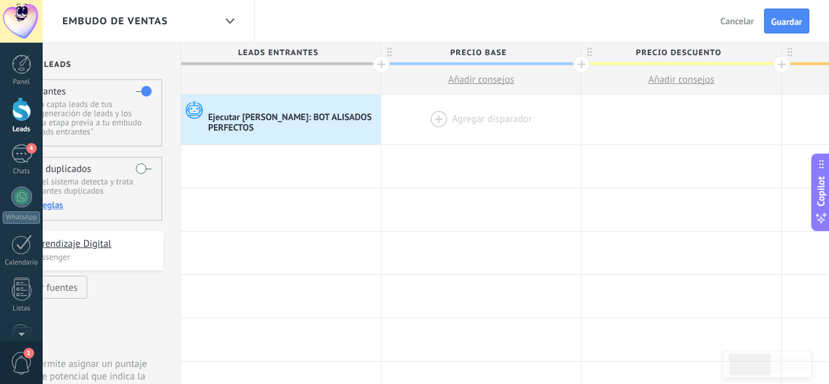
click at [457, 125] on div at bounding box center [480, 119] width 199 height 50
click at [436, 114] on div at bounding box center [480, 119] width 199 height 50
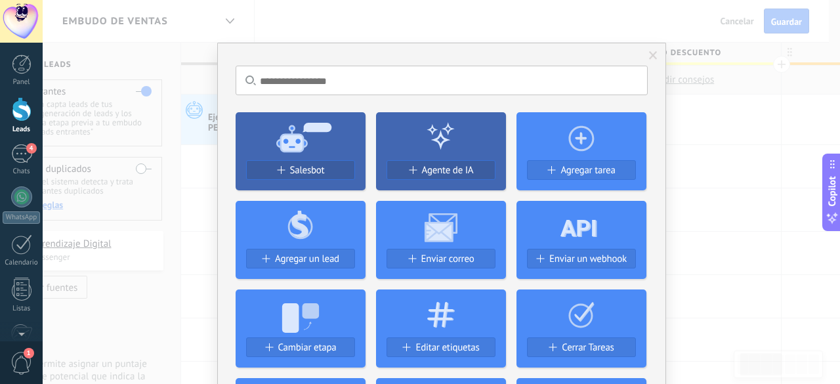
click at [654, 56] on span at bounding box center [653, 55] width 9 height 9
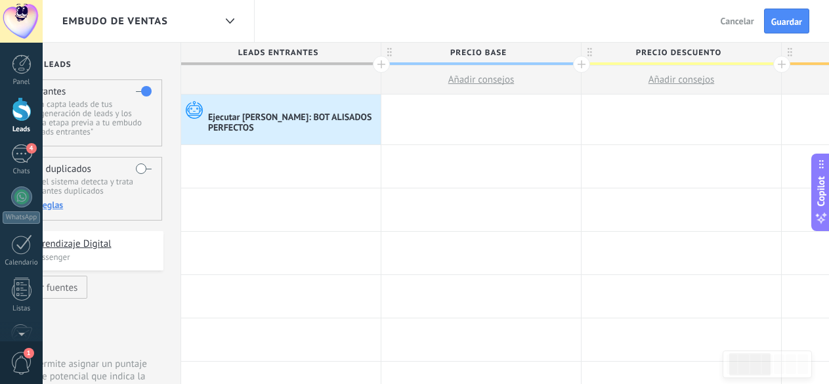
drag, startPoint x: 616, startPoint y: 21, endPoint x: 455, endPoint y: 16, distance: 160.8
click at [455, 16] on div "Embudo de ventas Atrás Cancelar Guardar" at bounding box center [436, 21] width 786 height 43
click at [791, 20] on span "Guardar" at bounding box center [786, 21] width 31 height 9
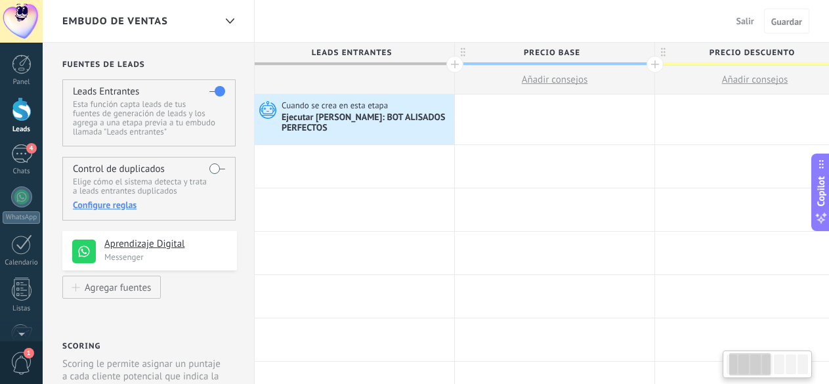
scroll to position [0, 73]
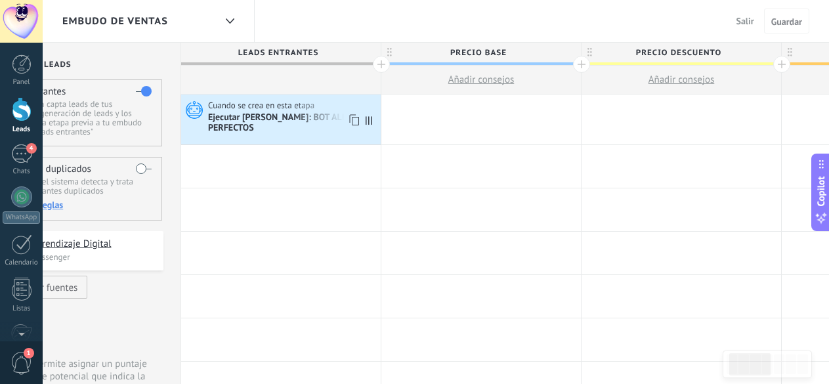
click at [297, 117] on div "Ejecutar [PERSON_NAME]: BOT ALISADOS PERFECTOS" at bounding box center [292, 123] width 169 height 22
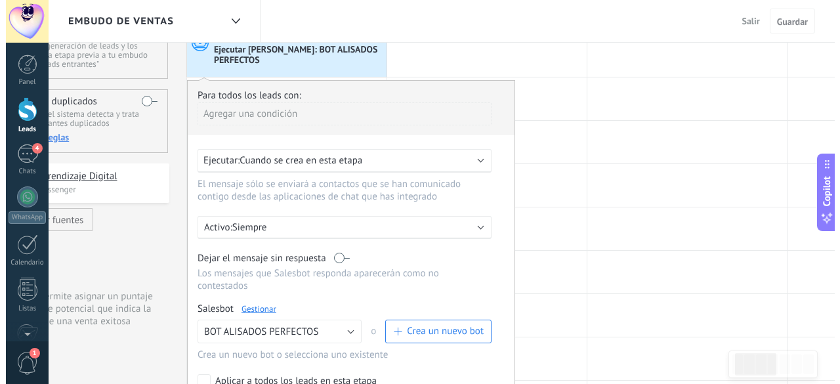
scroll to position [131, 0]
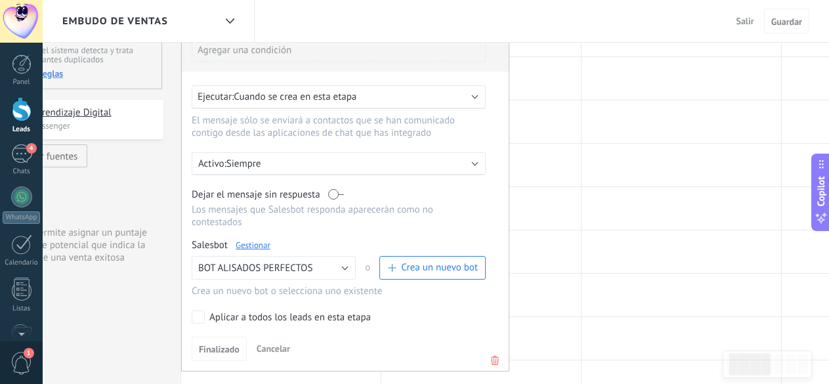
click at [263, 249] on link "Gestionar" at bounding box center [253, 245] width 35 height 11
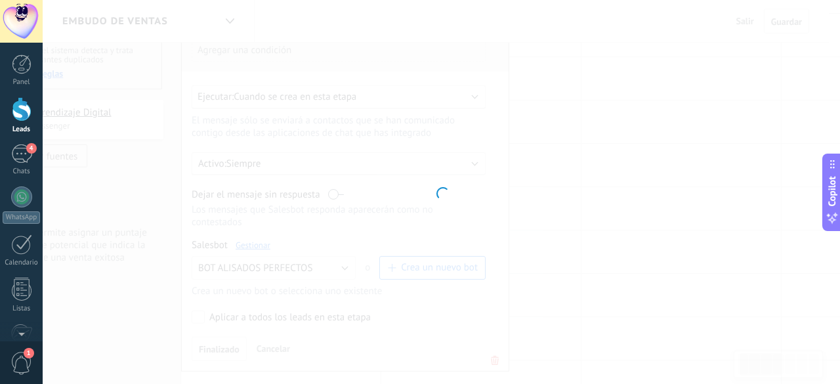
type input "**********"
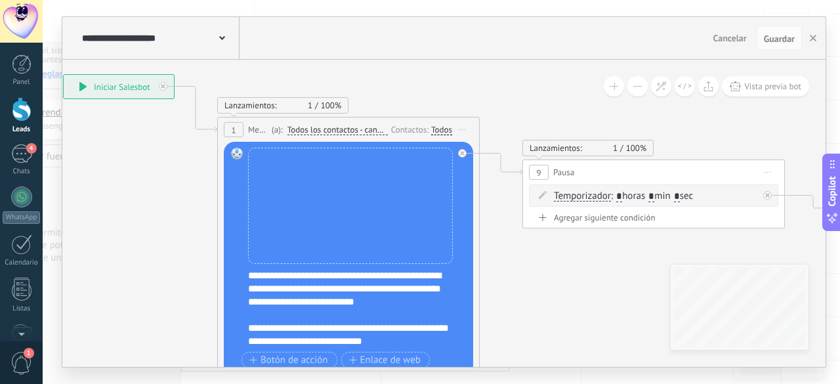
drag, startPoint x: 724, startPoint y: 146, endPoint x: 480, endPoint y: 62, distance: 257.5
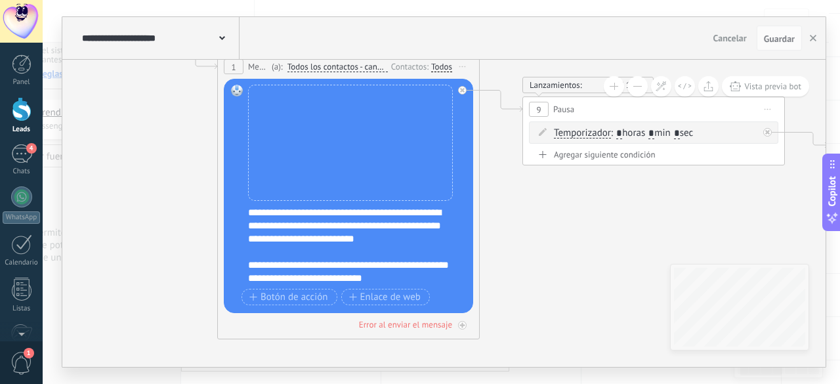
drag, startPoint x: 698, startPoint y: 212, endPoint x: 421, endPoint y: 159, distance: 282.0
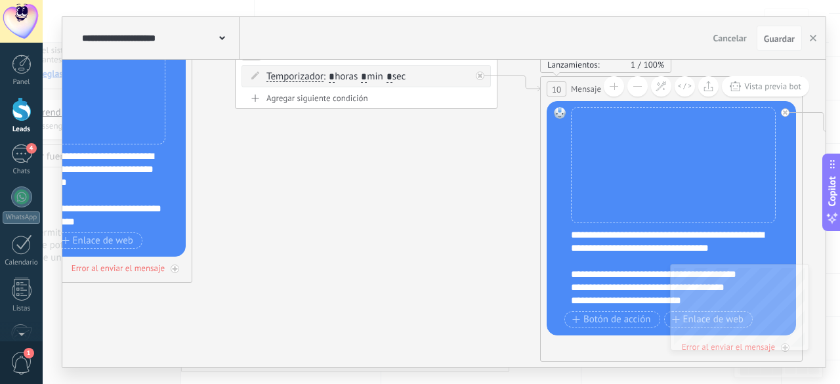
drag, startPoint x: 625, startPoint y: 197, endPoint x: 375, endPoint y: 174, distance: 251.1
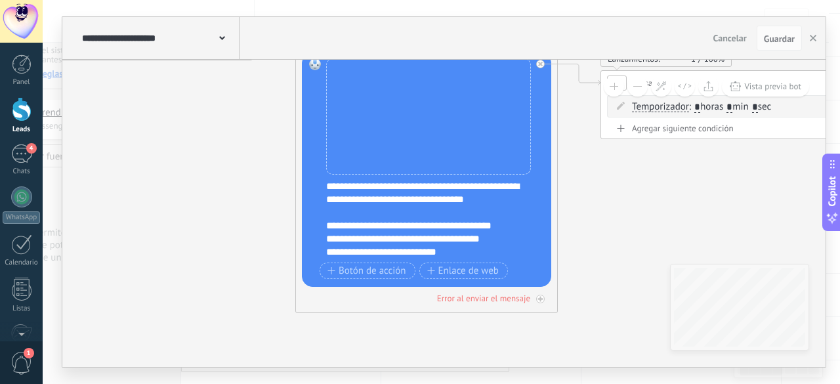
drag, startPoint x: 472, startPoint y: 205, endPoint x: 227, endPoint y: 157, distance: 249.5
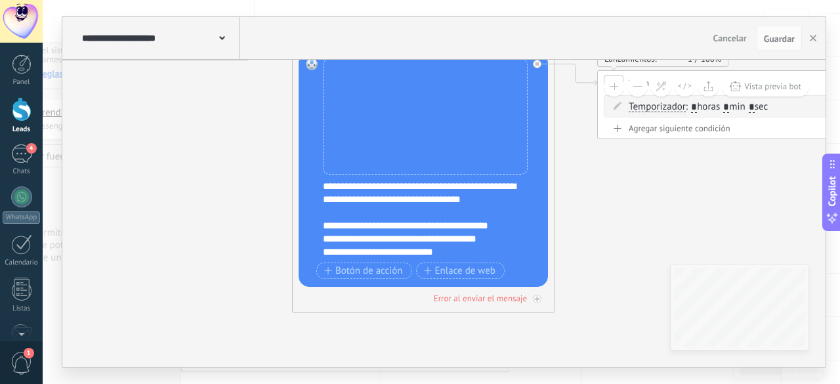
drag, startPoint x: 720, startPoint y: 174, endPoint x: 624, endPoint y: 206, distance: 101.1
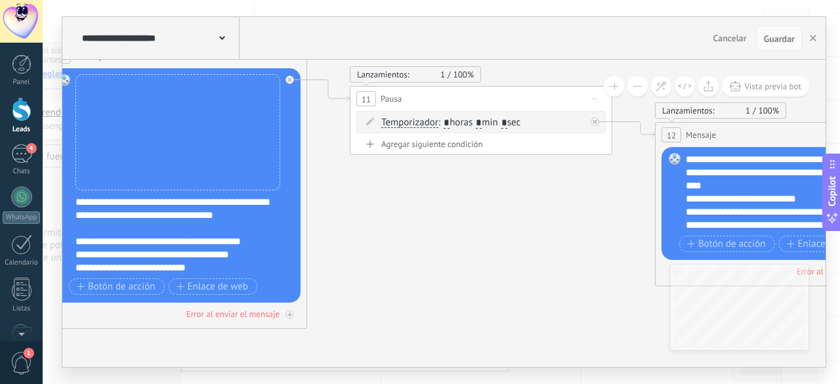
drag, startPoint x: 633, startPoint y: 209, endPoint x: 754, endPoint y: 215, distance: 121.6
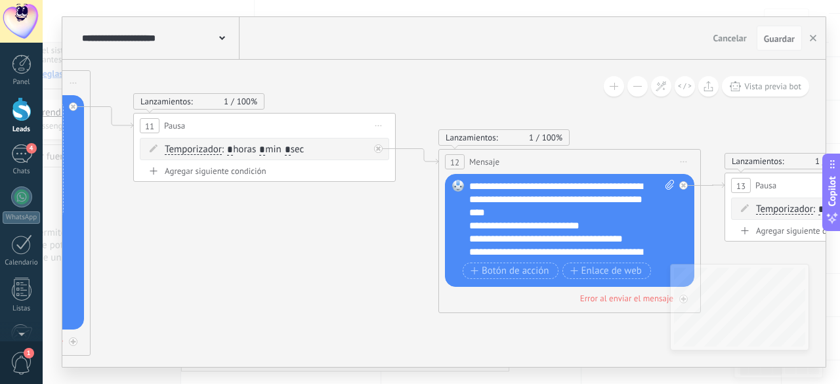
drag, startPoint x: 754, startPoint y: 215, endPoint x: 735, endPoint y: 196, distance: 26.9
click at [735, 196] on div "13 Pausa ***** Iniciar vista previa aquí Cambiar nombre Duplicar [GEOGRAPHIC_DA…" at bounding box center [855, 185] width 261 height 24
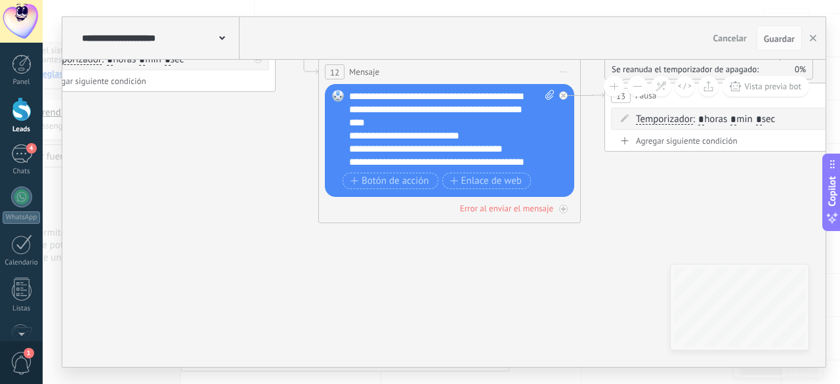
click at [638, 85] on button at bounding box center [637, 86] width 20 height 20
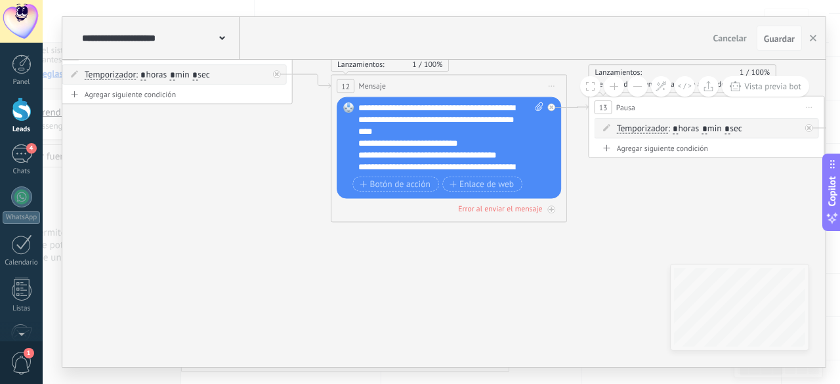
click at [638, 85] on button at bounding box center [637, 86] width 20 height 20
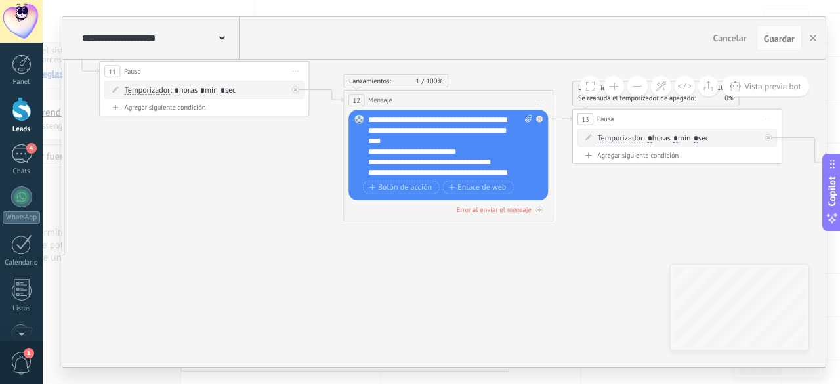
click at [638, 85] on button at bounding box center [637, 86] width 20 height 20
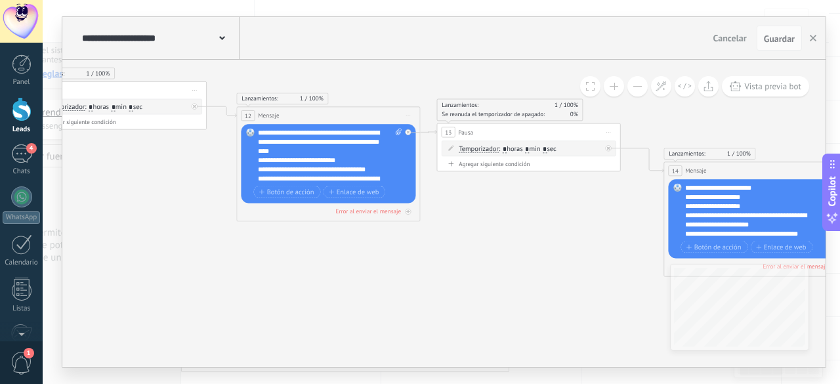
drag, startPoint x: 534, startPoint y: 209, endPoint x: 433, endPoint y: 208, distance: 101.1
click at [433, 208] on icon at bounding box center [702, 224] width 3314 height 974
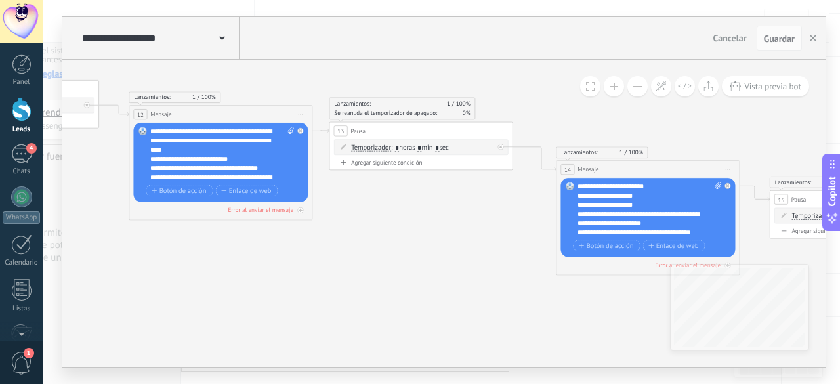
drag, startPoint x: 503, startPoint y: 225, endPoint x: 377, endPoint y: 223, distance: 126.7
click at [355, 217] on icon at bounding box center [594, 223] width 3314 height 974
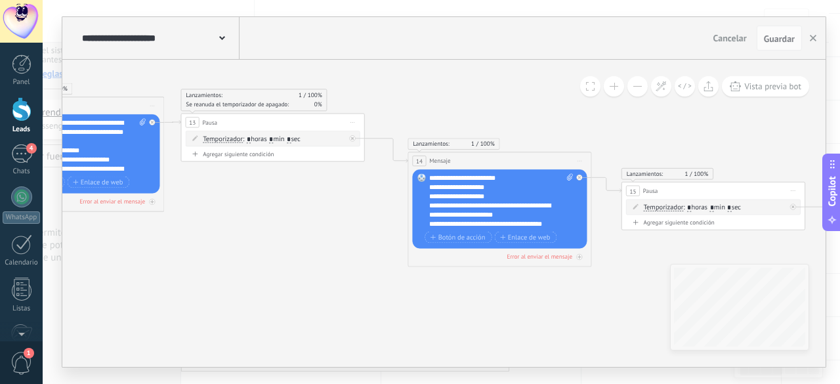
drag, startPoint x: 625, startPoint y: 256, endPoint x: 581, endPoint y: 247, distance: 44.9
click at [499, 248] on icon at bounding box center [446, 214] width 3314 height 974
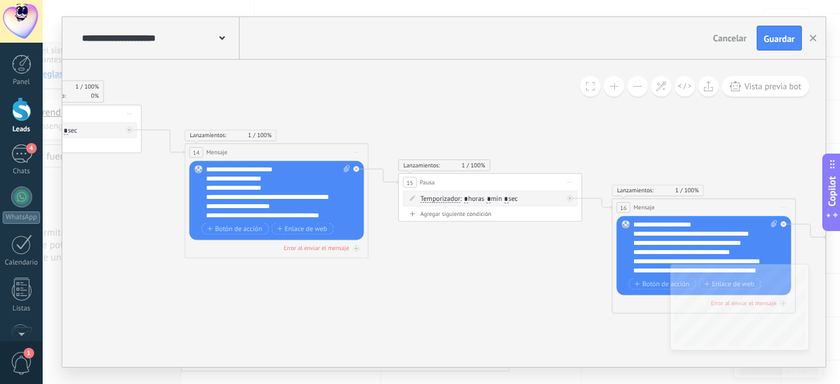
drag, startPoint x: 491, startPoint y: 245, endPoint x: 413, endPoint y: 240, distance: 78.2
click at [408, 241] on icon at bounding box center [223, 205] width 3314 height 974
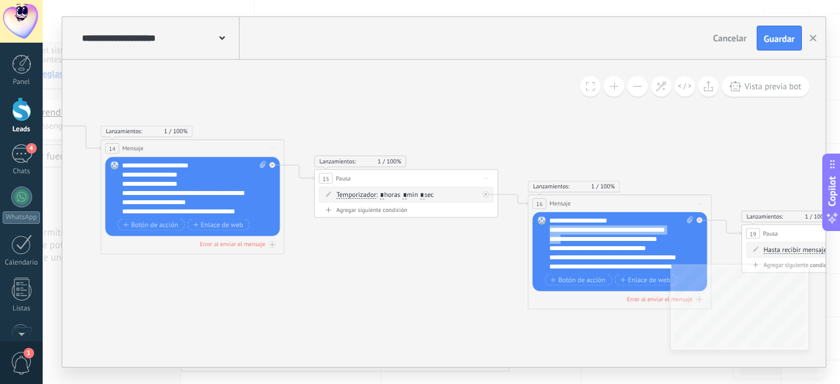
drag, startPoint x: 446, startPoint y: 233, endPoint x: 438, endPoint y: 230, distance: 7.7
click at [456, 259] on icon at bounding box center [139, 202] width 3314 height 974
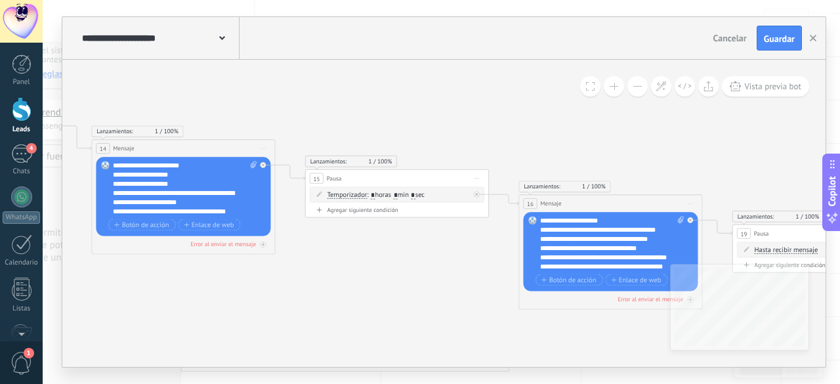
drag, startPoint x: 486, startPoint y: 257, endPoint x: 370, endPoint y: 241, distance: 117.1
click at [320, 230] on icon at bounding box center [129, 202] width 3314 height 974
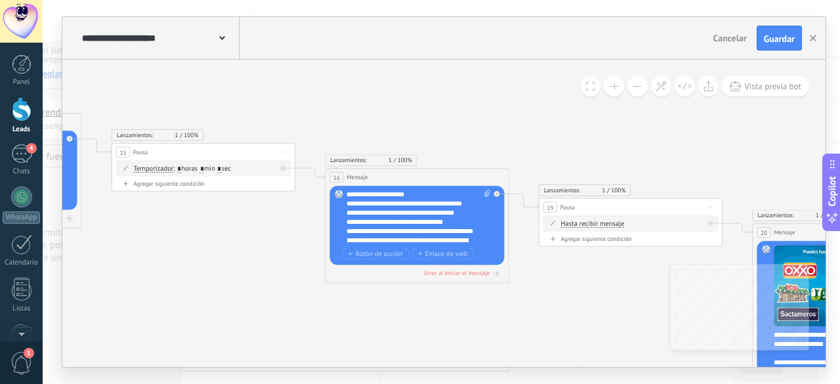
drag, startPoint x: 585, startPoint y: 280, endPoint x: 467, endPoint y: 276, distance: 118.2
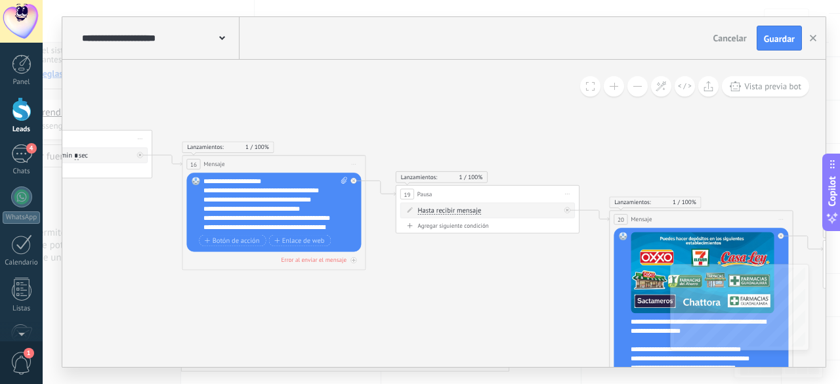
drag, startPoint x: 306, startPoint y: 231, endPoint x: 199, endPoint y: 165, distance: 125.5
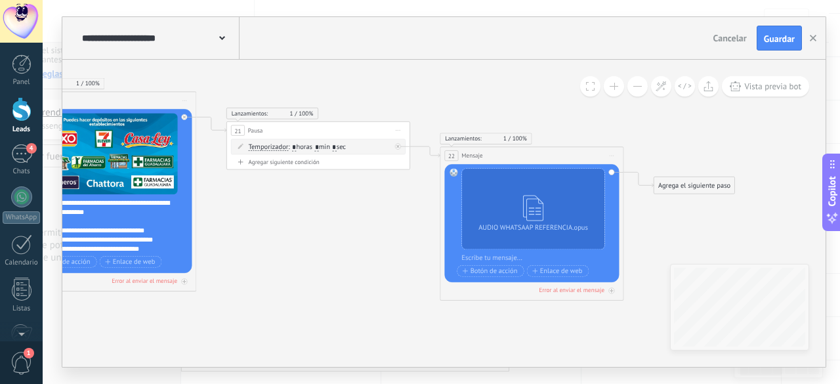
drag, startPoint x: 572, startPoint y: 243, endPoint x: 341, endPoint y: 243, distance: 231.6
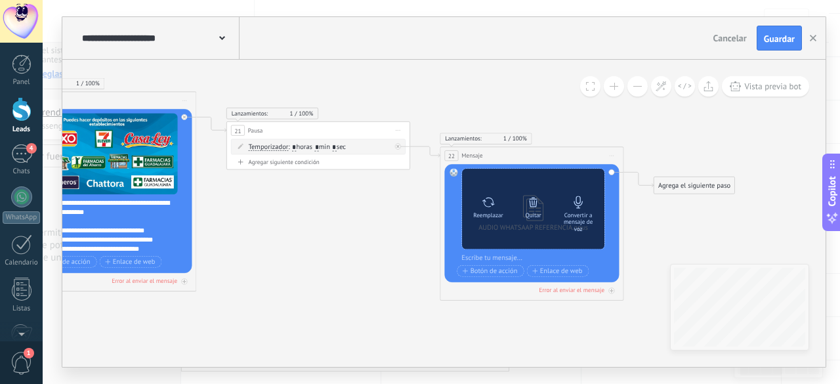
click at [579, 205] on icon at bounding box center [578, 202] width 9 height 12
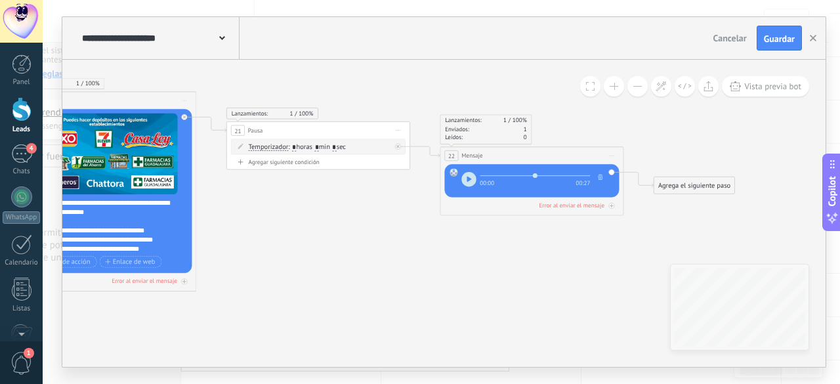
click at [472, 180] on button "button" at bounding box center [468, 179] width 14 height 14
type input "***"
click at [795, 33] on button "Guardar" at bounding box center [779, 38] width 45 height 25
click at [686, 185] on div "Agrega el siguiente paso" at bounding box center [694, 185] width 81 height 15
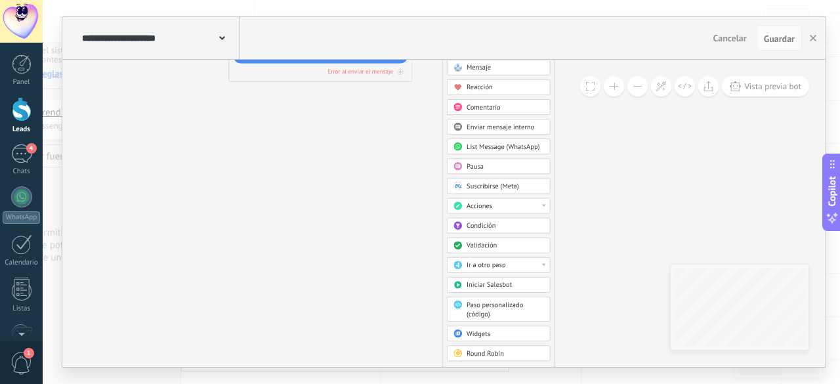
drag, startPoint x: 597, startPoint y: 263, endPoint x: 386, endPoint y: 129, distance: 250.1
click at [474, 247] on span "Validación" at bounding box center [482, 245] width 30 height 9
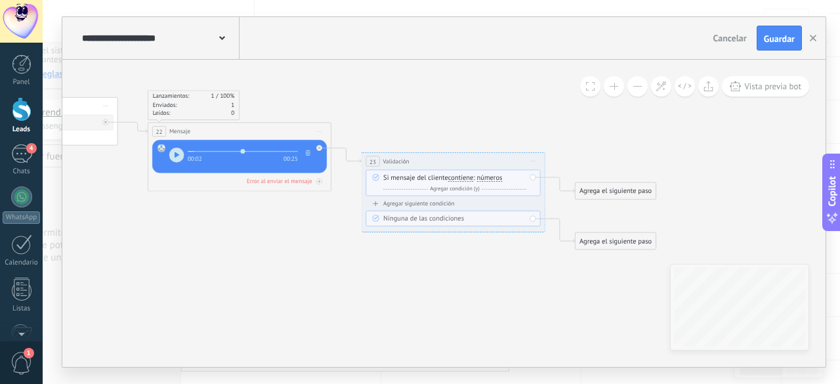
drag, startPoint x: 457, startPoint y: 204, endPoint x: 467, endPoint y: 314, distance: 110.0
click at [399, 154] on div "**********" at bounding box center [453, 161] width 183 height 17
click at [465, 178] on span "contiene" at bounding box center [461, 178] width 26 height 7
click at [465, 178] on button "contiene" at bounding box center [501, 178] width 115 height 16
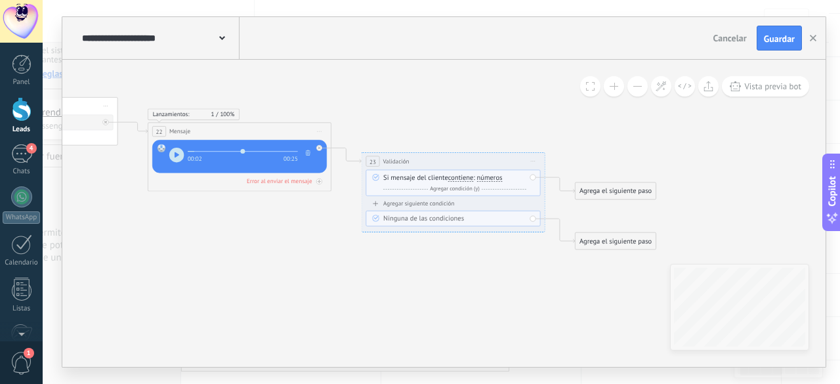
click at [531, 161] on icon at bounding box center [533, 161] width 5 height 1
click at [564, 220] on div "Borrar" at bounding box center [575, 221] width 91 height 16
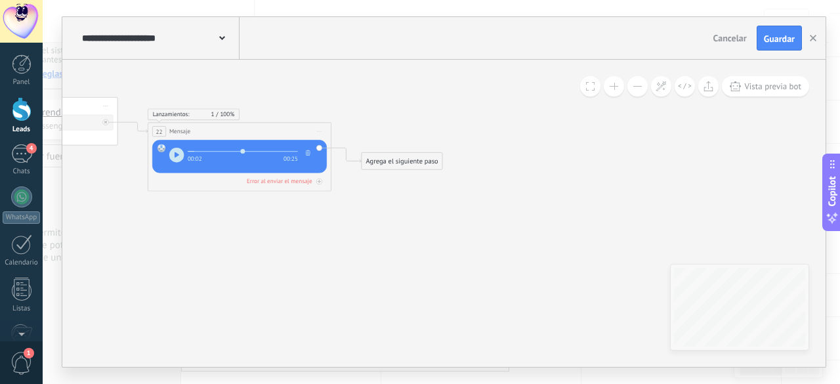
click at [387, 161] on div "Agrega el siguiente paso" at bounding box center [402, 161] width 81 height 15
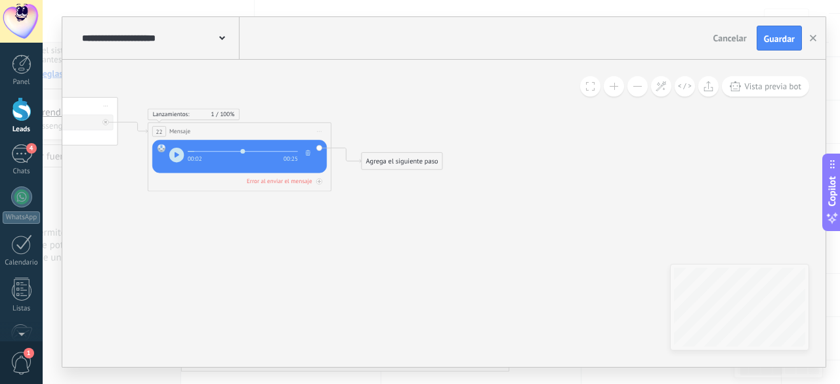
click at [364, 156] on div "Agrega el siguiente paso" at bounding box center [402, 161] width 81 height 15
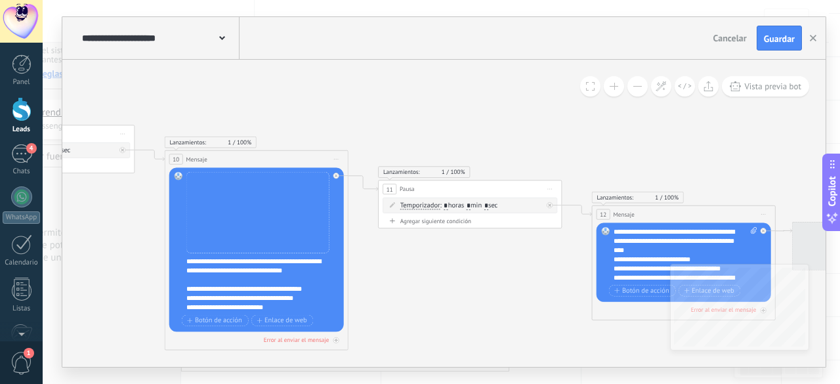
drag, startPoint x: 659, startPoint y: 168, endPoint x: 306, endPoint y: 87, distance: 361.7
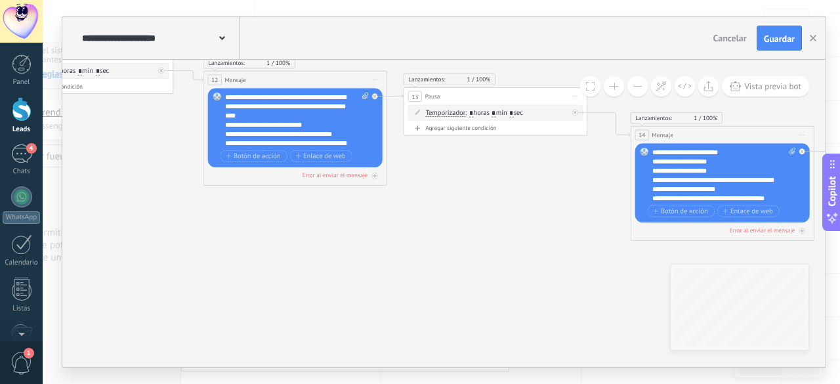
drag, startPoint x: 371, startPoint y: 320, endPoint x: 196, endPoint y: 234, distance: 196.0
click at [104, 209] on icon at bounding box center [708, 145] width 3394 height 889
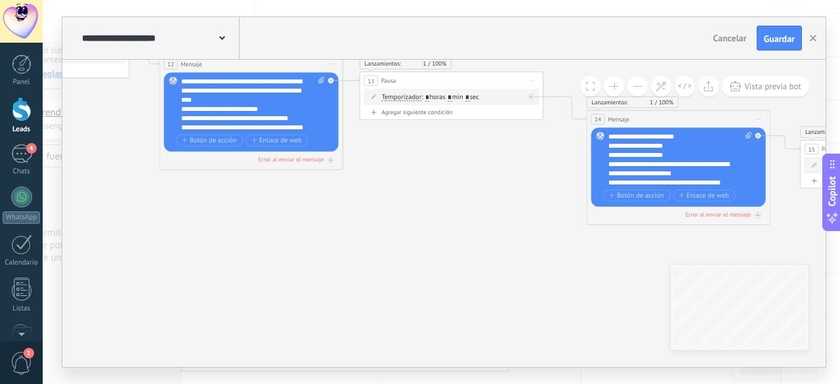
click at [169, 224] on icon at bounding box center [664, 129] width 3394 height 889
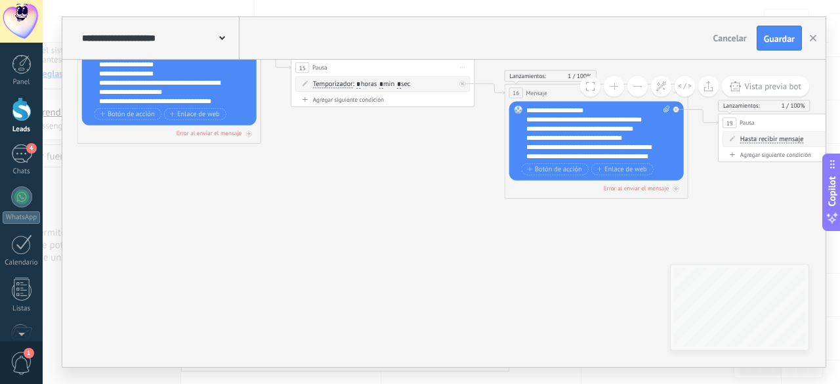
drag, startPoint x: 178, startPoint y: 224, endPoint x: 276, endPoint y: 243, distance: 99.0
click at [156, 228] on icon at bounding box center [155, 48] width 3394 height 889
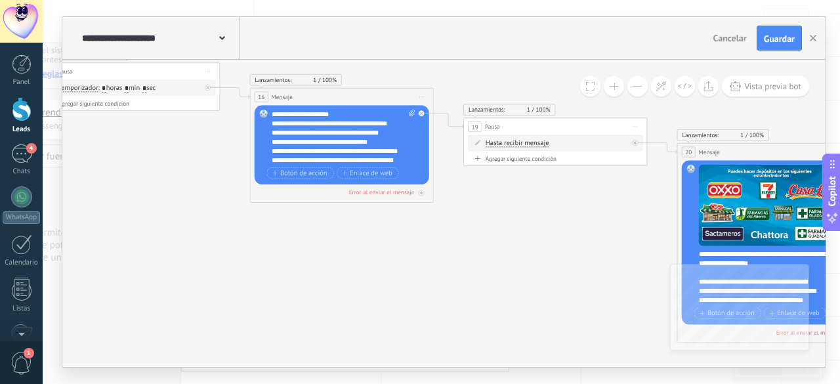
drag, startPoint x: 320, startPoint y: 241, endPoint x: 205, endPoint y: 250, distance: 115.2
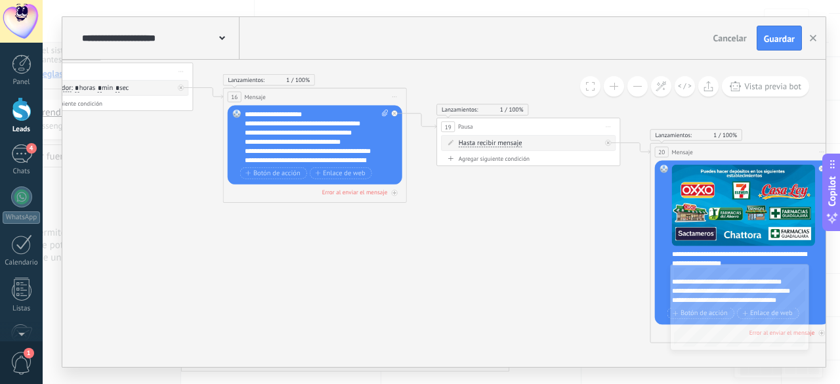
drag, startPoint x: 414, startPoint y: 269, endPoint x: 246, endPoint y: 224, distance: 174.0
click at [33, 174] on body ".abccls-1,.abccls-2{fill-rule:evenodd}.abccls-2{fill:#fff} .abfcls-1{fill:none}…" at bounding box center [420, 61] width 840 height 384
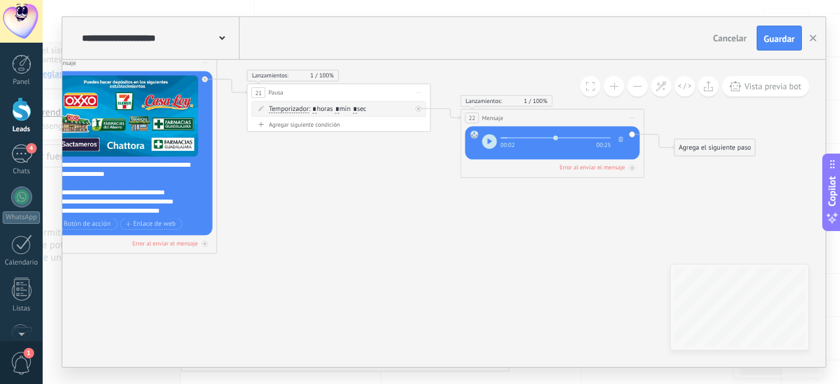
drag, startPoint x: 514, startPoint y: 196, endPoint x: 276, endPoint y: 204, distance: 238.3
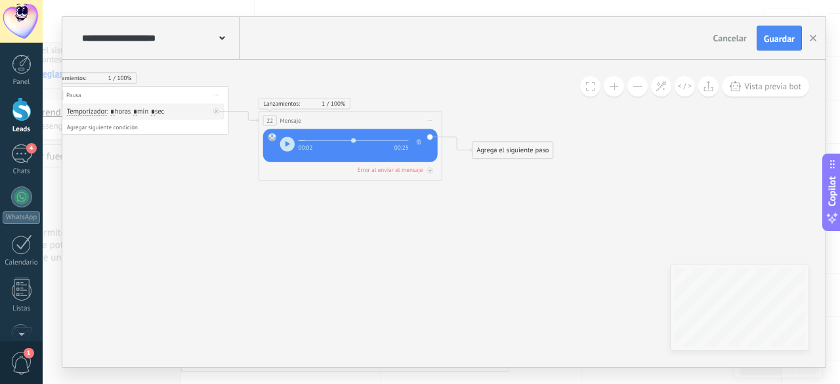
drag, startPoint x: 418, startPoint y: 205, endPoint x: 229, endPoint y: 205, distance: 189.0
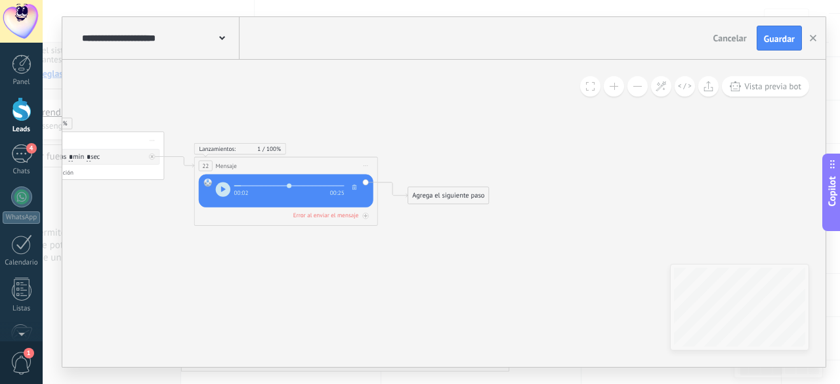
drag, startPoint x: 394, startPoint y: 241, endPoint x: 329, endPoint y: 287, distance: 78.6
click at [435, 198] on div "Agrega el siguiente paso" at bounding box center [448, 195] width 81 height 15
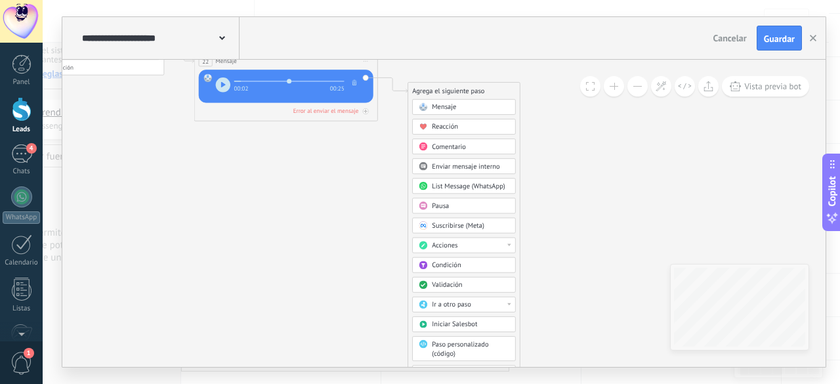
click at [463, 310] on div "Ir a otro paso" at bounding box center [464, 305] width 104 height 16
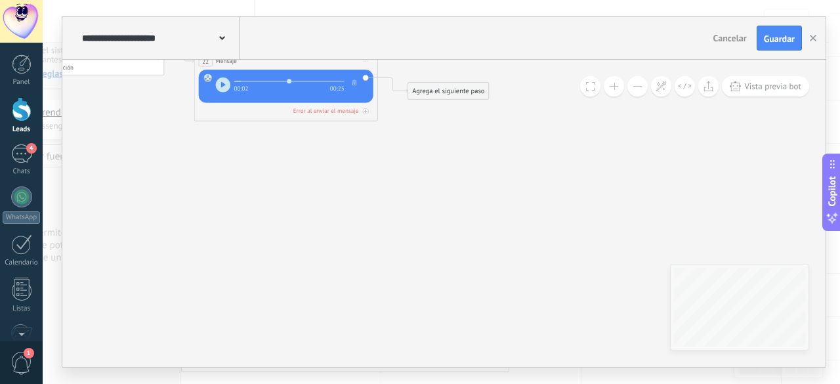
click at [452, 91] on div "Agrega el siguiente paso" at bounding box center [448, 90] width 81 height 15
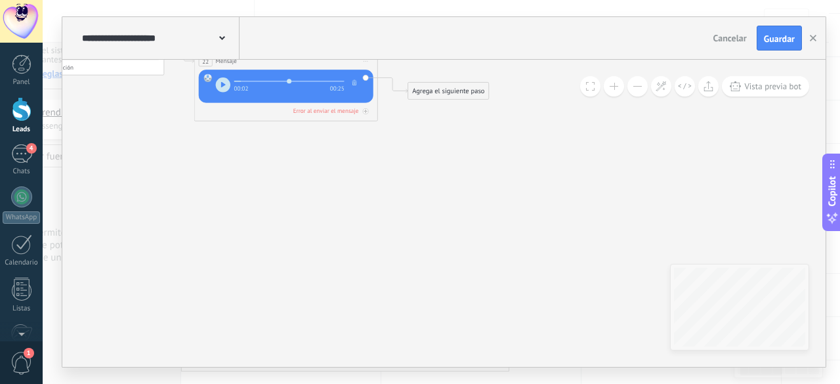
click at [458, 90] on div "Agrega el siguiente paso" at bounding box center [448, 90] width 81 height 15
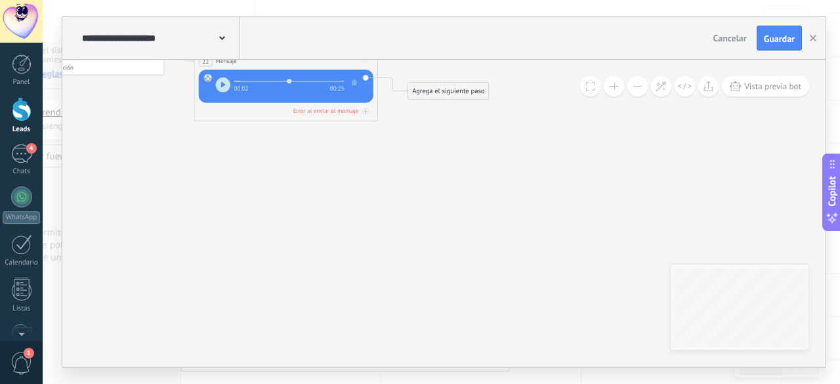
click at [484, 89] on div "Agrega el siguiente paso" at bounding box center [448, 90] width 81 height 15
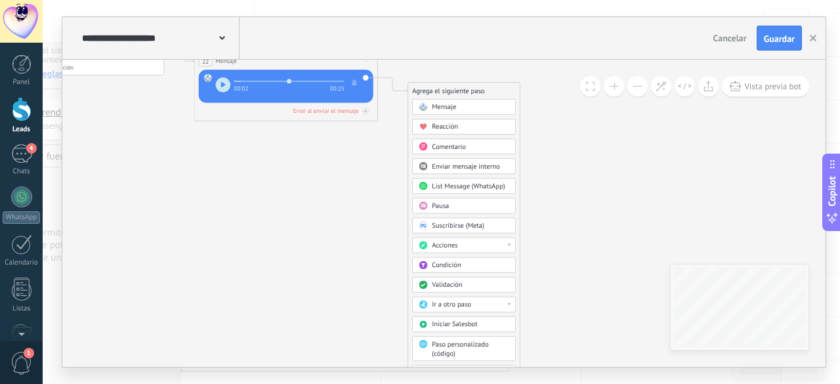
click at [443, 245] on span "Acciones" at bounding box center [445, 245] width 26 height 9
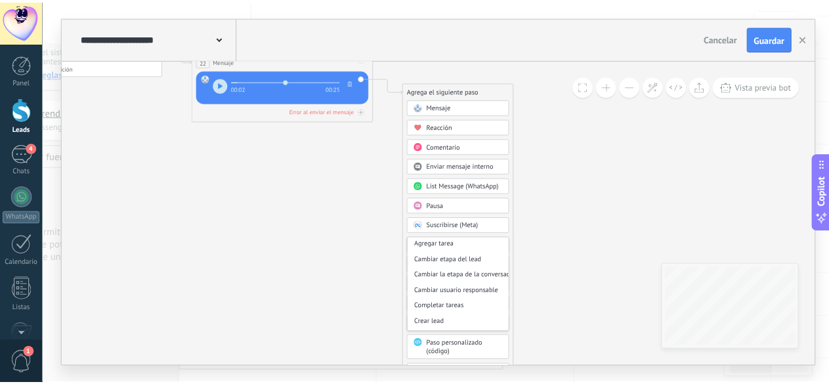
scroll to position [0, 0]
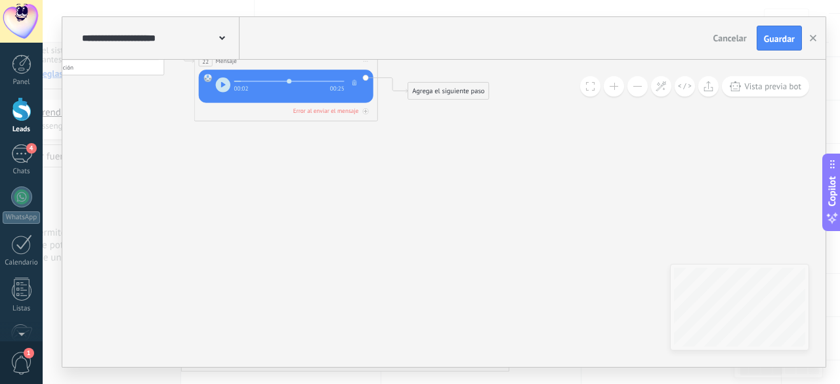
click at [434, 86] on div "Agrega el siguiente paso" at bounding box center [448, 90] width 81 height 15
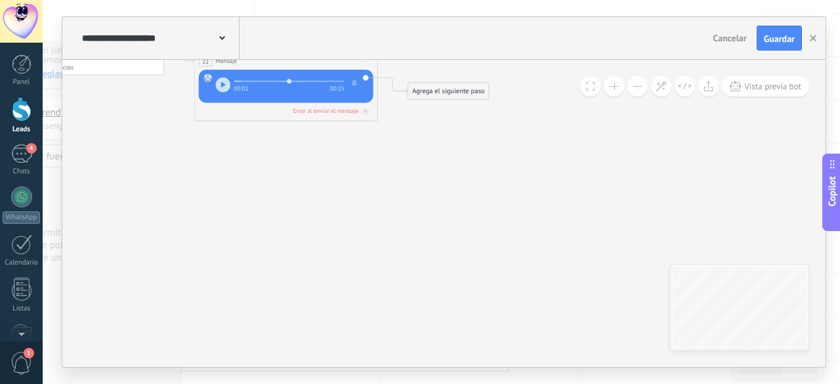
drag, startPoint x: 314, startPoint y: 177, endPoint x: 757, endPoint y: 88, distance: 451.7
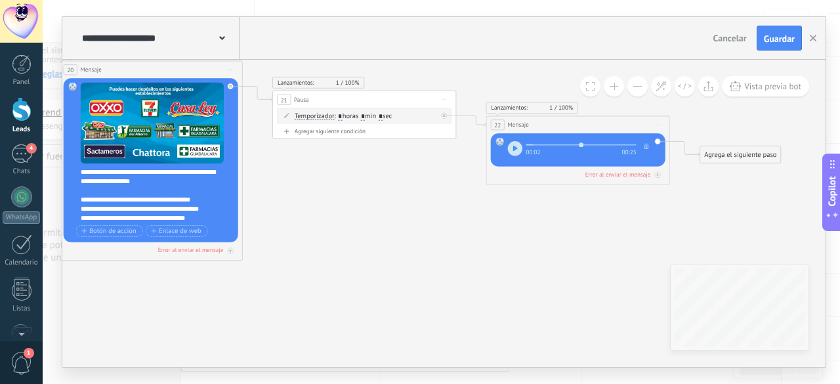
click at [771, 42] on span "Guardar" at bounding box center [779, 38] width 31 height 9
click at [747, 39] on span "Cancelar" at bounding box center [729, 38] width 33 height 12
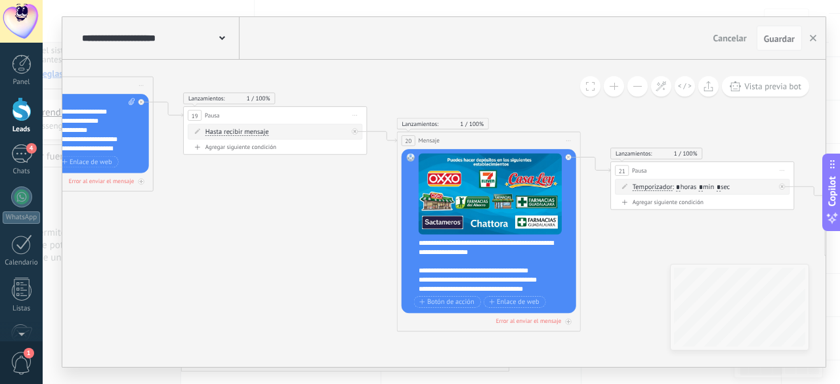
drag, startPoint x: 475, startPoint y: 234, endPoint x: 651, endPoint y: 324, distance: 197.5
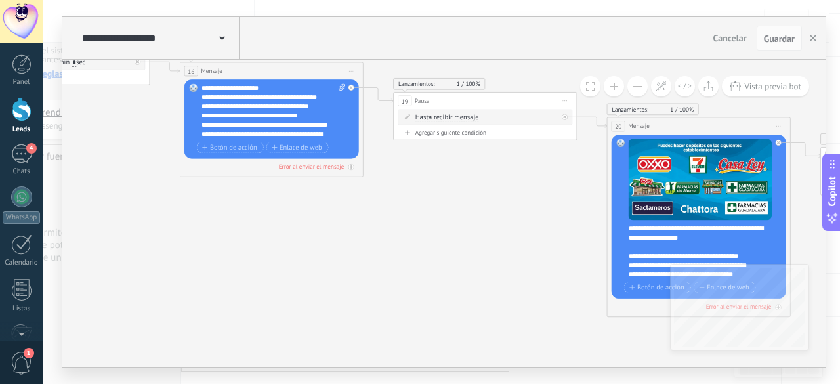
drag, startPoint x: 312, startPoint y: 257, endPoint x: 492, endPoint y: 219, distance: 183.8
drag, startPoint x: 439, startPoint y: 219, endPoint x: 581, endPoint y: 320, distance: 174.6
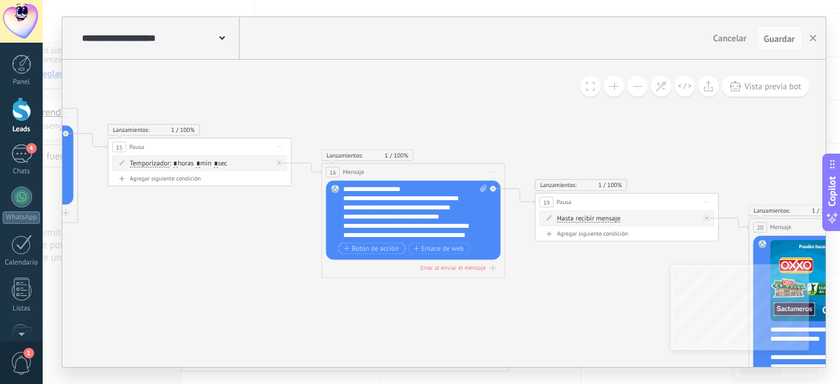
drag, startPoint x: 368, startPoint y: 253, endPoint x: 679, endPoint y: 189, distance: 317.5
click at [779, 45] on button "Guardar" at bounding box center [779, 38] width 45 height 25
click at [785, 36] on span "Guardar" at bounding box center [779, 38] width 31 height 9
click at [817, 38] on button "button" at bounding box center [813, 38] width 20 height 25
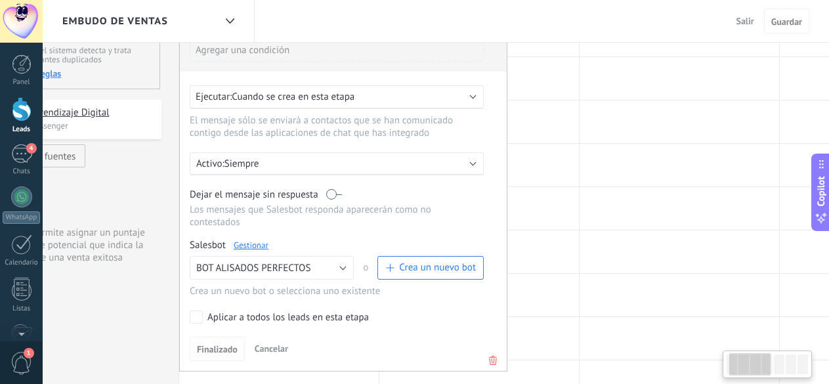
scroll to position [0, 75]
drag, startPoint x: 451, startPoint y: 222, endPoint x: 448, endPoint y: 211, distance: 11.6
click at [448, 211] on div "[PERSON_NAME] el mensaje sin respuesta Los mensajes que [PERSON_NAME] responda …" at bounding box center [337, 208] width 294 height 40
click at [547, 213] on div at bounding box center [479, 208] width 199 height 43
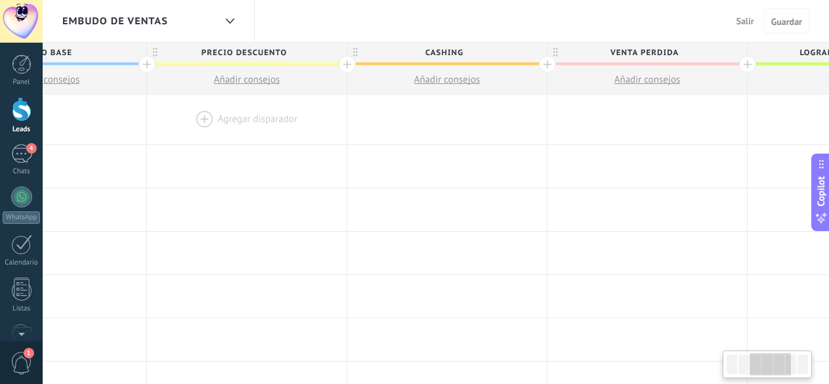
scroll to position [0, 531]
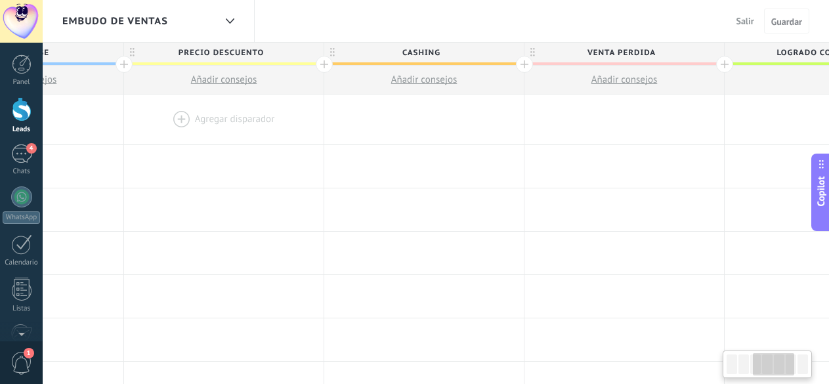
drag, startPoint x: 274, startPoint y: 148, endPoint x: 220, endPoint y: 140, distance: 54.4
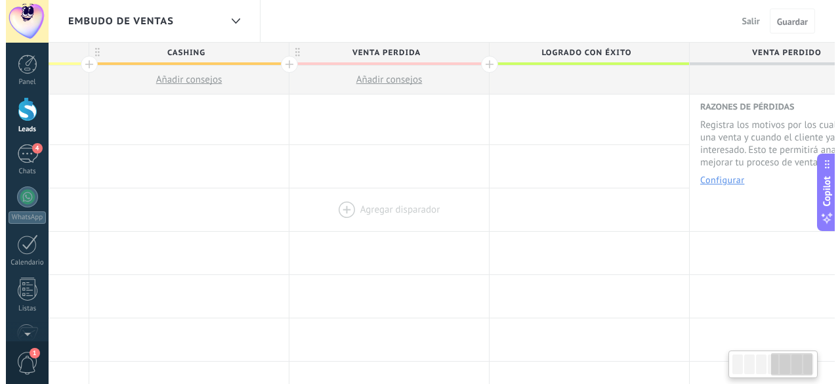
scroll to position [0, 770]
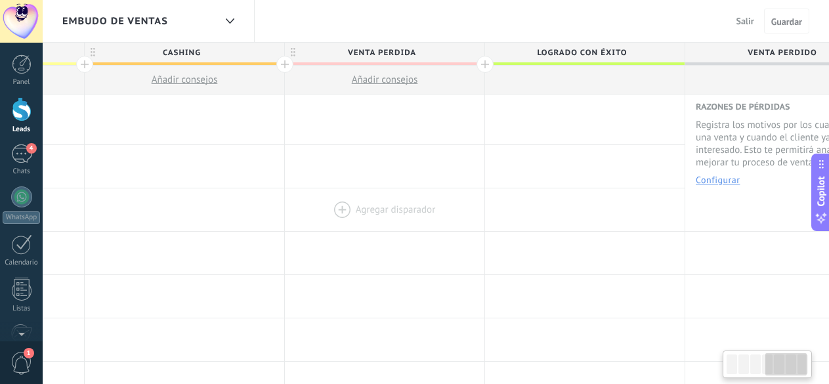
drag, startPoint x: 490, startPoint y: 213, endPoint x: 354, endPoint y: 211, distance: 135.2
click at [354, 211] on div at bounding box center [384, 209] width 199 height 43
drag, startPoint x: 378, startPoint y: 49, endPoint x: 369, endPoint y: 58, distance: 13.0
click at [369, 58] on span "VENTA PERDIDA" at bounding box center [381, 53] width 193 height 20
click at [358, 59] on input "**********" at bounding box center [382, 53] width 174 height 20
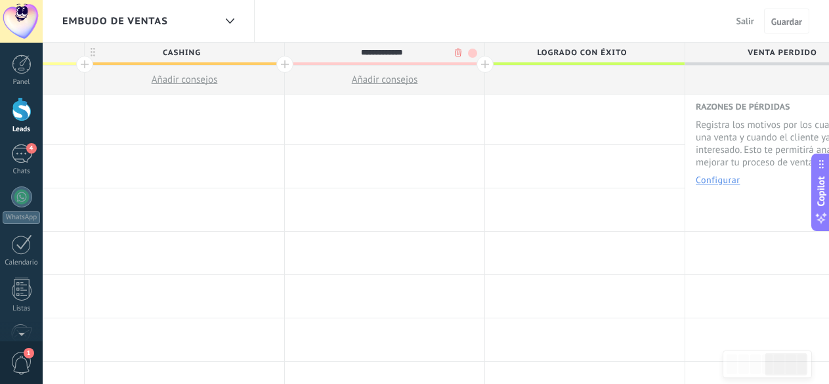
click at [450, 55] on body ".abccls-1,.abccls-2{fill-rule:evenodd}.abccls-2{fill:#fff} .abfcls-1{fill:none}…" at bounding box center [414, 192] width 829 height 384
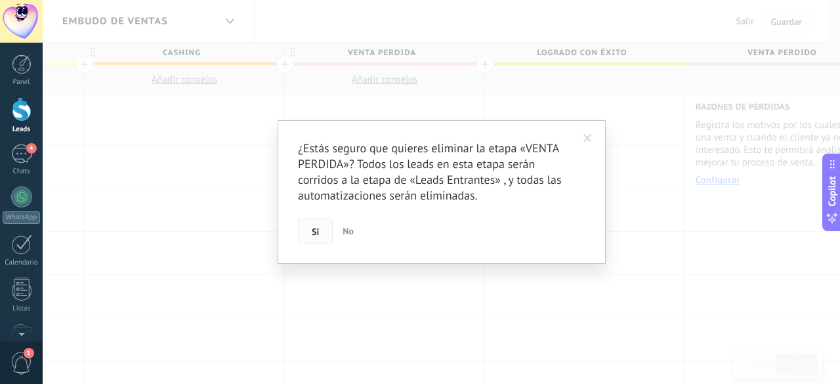
click at [325, 231] on button "Si" at bounding box center [315, 231] width 35 height 25
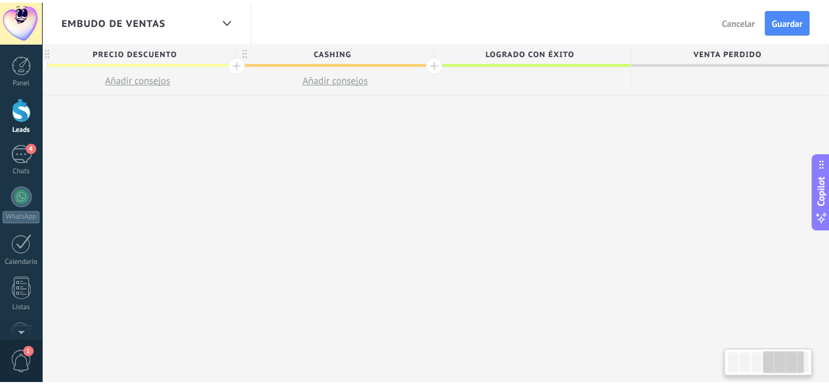
scroll to position [0, 616]
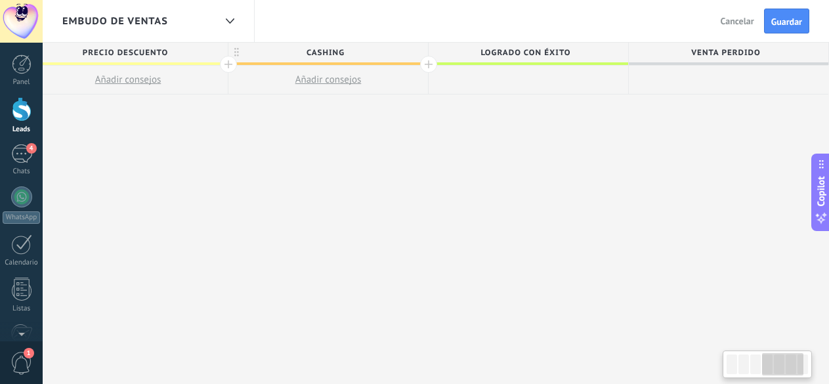
drag, startPoint x: 453, startPoint y: 162, endPoint x: 512, endPoint y: 107, distance: 80.3
click at [413, 168] on div "**********" at bounding box center [228, 231] width 1201 height 377
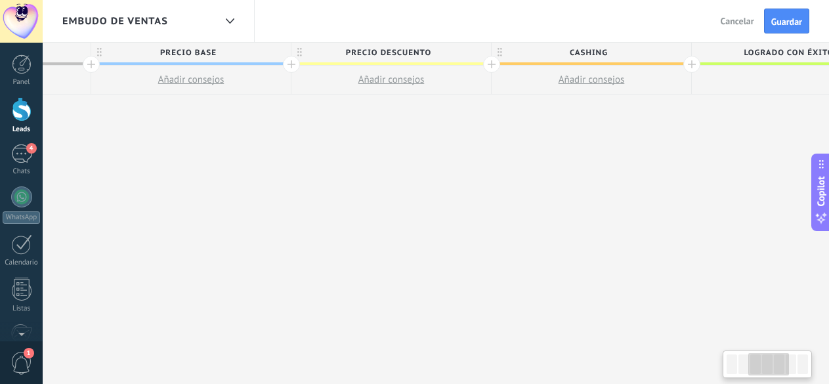
drag, startPoint x: 367, startPoint y: 170, endPoint x: 501, endPoint y: 169, distance: 133.9
click at [501, 169] on div "**********" at bounding box center [491, 231] width 1201 height 377
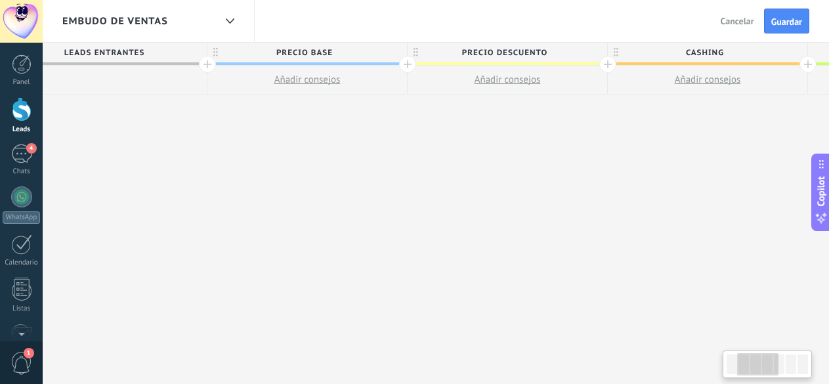
scroll to position [0, 178]
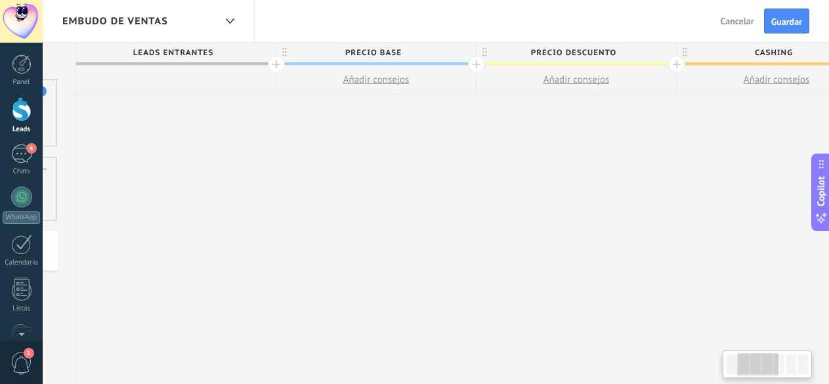
drag, startPoint x: 398, startPoint y: 169, endPoint x: 467, endPoint y: 169, distance: 68.9
click at [467, 169] on div "**********" at bounding box center [676, 231] width 1201 height 377
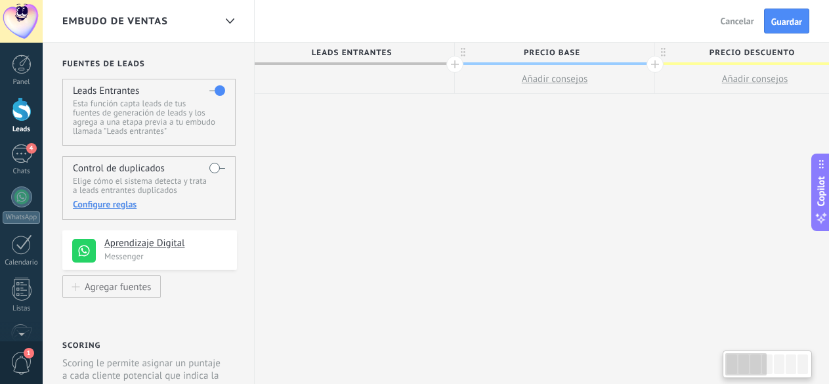
drag, startPoint x: 366, startPoint y: 167, endPoint x: 539, endPoint y: 165, distance: 173.9
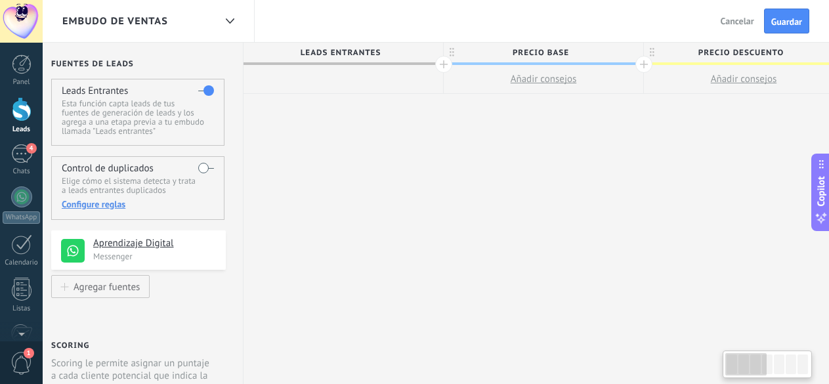
scroll to position [0, 16]
drag, startPoint x: 430, startPoint y: 195, endPoint x: 417, endPoint y: 266, distance: 72.1
click at [417, 266] on div "**********" at bounding box center [838, 230] width 1201 height 377
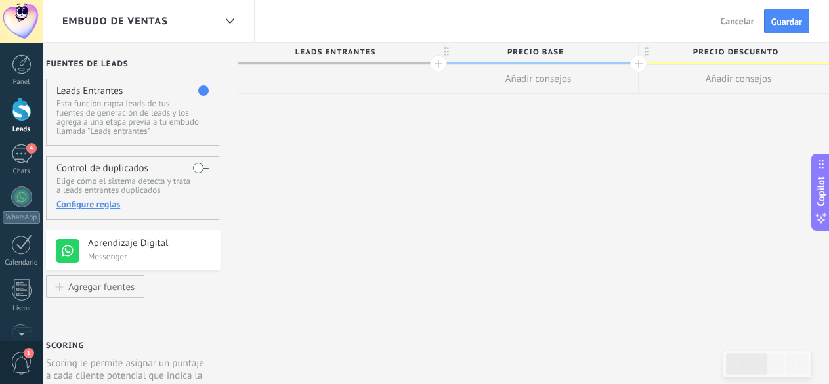
scroll to position [0, 0]
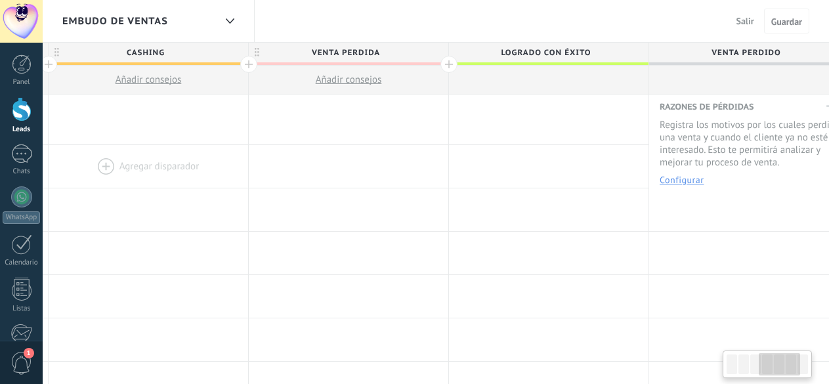
click at [248, 179] on div at bounding box center [148, 166] width 199 height 43
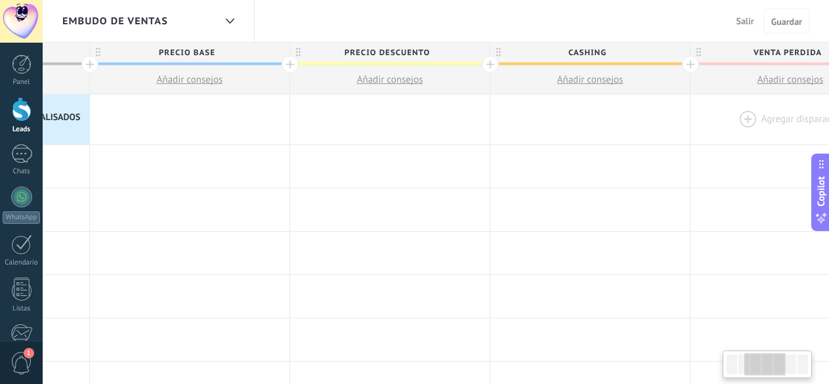
drag, startPoint x: 400, startPoint y: 149, endPoint x: 791, endPoint y: 143, distance: 390.5
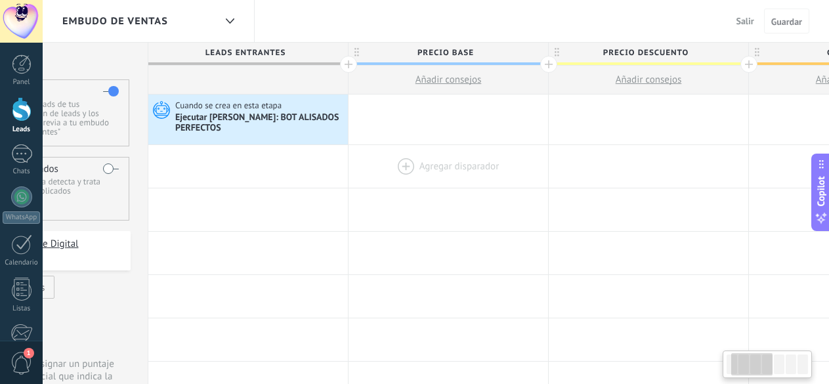
scroll to position [0, 97]
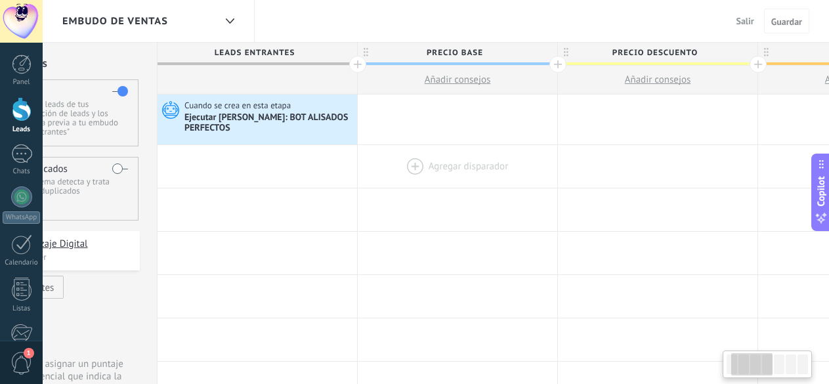
drag, startPoint x: 295, startPoint y: 145, endPoint x: 489, endPoint y: 154, distance: 193.8
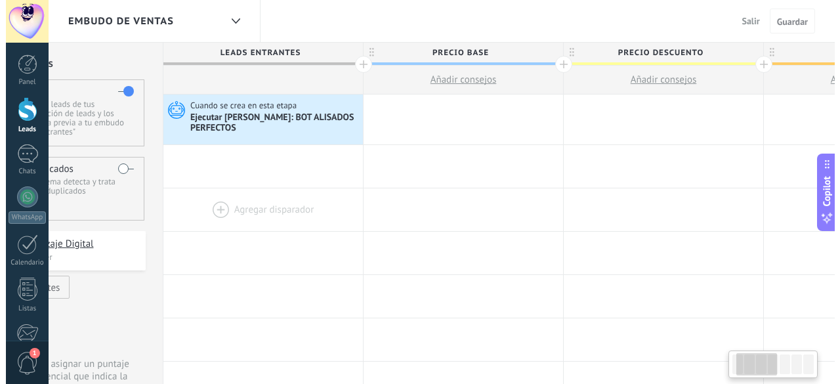
scroll to position [0, 0]
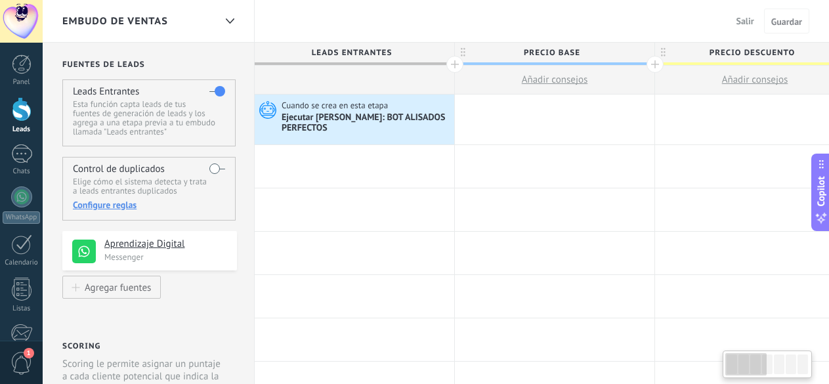
drag, startPoint x: 213, startPoint y: 159, endPoint x: 454, endPoint y: 207, distance: 245.5
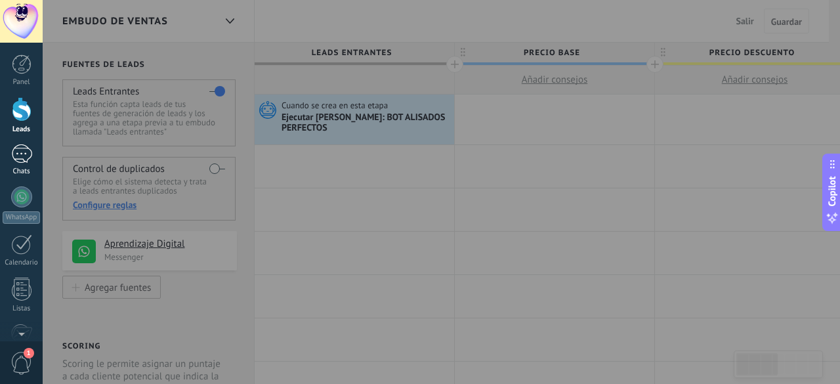
click at [18, 159] on div at bounding box center [21, 153] width 21 height 19
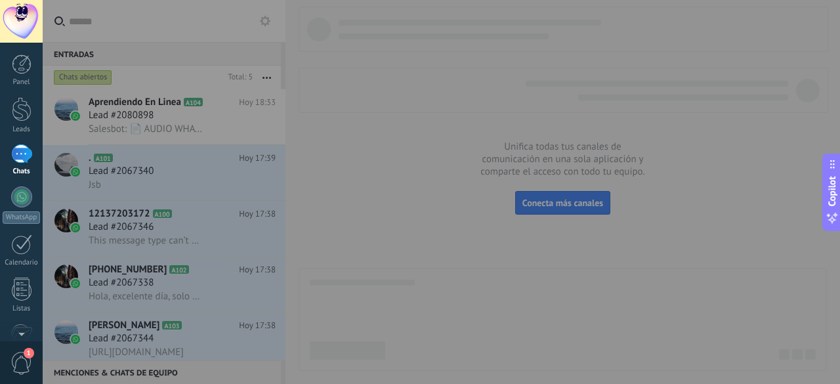
click at [198, 119] on div at bounding box center [463, 192] width 840 height 384
click at [198, 129] on div at bounding box center [463, 192] width 840 height 384
click at [388, 192] on div at bounding box center [463, 192] width 840 height 384
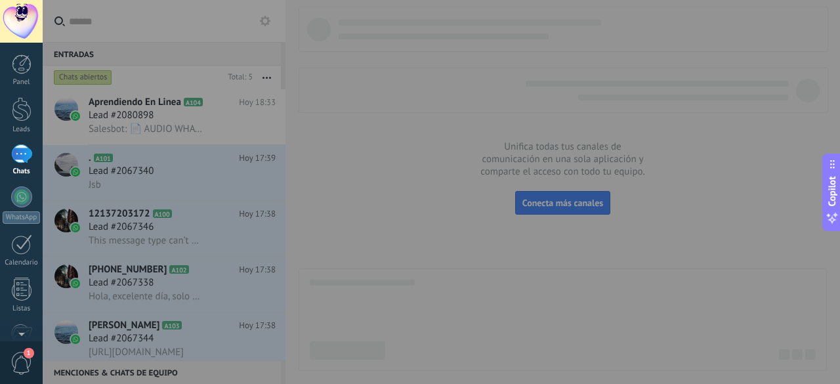
click at [391, 160] on div at bounding box center [463, 192] width 840 height 384
drag, startPoint x: 391, startPoint y: 160, endPoint x: 138, endPoint y: 12, distance: 292.9
click at [377, 154] on div at bounding box center [463, 192] width 840 height 384
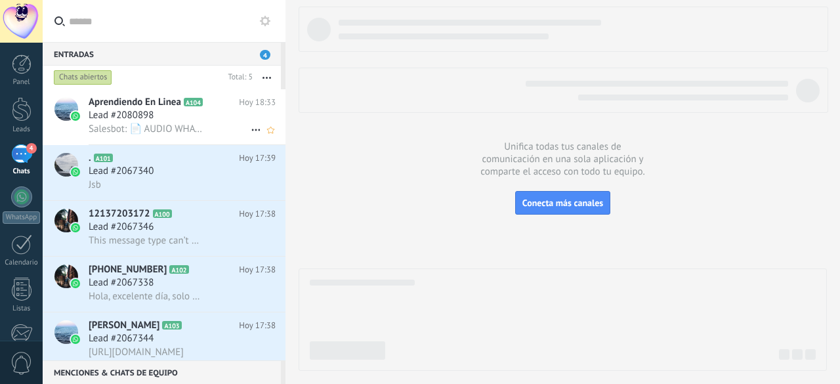
click at [177, 120] on div "Lead #2080898" at bounding box center [182, 115] width 187 height 13
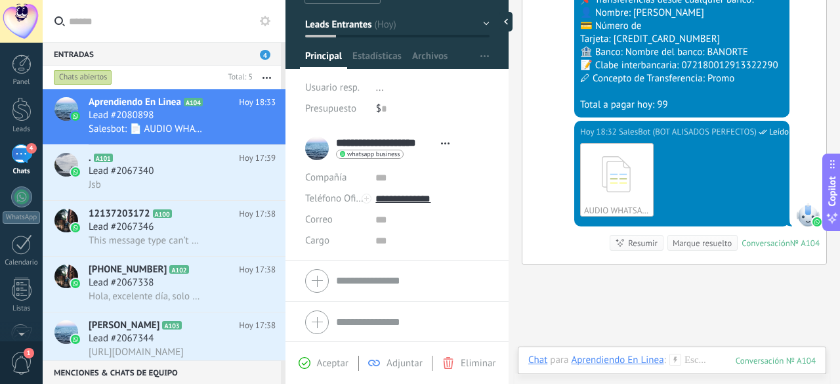
scroll to position [57, 0]
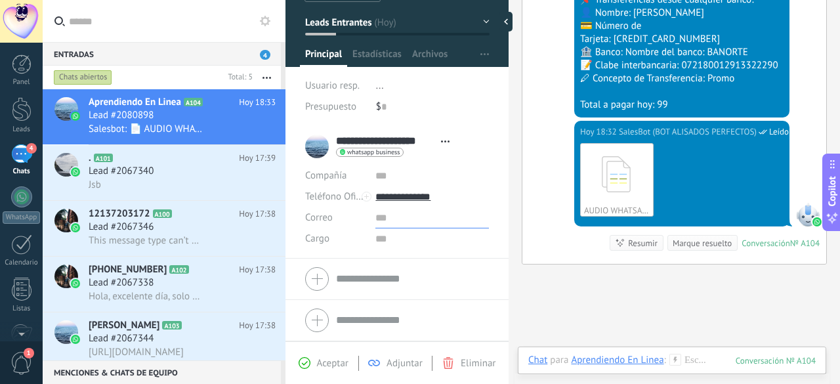
click at [375, 217] on input "text" at bounding box center [432, 217] width 114 height 21
click at [381, 222] on input "text" at bounding box center [432, 217] width 114 height 21
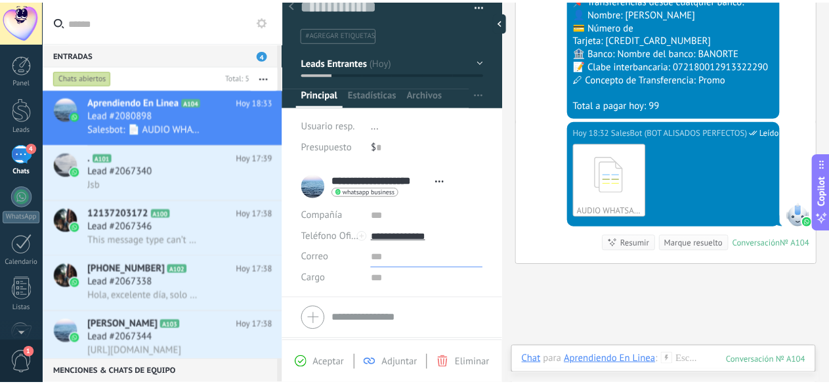
scroll to position [0, 0]
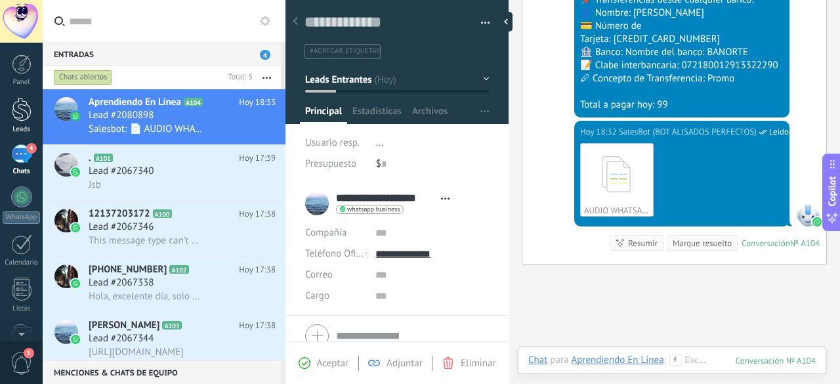
click at [31, 104] on link "Leads" at bounding box center [21, 115] width 43 height 37
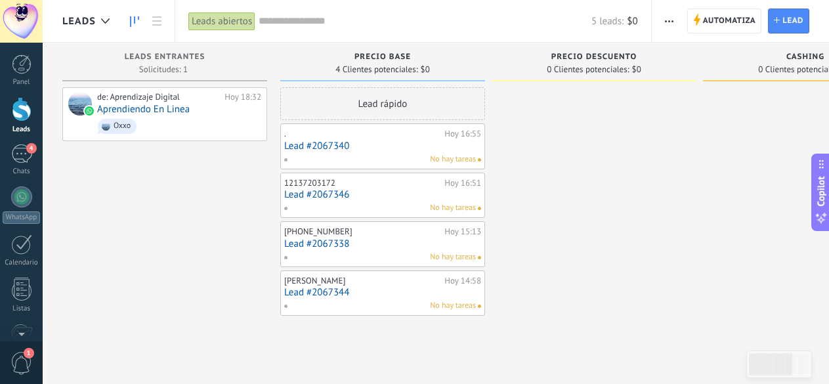
click at [388, 73] on span "4 Clientes potenciales:" at bounding box center [376, 70] width 82 height 8
click at [396, 69] on span "4 Clientes potenciales:" at bounding box center [376, 70] width 82 height 8
drag, startPoint x: 470, startPoint y: 158, endPoint x: 798, endPoint y: 159, distance: 328.1
click at [798, 159] on div at bounding box center [805, 201] width 205 height 228
click at [736, 26] on span "Automatiza" at bounding box center [729, 21] width 53 height 24
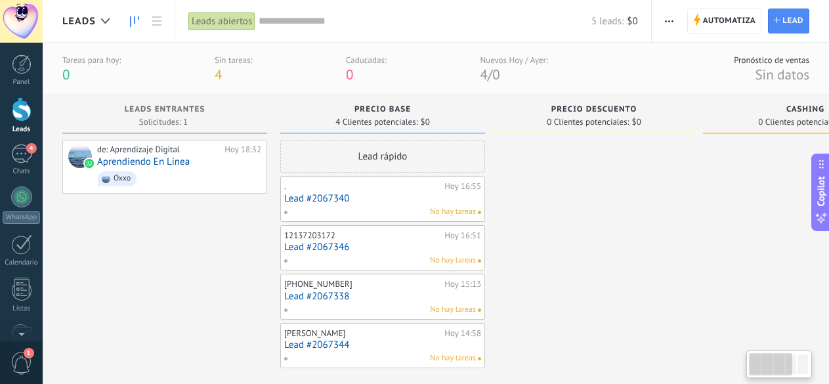
click at [377, 159] on div "Lead rápido" at bounding box center [382, 156] width 205 height 33
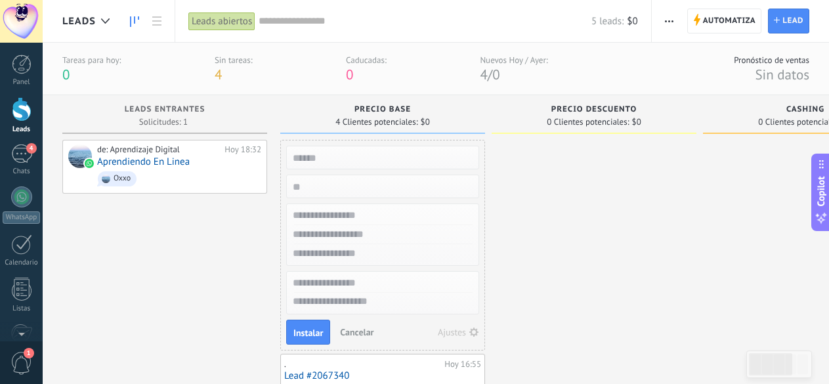
click at [377, 159] on input "text" at bounding box center [381, 157] width 192 height 18
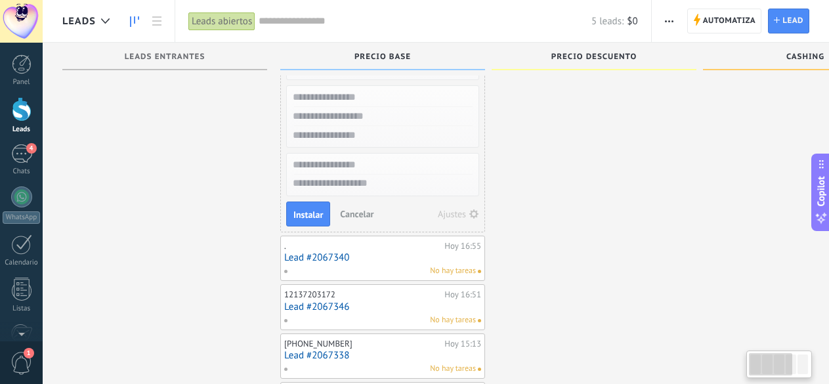
scroll to position [13, 0]
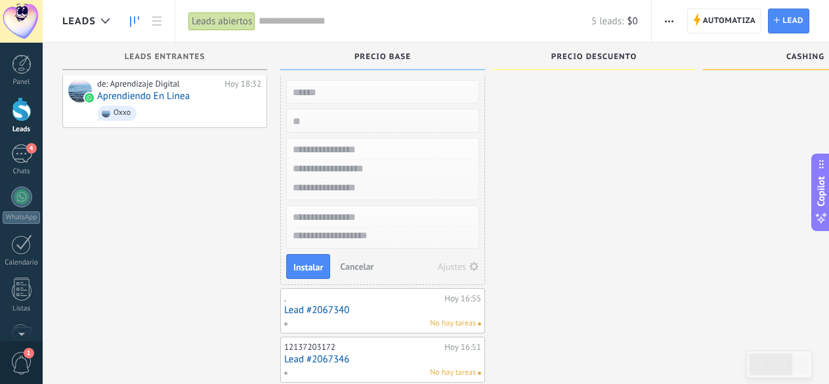
click at [613, 294] on div at bounding box center [593, 277] width 205 height 406
click at [20, 295] on div at bounding box center [22, 289] width 20 height 23
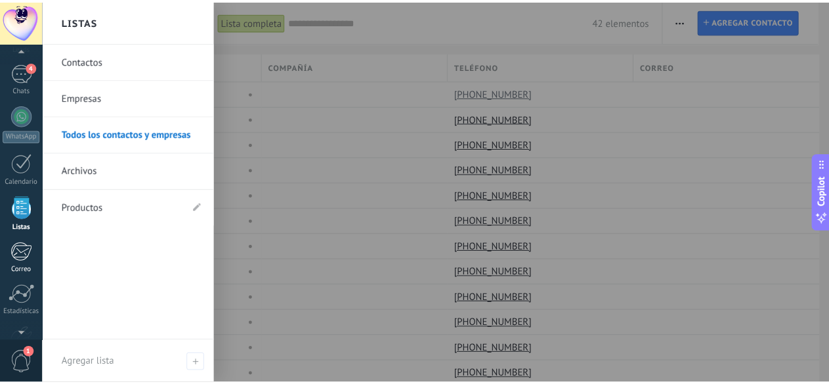
scroll to position [147, 0]
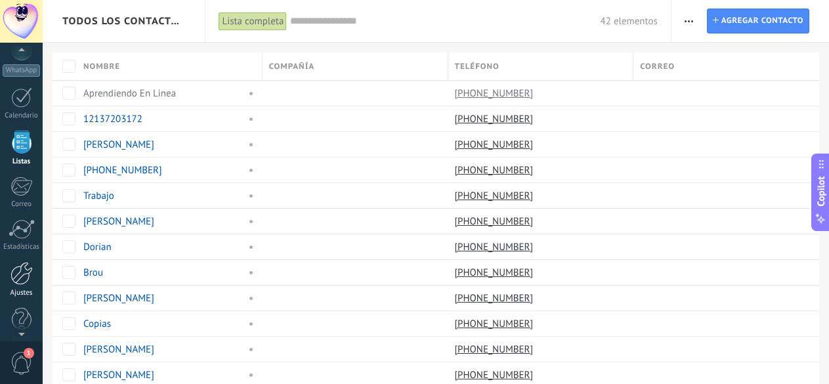
click at [22, 274] on div at bounding box center [21, 273] width 22 height 23
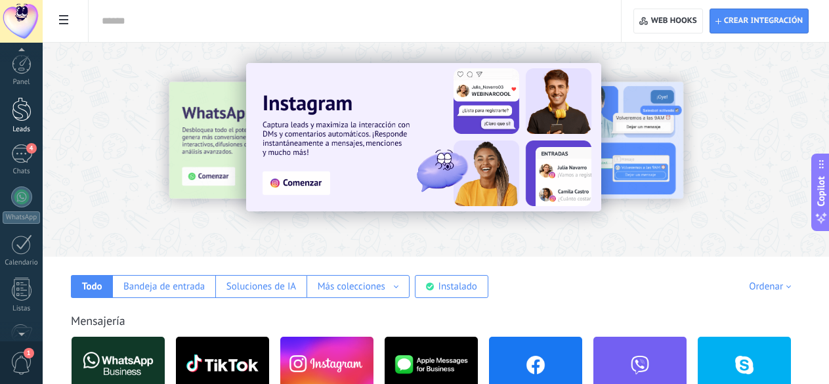
click at [20, 127] on div "Leads" at bounding box center [22, 129] width 38 height 9
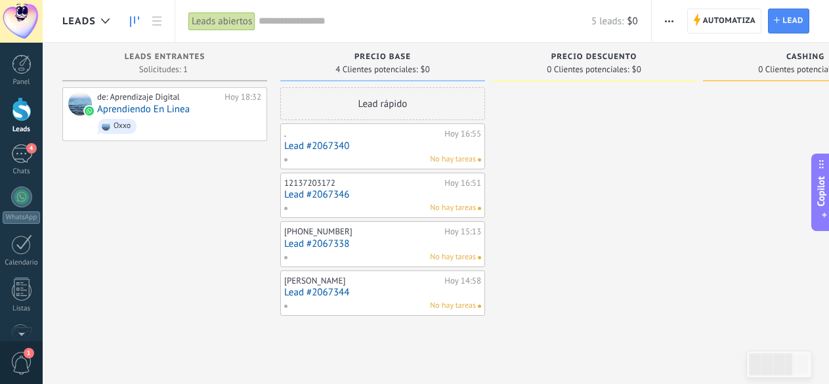
click at [615, 71] on span "0 Clientes potenciales:" at bounding box center [588, 70] width 82 height 8
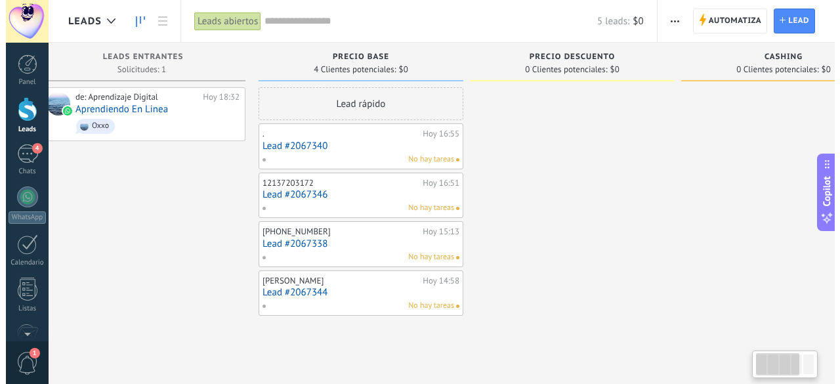
scroll to position [0, 27]
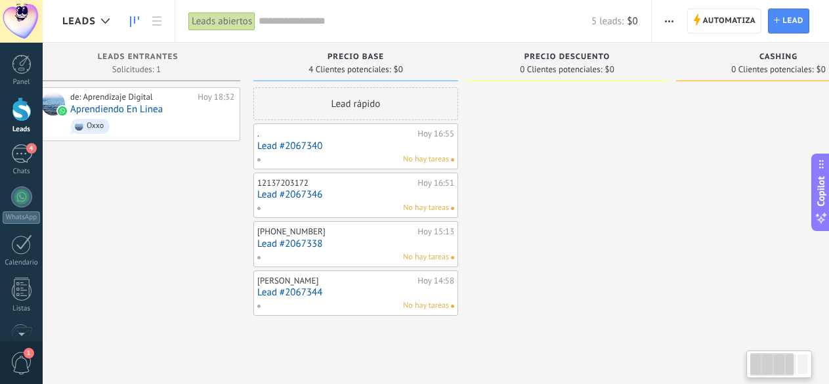
drag, startPoint x: 630, startPoint y: 177, endPoint x: 622, endPoint y: 172, distance: 9.1
click at [622, 172] on div at bounding box center [567, 201] width 205 height 228
click at [348, 108] on div "Lead rápido" at bounding box center [355, 103] width 205 height 33
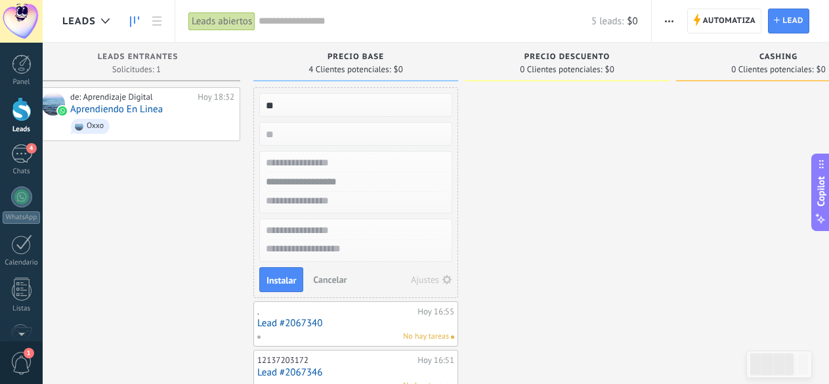
type input "*"
type input "**********"
click at [334, 132] on input "numeric" at bounding box center [355, 134] width 192 height 18
type input "**"
click at [288, 285] on span "Instalar" at bounding box center [281, 280] width 30 height 9
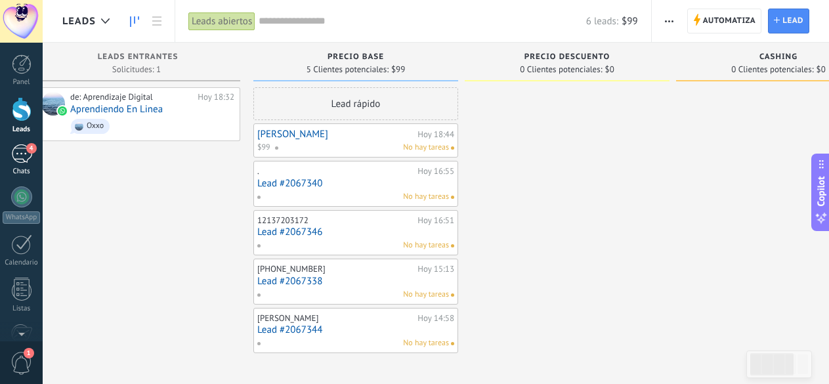
click at [22, 171] on div "Chats" at bounding box center [22, 171] width 38 height 9
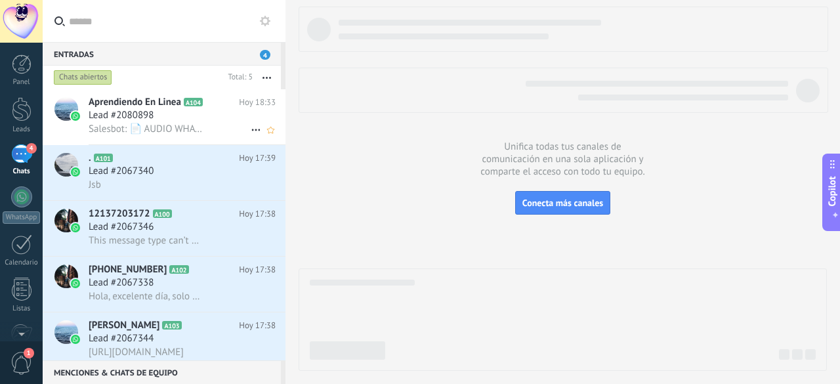
click at [216, 117] on div "Lead #2080898" at bounding box center [182, 115] width 187 height 13
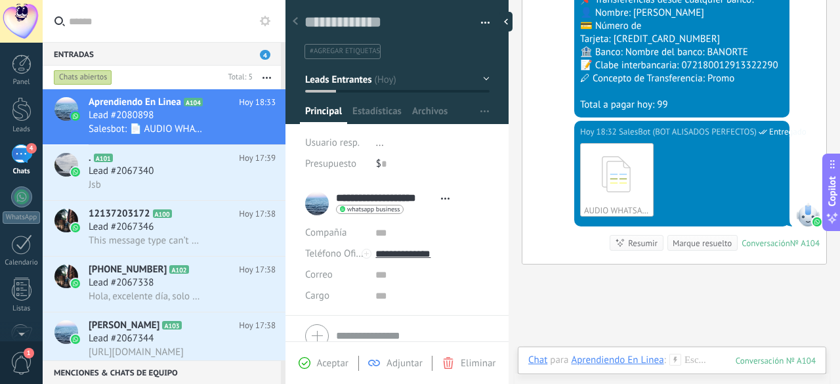
click at [392, 156] on div "$ 0" at bounding box center [433, 164] width 114 height 21
click at [192, 175] on div "Lead #2067340" at bounding box center [182, 171] width 187 height 13
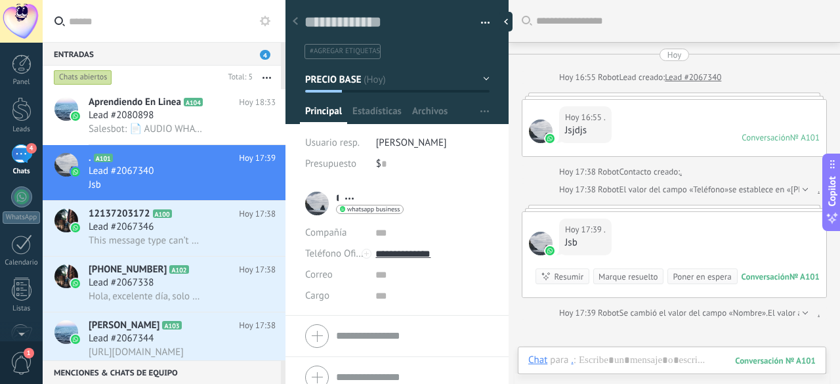
scroll to position [20, 0]
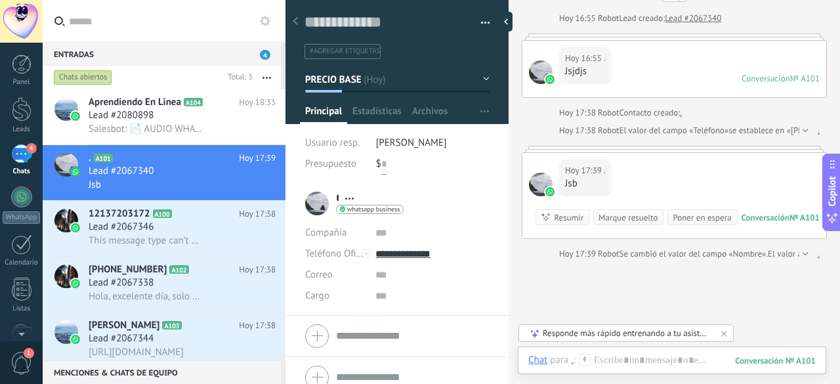
click at [382, 170] on input "text" at bounding box center [383, 164] width 5 height 21
click at [22, 117] on div at bounding box center [22, 109] width 20 height 24
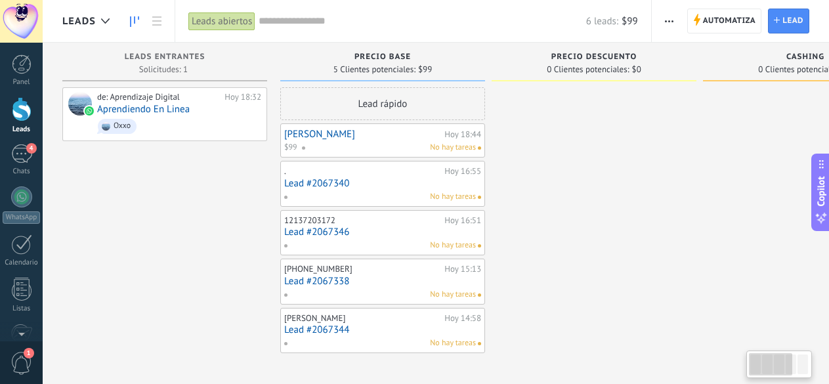
click at [402, 150] on div "No hay tareas" at bounding box center [388, 148] width 175 height 12
click at [301, 150] on span at bounding box center [308, 148] width 14 height 12
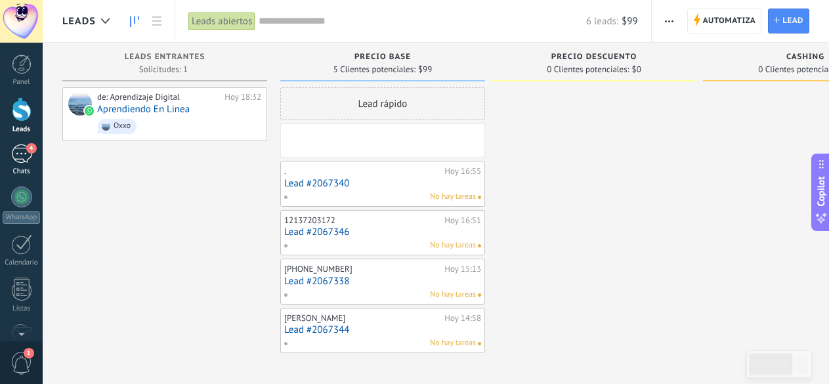
click at [25, 155] on div "4" at bounding box center [21, 153] width 21 height 19
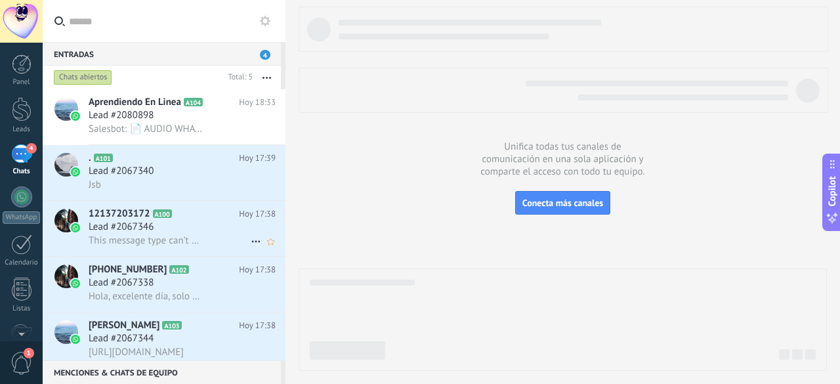
click at [206, 234] on div "This message type can’t be displayed because it’s not supported yet." at bounding box center [182, 241] width 187 height 14
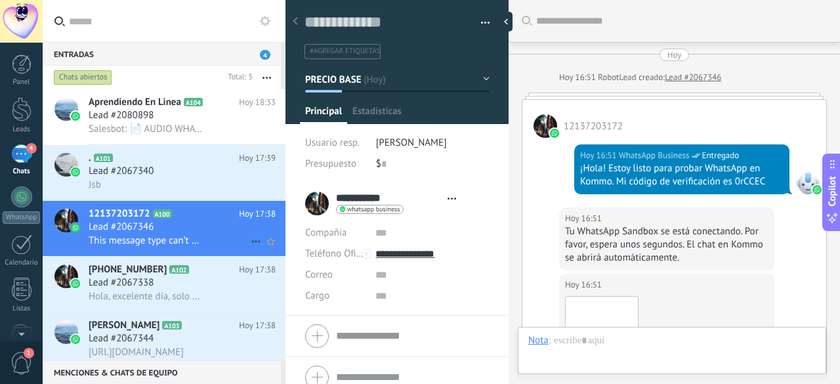
type textarea "**********"
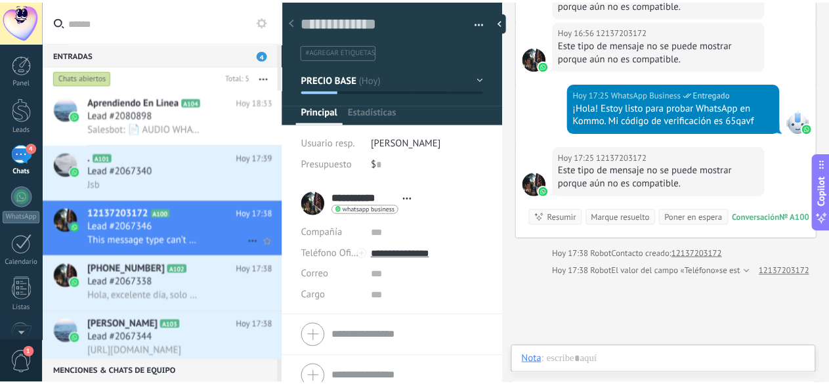
scroll to position [20, 0]
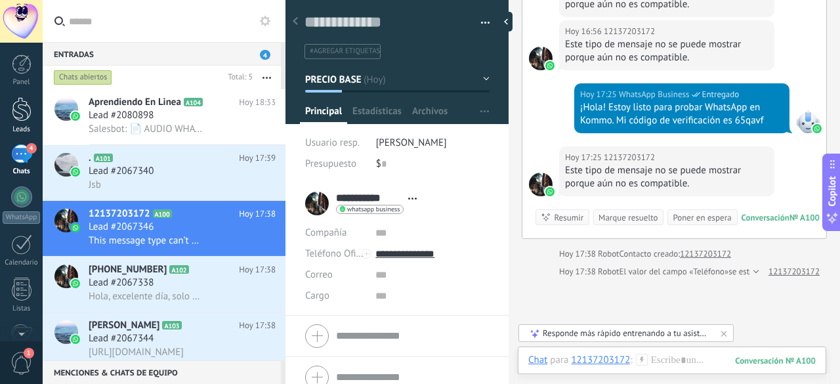
click at [28, 110] on div at bounding box center [22, 109] width 20 height 24
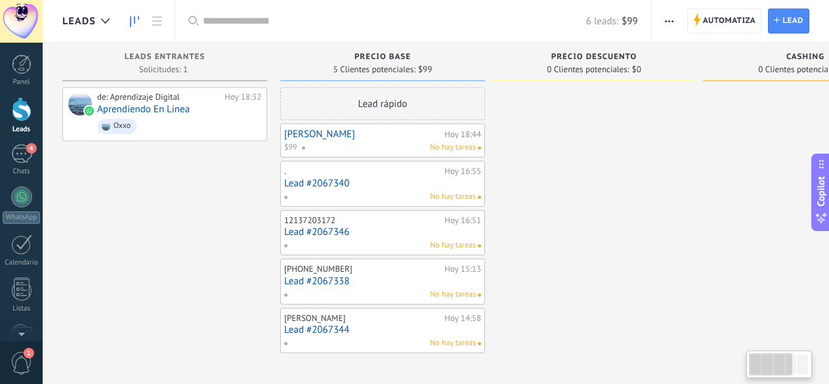
click at [381, 140] on div "Denilson Espina Hoy 18:44 $99 No hay tareas" at bounding box center [382, 140] width 197 height 26
click at [451, 150] on span "No hay tareas" at bounding box center [453, 148] width 46 height 12
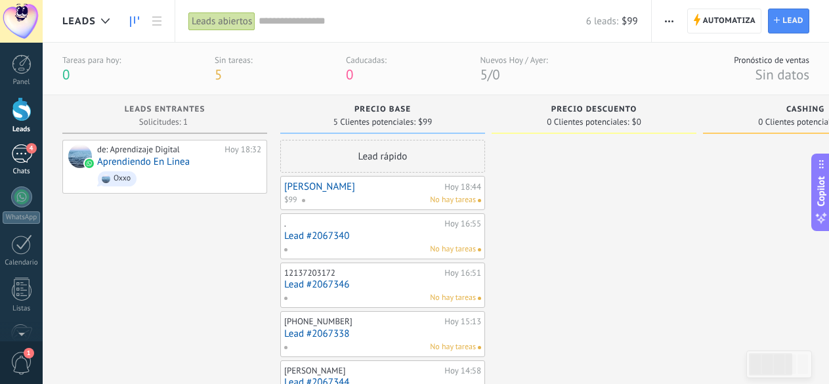
click at [18, 159] on div "4" at bounding box center [21, 153] width 21 height 19
